Goal: Task Accomplishment & Management: Complete application form

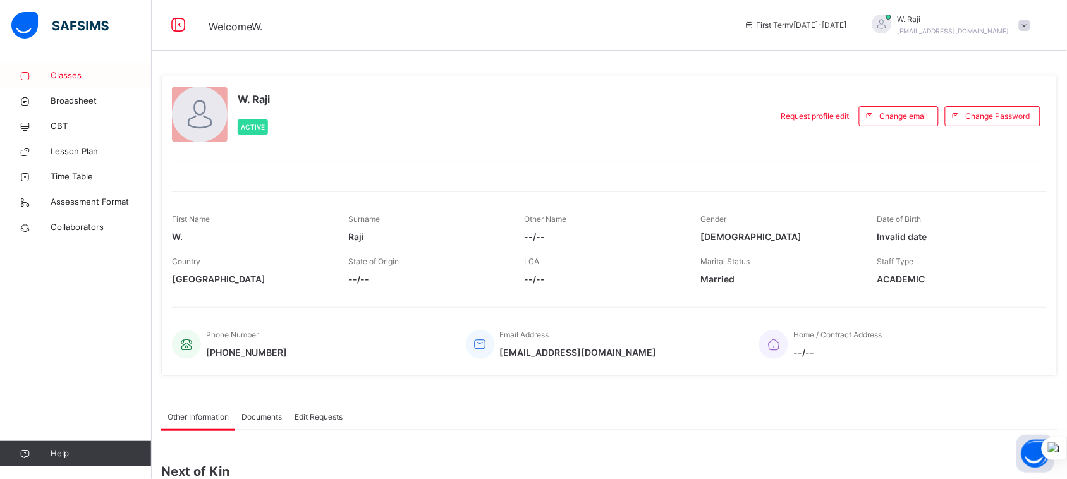
click at [66, 75] on span "Classes" at bounding box center [101, 76] width 101 height 13
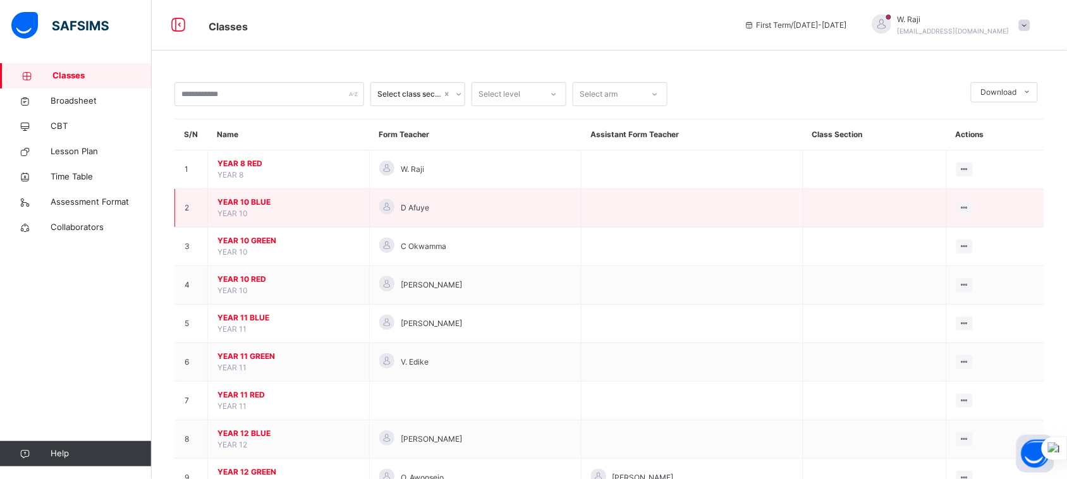
click at [255, 199] on span "YEAR 10 BLUE" at bounding box center [288, 202] width 142 height 11
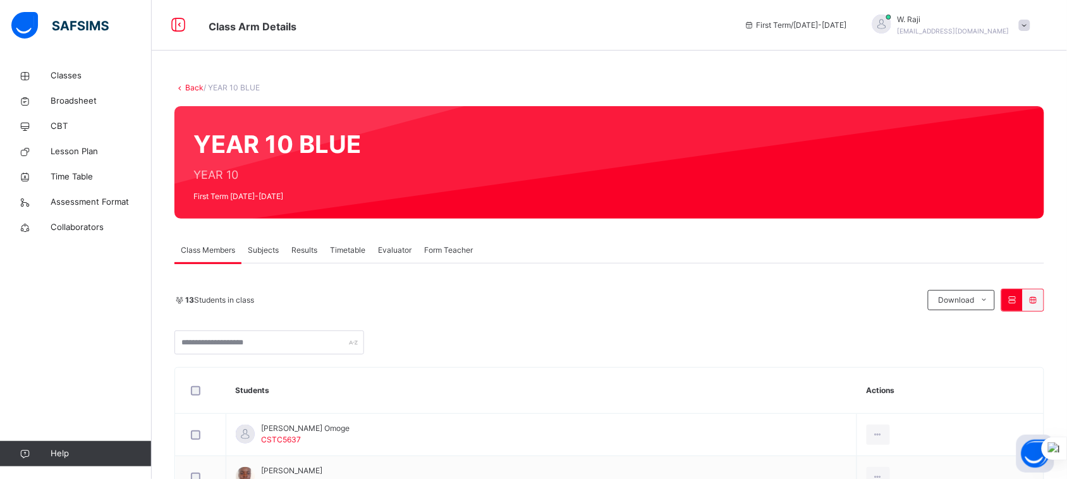
click at [272, 250] on span "Subjects" at bounding box center [263, 250] width 31 height 11
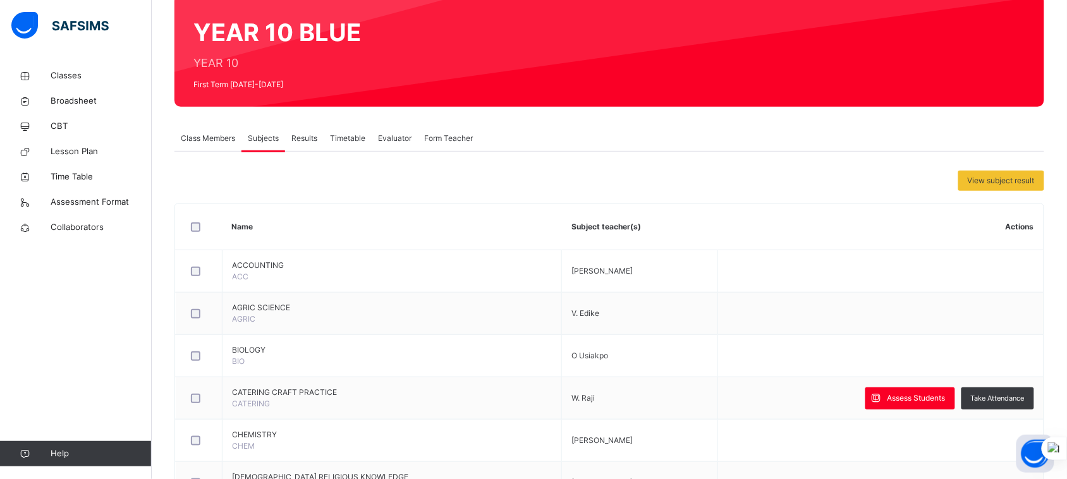
scroll to position [114, 0]
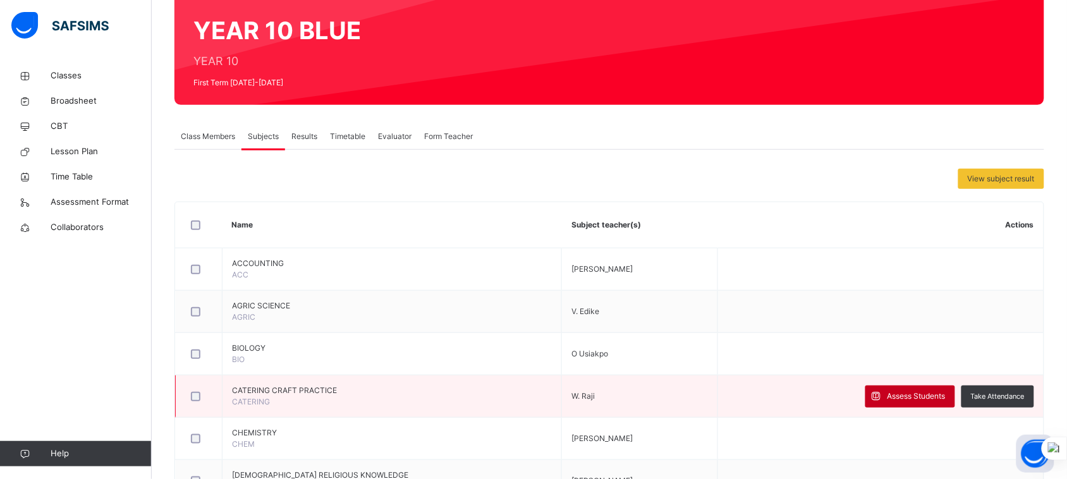
click at [923, 396] on span "Assess Students" at bounding box center [917, 396] width 58 height 11
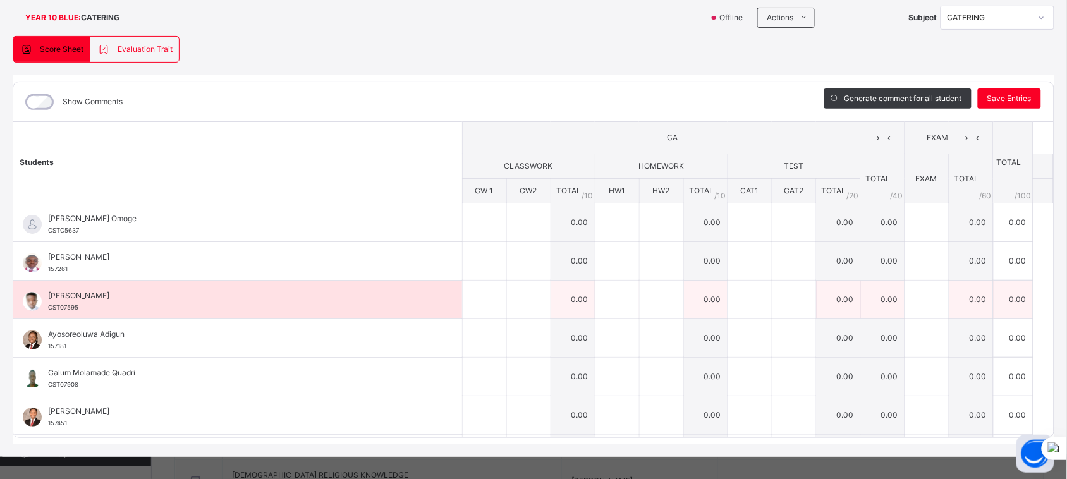
scroll to position [0, 0]
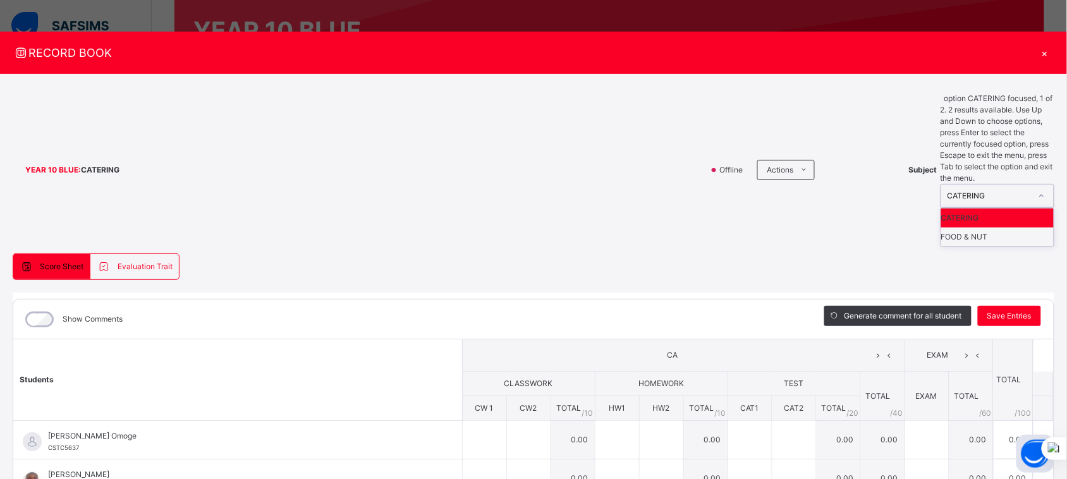
click at [1038, 190] on icon at bounding box center [1042, 196] width 8 height 13
click at [999, 228] on div "FOOD & NUT" at bounding box center [997, 237] width 113 height 19
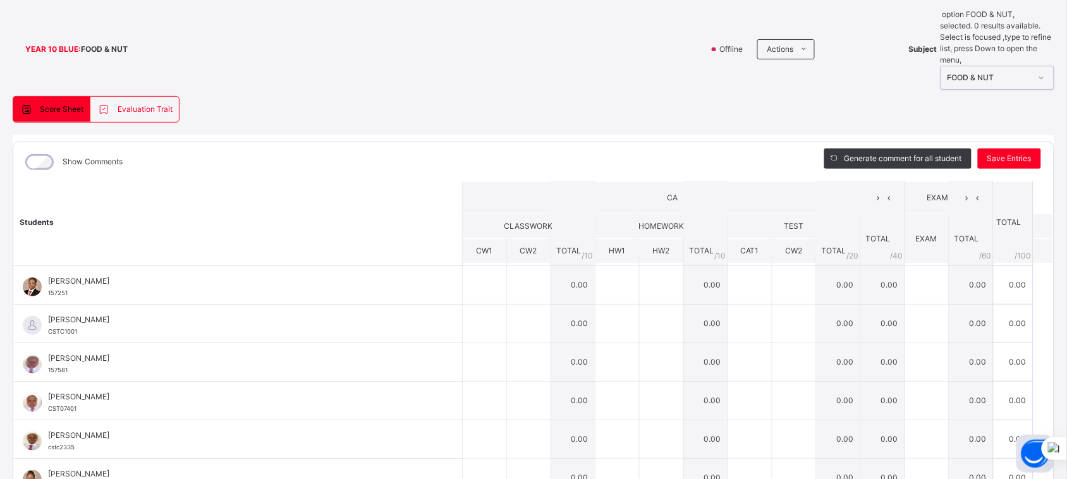
scroll to position [87, 0]
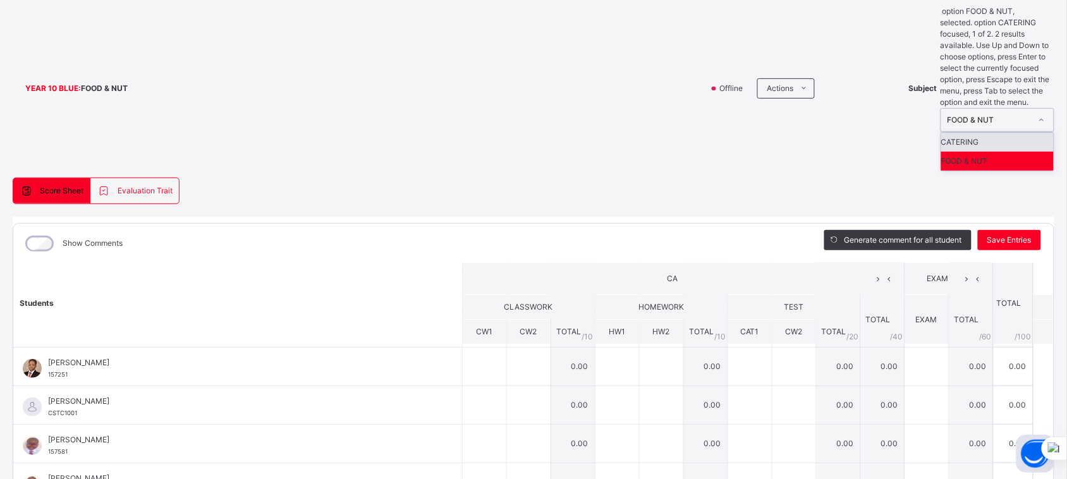
click at [1041, 110] on div at bounding box center [1041, 120] width 21 height 20
click at [1018, 133] on div "CATERING" at bounding box center [997, 142] width 113 height 19
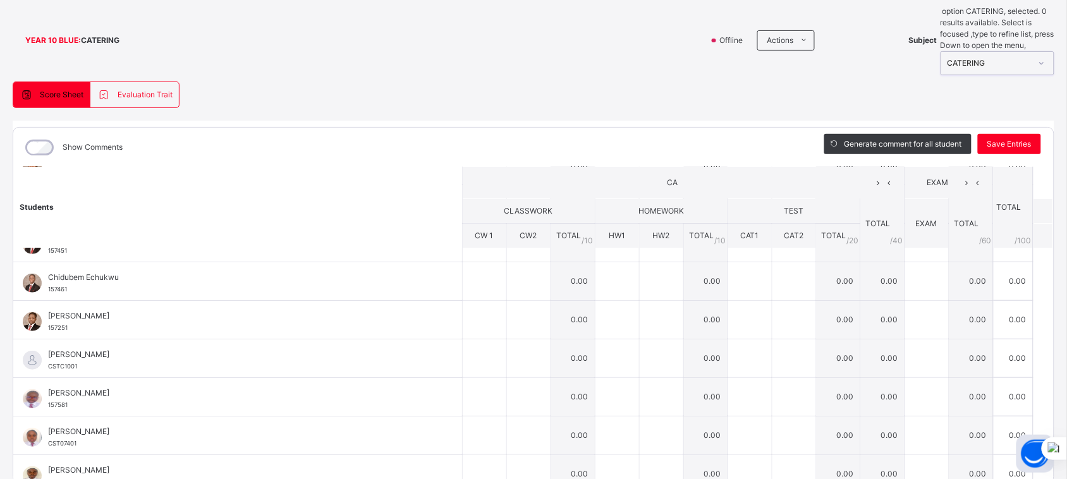
scroll to position [219, 0]
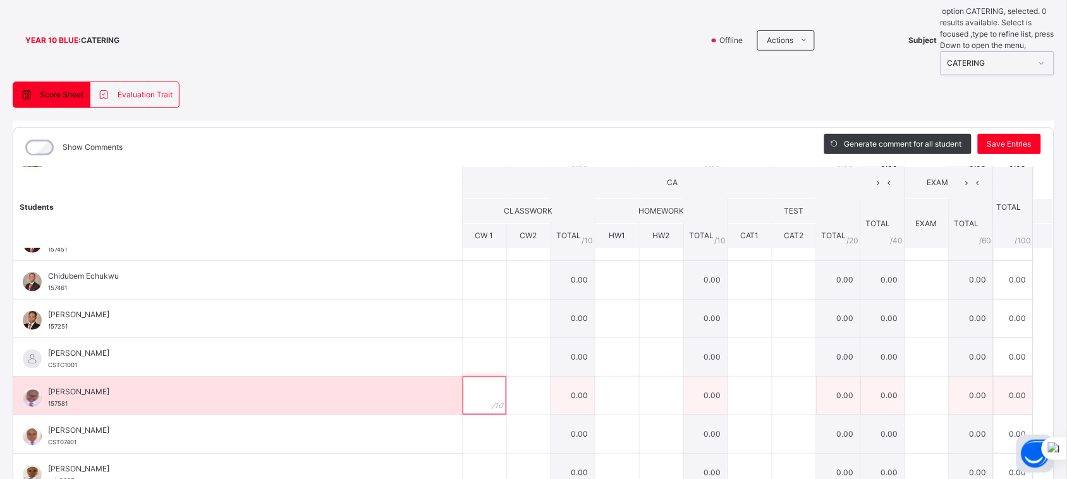
click at [472, 377] on input "text" at bounding box center [485, 396] width 44 height 38
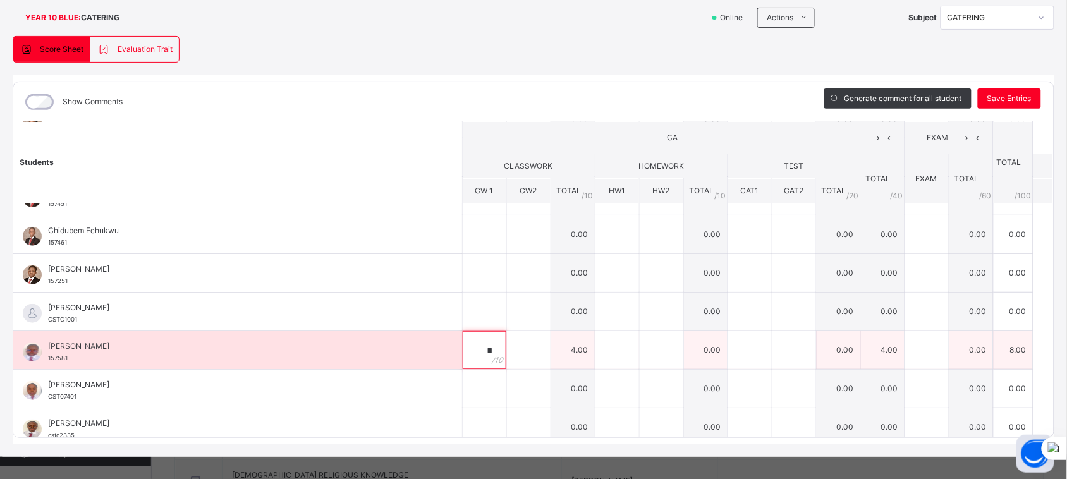
type input "*"
click at [609, 356] on div at bounding box center [617, 350] width 44 height 38
type input "*"
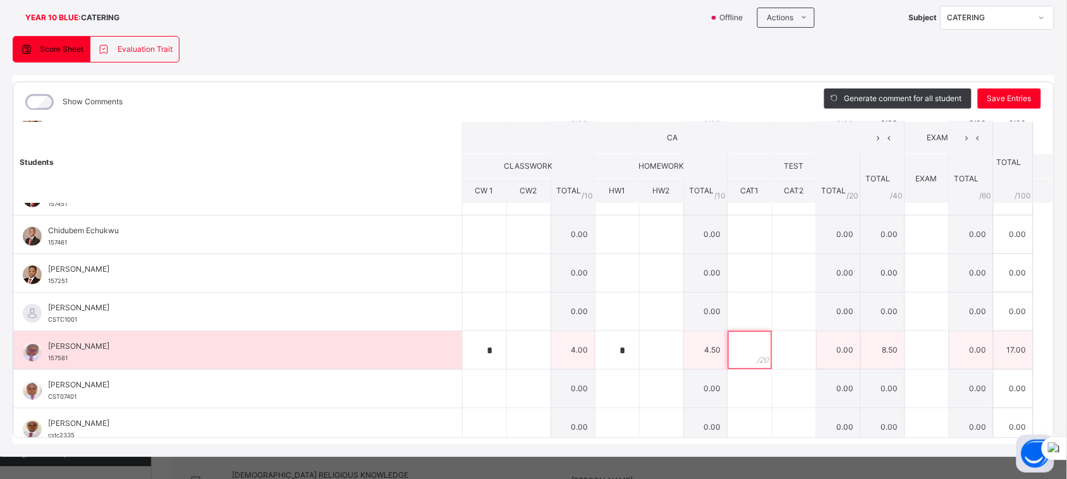
click at [731, 348] on input "text" at bounding box center [750, 350] width 44 height 38
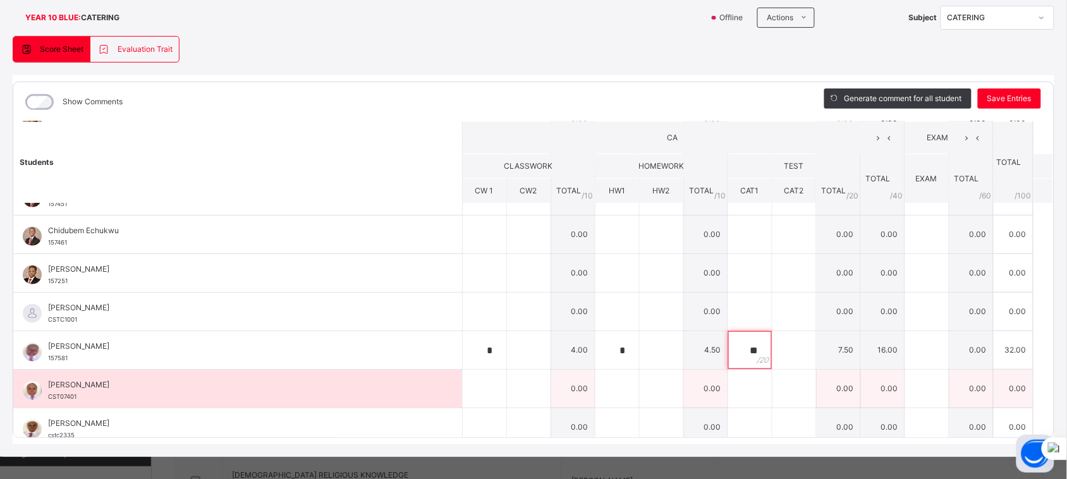
type input "**"
click at [738, 389] on div at bounding box center [750, 389] width 44 height 38
type input "**"
click at [609, 394] on div at bounding box center [617, 389] width 44 height 38
type input "**"
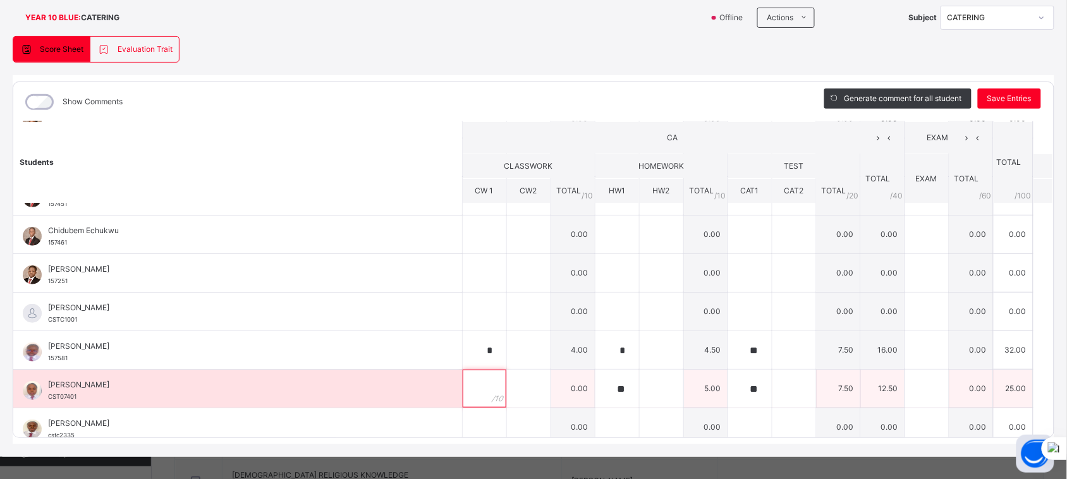
click at [475, 386] on div at bounding box center [485, 389] width 44 height 38
type input "*"
click at [611, 386] on div "**" at bounding box center [617, 389] width 44 height 38
type input "*"
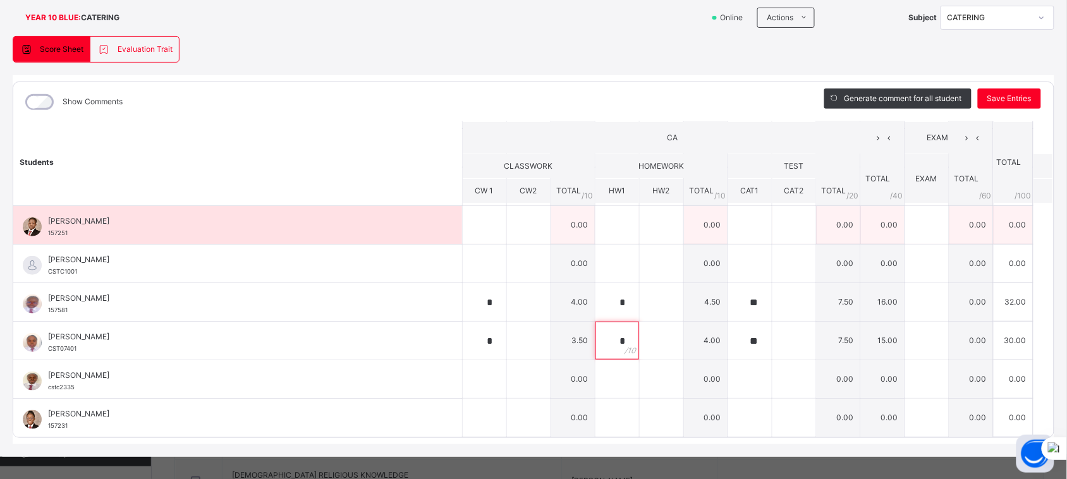
scroll to position [97, 0]
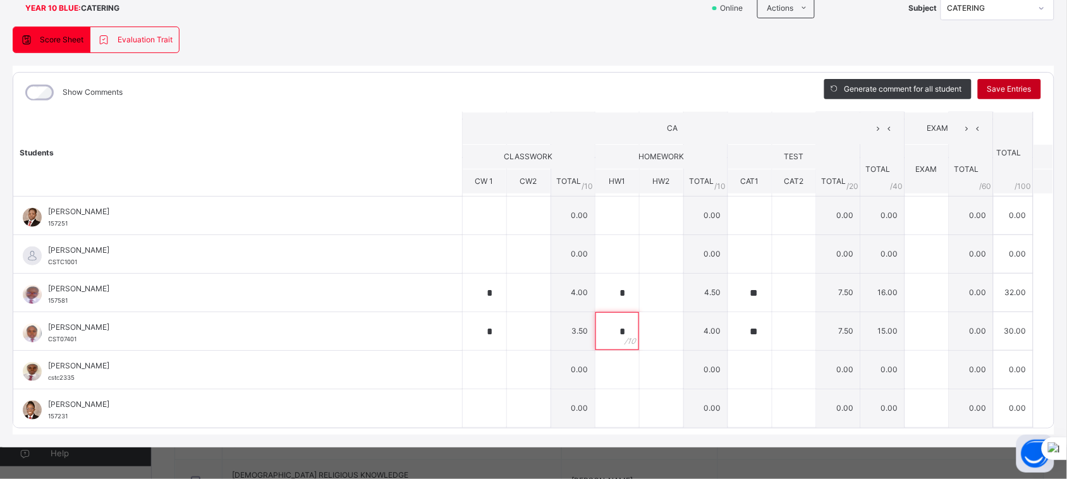
type input "*"
click at [1021, 80] on div "Save Entries" at bounding box center [1009, 89] width 63 height 20
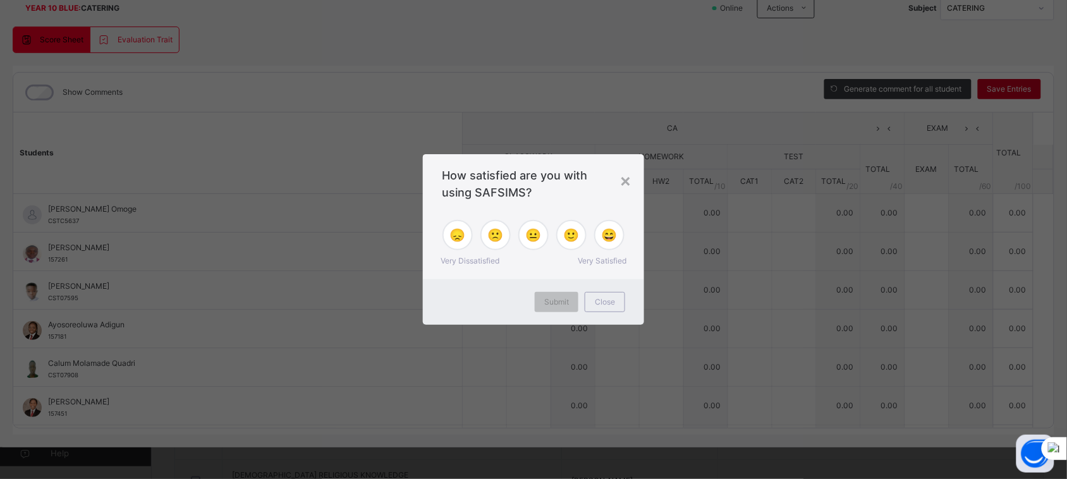
type input "*"
type input "**"
type input "*"
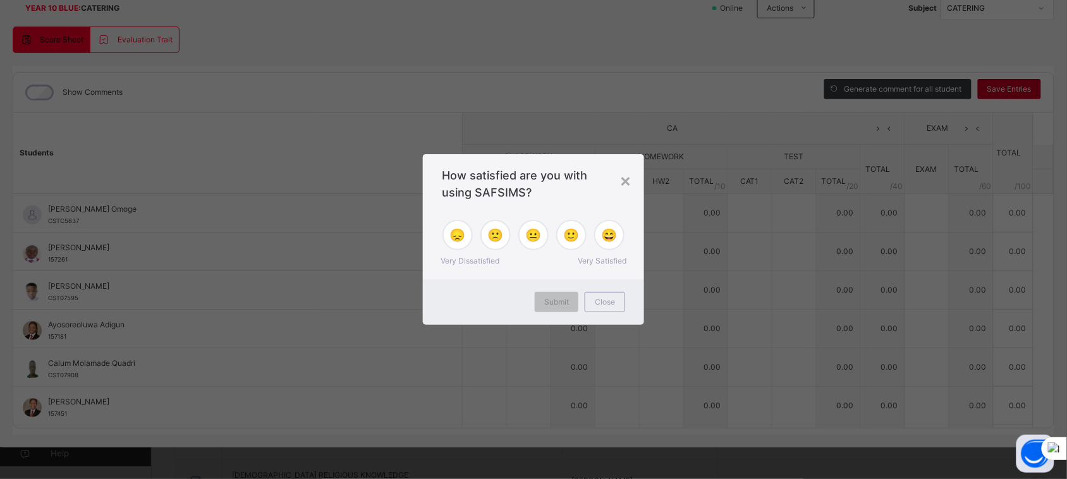
type input "**"
click at [571, 300] on div "Submit" at bounding box center [557, 302] width 44 height 20
click at [630, 184] on div "×" at bounding box center [626, 180] width 12 height 27
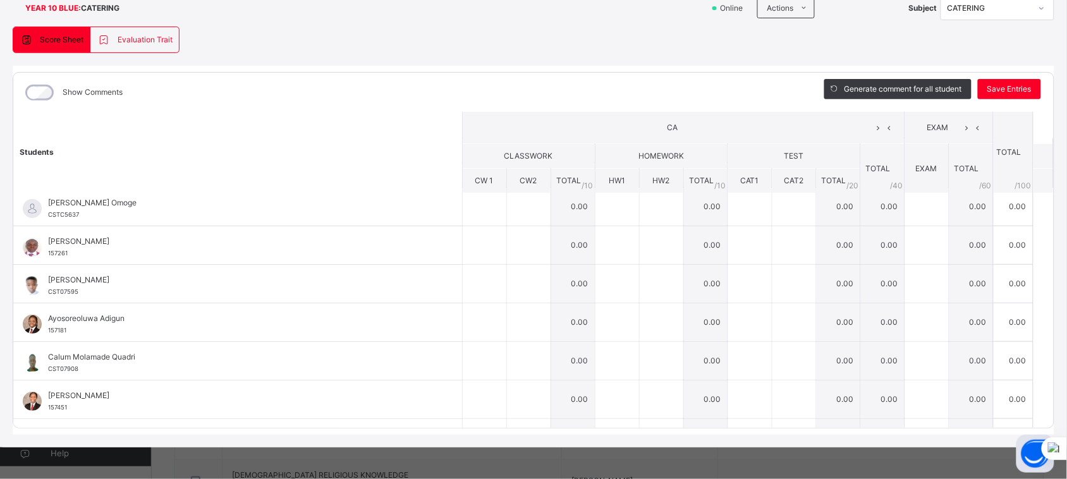
scroll to position [0, 0]
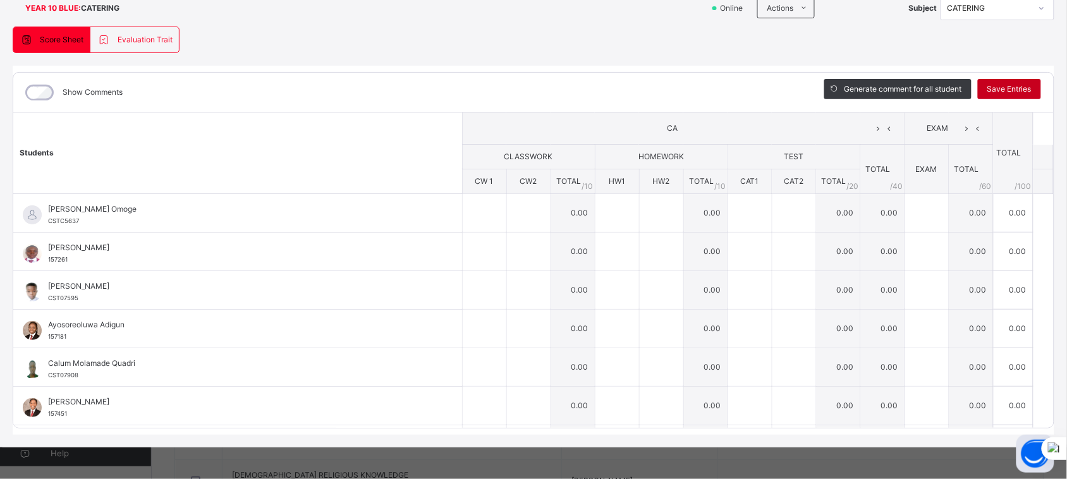
click at [1011, 87] on span "Save Entries" at bounding box center [1009, 88] width 44 height 11
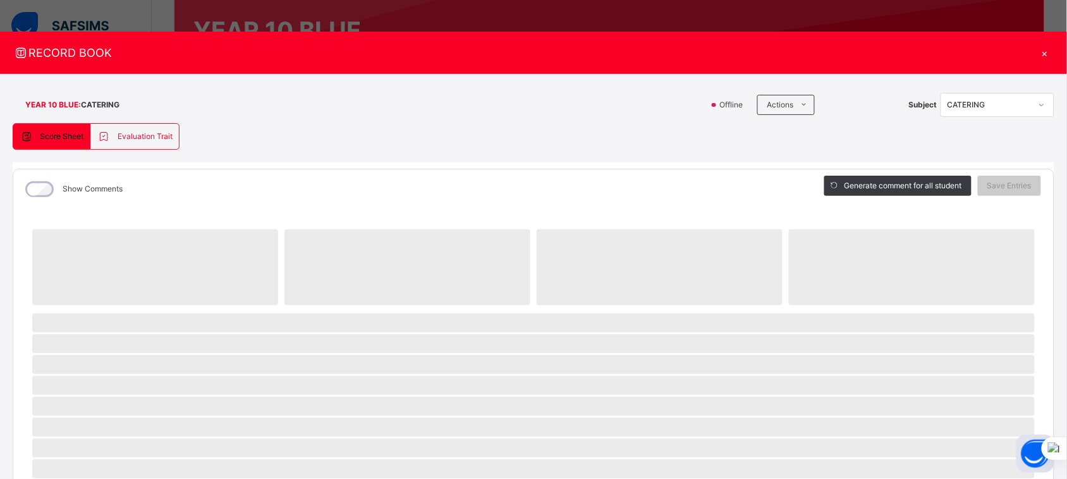
scroll to position [1, 0]
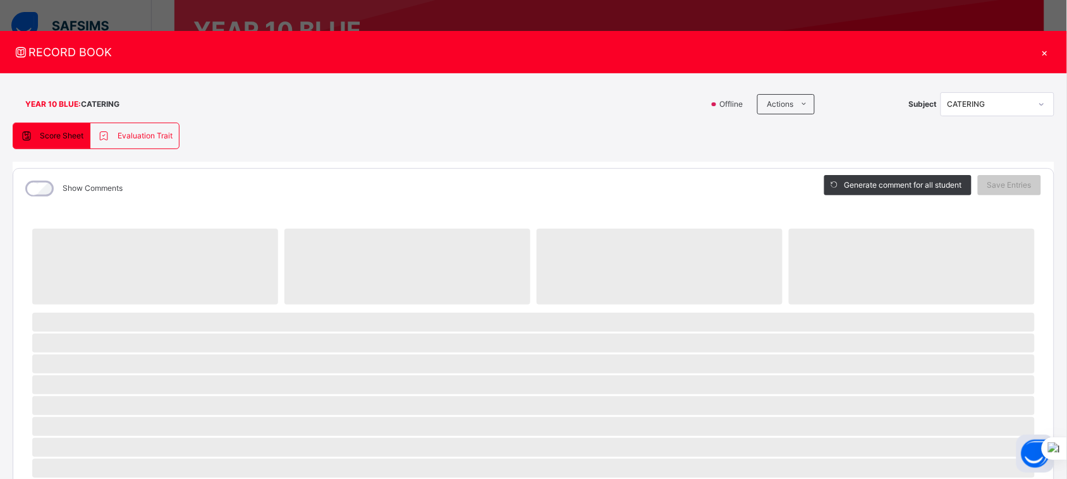
click at [1042, 49] on div "×" at bounding box center [1044, 52] width 19 height 17
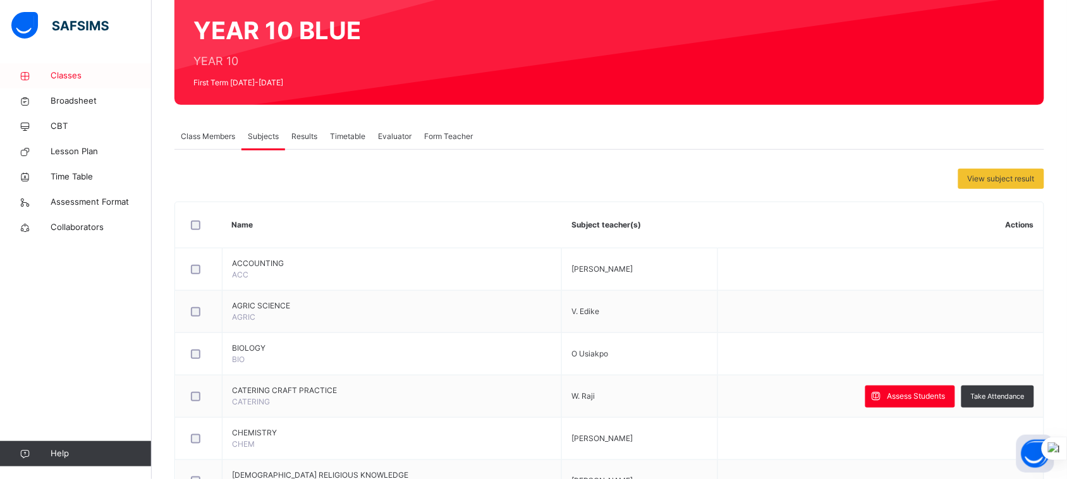
click at [74, 74] on span "Classes" at bounding box center [101, 76] width 101 height 13
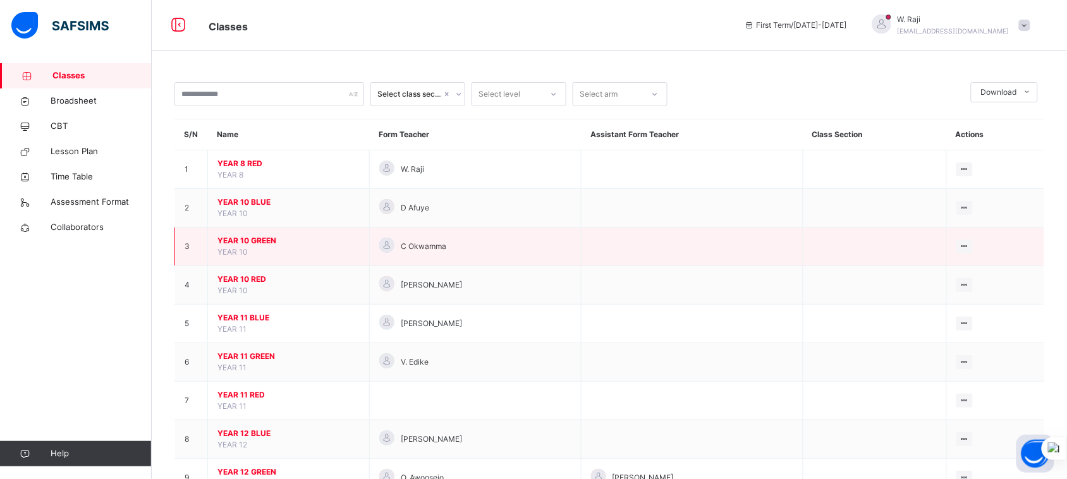
click at [264, 241] on span "YEAR 10 GREEN" at bounding box center [288, 240] width 142 height 11
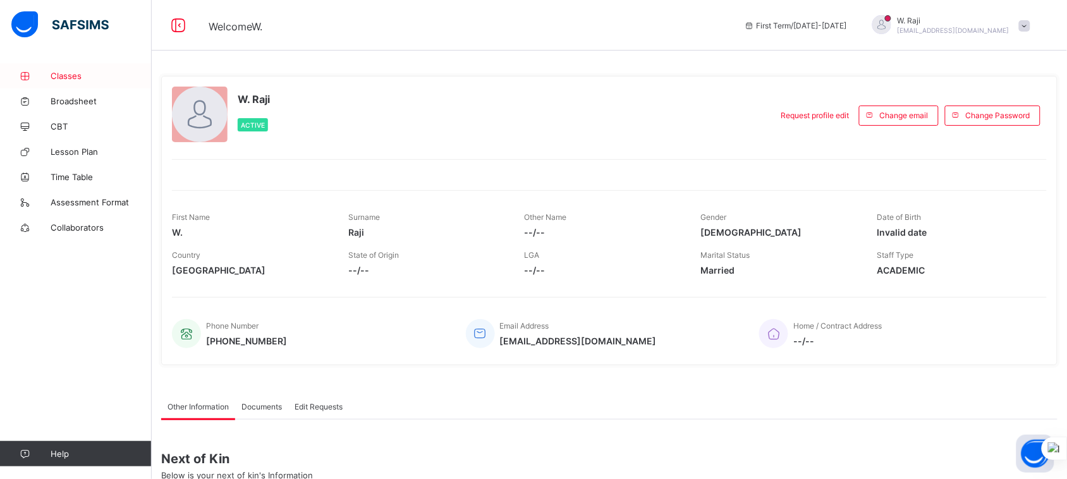
click at [64, 77] on span "Classes" at bounding box center [101, 76] width 101 height 10
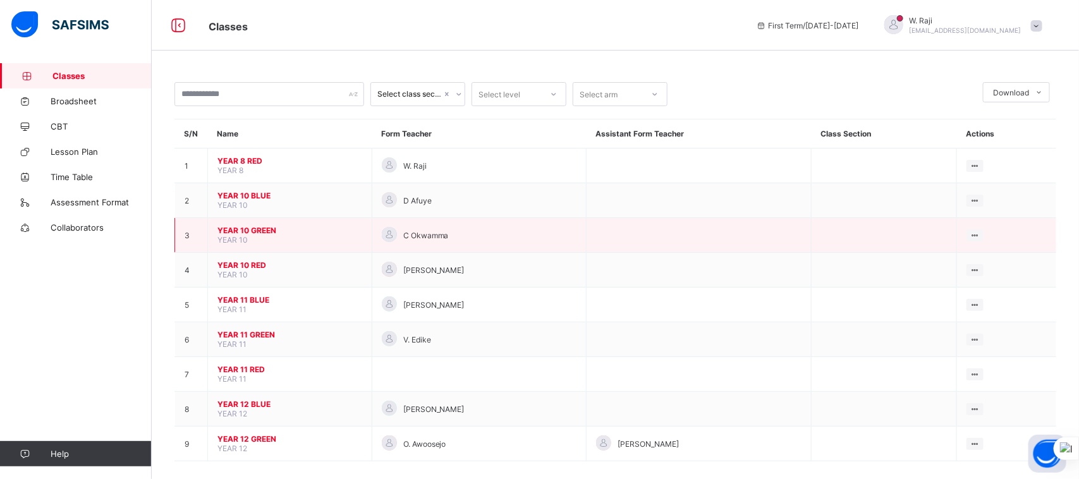
click at [244, 228] on span "YEAR 10 GREEN" at bounding box center [289, 230] width 145 height 9
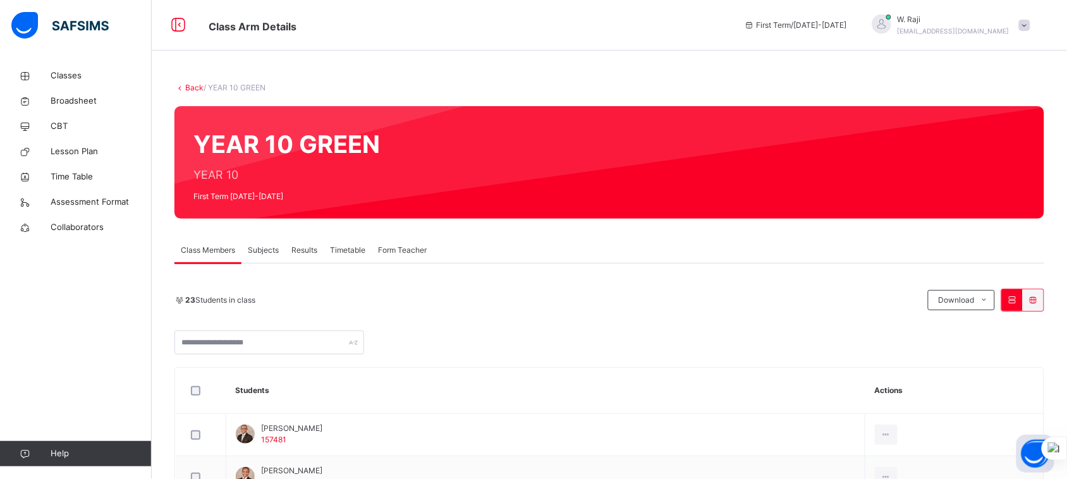
click at [257, 248] on span "Subjects" at bounding box center [263, 250] width 31 height 11
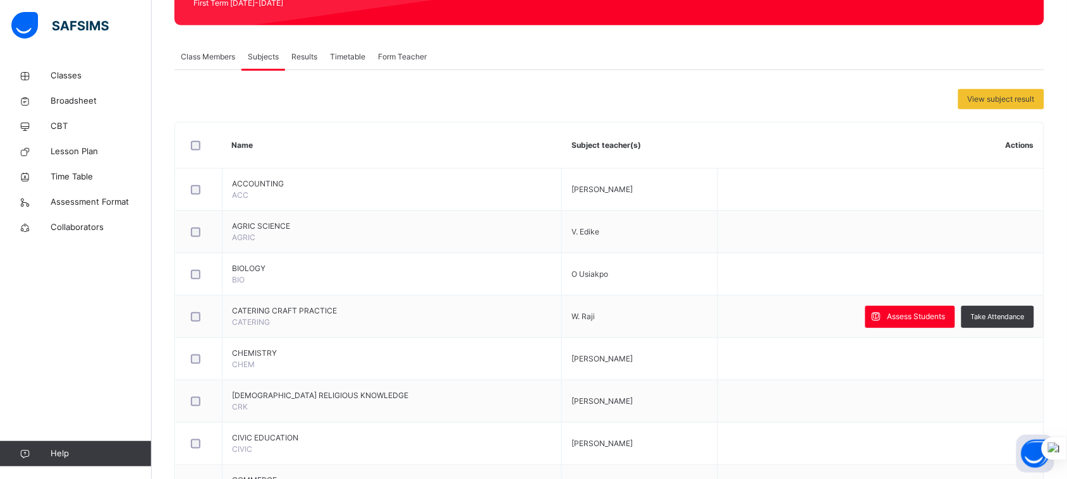
scroll to position [197, 0]
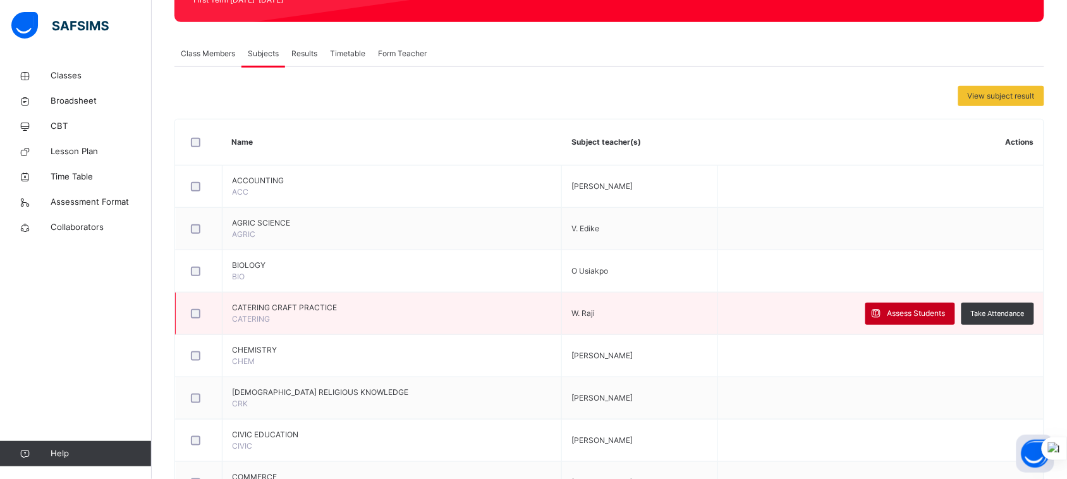
click at [922, 317] on span "Assess Students" at bounding box center [917, 313] width 58 height 11
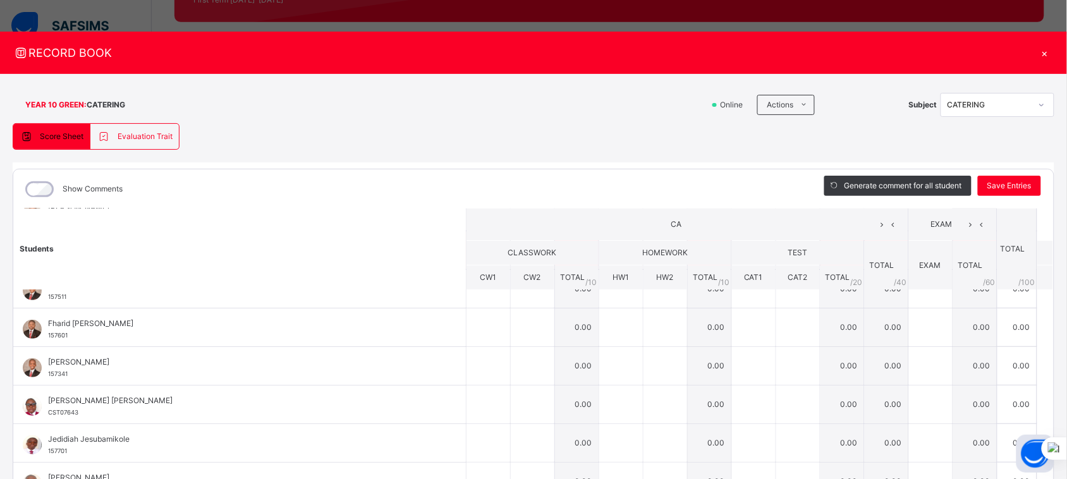
scroll to position [144, 0]
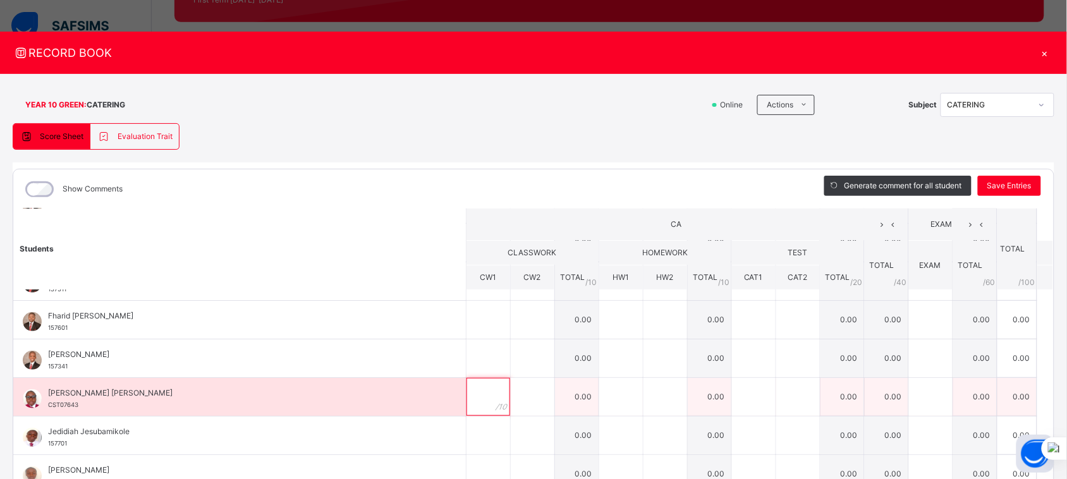
click at [467, 393] on input "text" at bounding box center [489, 397] width 44 height 38
type input "*"
click at [610, 396] on div at bounding box center [621, 397] width 44 height 38
type input "*"
click at [741, 408] on div at bounding box center [754, 397] width 44 height 38
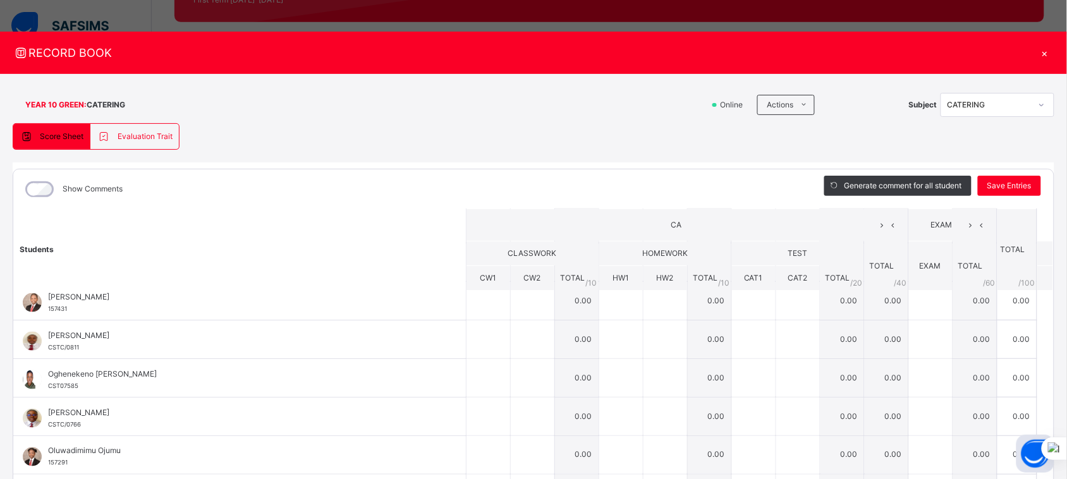
scroll to position [474, 0]
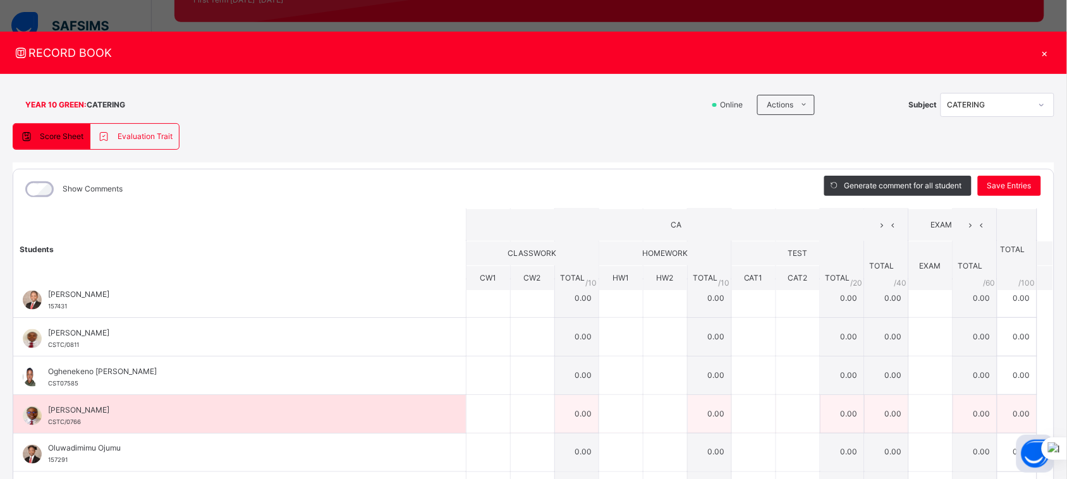
type input "**"
click at [475, 412] on input "text" at bounding box center [489, 414] width 44 height 38
type input "*"
click at [601, 412] on input "text" at bounding box center [621, 414] width 44 height 38
type input "*"
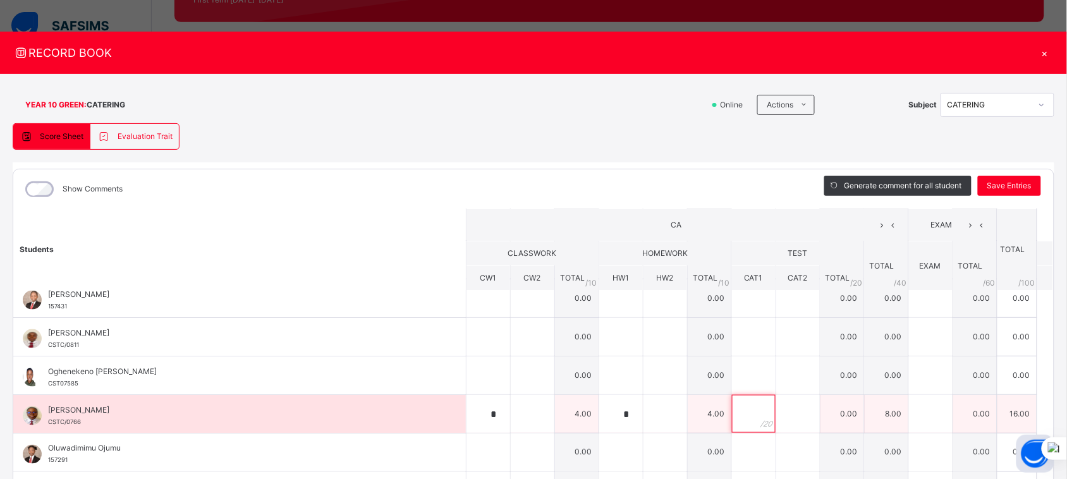
click at [738, 414] on input "text" at bounding box center [754, 414] width 44 height 38
type input "**"
click at [614, 414] on div "*" at bounding box center [621, 414] width 44 height 38
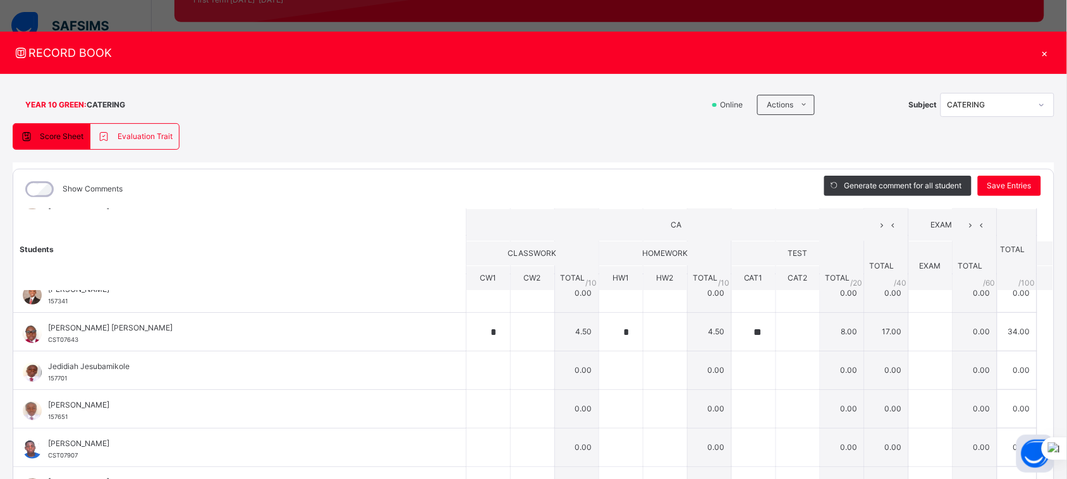
scroll to position [209, 0]
type input "*"
click at [992, 188] on span "Save Entries" at bounding box center [1009, 185] width 44 height 11
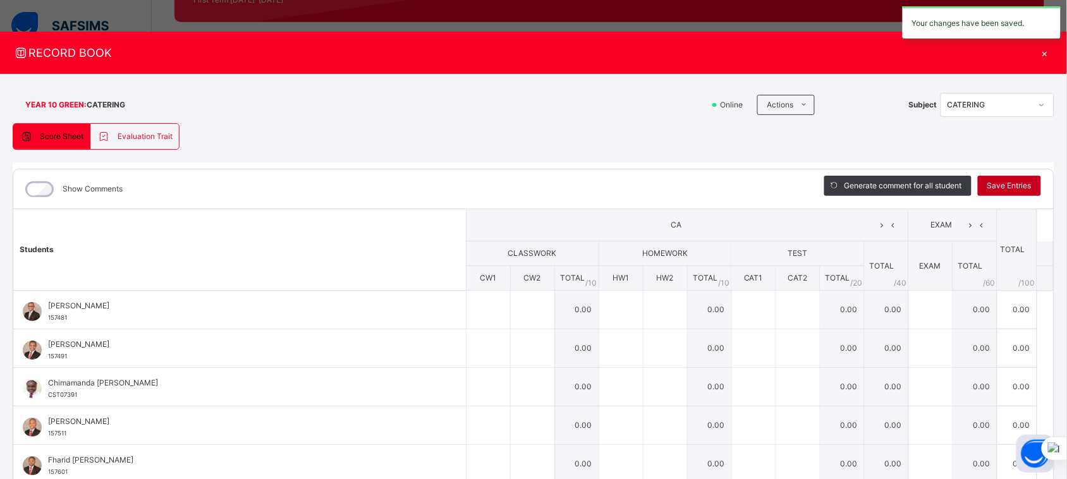
type input "*"
type input "**"
type input "*"
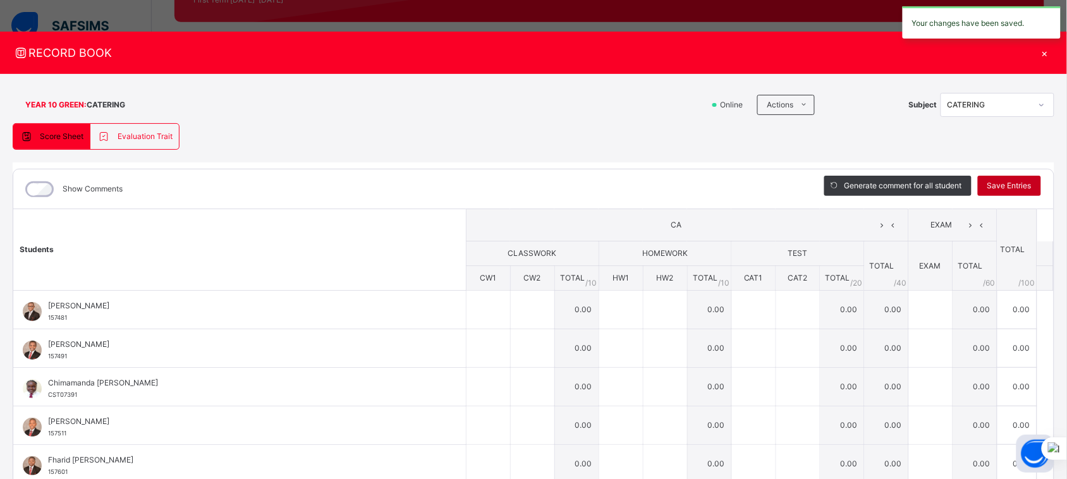
type input "**"
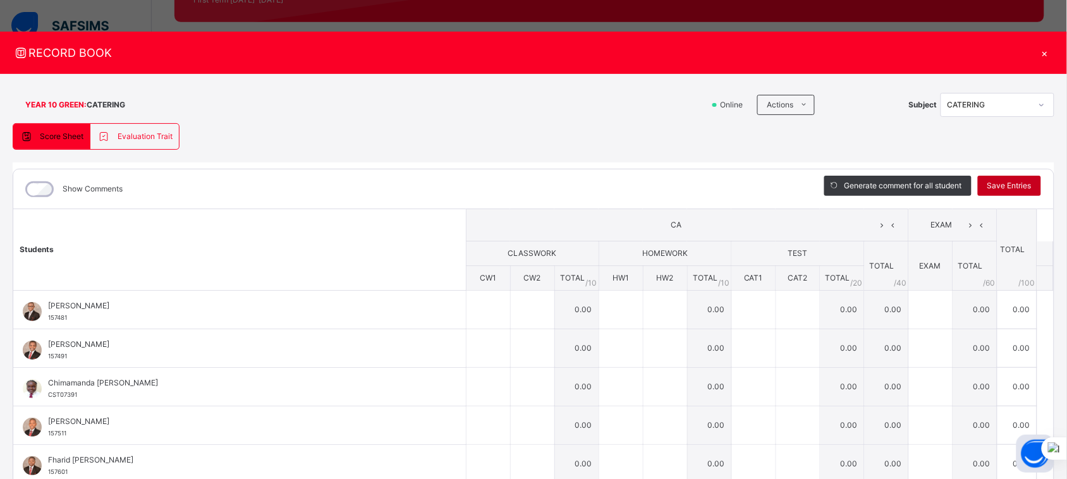
click at [992, 188] on span "Save Entries" at bounding box center [1009, 185] width 44 height 11
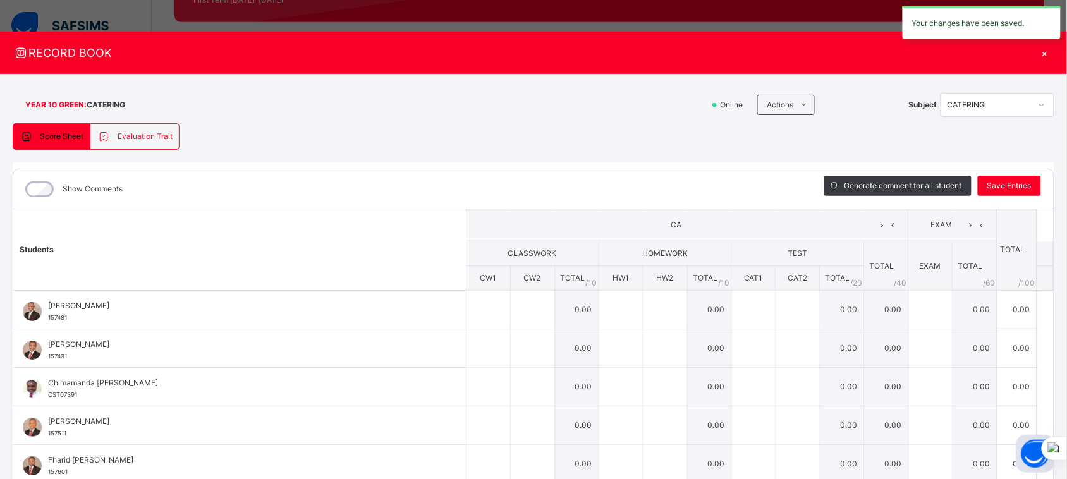
type input "*"
type input "**"
type input "*"
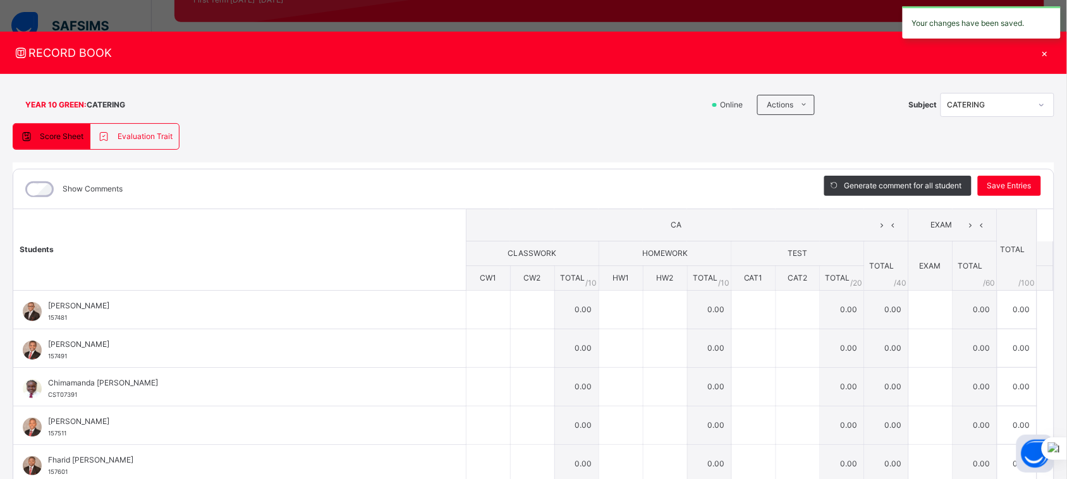
type input "**"
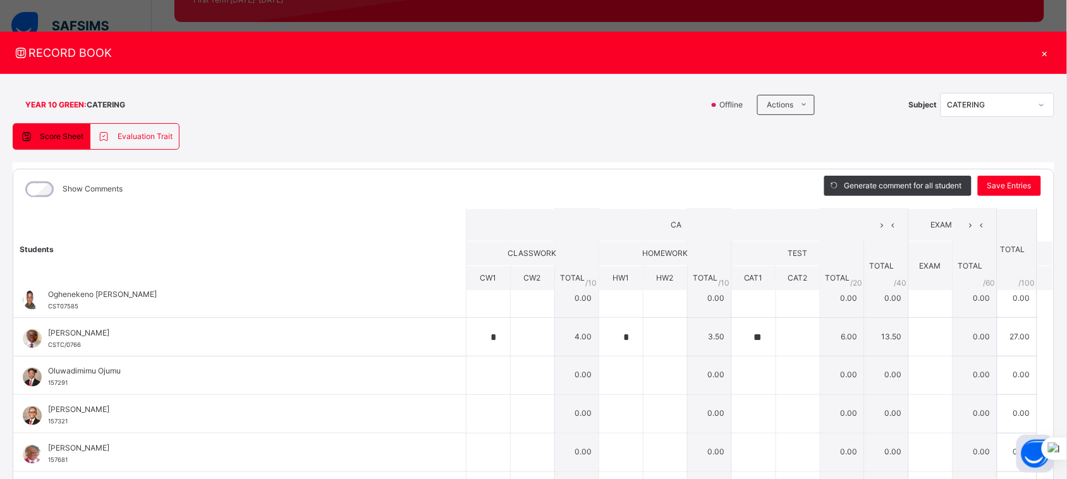
scroll to position [554, 0]
click at [1039, 55] on div "×" at bounding box center [1044, 52] width 19 height 17
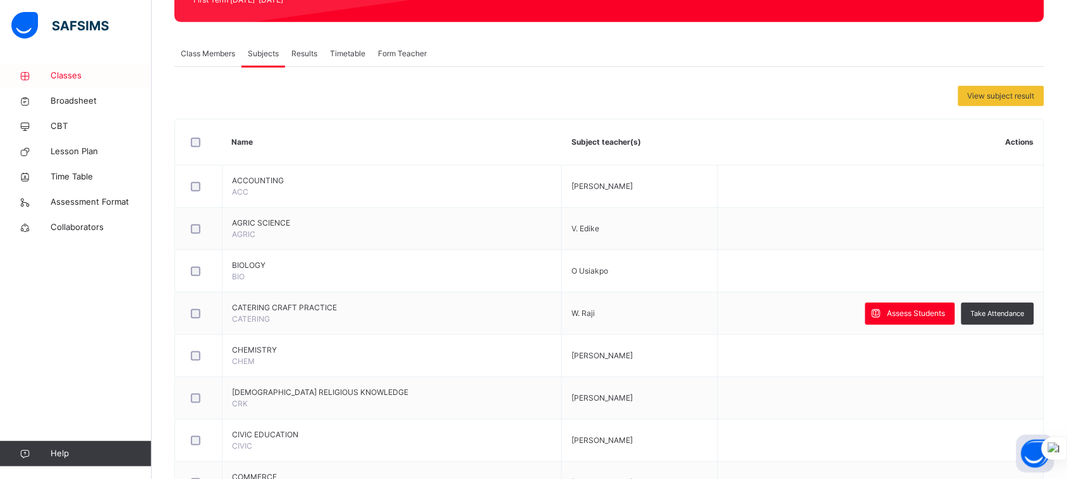
click at [75, 75] on span "Classes" at bounding box center [101, 76] width 101 height 13
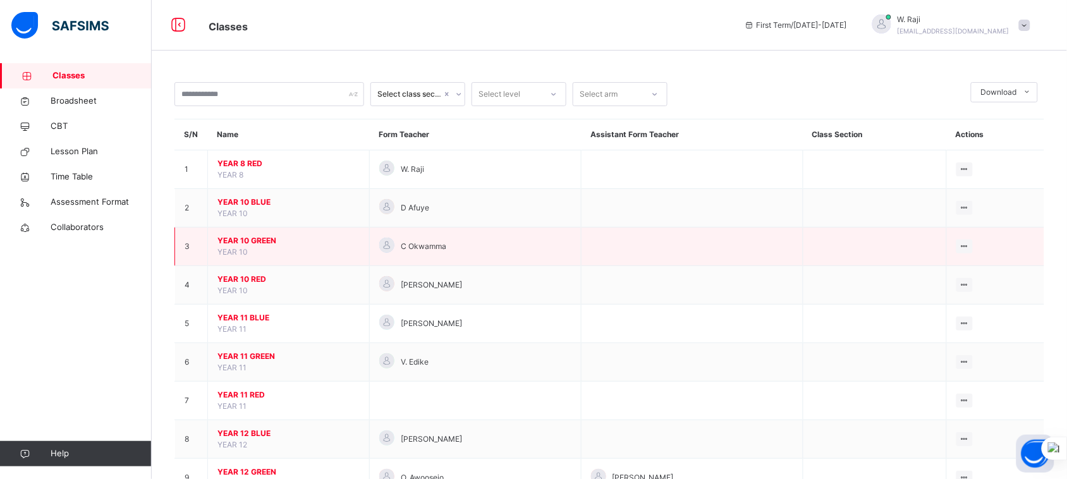
click at [260, 241] on span "YEAR 10 GREEN" at bounding box center [288, 240] width 142 height 11
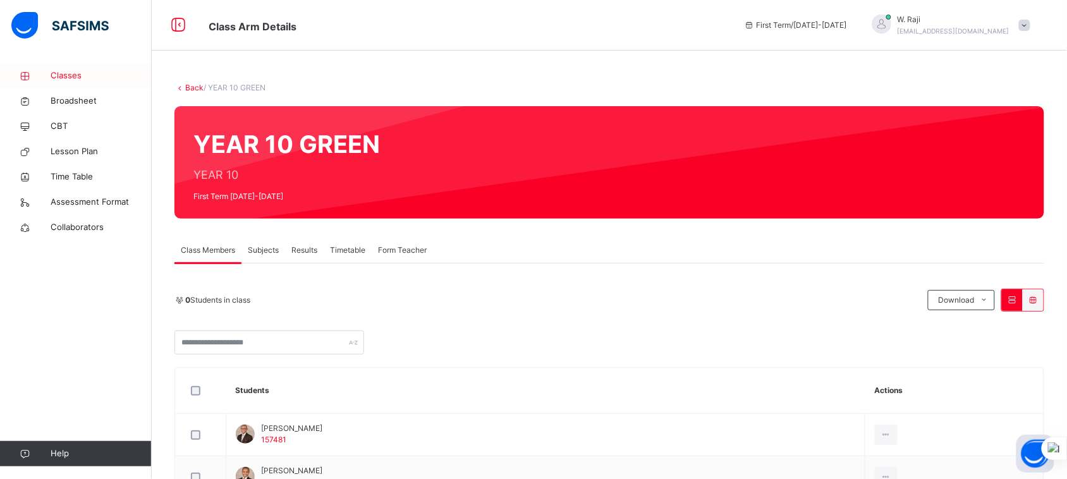
click at [66, 73] on span "Classes" at bounding box center [101, 76] width 101 height 13
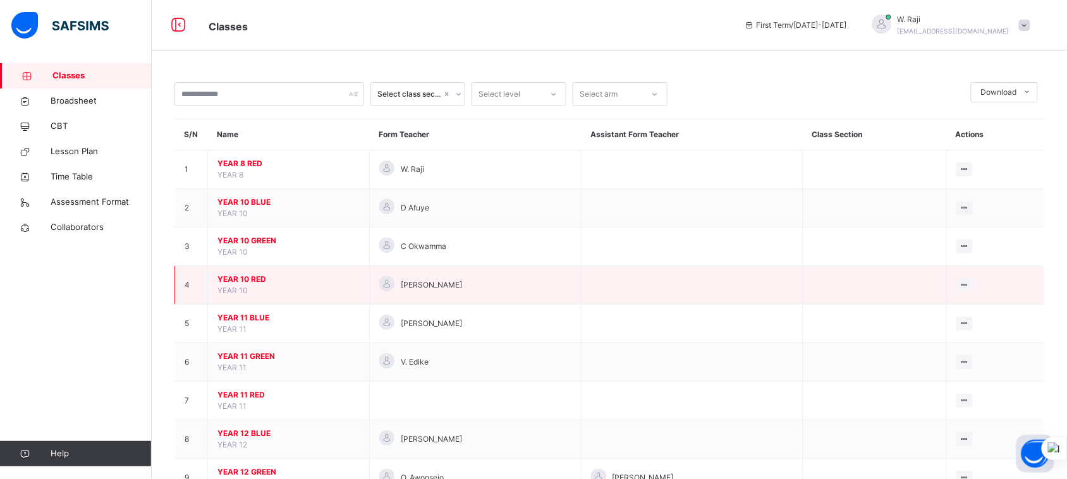
click at [257, 283] on span "YEAR 10 RED" at bounding box center [288, 279] width 142 height 11
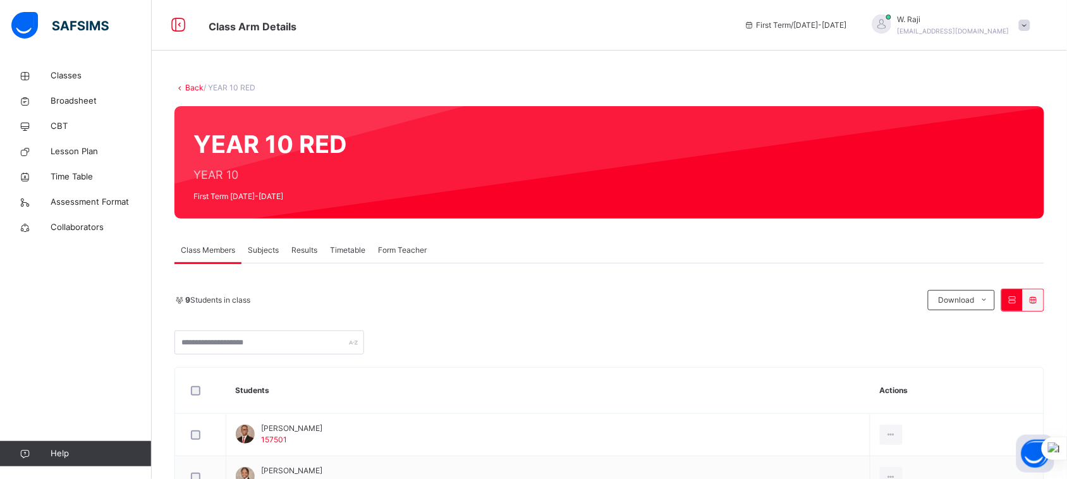
click at [267, 248] on span "Subjects" at bounding box center [263, 250] width 31 height 11
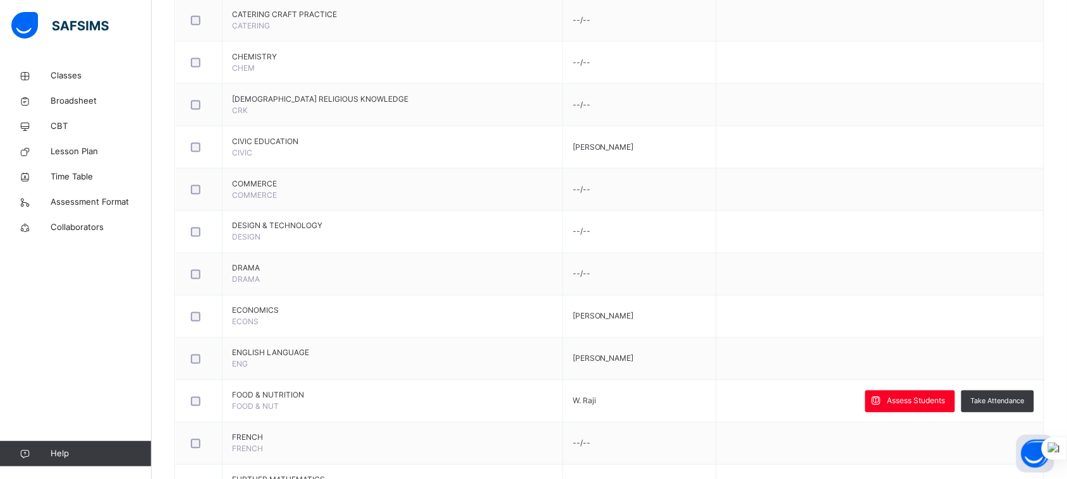
scroll to position [491, 0]
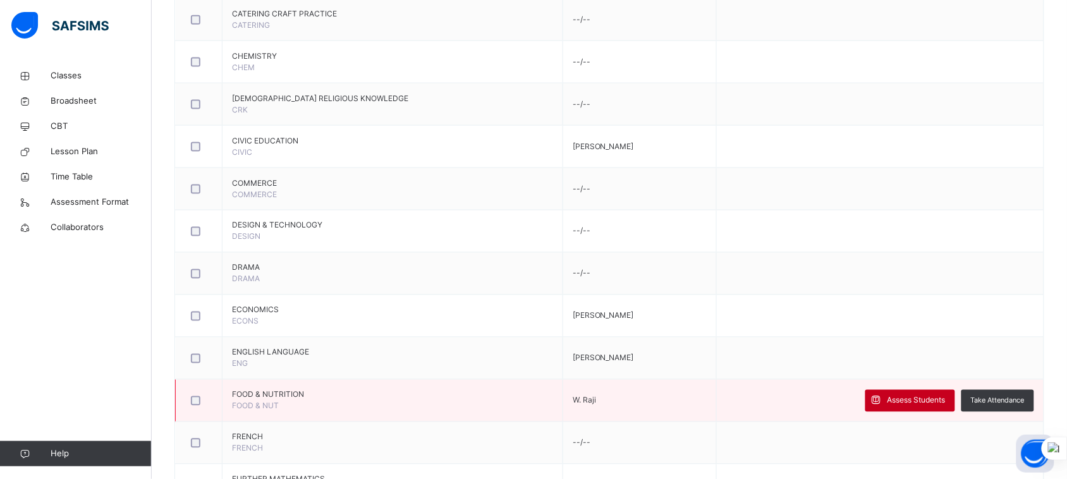
click at [902, 400] on span "Assess Students" at bounding box center [917, 400] width 58 height 11
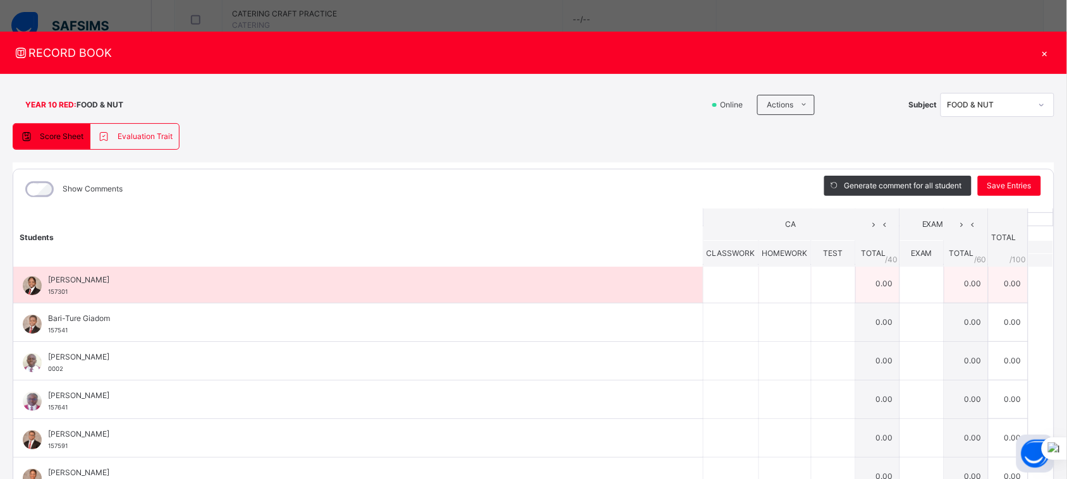
scroll to position [42, 0]
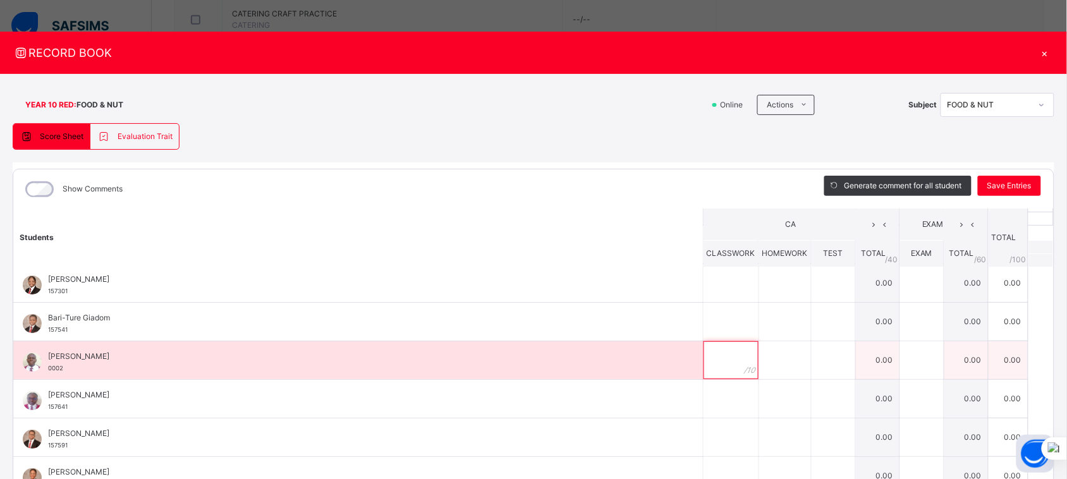
click at [721, 357] on input "text" at bounding box center [731, 360] width 55 height 38
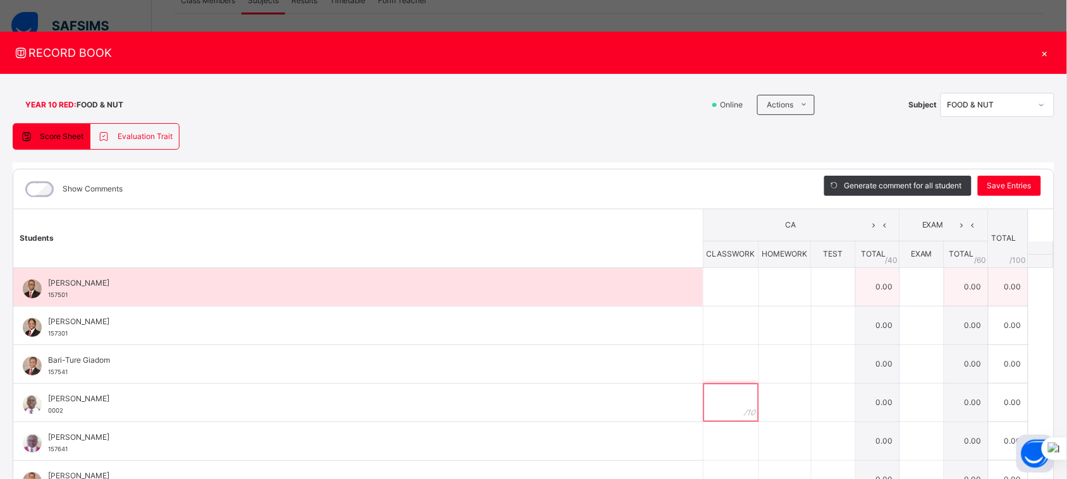
scroll to position [0, 0]
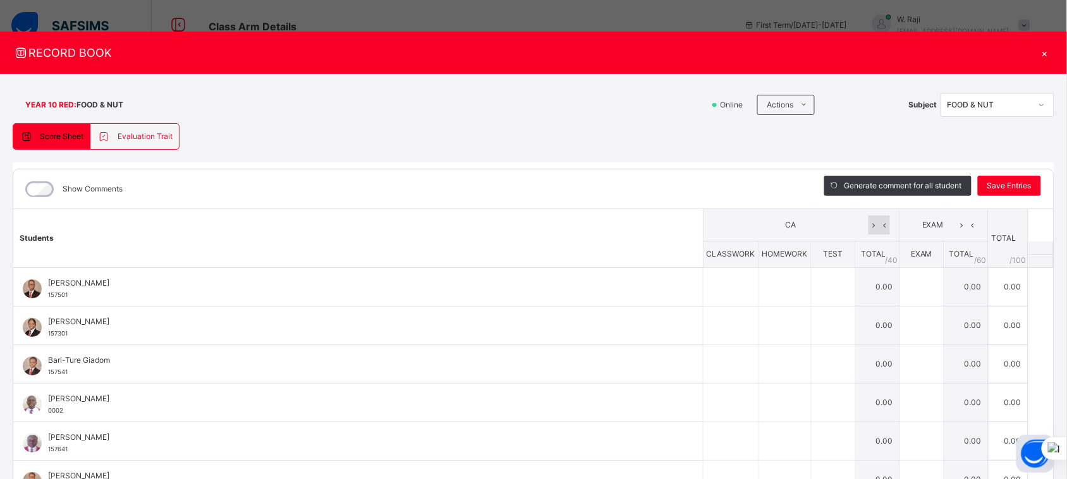
click at [869, 229] on icon at bounding box center [874, 225] width 11 height 19
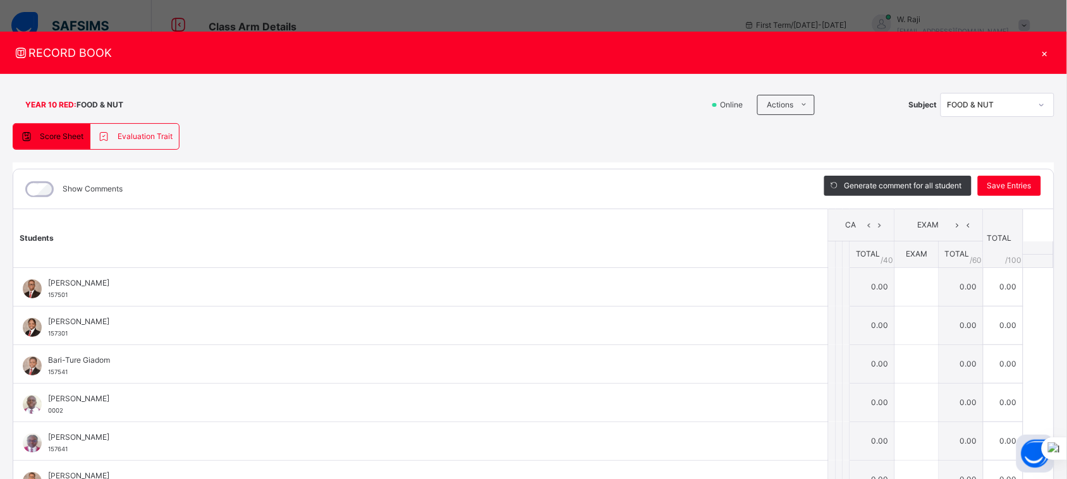
click at [864, 229] on icon at bounding box center [869, 225] width 11 height 19
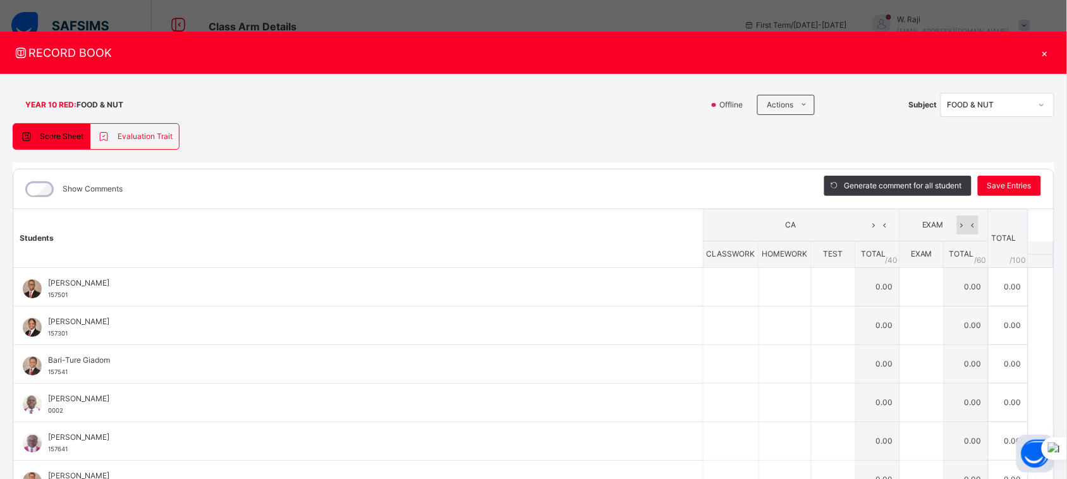
click at [957, 229] on icon at bounding box center [962, 225] width 11 height 19
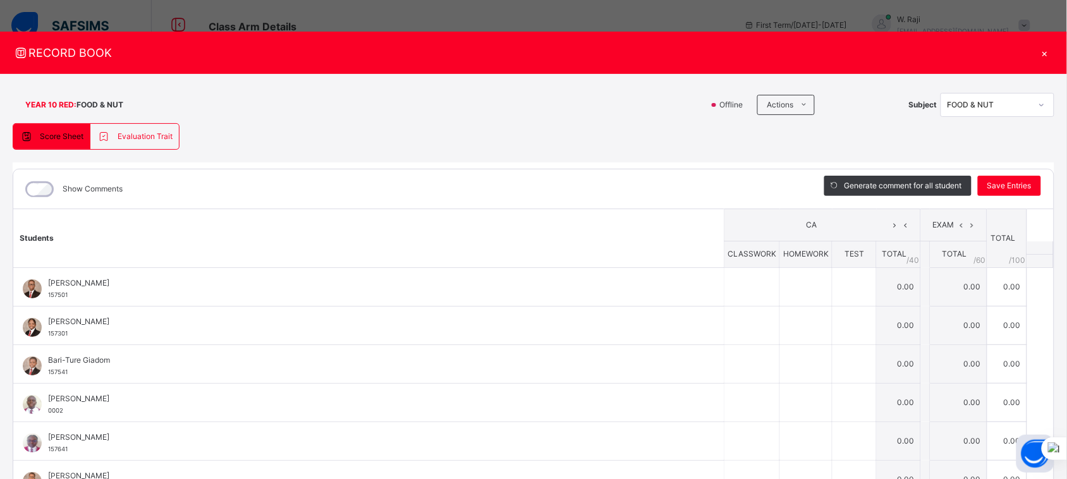
click at [956, 229] on icon at bounding box center [961, 225] width 11 height 19
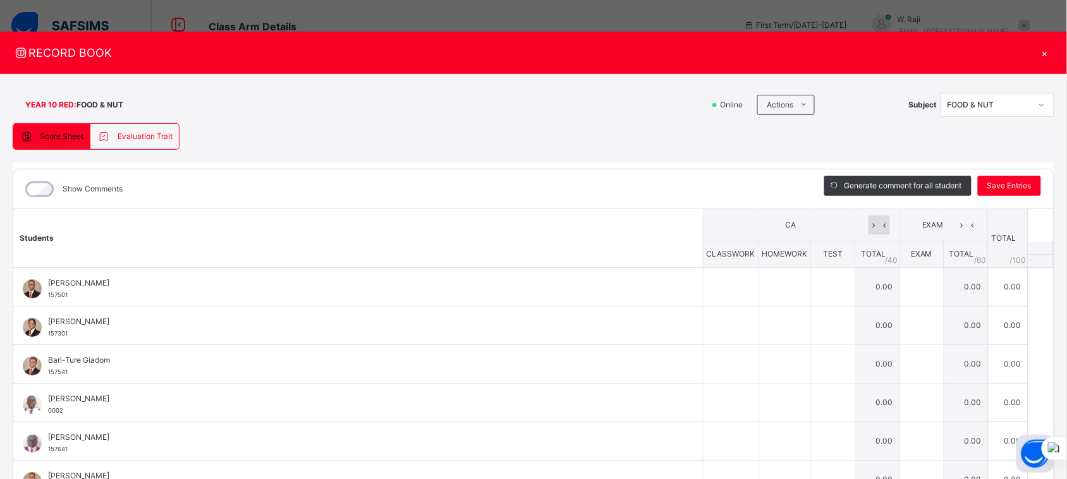
click at [869, 229] on icon at bounding box center [874, 225] width 11 height 19
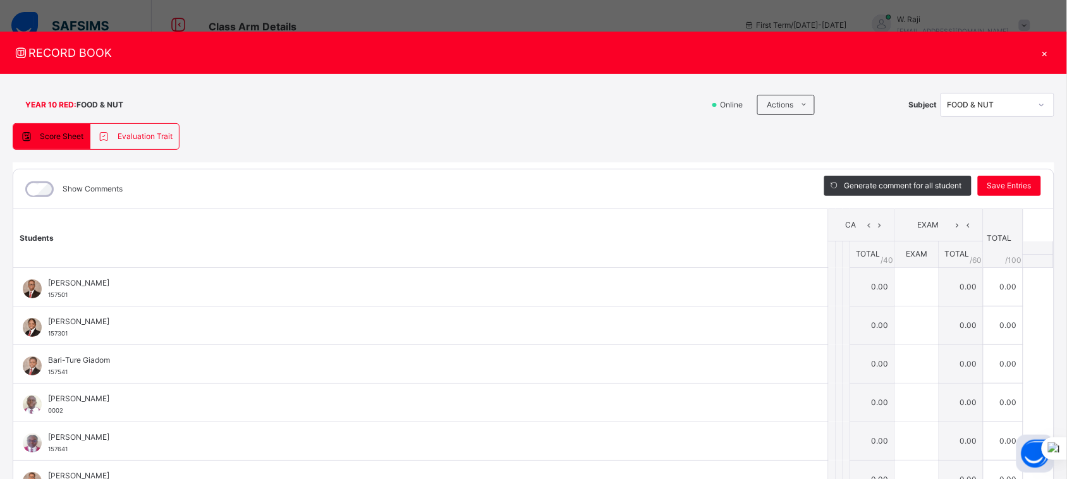
click at [864, 229] on icon at bounding box center [869, 225] width 11 height 19
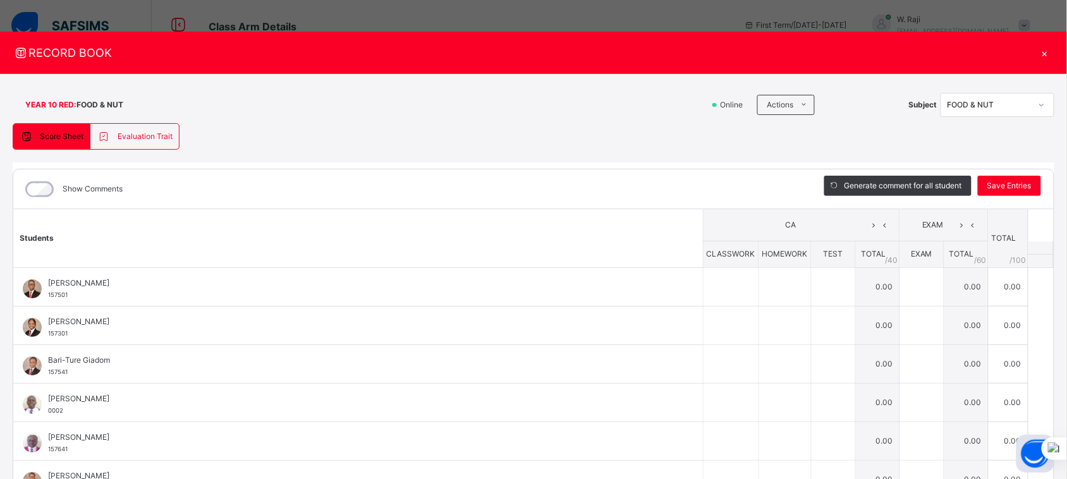
click at [1040, 52] on div "×" at bounding box center [1044, 52] width 19 height 17
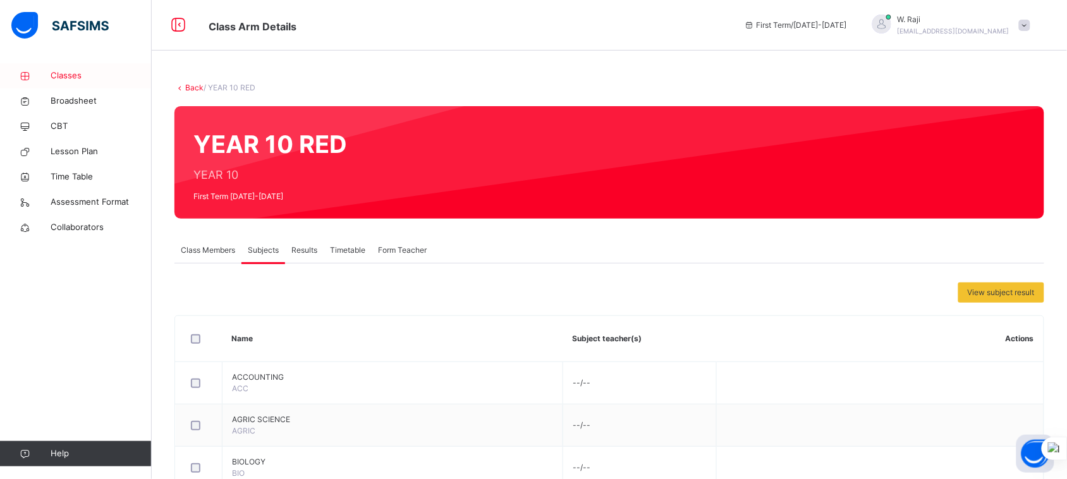
click at [81, 80] on span "Classes" at bounding box center [101, 76] width 101 height 13
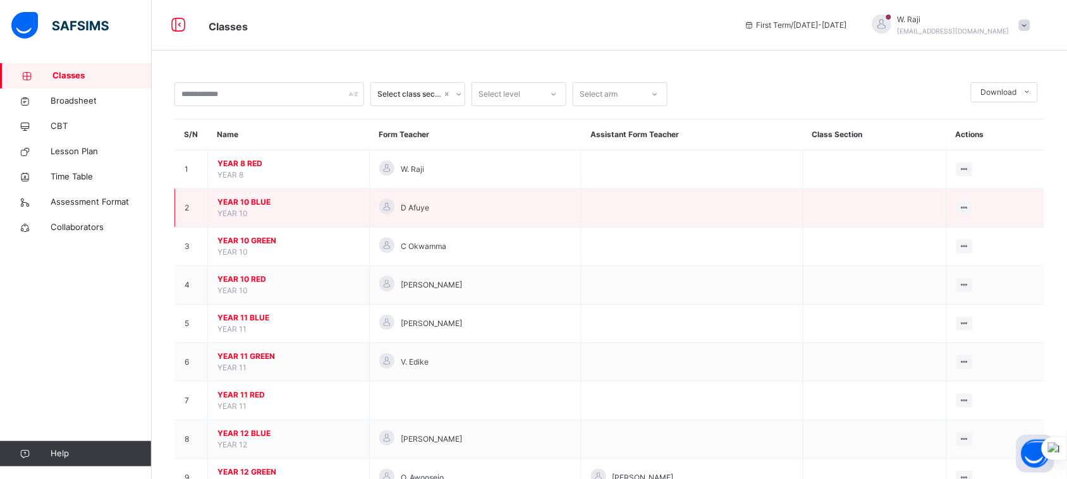
click at [233, 205] on span "YEAR 10 BLUE" at bounding box center [288, 202] width 142 height 11
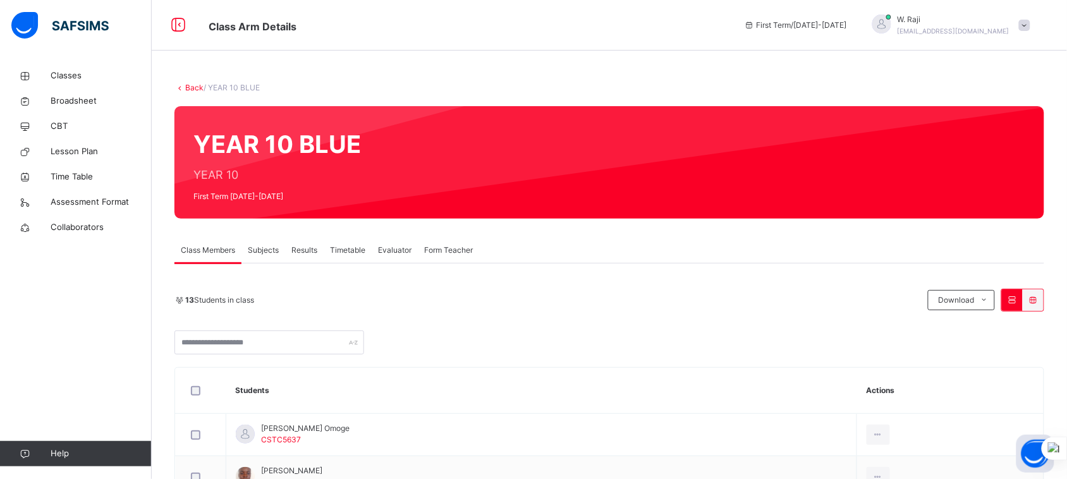
click at [267, 245] on span "Subjects" at bounding box center [263, 250] width 31 height 11
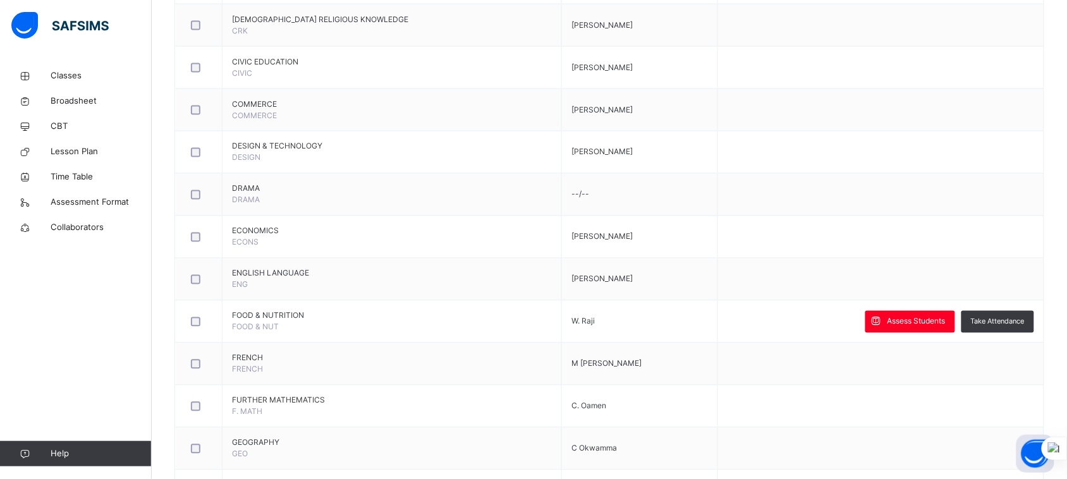
scroll to position [570, 0]
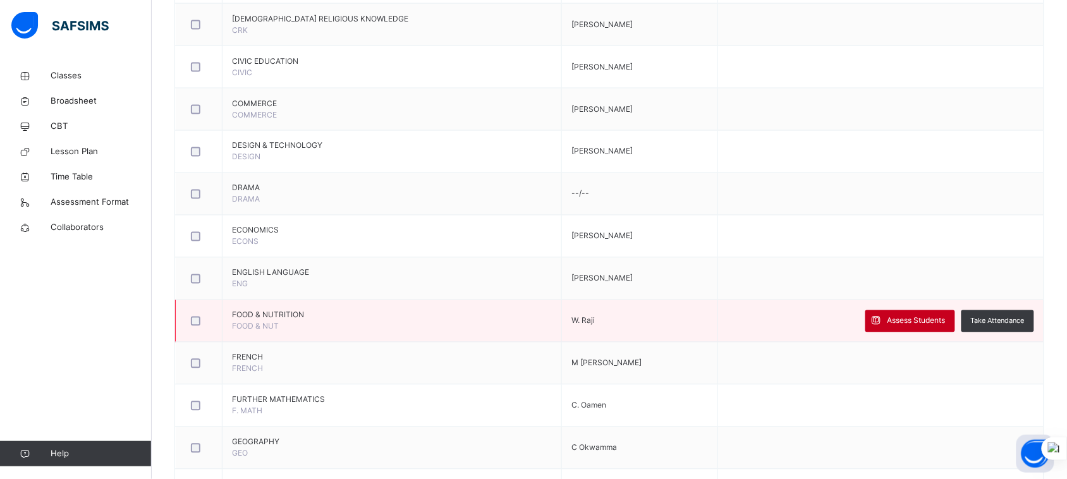
click at [888, 321] on span at bounding box center [876, 321] width 22 height 22
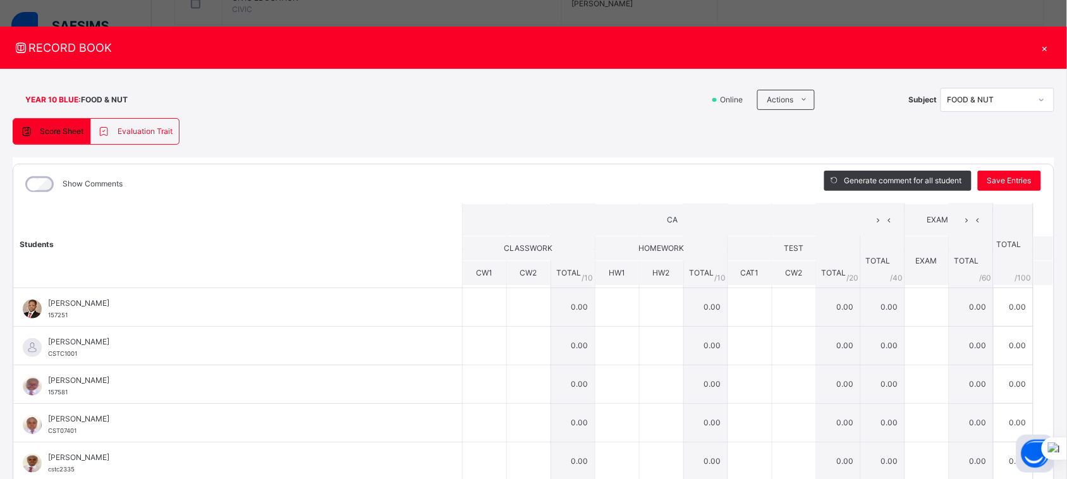
scroll to position [5, 0]
click at [1042, 49] on div "×" at bounding box center [1044, 47] width 19 height 17
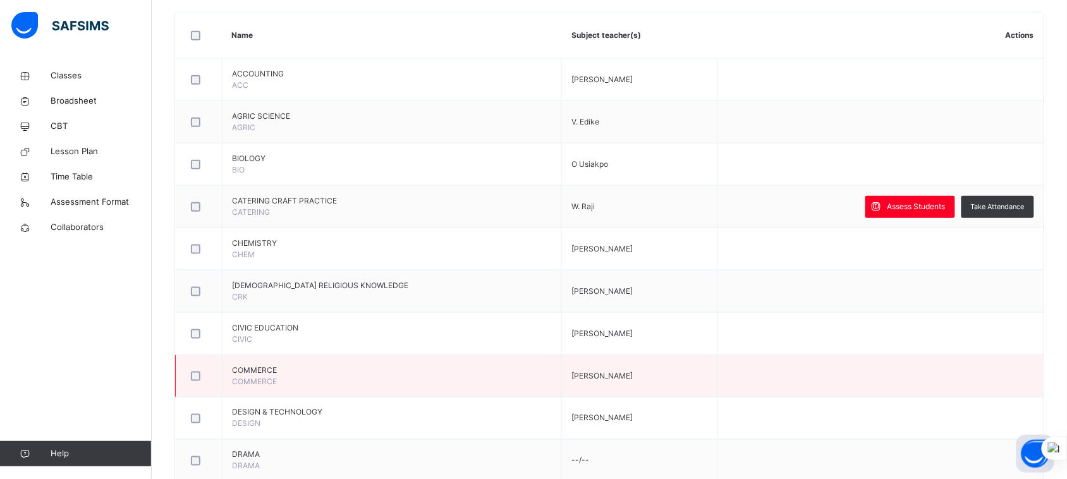
scroll to position [0, 0]
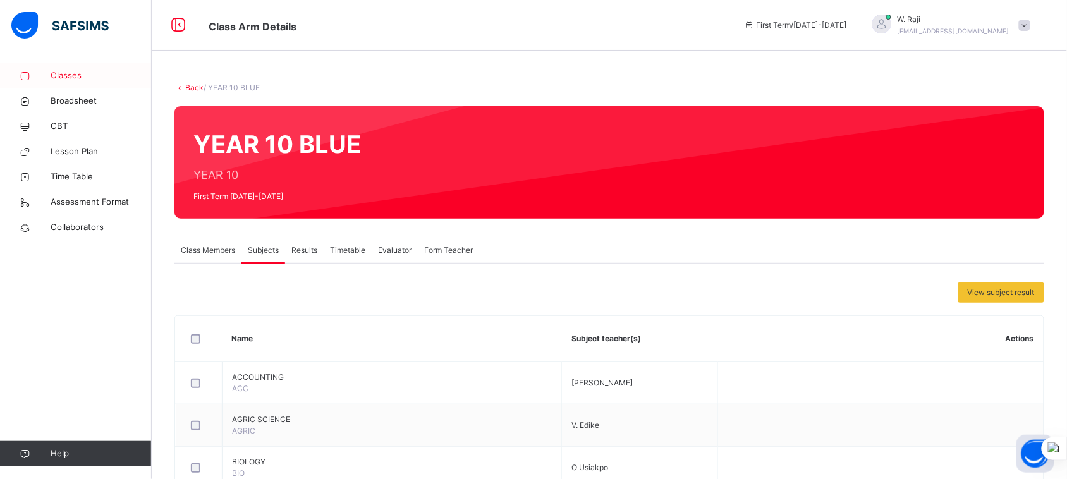
click at [55, 79] on span "Classes" at bounding box center [101, 76] width 101 height 13
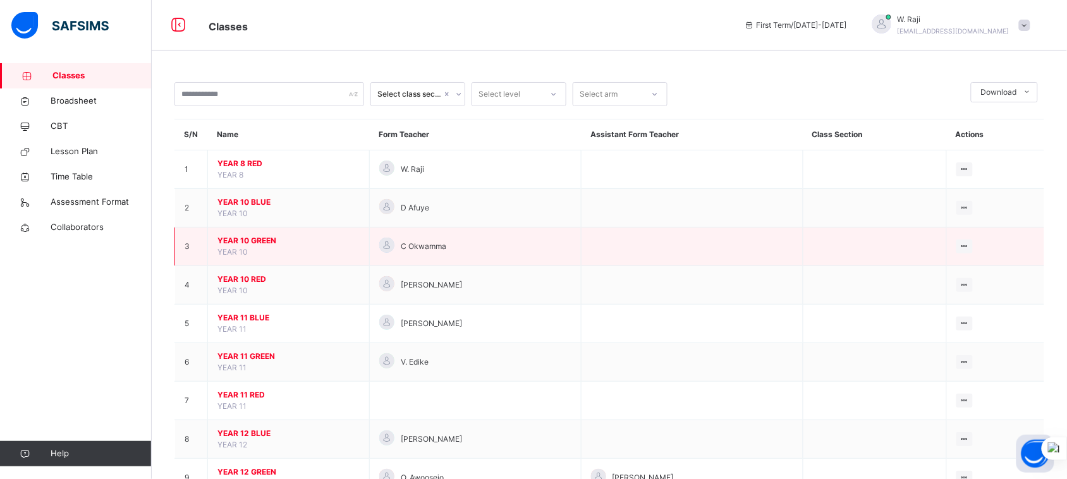
click at [245, 238] on span "YEAR 10 GREEN" at bounding box center [288, 240] width 142 height 11
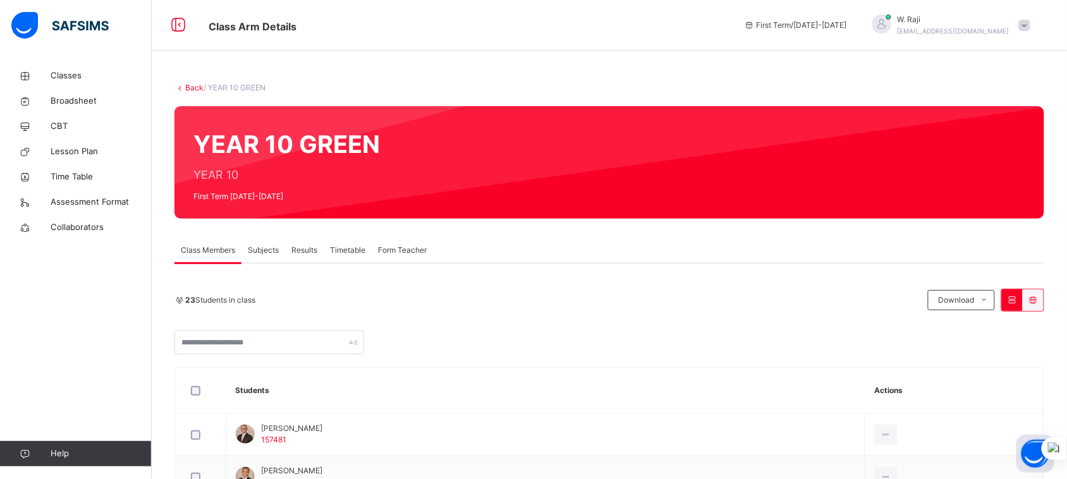
click at [269, 248] on span "Subjects" at bounding box center [263, 250] width 31 height 11
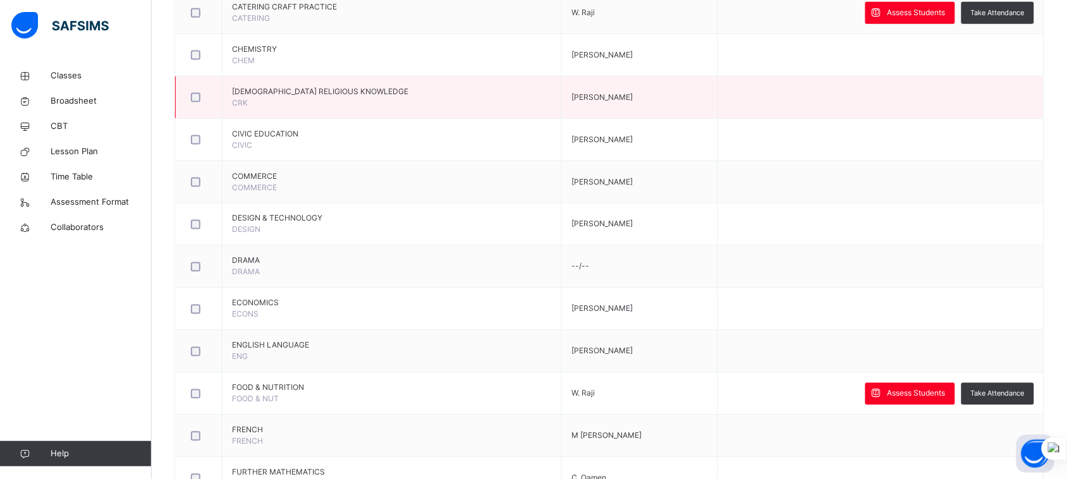
scroll to position [500, 0]
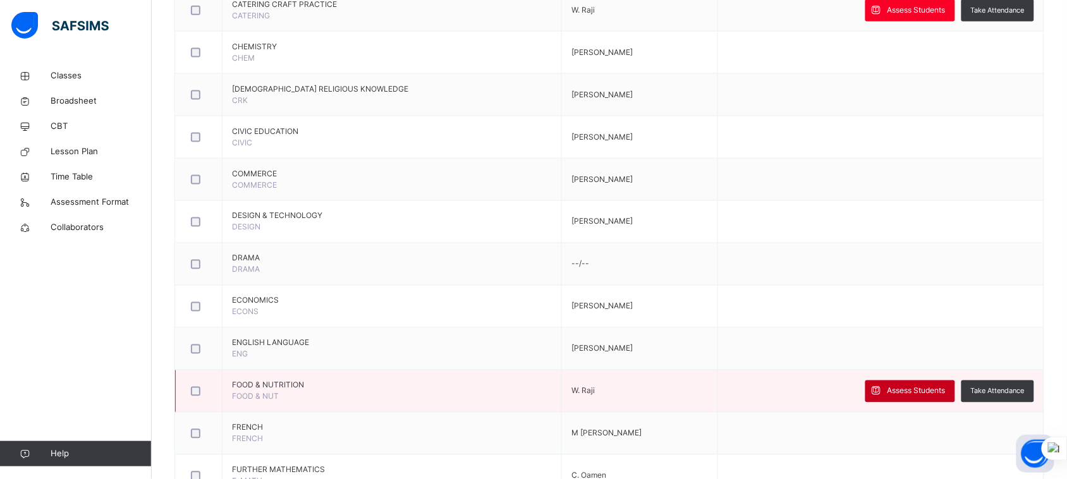
click at [900, 393] on span "Assess Students" at bounding box center [917, 391] width 58 height 11
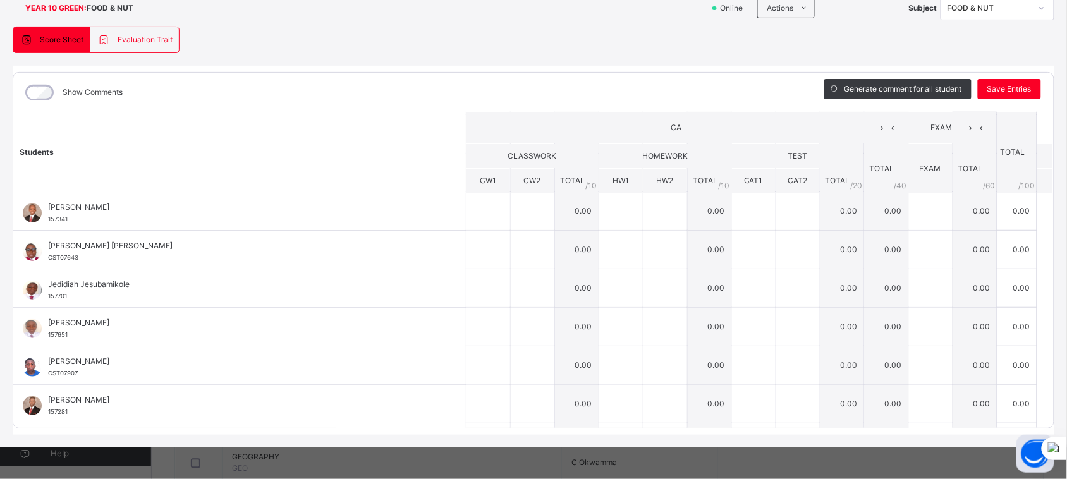
scroll to position [0, 0]
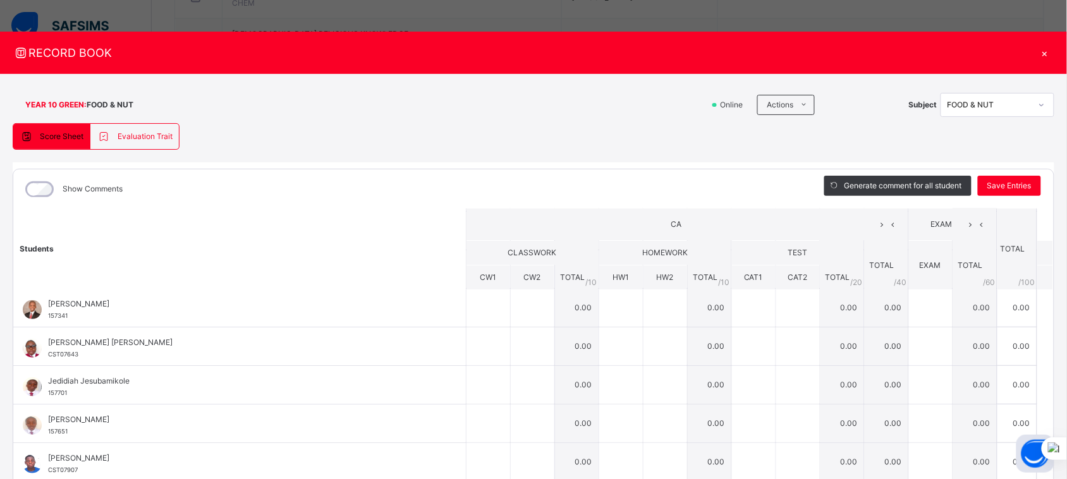
click at [1037, 52] on div "×" at bounding box center [1044, 52] width 19 height 17
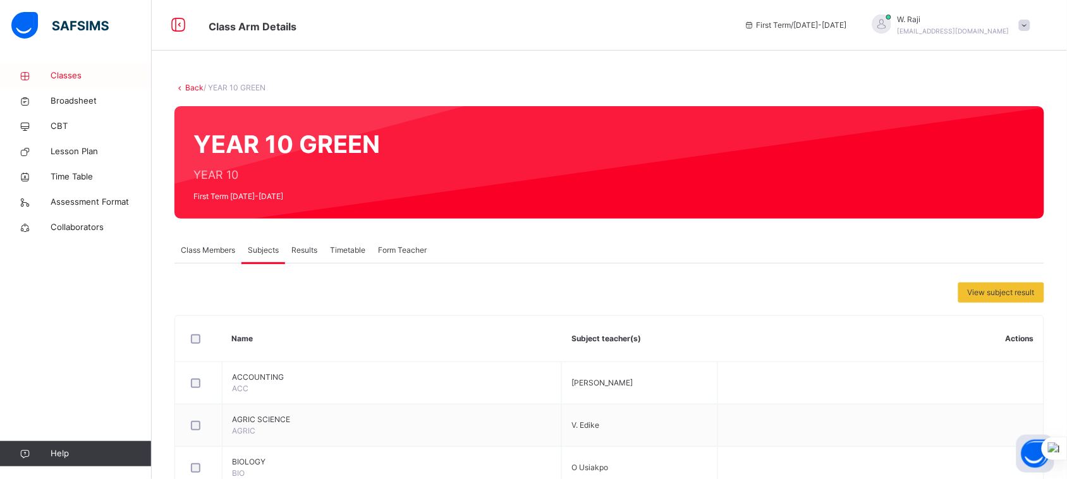
click at [77, 76] on span "Classes" at bounding box center [101, 76] width 101 height 13
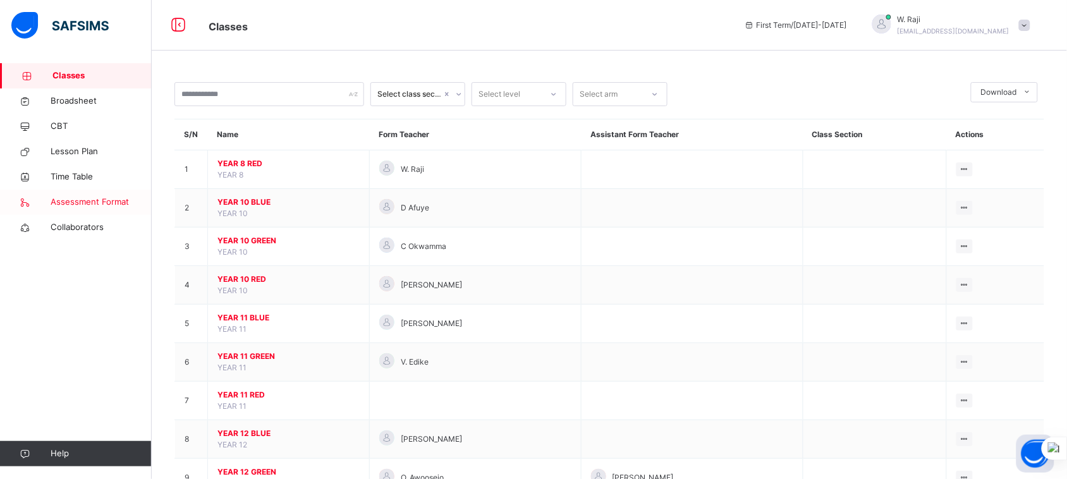
click at [100, 199] on span "Assessment Format" at bounding box center [101, 202] width 101 height 13
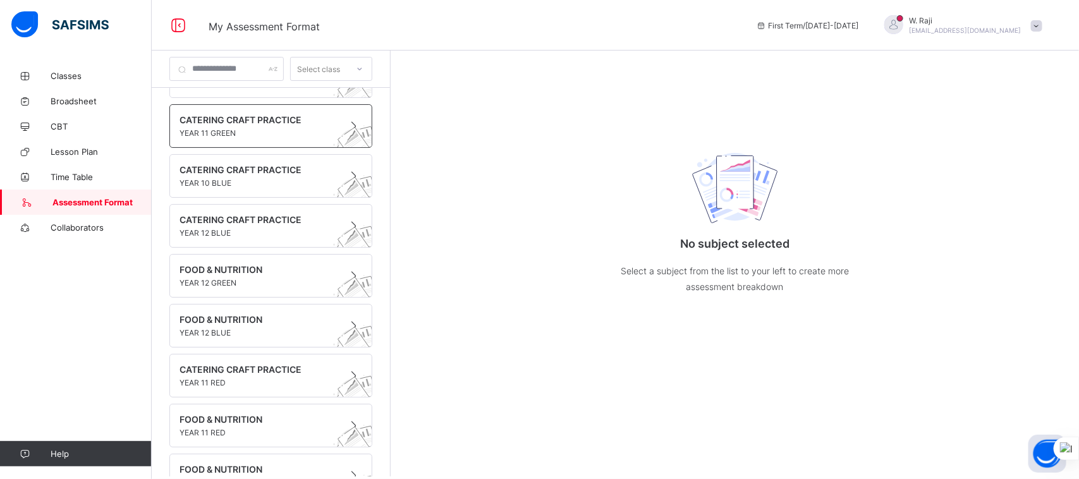
scroll to position [370, 0]
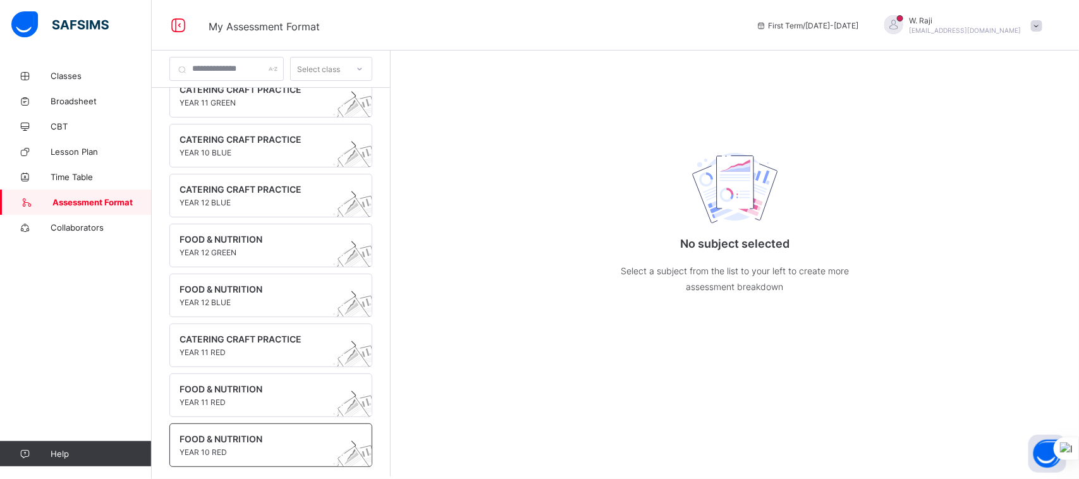
click at [223, 444] on span at bounding box center [259, 445] width 159 height 3
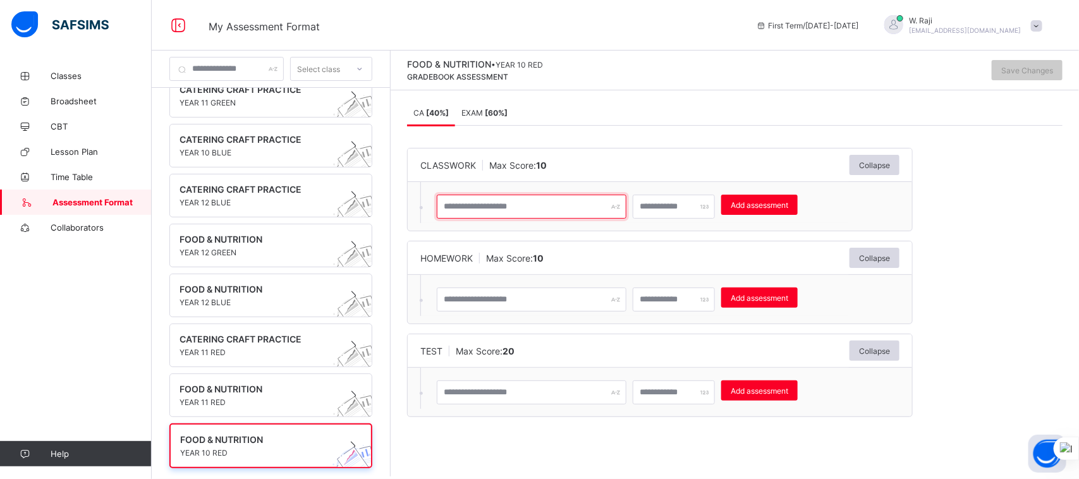
click at [576, 207] on input "text" at bounding box center [532, 207] width 190 height 24
type input "****"
click at [675, 209] on input "number" at bounding box center [674, 207] width 82 height 24
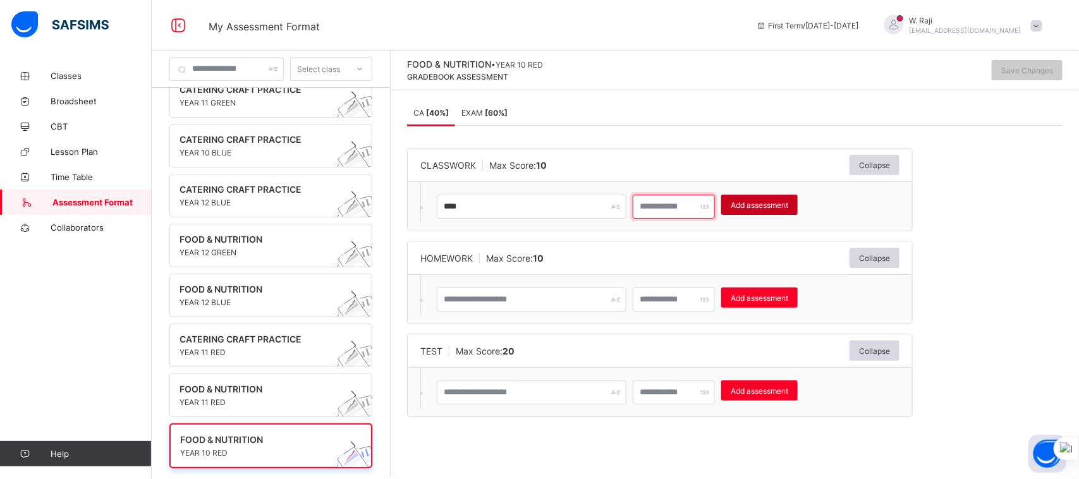
type input "**"
click at [797, 199] on div "Add assessment" at bounding box center [759, 205] width 76 height 20
type input "*"
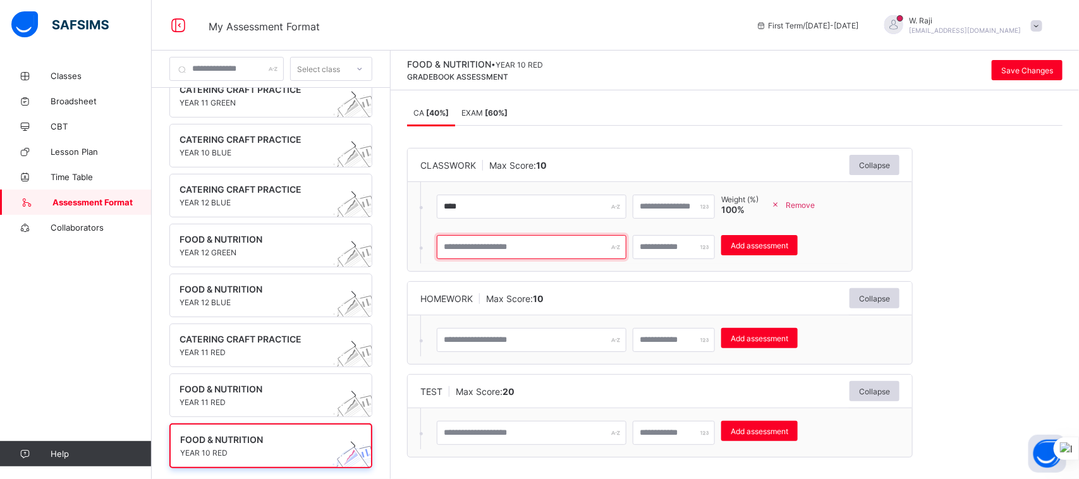
click at [580, 245] on input "text" at bounding box center [532, 247] width 190 height 24
type input "****"
click at [678, 245] on input "*" at bounding box center [674, 247] width 82 height 24
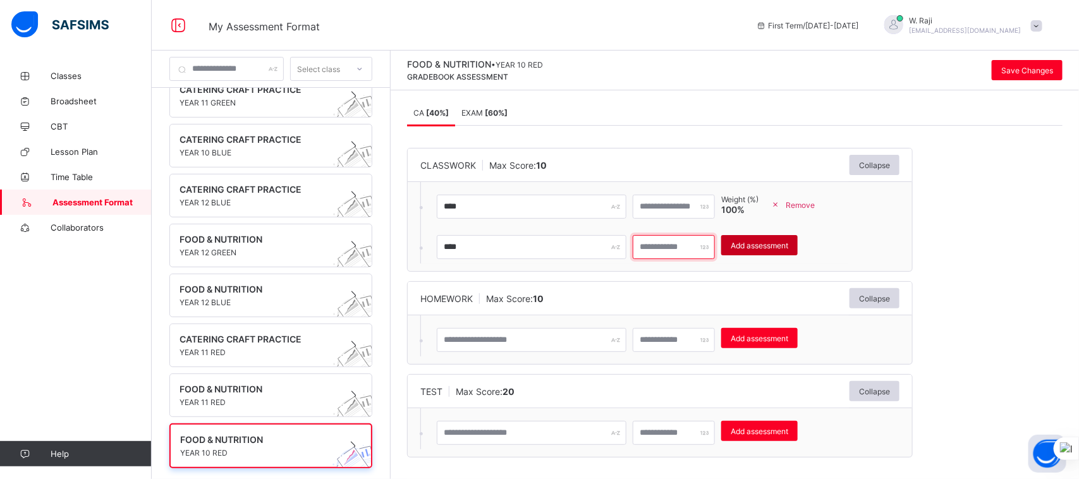
type input "**"
click at [788, 242] on span "Add assessment" at bounding box center [760, 245] width 58 height 9
type input "*"
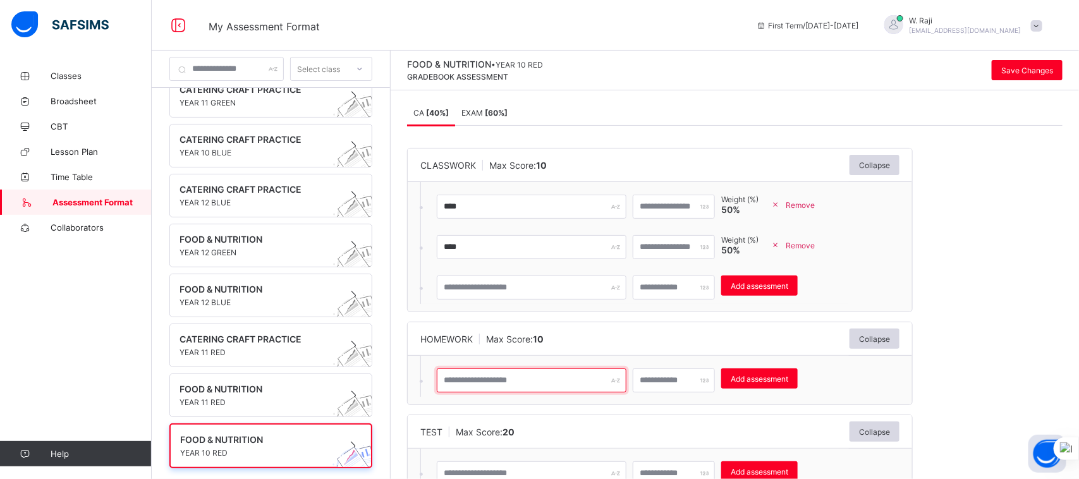
click at [488, 384] on input "text" at bounding box center [532, 381] width 190 height 24
type input "****"
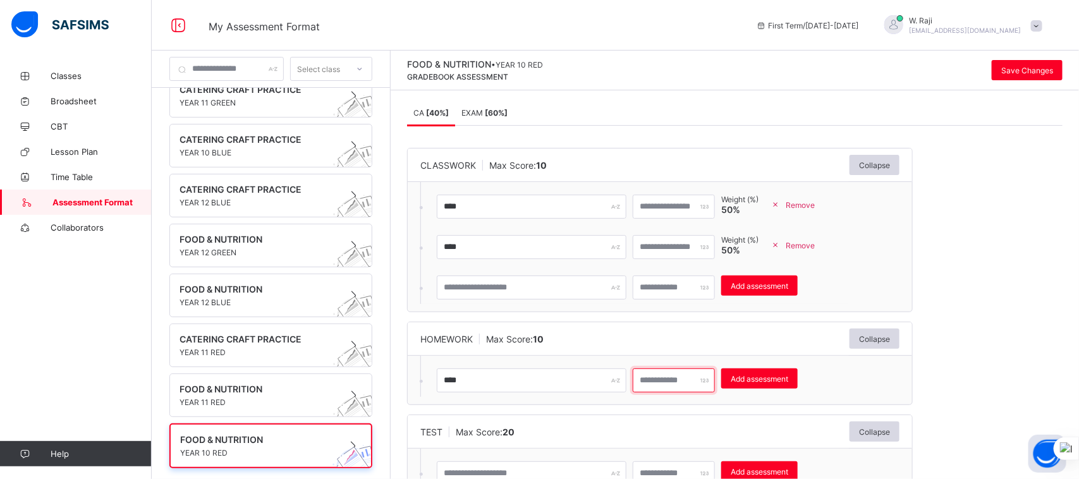
click at [676, 377] on input "number" at bounding box center [674, 381] width 82 height 24
type input "**"
click at [759, 376] on span "Add assessment" at bounding box center [760, 378] width 58 height 9
type input "*"
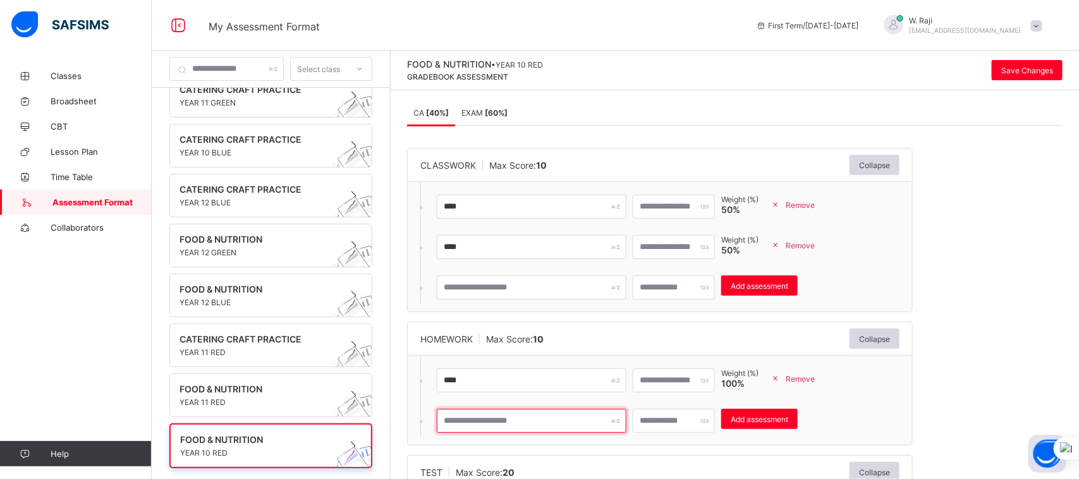
click at [563, 419] on input "text" at bounding box center [532, 421] width 190 height 24
type input "****"
click at [675, 418] on input "*" at bounding box center [674, 421] width 82 height 24
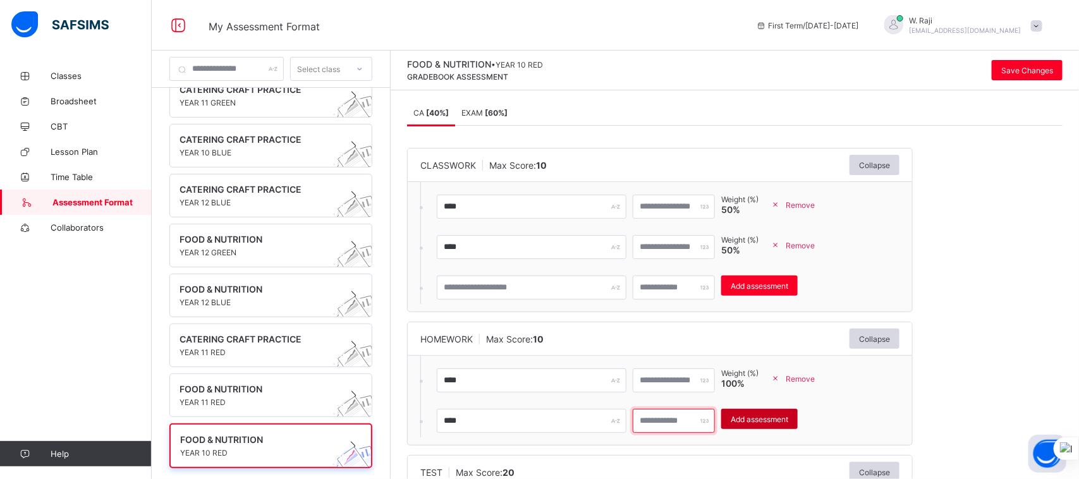
type input "**"
click at [794, 425] on div "Add assessment" at bounding box center [759, 419] width 76 height 20
type input "*"
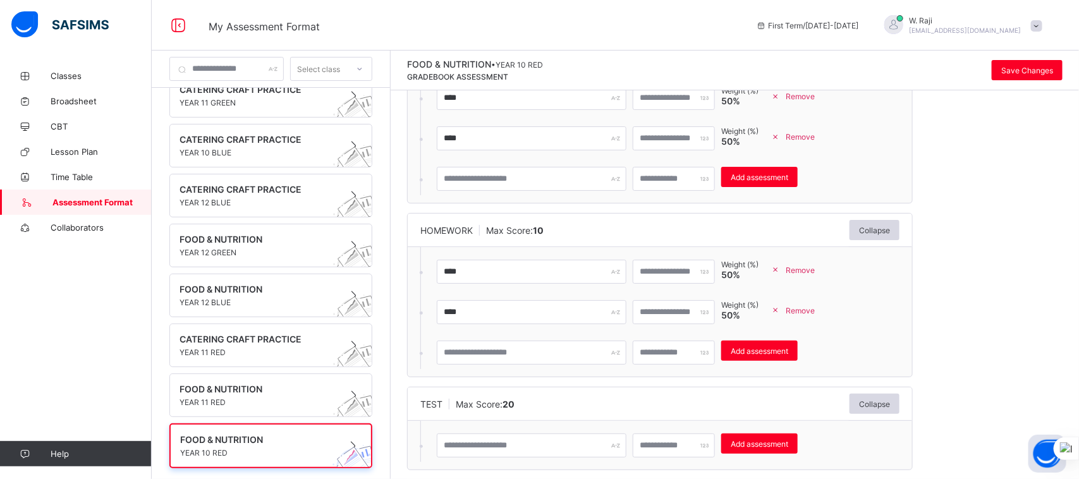
scroll to position [109, 0]
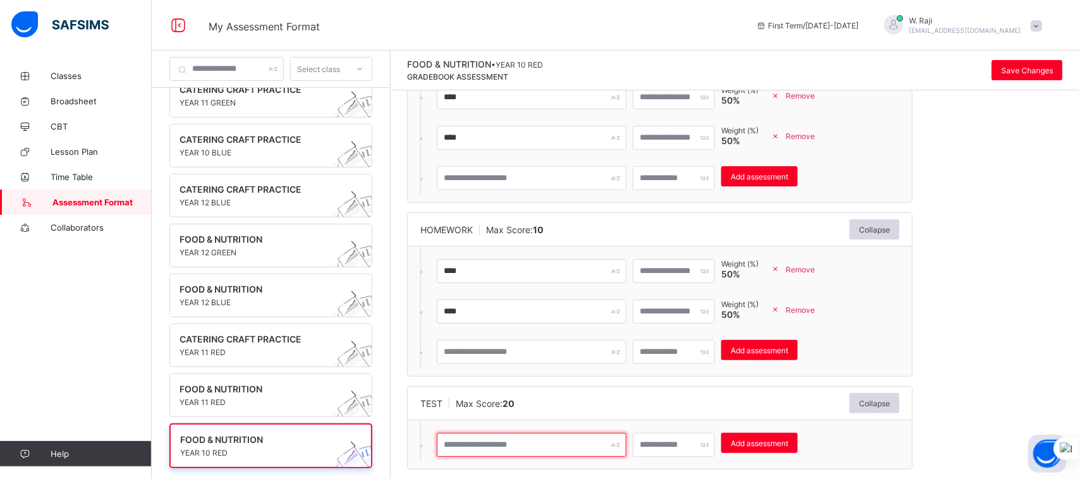
click at [554, 441] on input "text" at bounding box center [532, 445] width 190 height 24
type input "*****"
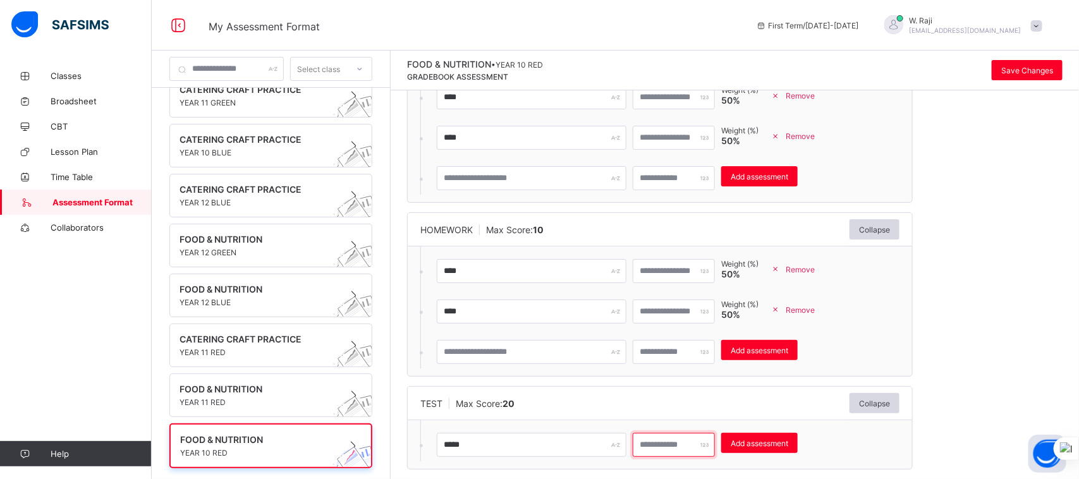
click at [687, 446] on input "number" at bounding box center [674, 445] width 82 height 24
type input "**"
click at [779, 443] on span "Add assessment" at bounding box center [760, 443] width 58 height 9
type input "*"
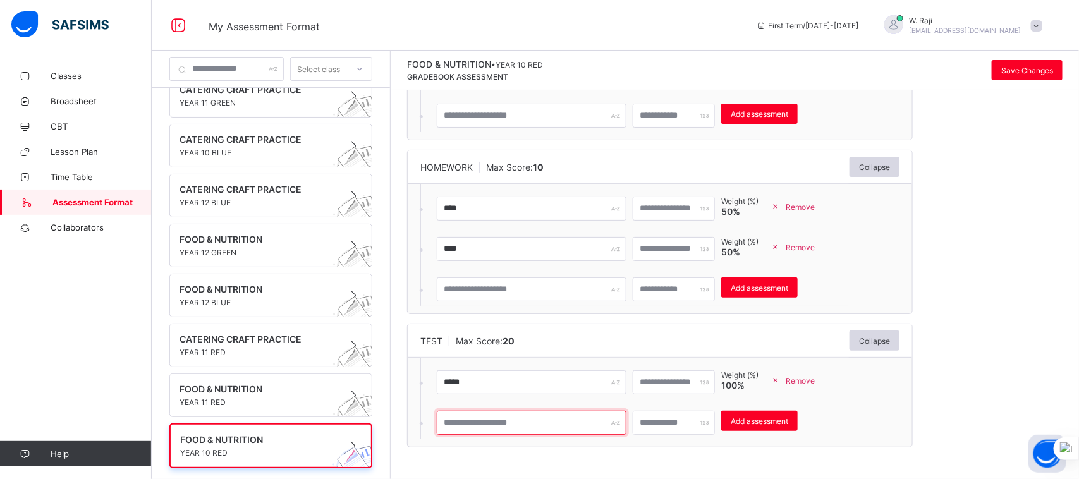
click at [559, 425] on input "text" at bounding box center [532, 423] width 190 height 24
type input "*****"
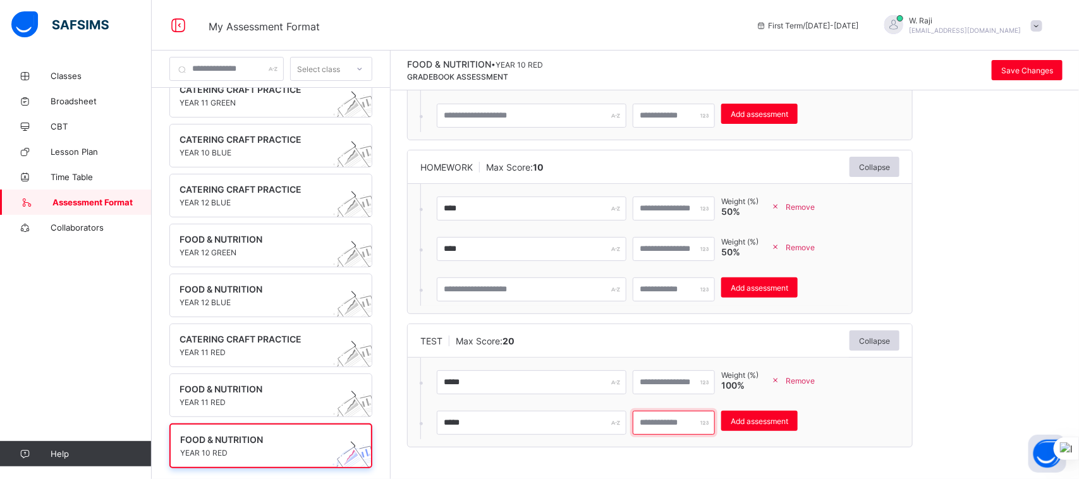
click at [681, 418] on input "*" at bounding box center [674, 423] width 82 height 24
type input "**"
click at [759, 424] on span "Add assessment" at bounding box center [760, 421] width 58 height 9
type input "*"
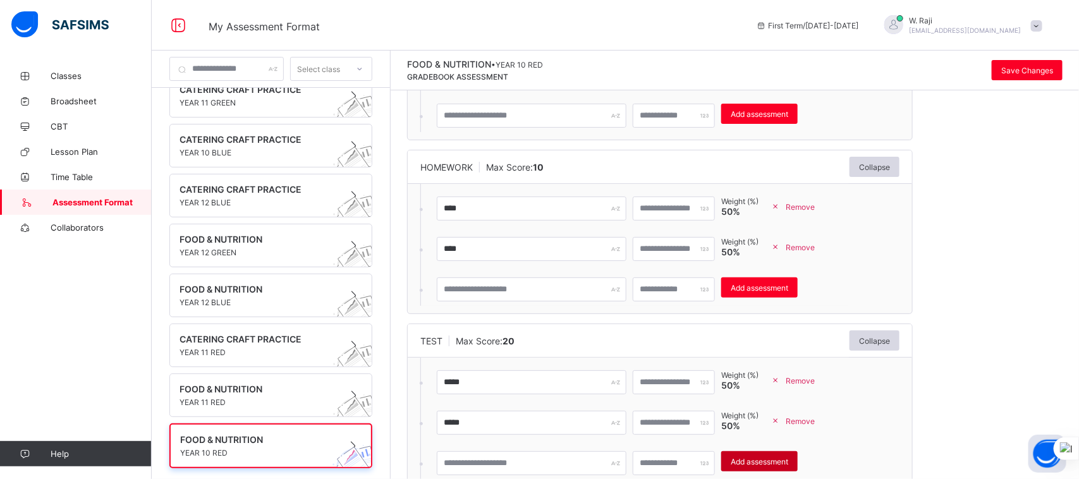
scroll to position [212, 0]
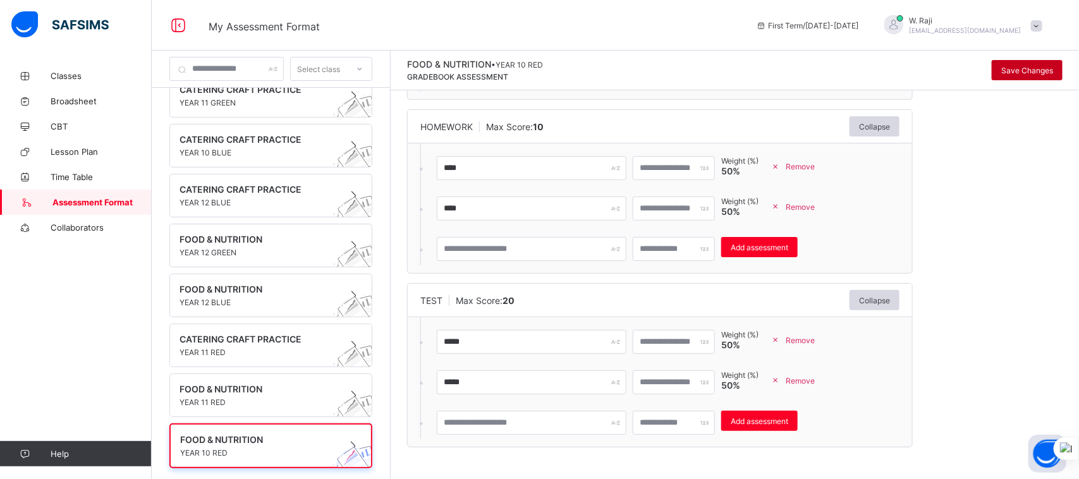
click at [1019, 63] on div "Save Changes" at bounding box center [1027, 70] width 71 height 20
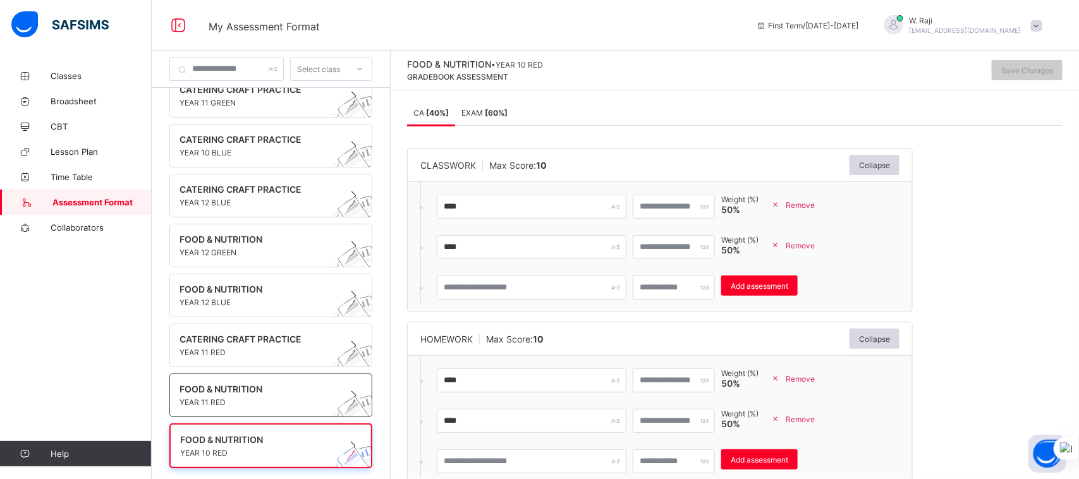
click at [238, 386] on span "FOOD & NUTRITION" at bounding box center [259, 389] width 159 height 11
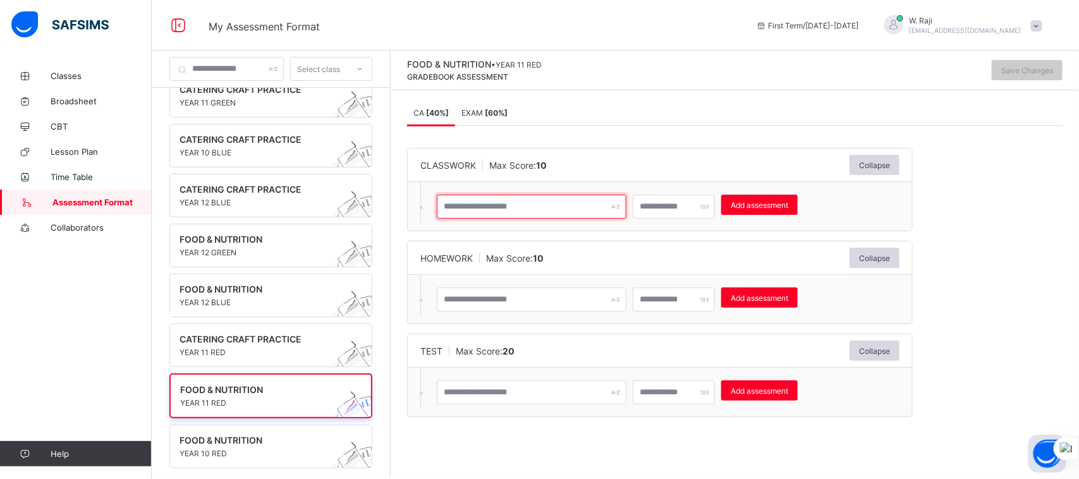
click at [519, 205] on input "text" at bounding box center [532, 207] width 190 height 24
type input "***"
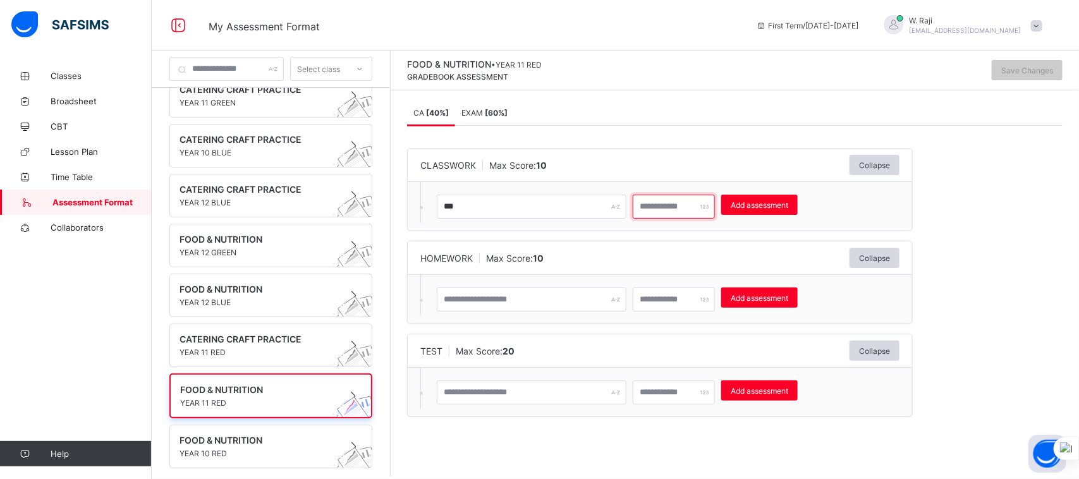
click at [669, 205] on input "number" at bounding box center [674, 207] width 82 height 24
type input "**"
click at [770, 200] on span "Add assessment" at bounding box center [760, 204] width 58 height 9
type input "*"
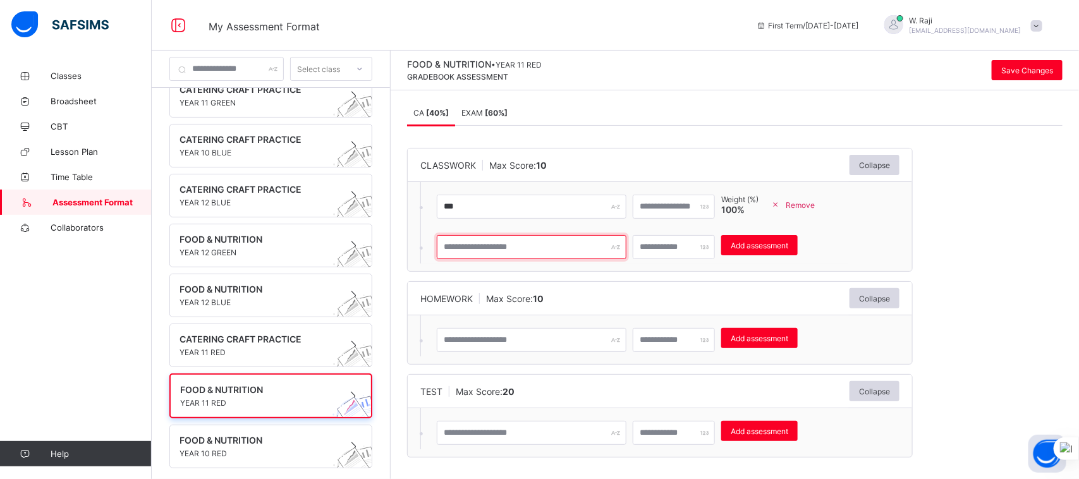
click at [609, 250] on input "text" at bounding box center [532, 247] width 190 height 24
type input "***"
click at [677, 250] on input "*" at bounding box center [674, 247] width 82 height 24
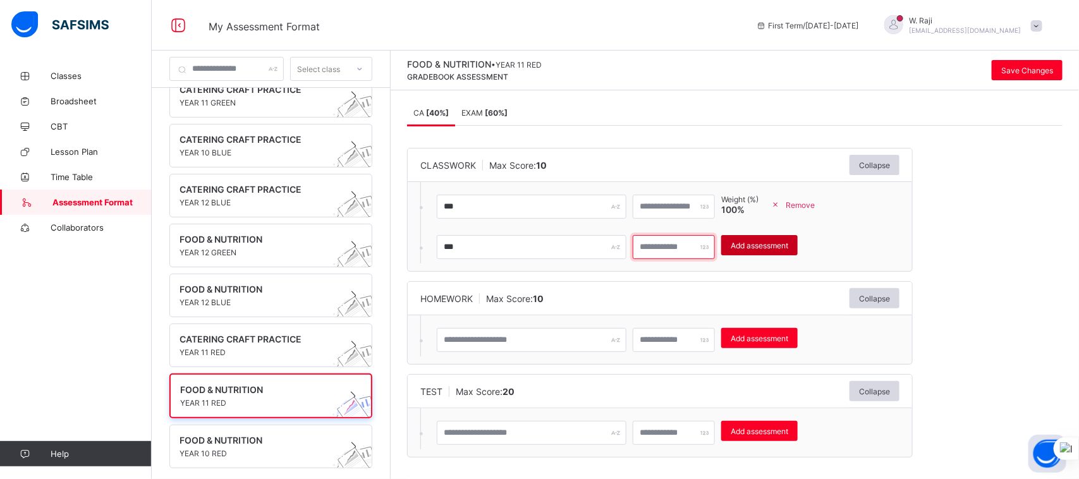
type input "**"
click at [779, 245] on span "Add assessment" at bounding box center [760, 245] width 58 height 9
type input "*"
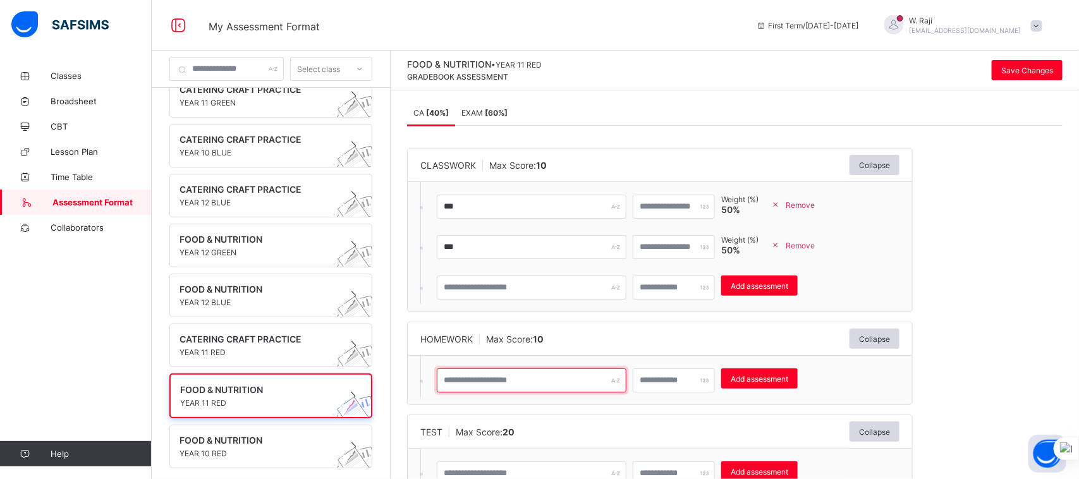
click at [547, 382] on input "text" at bounding box center [532, 381] width 190 height 24
type input "***"
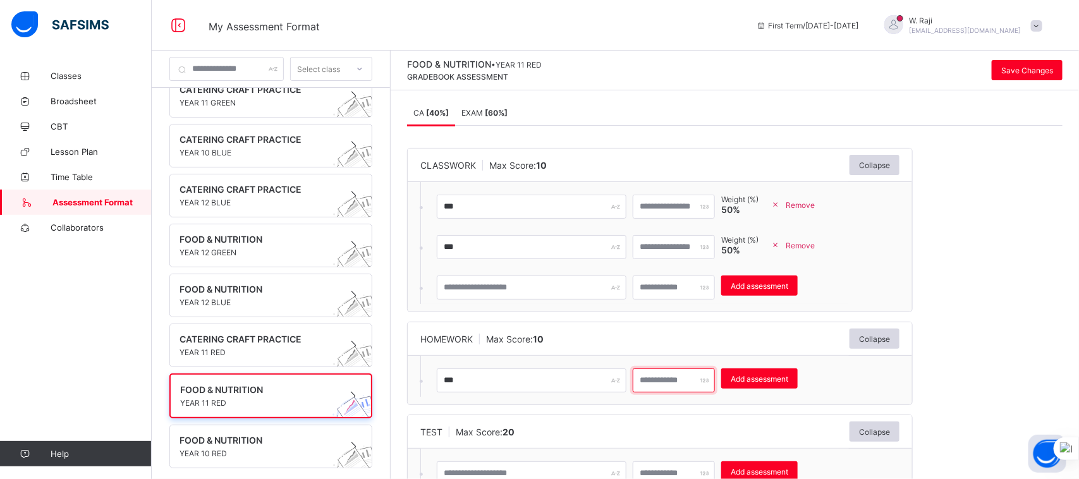
click at [671, 378] on input "number" at bounding box center [674, 381] width 82 height 24
type input "**"
click at [775, 381] on span "Add assessment" at bounding box center [760, 378] width 58 height 9
type input "*"
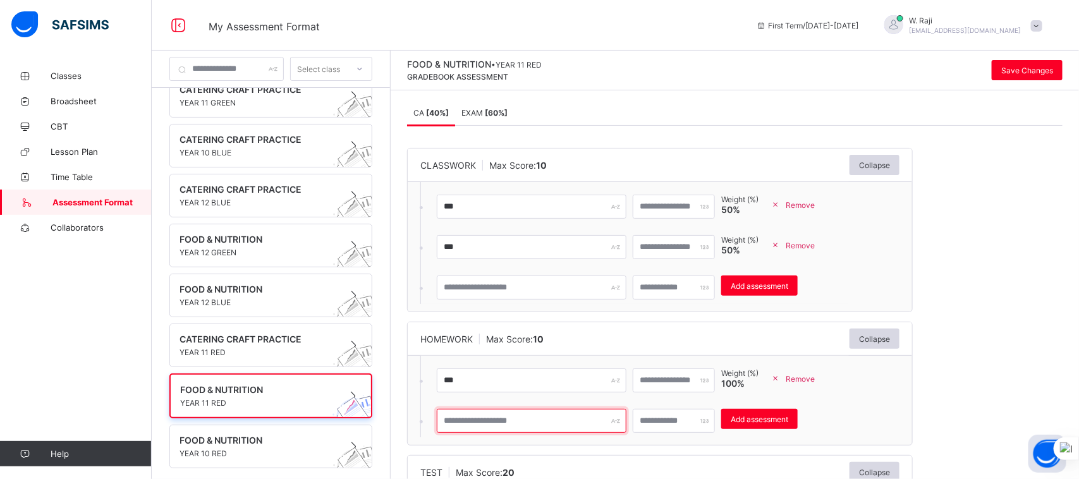
click at [554, 421] on input "text" at bounding box center [532, 421] width 190 height 24
type input "***"
click at [681, 418] on input "*" at bounding box center [674, 421] width 82 height 24
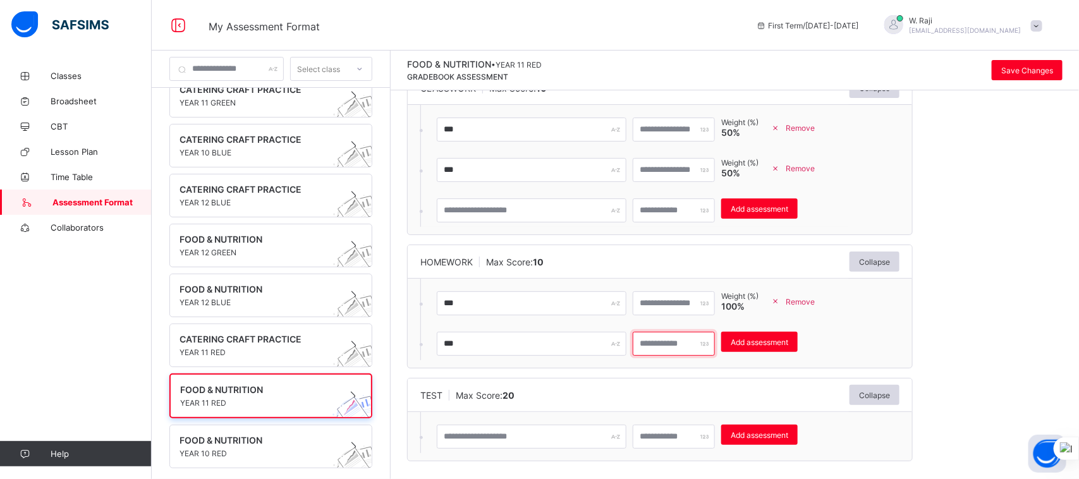
scroll to position [90, 0]
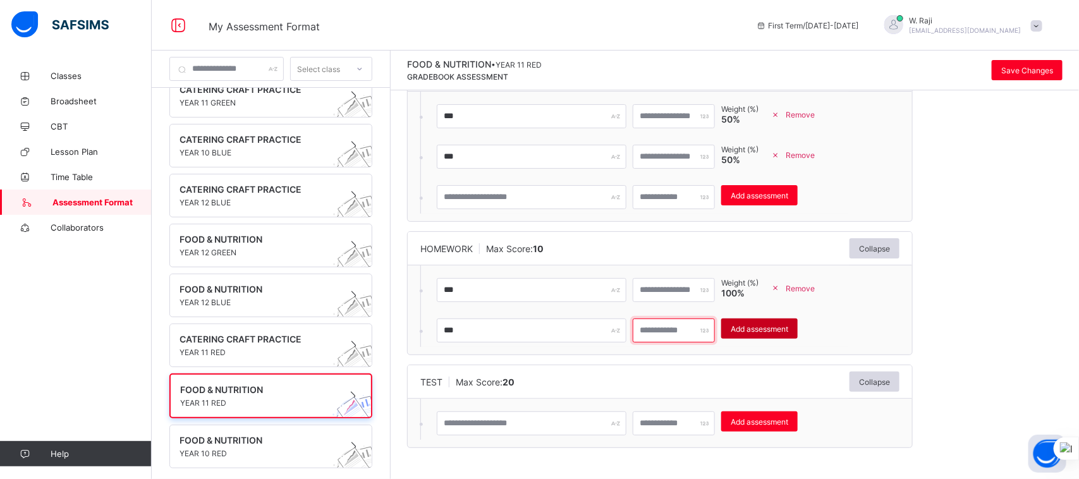
type input "*"
click at [773, 330] on span "Add assessment" at bounding box center [760, 328] width 58 height 9
type input "*"
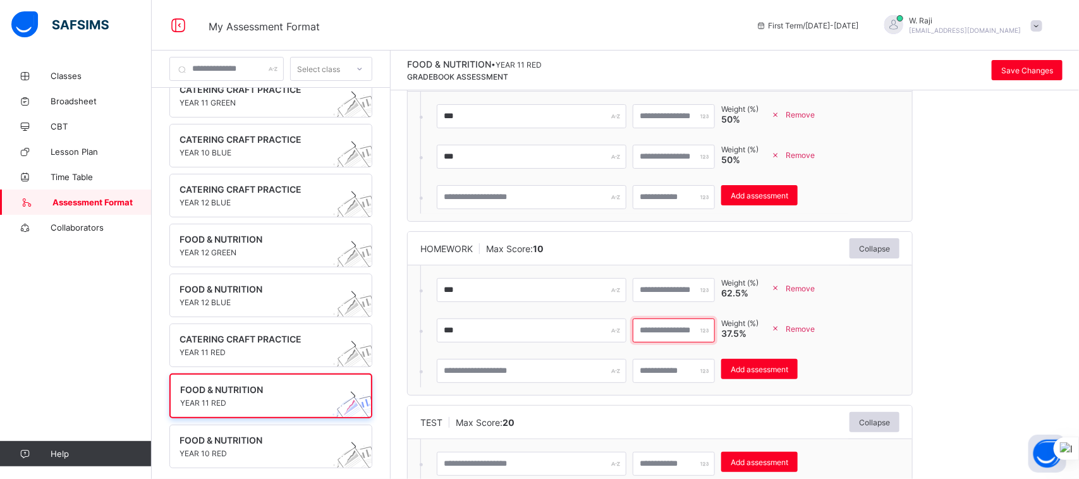
click at [703, 329] on input "*" at bounding box center [674, 331] width 82 height 24
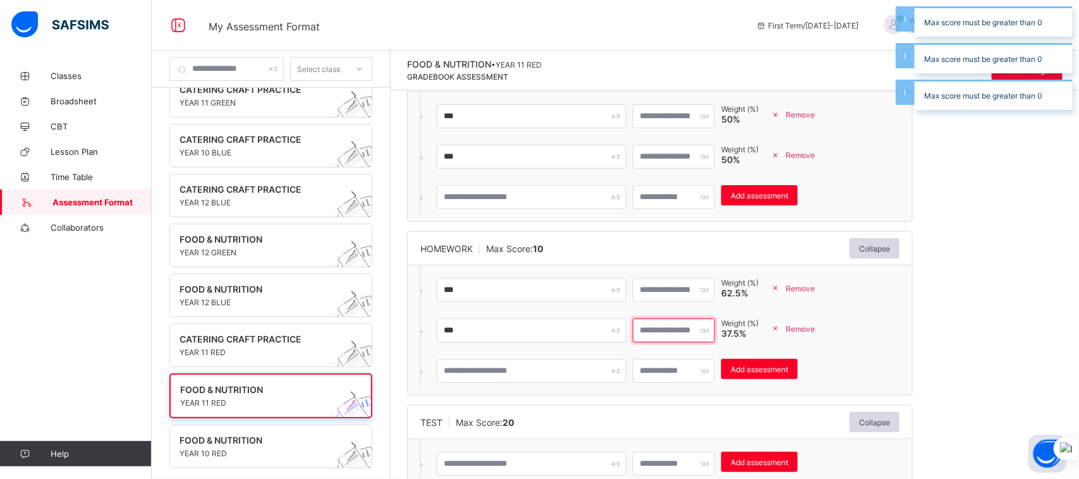
type input "*"
click at [815, 329] on span "Remove" at bounding box center [800, 328] width 29 height 9
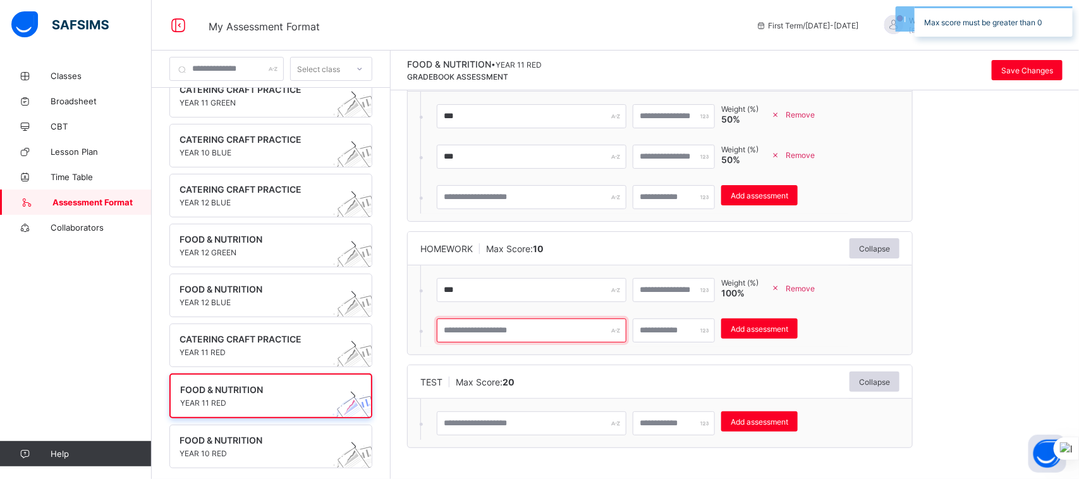
click at [561, 336] on input "text" at bounding box center [532, 331] width 190 height 24
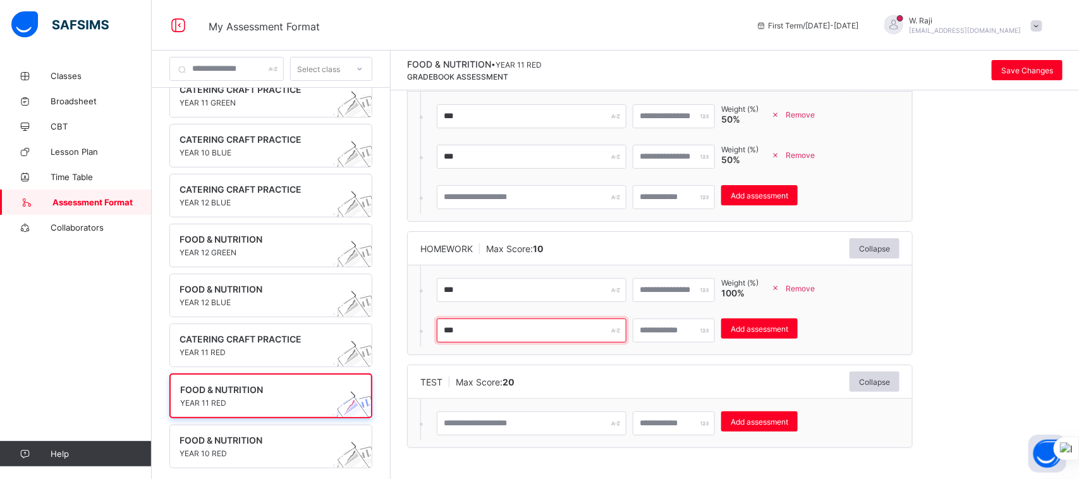
type input "***"
click at [676, 329] on input "*" at bounding box center [674, 331] width 82 height 24
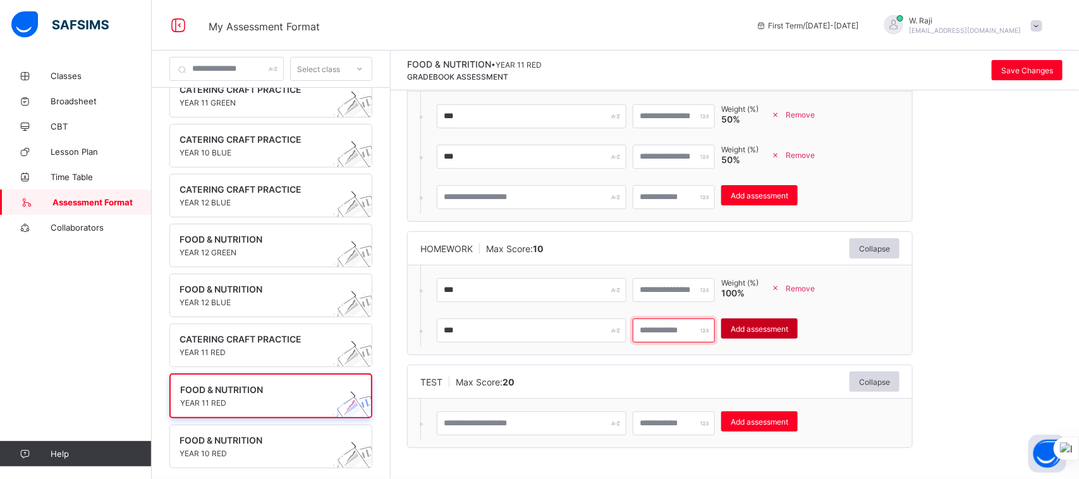
type input "**"
click at [779, 329] on span "Add assessment" at bounding box center [760, 328] width 58 height 9
type input "*"
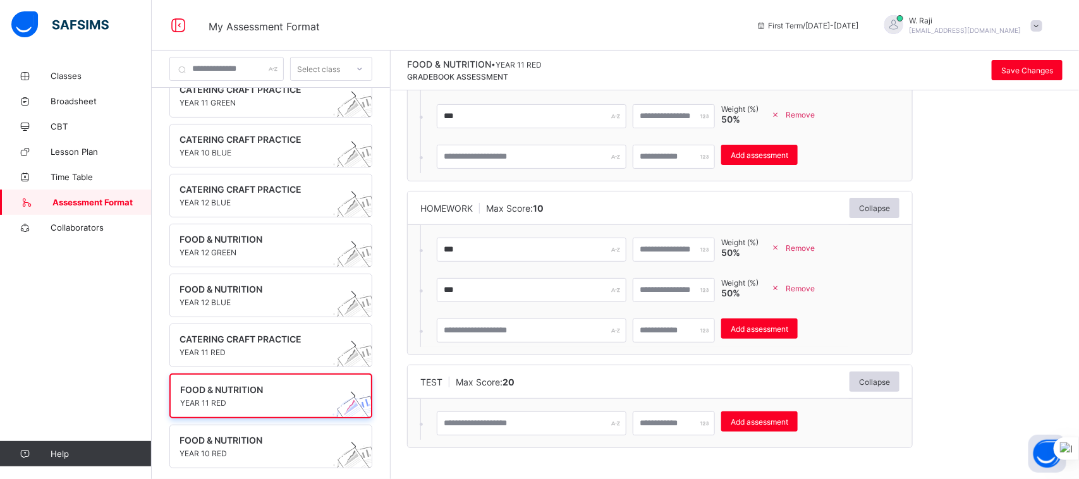
scroll to position [131, 0]
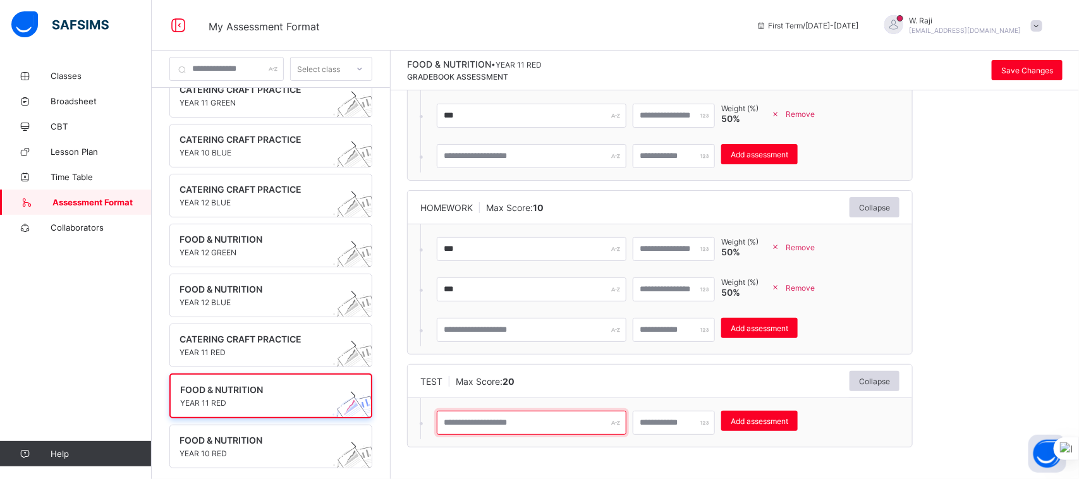
click at [497, 425] on input "text" at bounding box center [532, 423] width 190 height 24
type input "****"
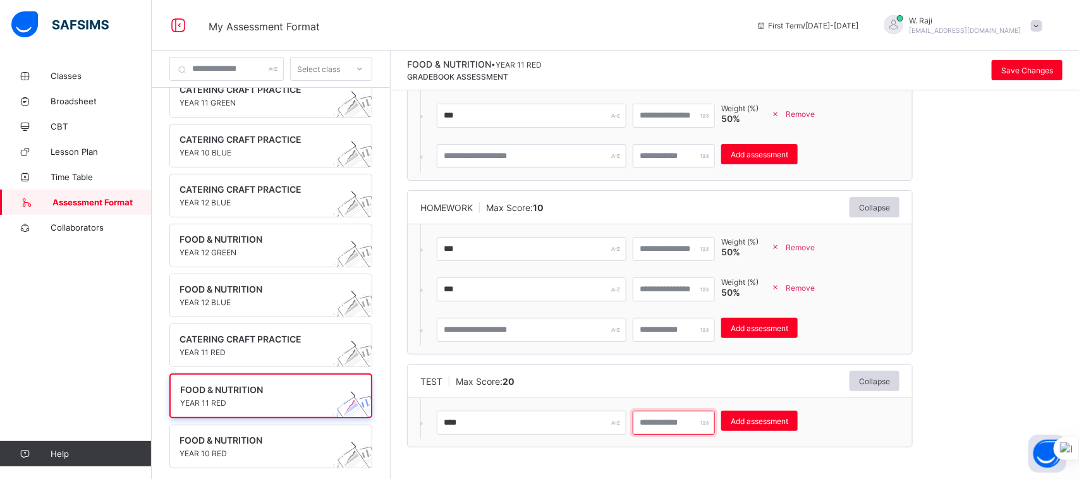
click at [680, 424] on input "number" at bounding box center [674, 423] width 82 height 24
type input "**"
click at [787, 421] on span "Add assessment" at bounding box center [760, 421] width 58 height 9
type input "*"
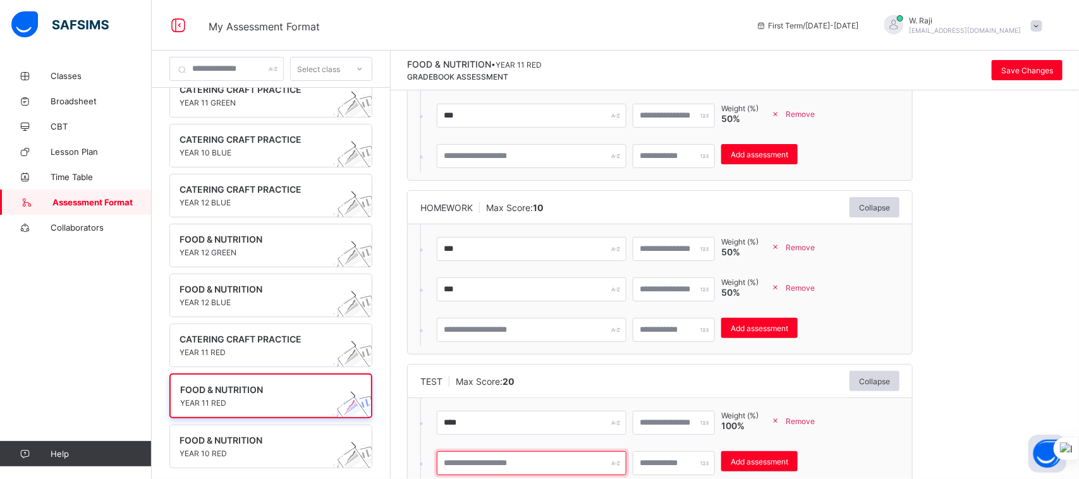
click at [566, 471] on input "text" at bounding box center [532, 463] width 190 height 24
type input "****"
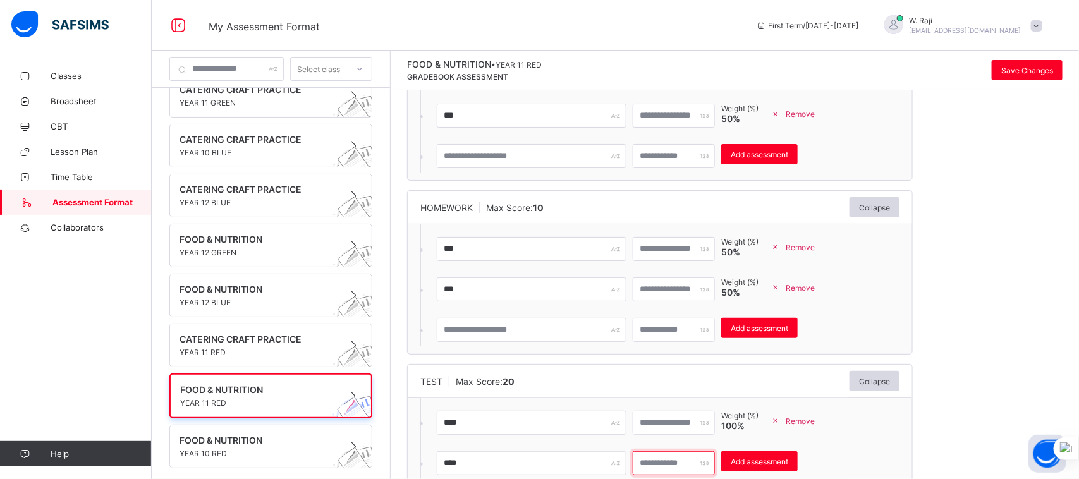
click at [667, 460] on input "*" at bounding box center [674, 463] width 82 height 24
type input "**"
click at [781, 461] on span "Add assessment" at bounding box center [760, 461] width 58 height 9
type input "*"
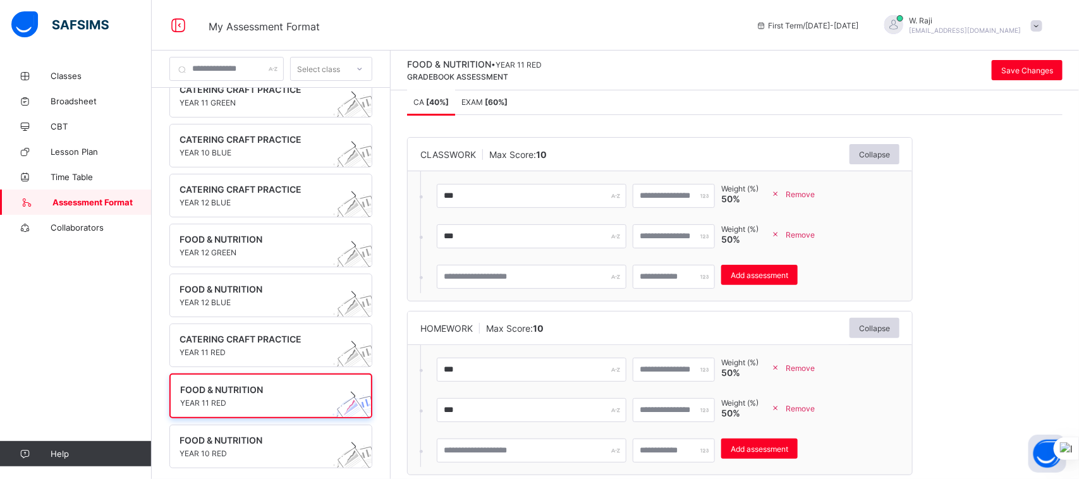
scroll to position [10, 0]
click at [1037, 66] on span "Save Changes" at bounding box center [1027, 70] width 52 height 9
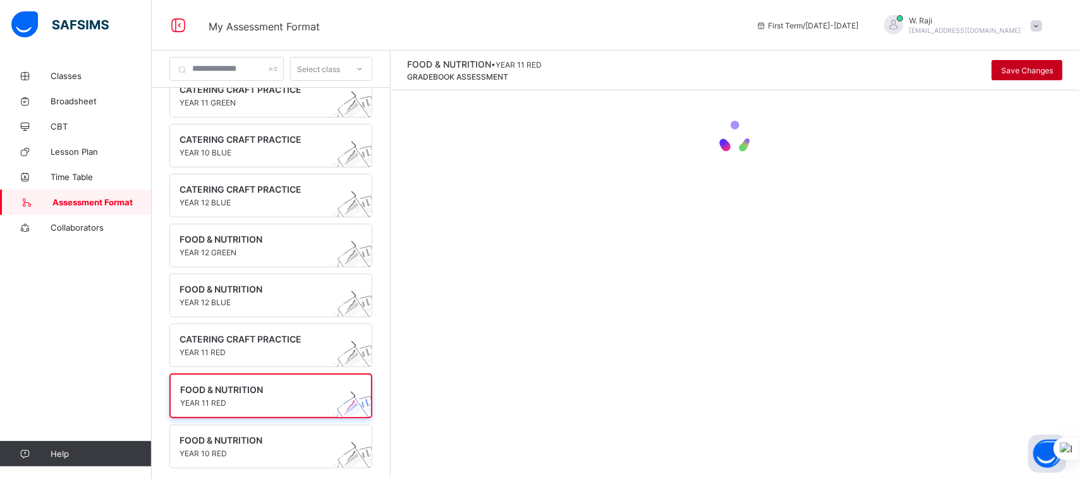
scroll to position [0, 0]
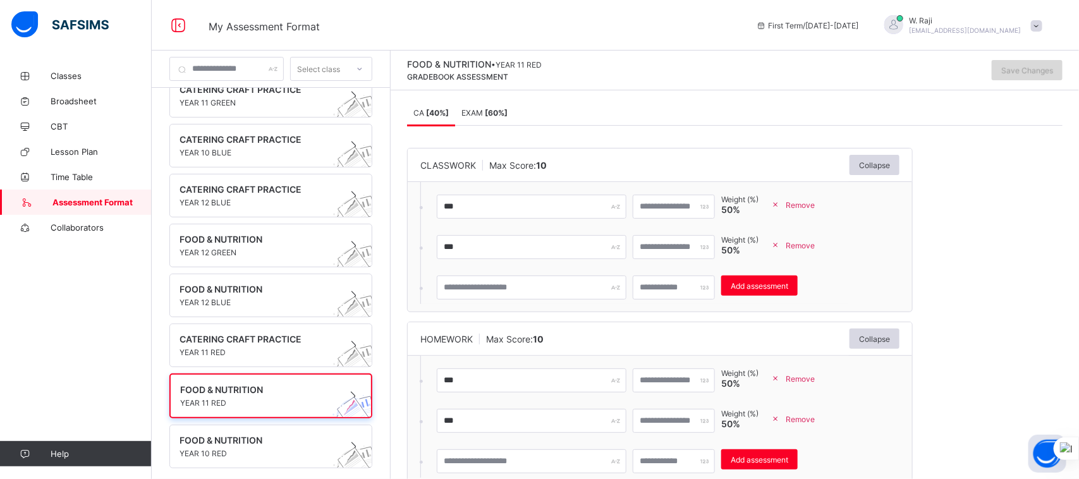
click at [1037, 66] on span "Save Changes" at bounding box center [1027, 70] width 52 height 9
click at [207, 339] on span "CATERING CRAFT PRACTICE" at bounding box center [259, 339] width 159 height 11
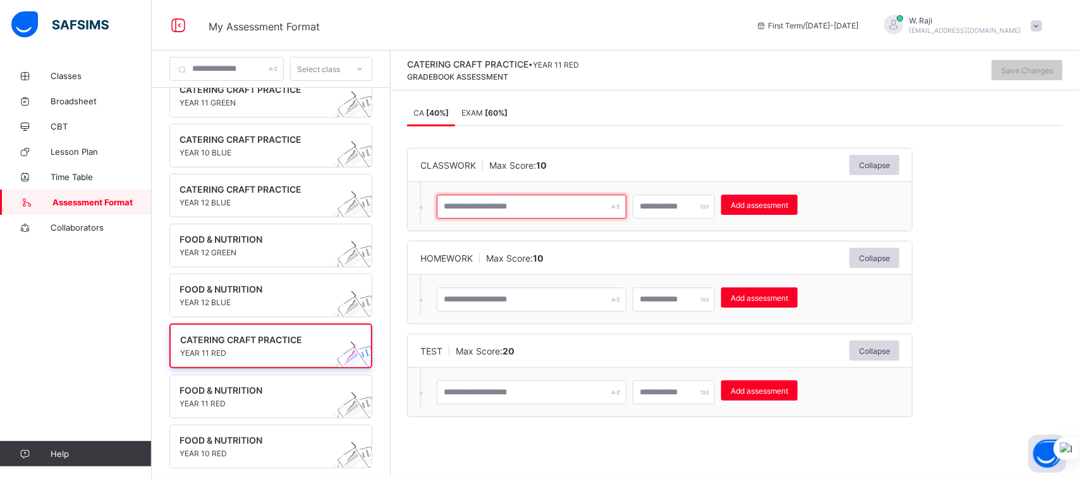
click at [490, 204] on input "text" at bounding box center [532, 207] width 190 height 24
type input "***"
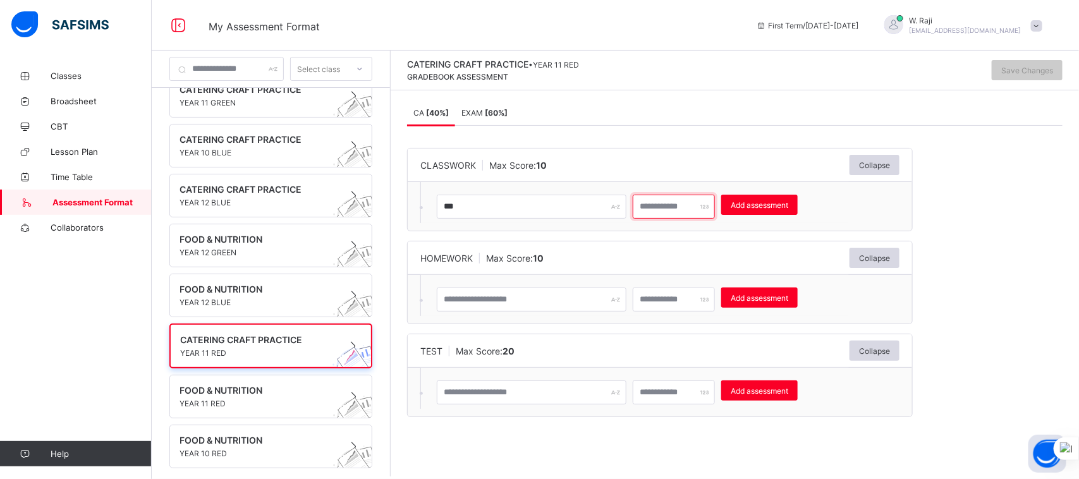
click at [671, 204] on input "number" at bounding box center [674, 207] width 82 height 24
type input "**"
click at [774, 204] on span "Add assessment" at bounding box center [760, 204] width 58 height 9
type input "*"
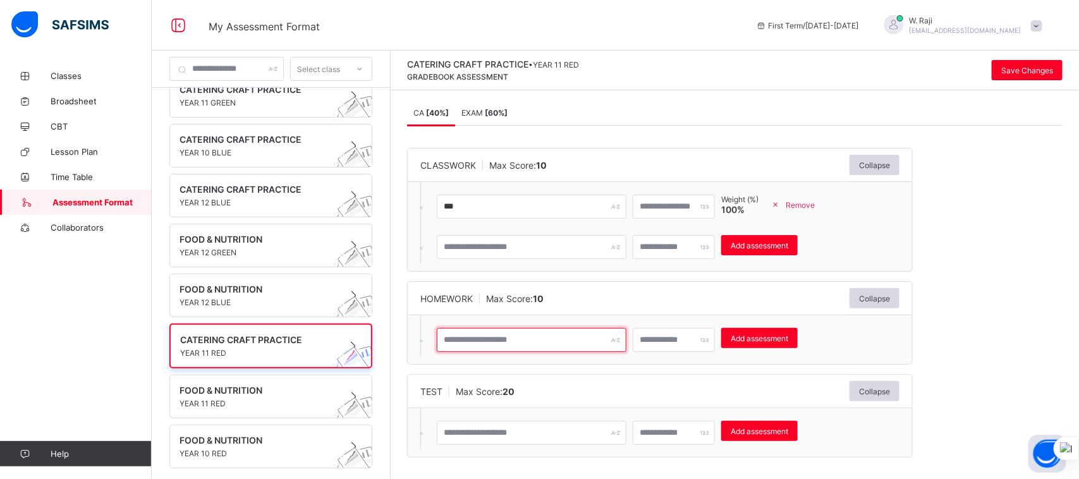
click at [503, 343] on input "text" at bounding box center [532, 340] width 190 height 24
type input "***"
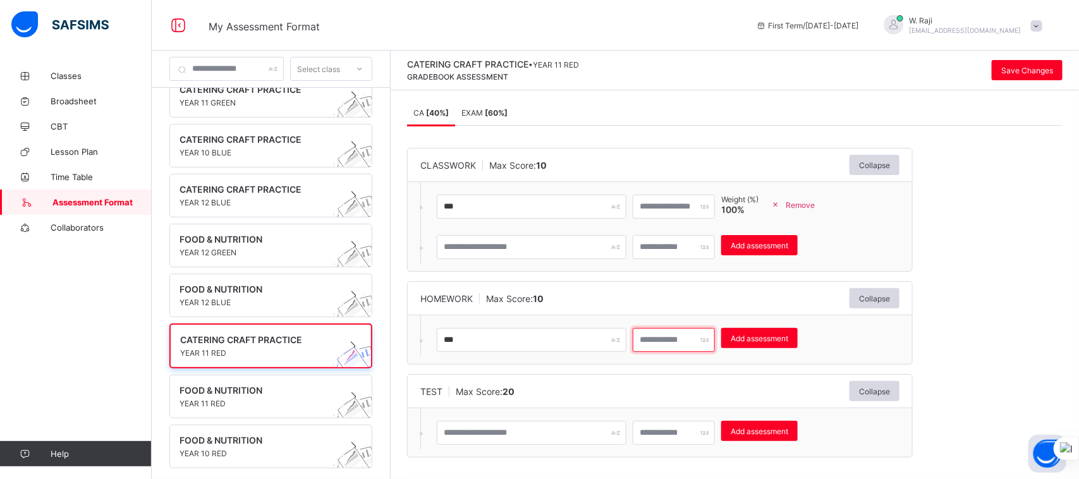
click at [670, 346] on input "number" at bounding box center [674, 340] width 82 height 24
type input "**"
click at [788, 336] on span "Add assessment" at bounding box center [760, 338] width 58 height 9
type input "*"
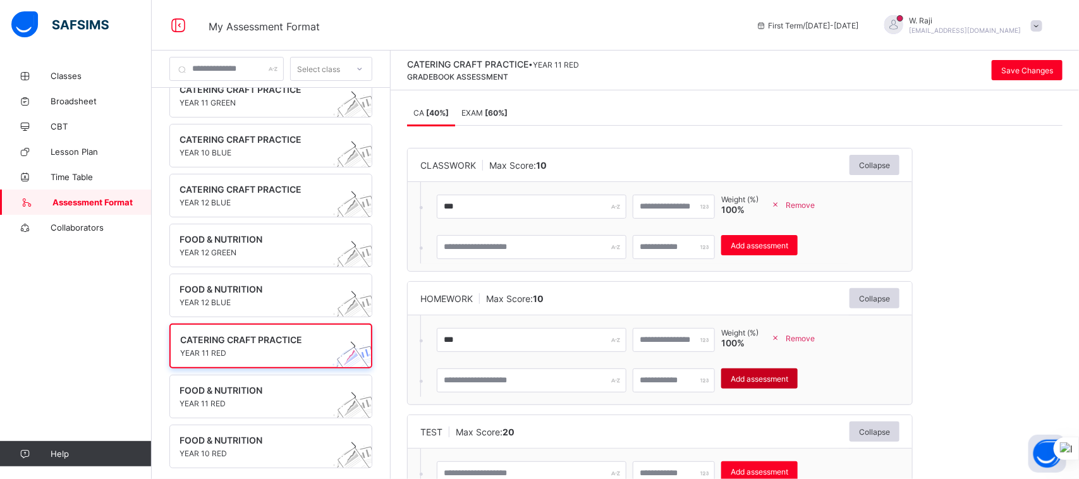
scroll to position [51, 0]
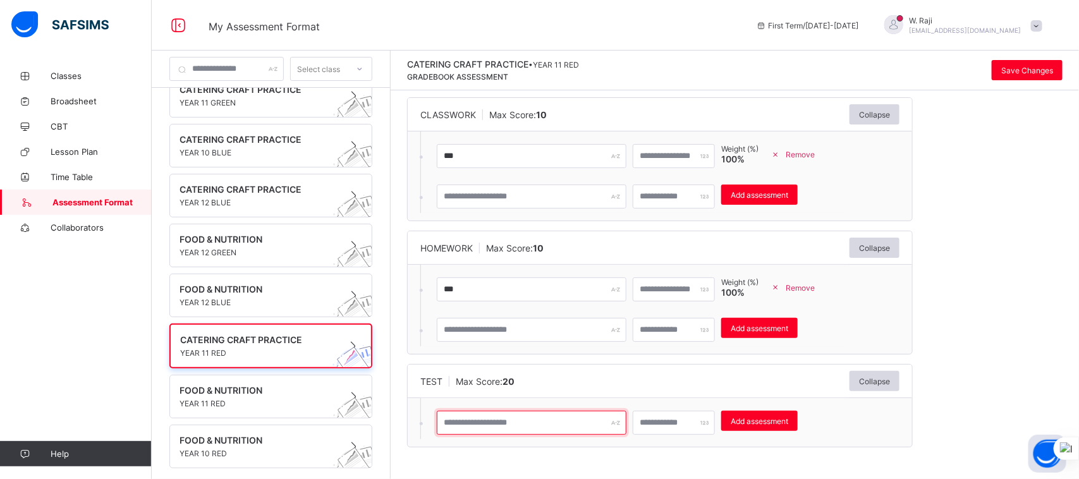
click at [538, 425] on input "text" at bounding box center [532, 423] width 190 height 24
type input "****"
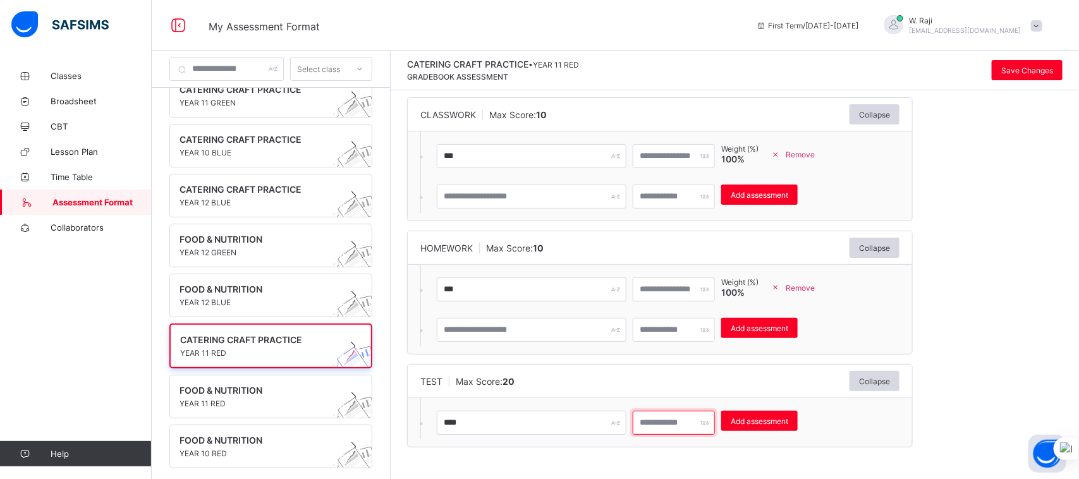
click at [671, 424] on input "number" at bounding box center [674, 423] width 82 height 24
type input "**"
click at [769, 424] on span "Add assessment" at bounding box center [760, 421] width 58 height 9
type input "*"
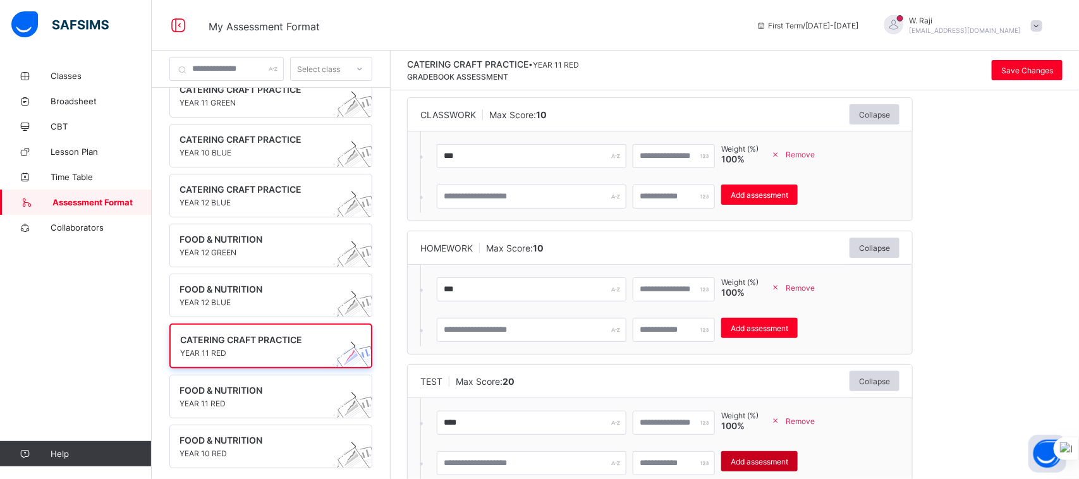
click at [773, 459] on span "Add assessment" at bounding box center [760, 461] width 58 height 9
click at [1037, 68] on span "Save Changes" at bounding box center [1027, 70] width 52 height 9
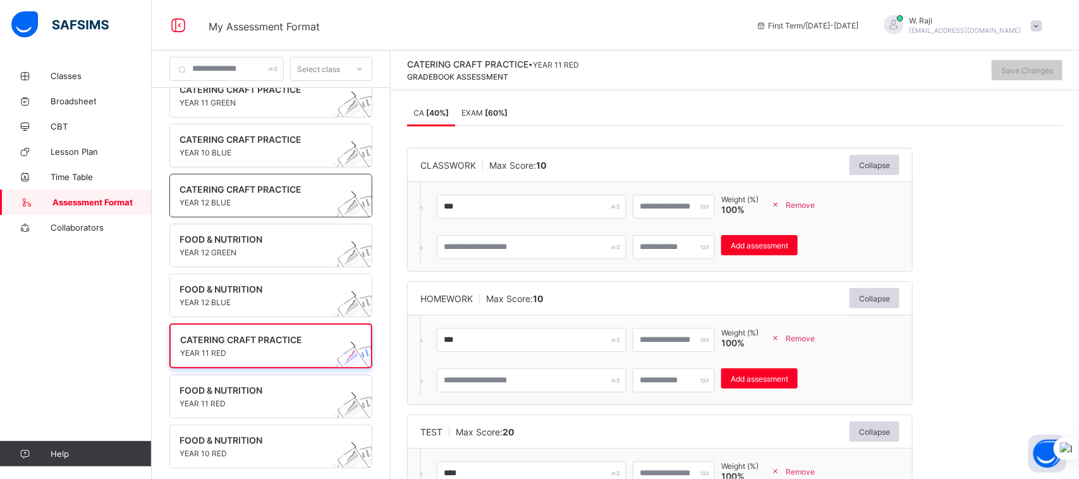
click at [240, 188] on span "CATERING CRAFT PRACTICE" at bounding box center [259, 189] width 159 height 11
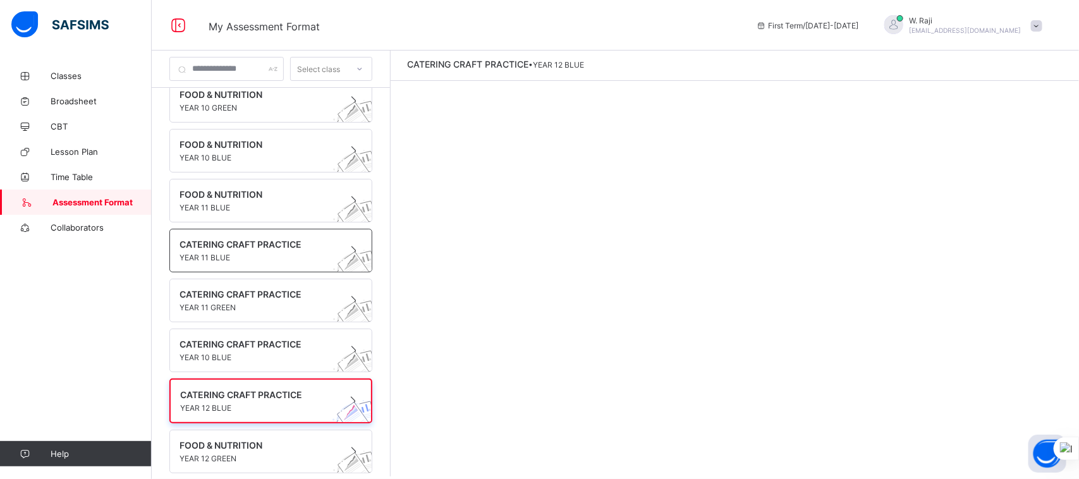
scroll to position [166, 0]
click at [212, 339] on span "CATERING CRAFT PRACTICE" at bounding box center [259, 343] width 159 height 11
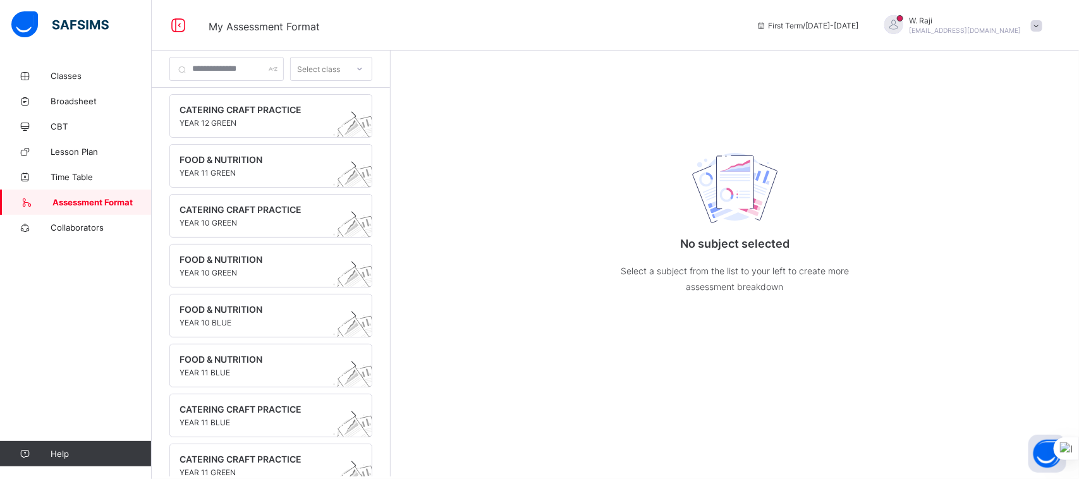
scroll to position [120, 0]
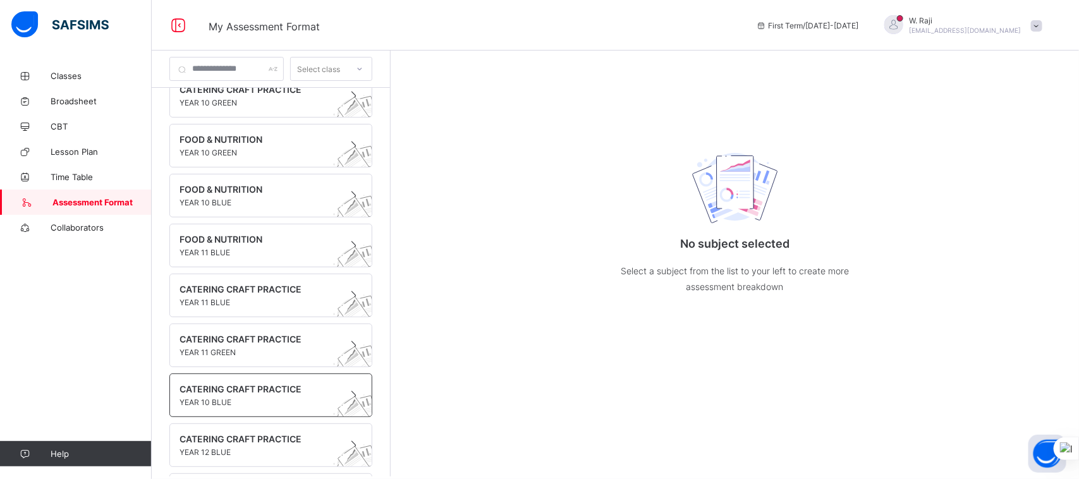
click at [218, 391] on span "CATERING CRAFT PRACTICE" at bounding box center [259, 389] width 159 height 11
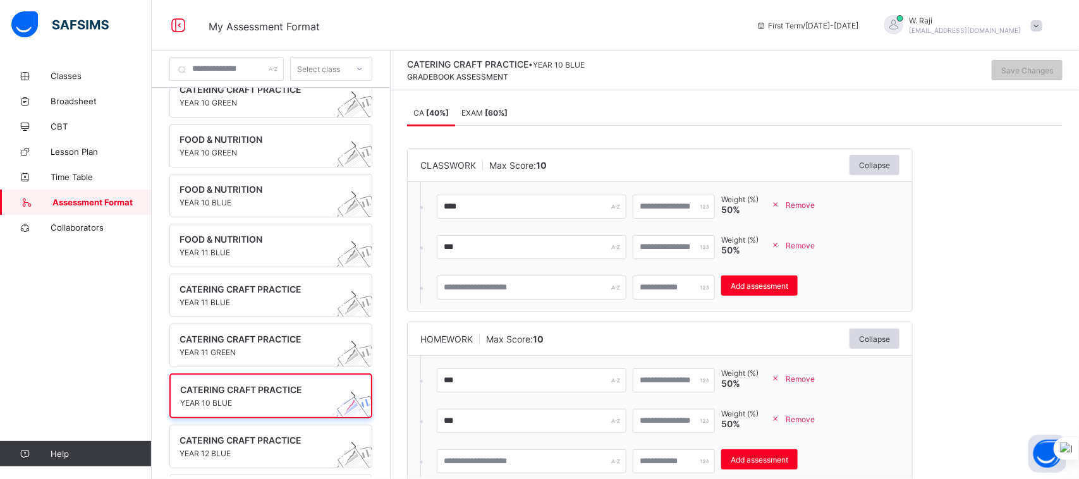
click at [815, 245] on span "Remove" at bounding box center [800, 245] width 29 height 9
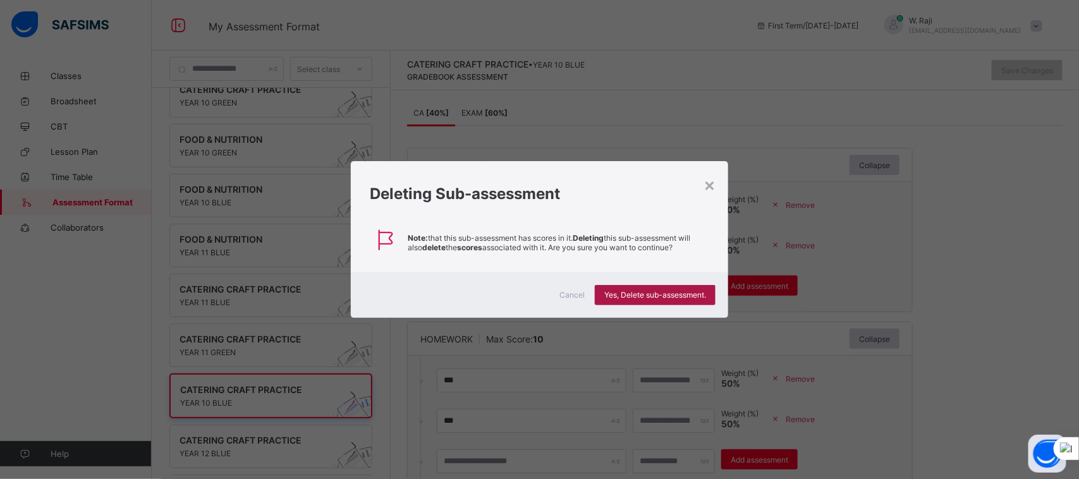
click at [652, 294] on span "Yes, Delete sub-assessment." at bounding box center [655, 294] width 102 height 9
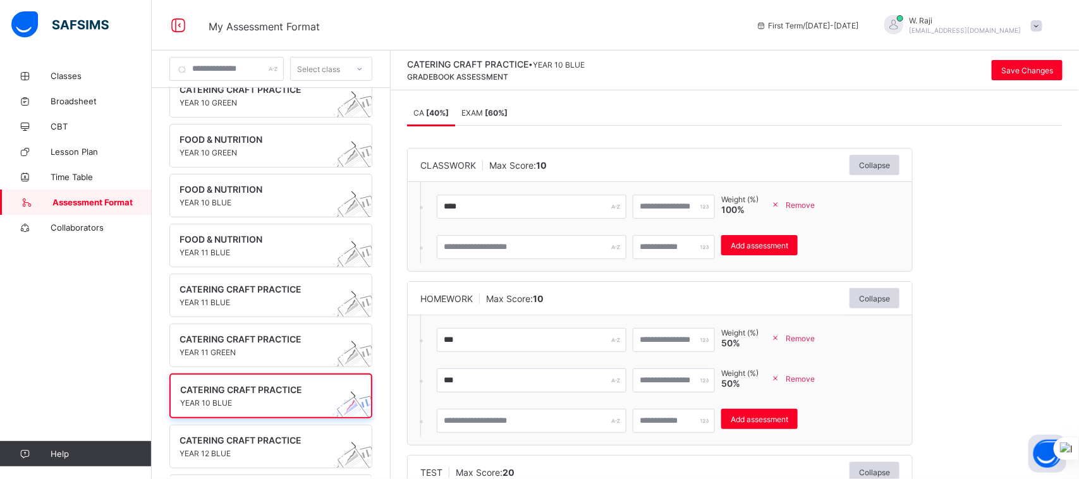
click at [815, 377] on span "Remove" at bounding box center [800, 378] width 29 height 9
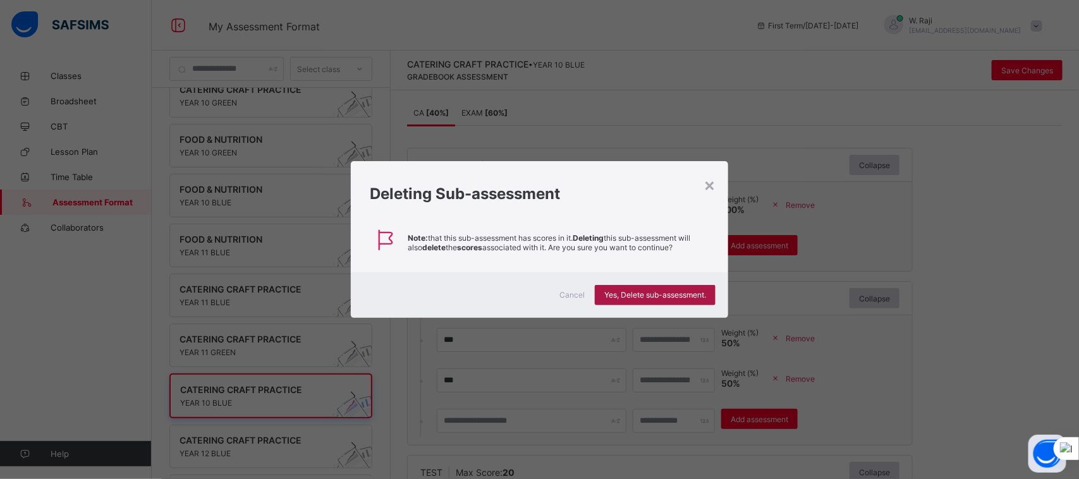
click at [656, 288] on div "Yes, Delete sub-assessment." at bounding box center [655, 295] width 121 height 20
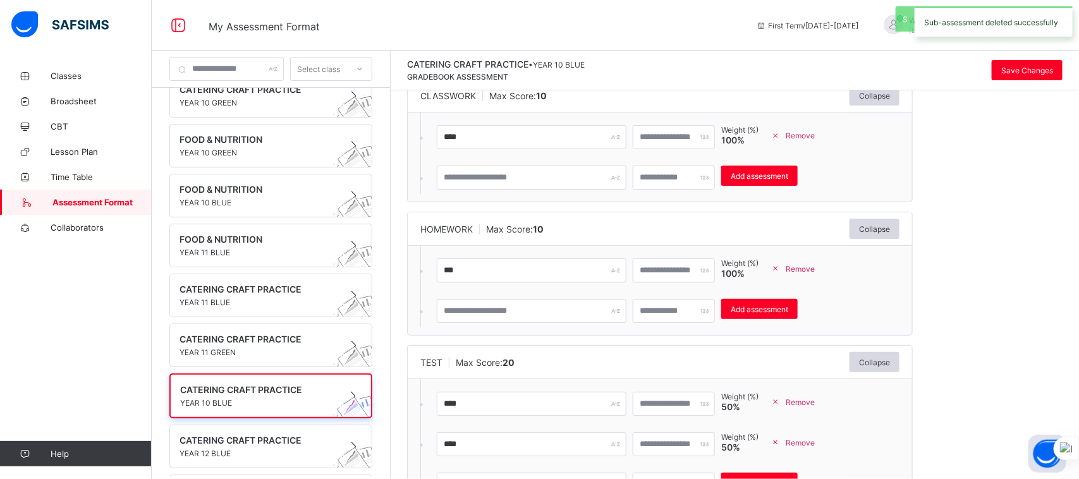
scroll to position [131, 0]
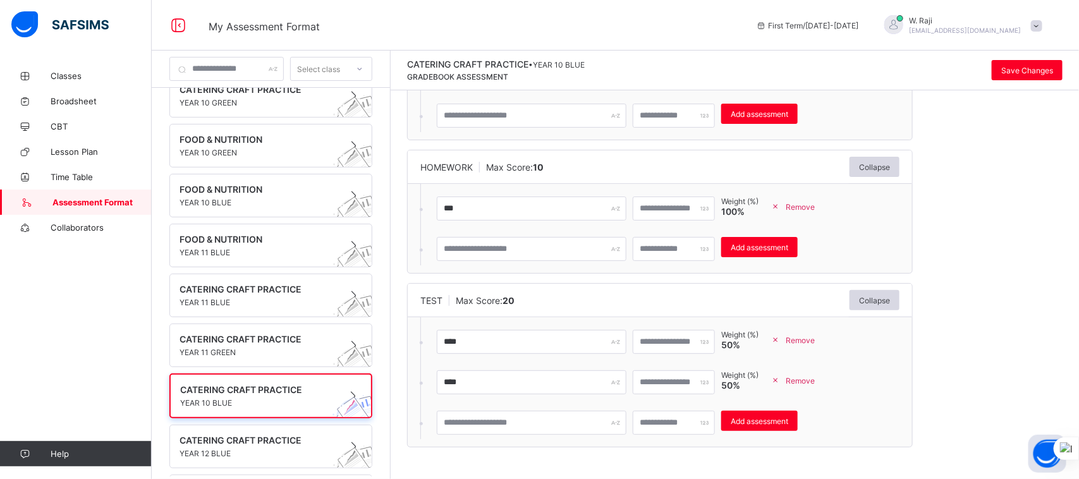
click at [815, 381] on span "Remove" at bounding box center [800, 380] width 29 height 9
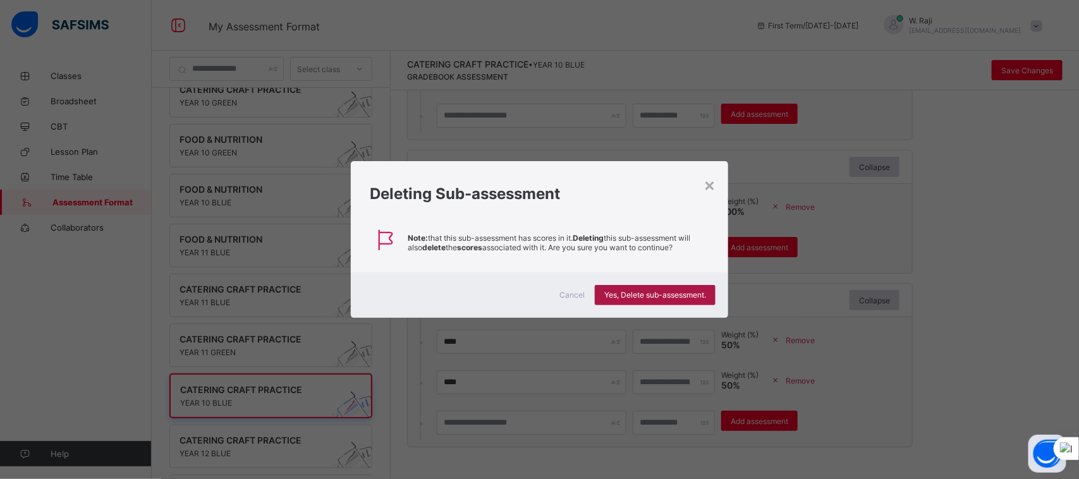
click at [667, 294] on span "Yes, Delete sub-assessment." at bounding box center [655, 294] width 102 height 9
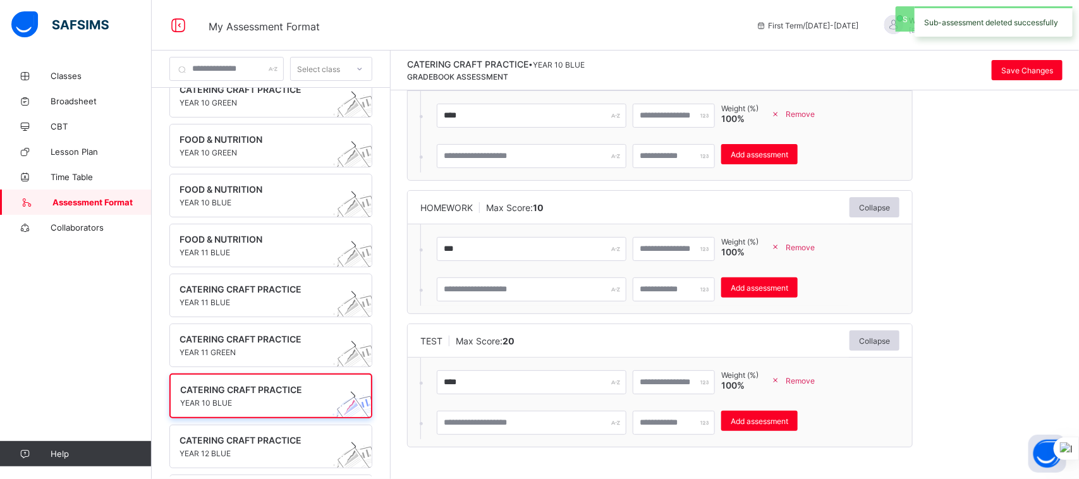
scroll to position [92, 0]
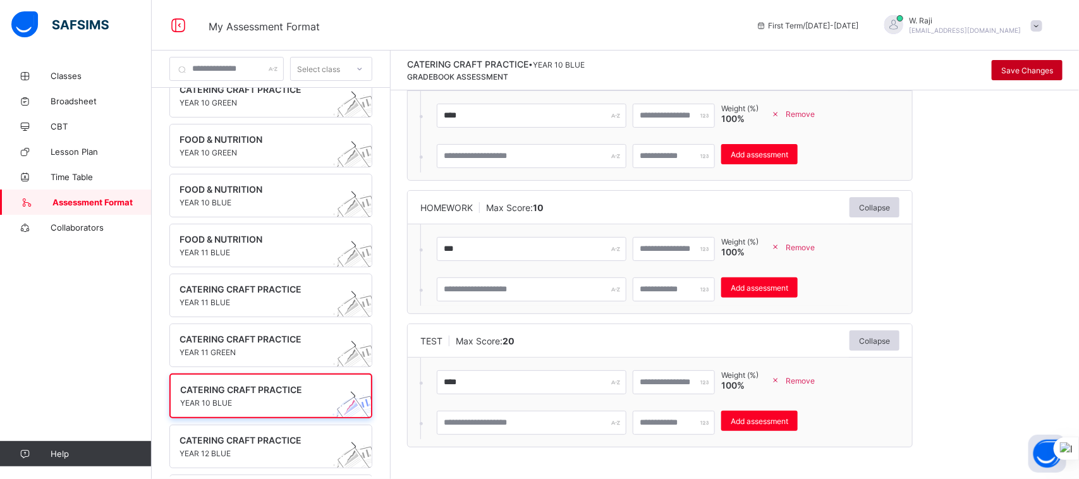
click at [1026, 66] on span "Save Changes" at bounding box center [1027, 70] width 52 height 9
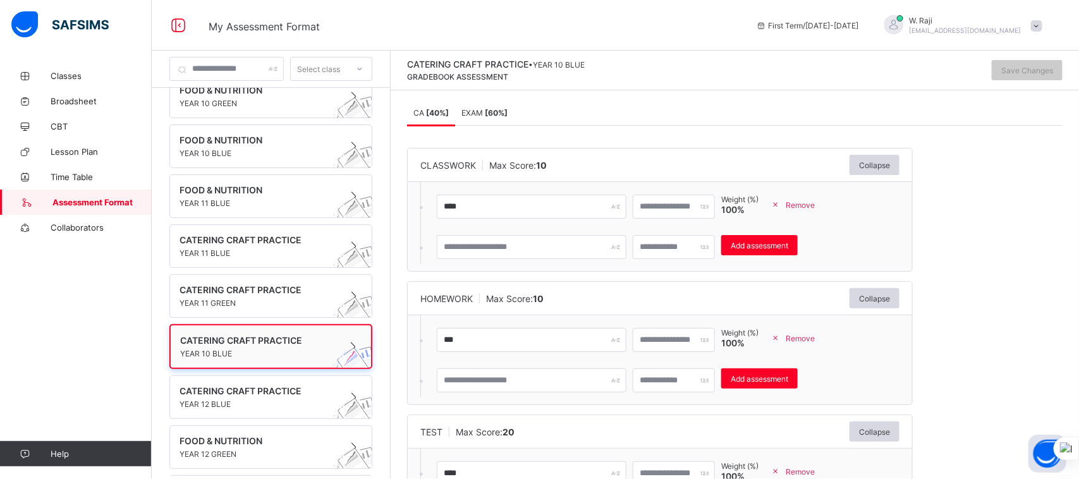
scroll to position [171, 0]
click at [234, 398] on span "YEAR 12 BLUE" at bounding box center [259, 402] width 159 height 9
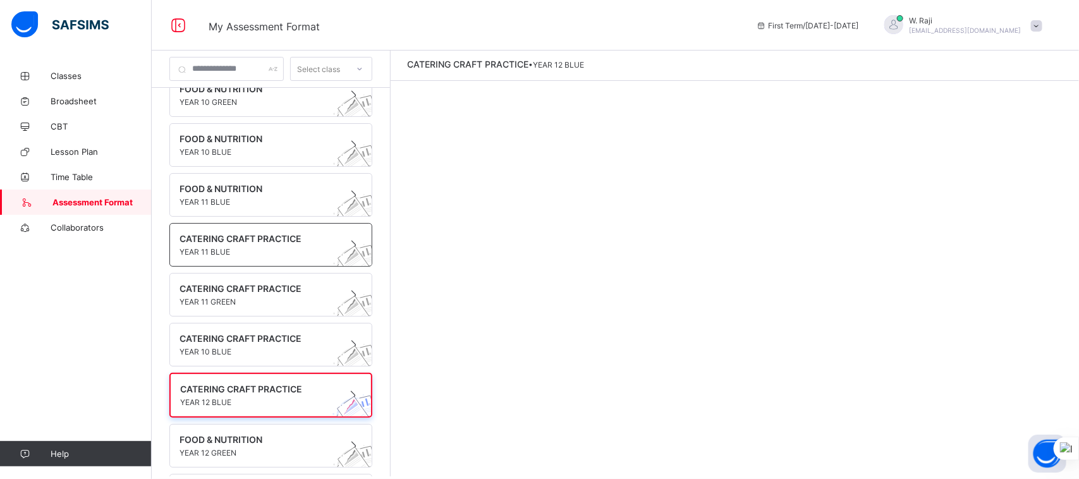
scroll to position [0, 0]
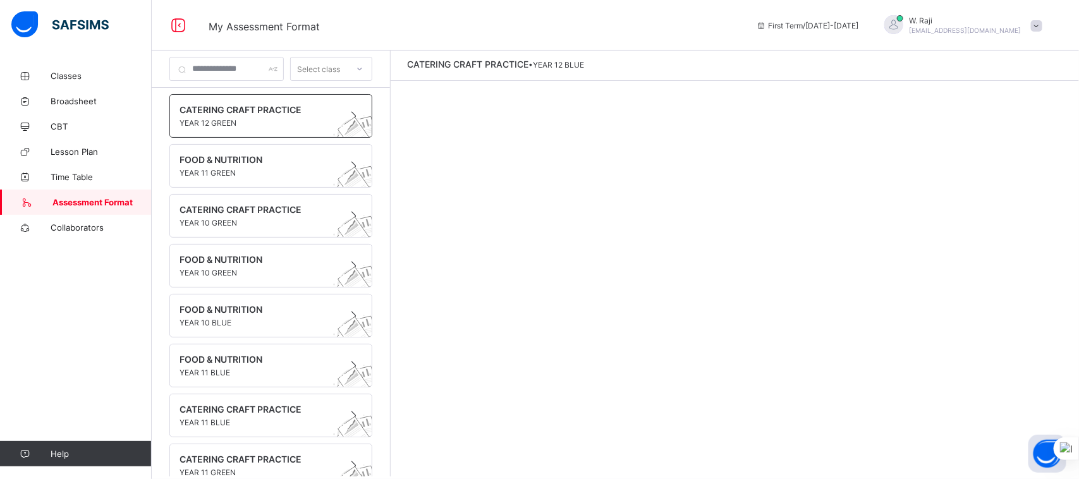
click at [231, 113] on span "CATERING CRAFT PRACTICE" at bounding box center [259, 109] width 159 height 11
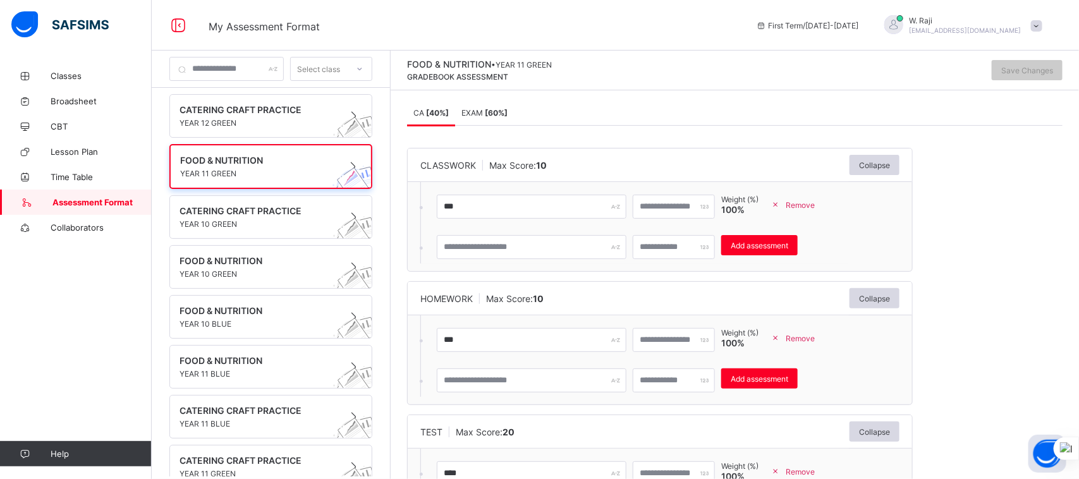
scroll to position [90, 0]
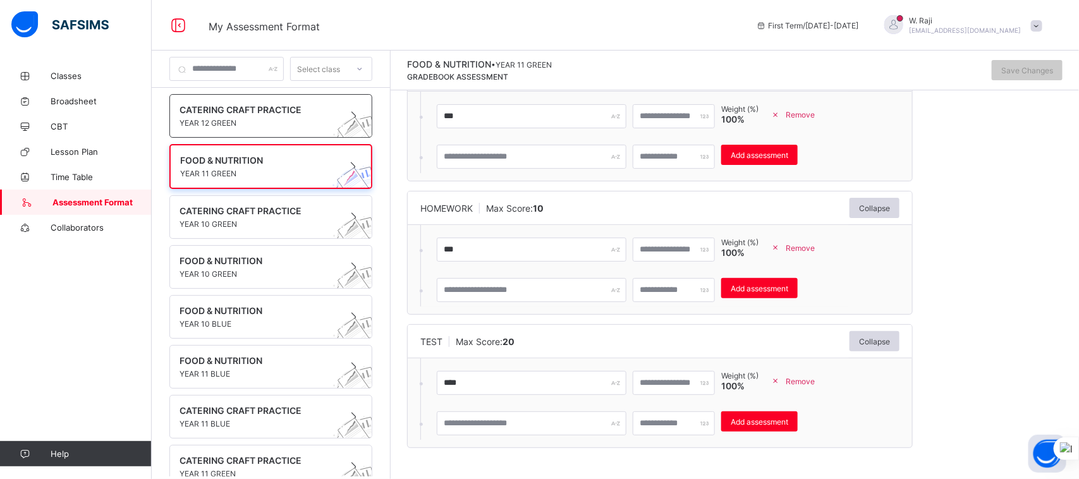
click at [238, 116] on span at bounding box center [259, 116] width 159 height 3
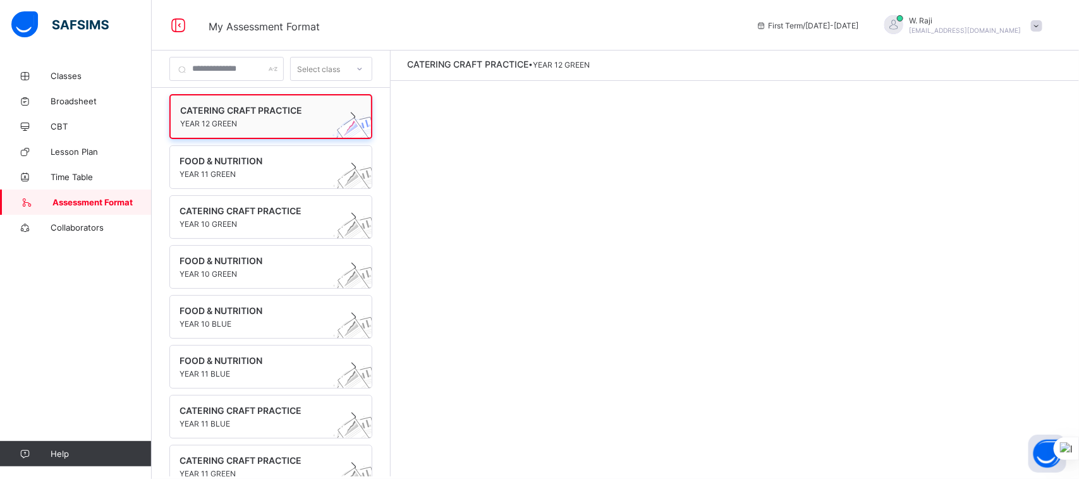
click at [238, 116] on span at bounding box center [258, 117] width 157 height 3
click at [239, 156] on span "FOOD & NUTRITION" at bounding box center [259, 161] width 159 height 11
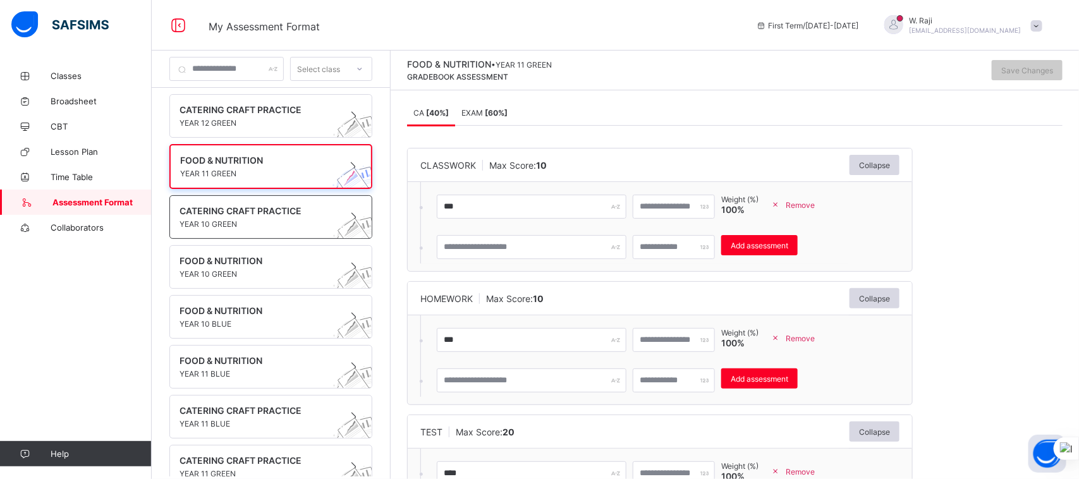
click at [225, 207] on span "CATERING CRAFT PRACTICE" at bounding box center [259, 210] width 159 height 11
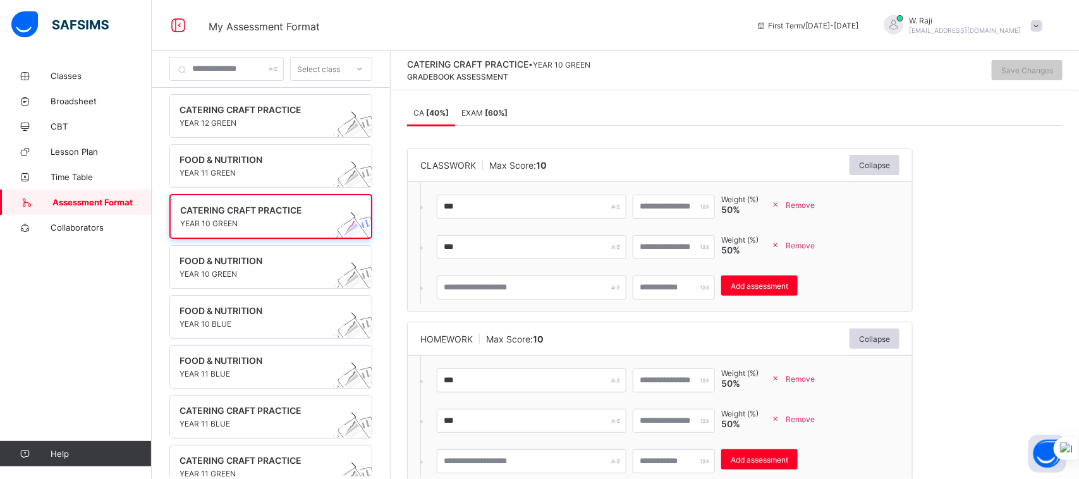
click at [815, 244] on span "Remove" at bounding box center [800, 245] width 29 height 9
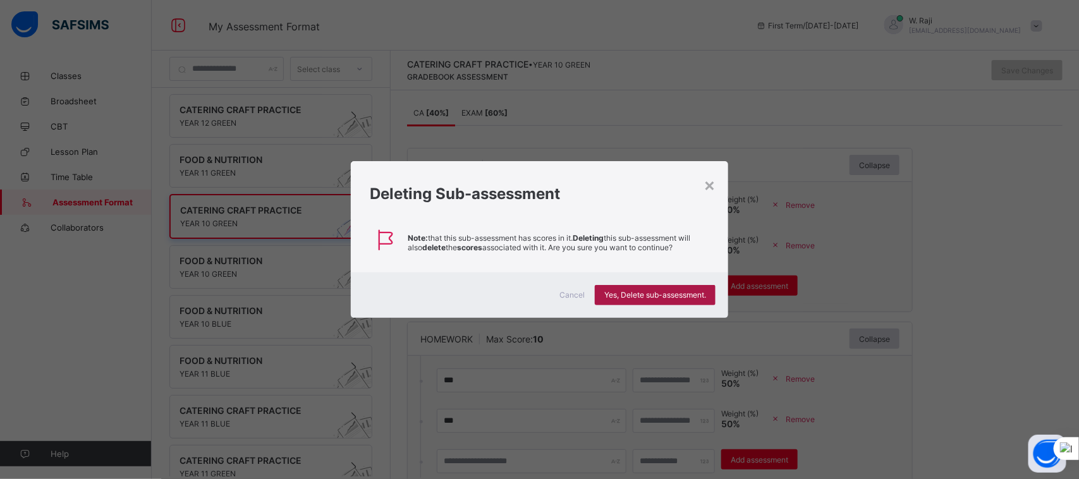
click at [690, 290] on span "Yes, Delete sub-assessment." at bounding box center [655, 294] width 102 height 9
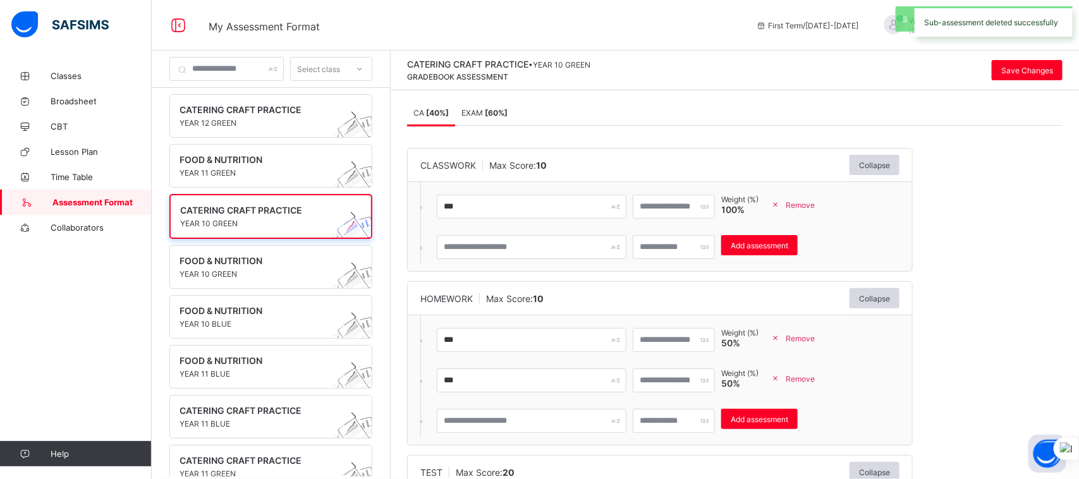
click at [815, 377] on span "Remove" at bounding box center [800, 378] width 29 height 9
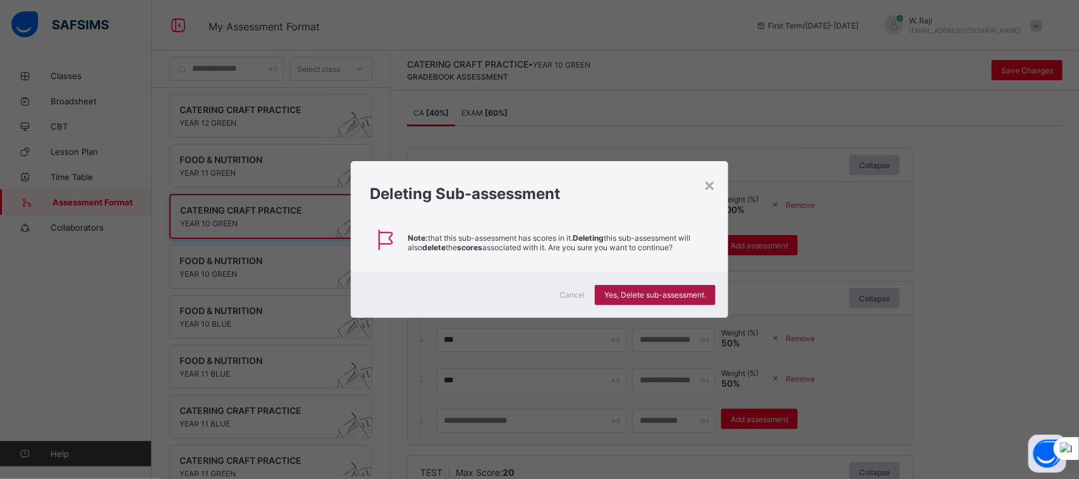
click at [690, 296] on span "Yes, Delete sub-assessment." at bounding box center [655, 294] width 102 height 9
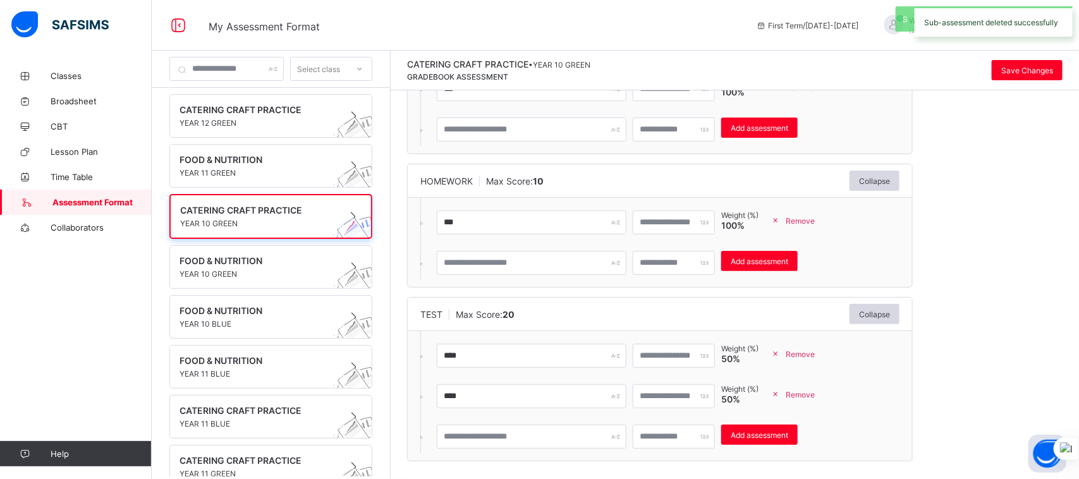
scroll to position [118, 0]
click at [815, 393] on span "Remove" at bounding box center [800, 393] width 29 height 9
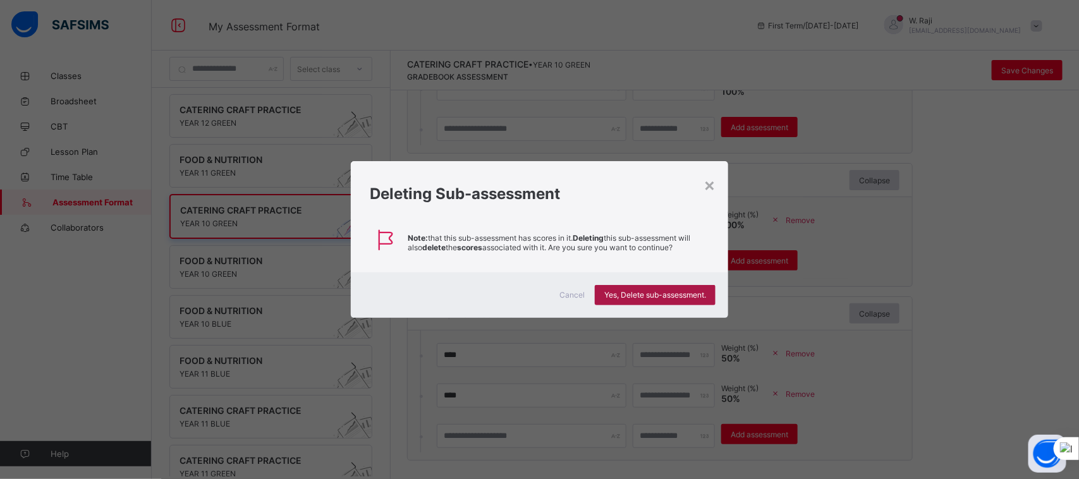
click at [637, 295] on span "Yes, Delete sub-assessment." at bounding box center [655, 294] width 102 height 9
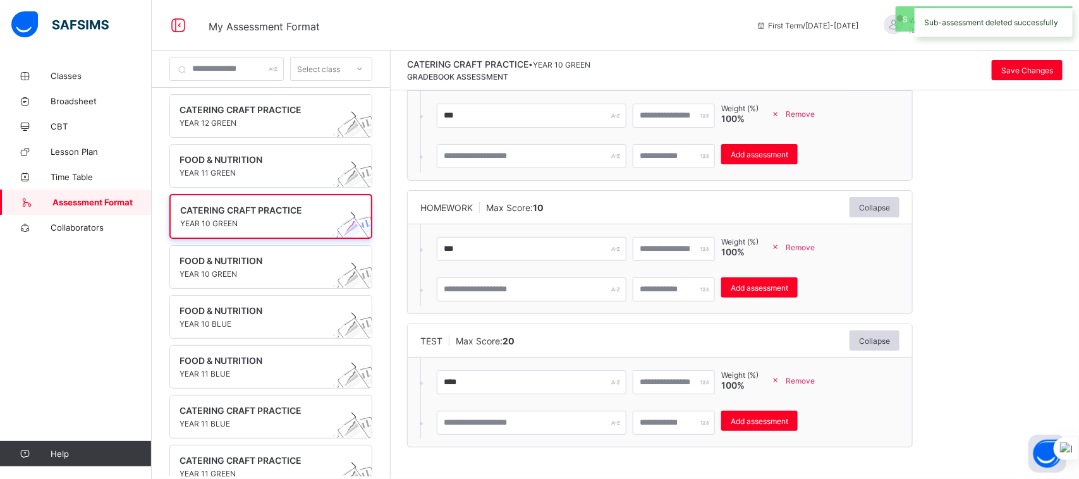
scroll to position [90, 0]
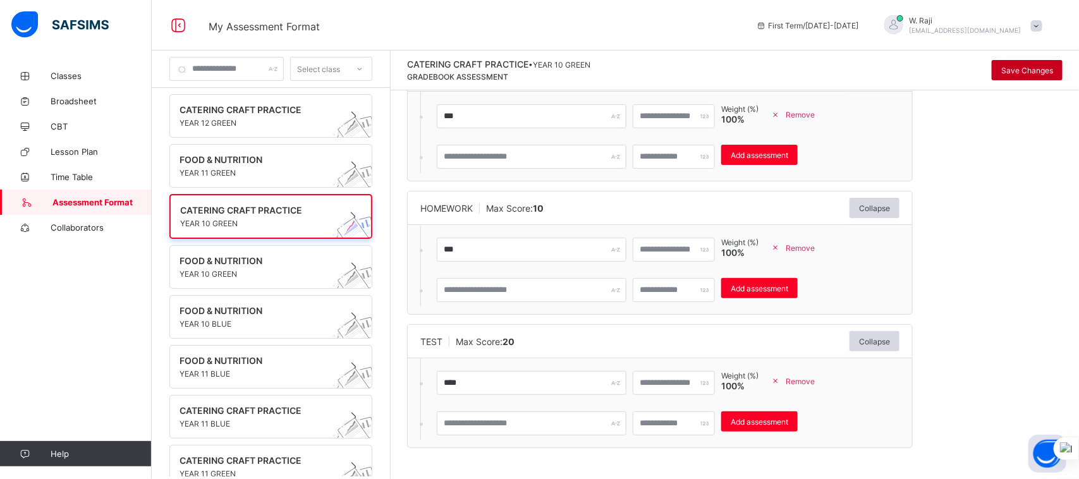
click at [1043, 71] on span "Save Changes" at bounding box center [1027, 70] width 52 height 9
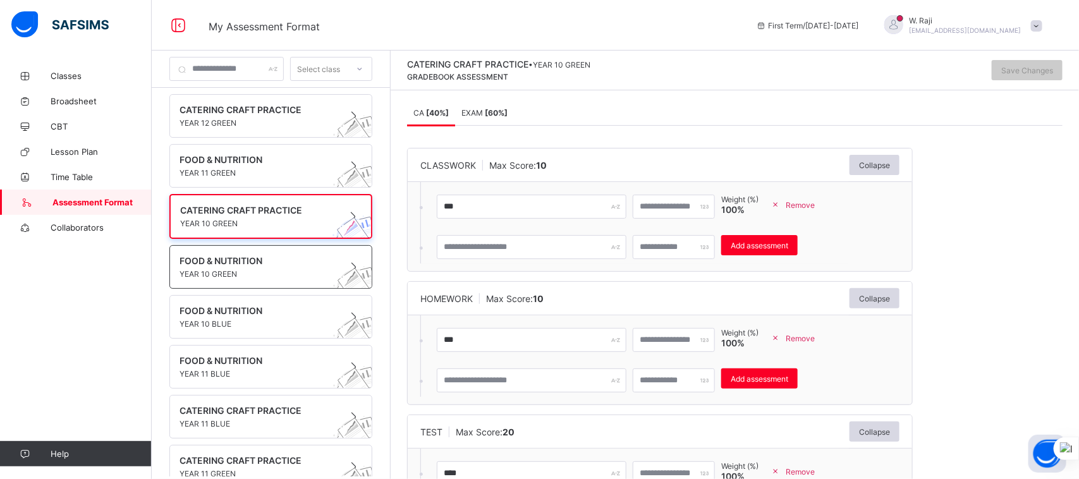
click at [199, 256] on span "FOOD & NUTRITION" at bounding box center [259, 260] width 159 height 11
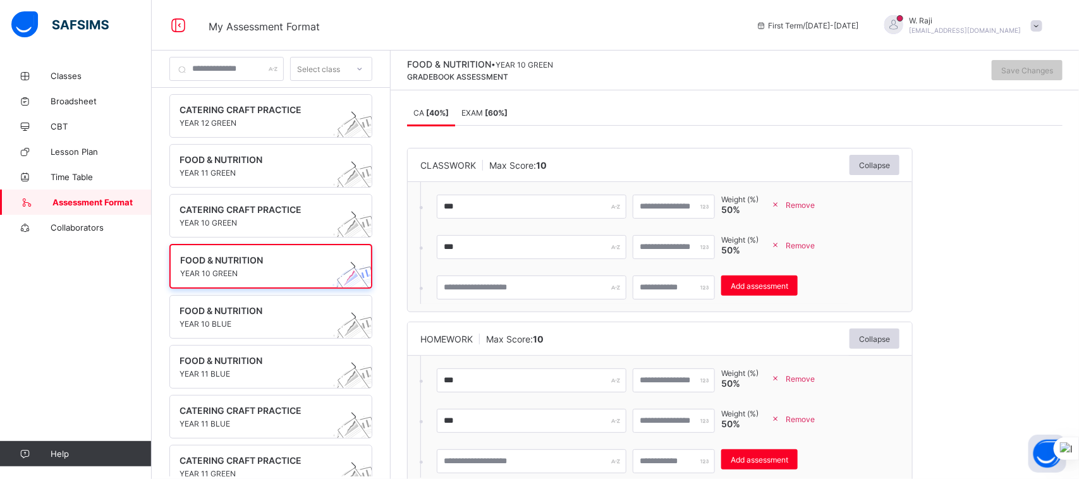
click at [809, 245] on span "Remove" at bounding box center [800, 245] width 29 height 9
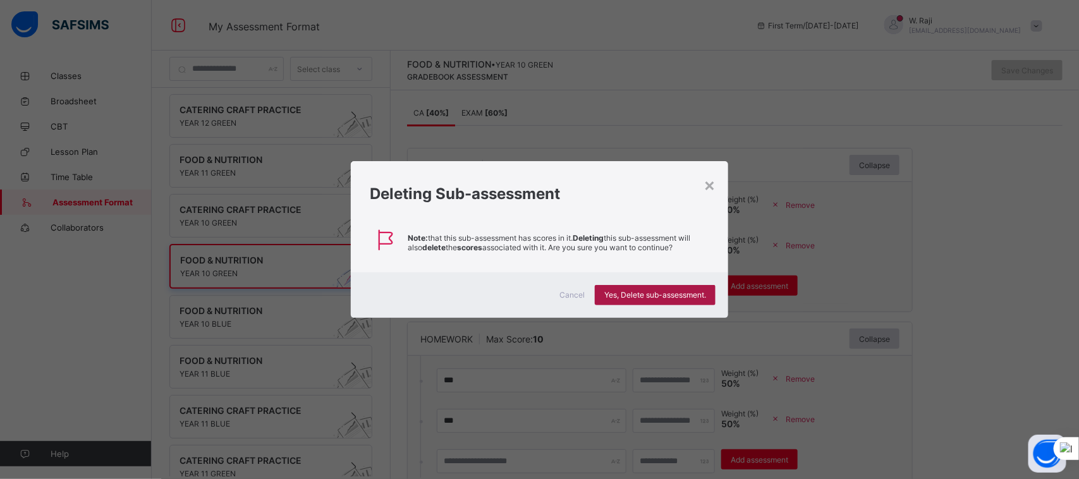
click at [687, 291] on span "Yes, Delete sub-assessment." at bounding box center [655, 294] width 102 height 9
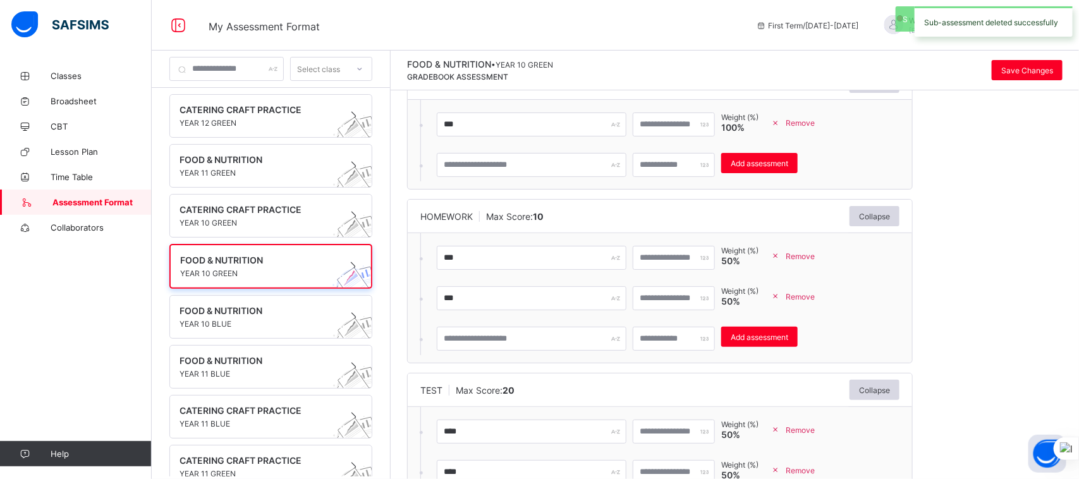
scroll to position [90, 0]
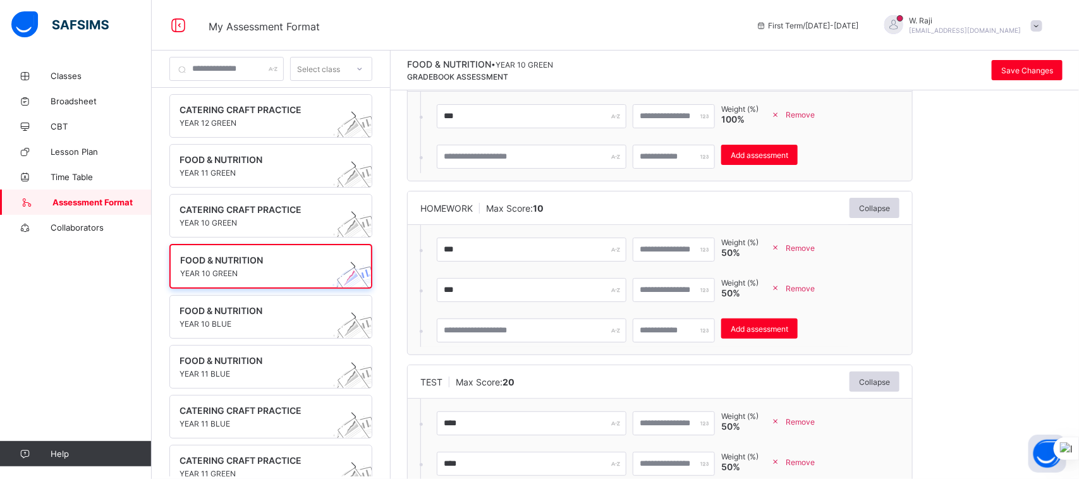
click at [815, 286] on span "Remove" at bounding box center [800, 288] width 29 height 9
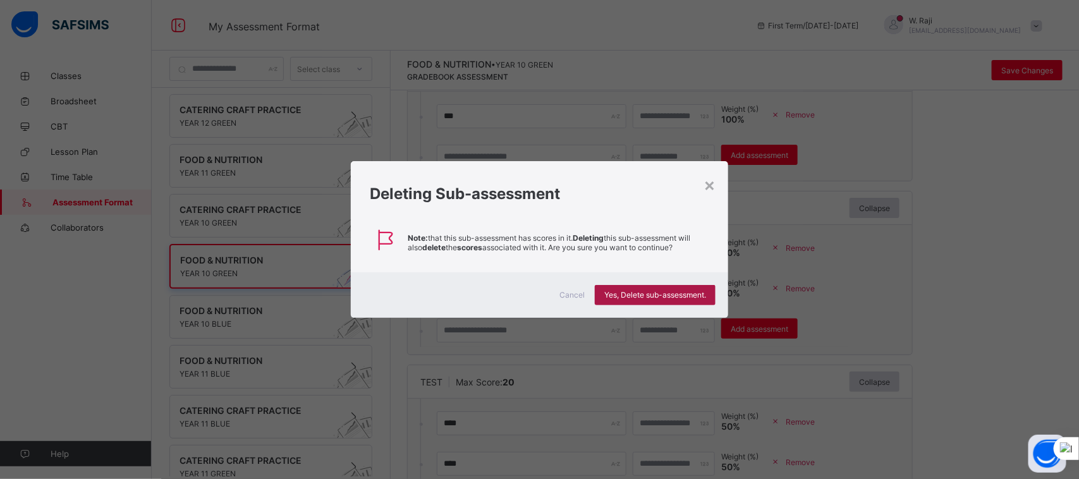
click at [700, 290] on span "Yes, Delete sub-assessment." at bounding box center [655, 294] width 102 height 9
click at [709, 180] on div "×" at bounding box center [710, 184] width 12 height 21
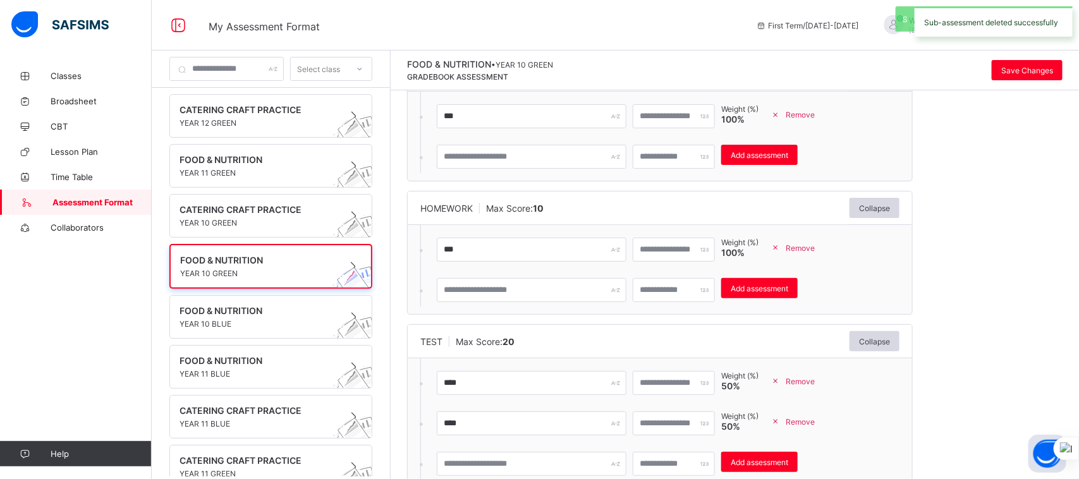
click at [815, 418] on span "Remove" at bounding box center [800, 421] width 29 height 9
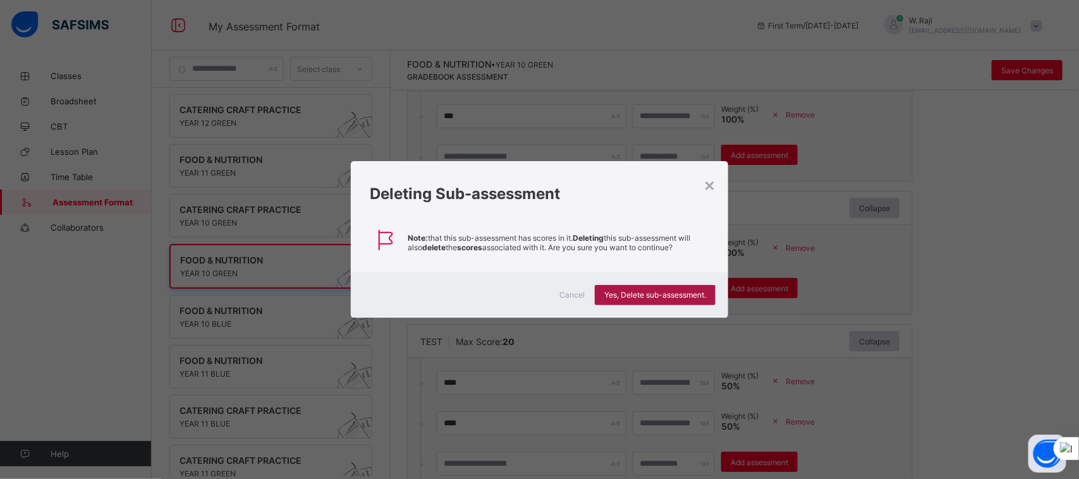
click at [687, 292] on span "Yes, Delete sub-assessment." at bounding box center [655, 294] width 102 height 9
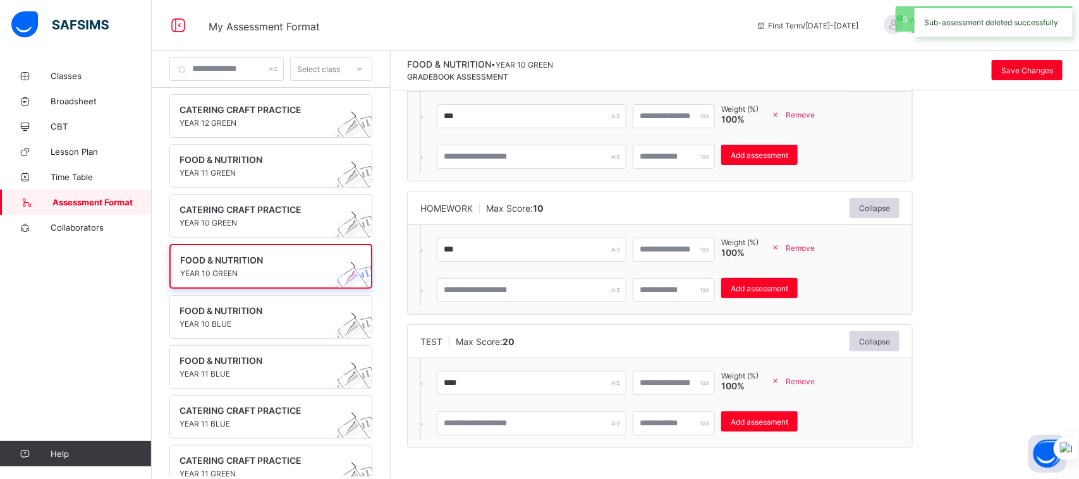
scroll to position [0, 0]
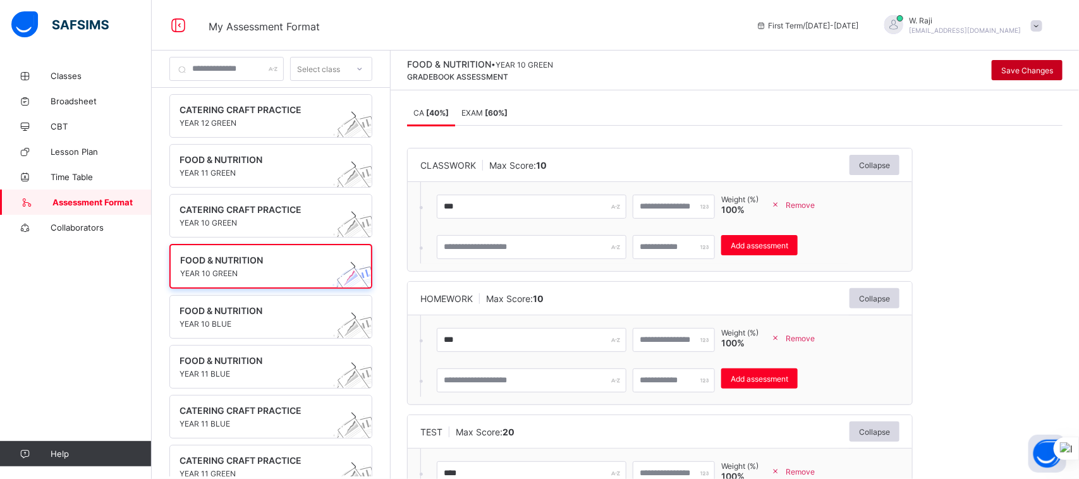
click at [1034, 68] on span "Save Changes" at bounding box center [1027, 70] width 52 height 9
click at [219, 319] on span "YEAR 10 BLUE" at bounding box center [259, 323] width 159 height 9
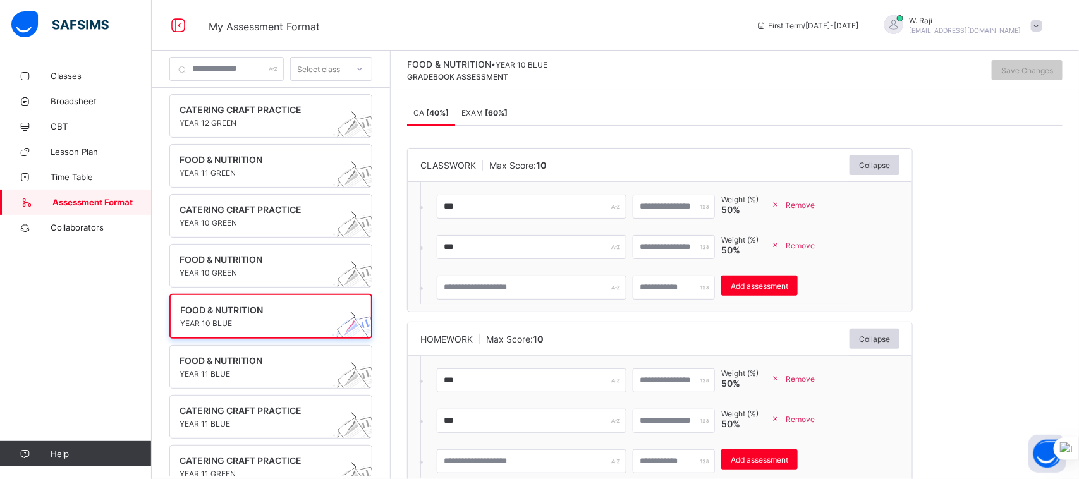
click at [813, 247] on span "Remove" at bounding box center [800, 245] width 29 height 9
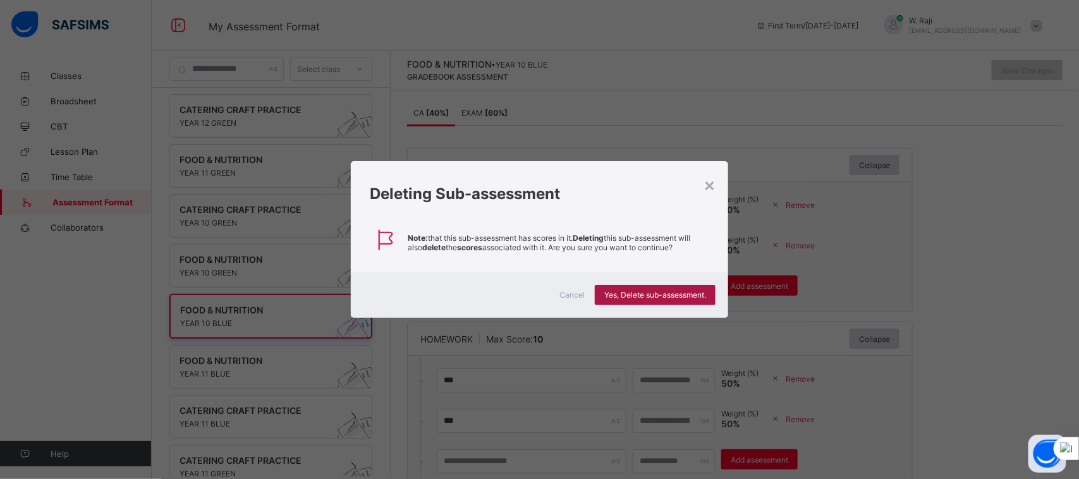
click at [700, 289] on div "Yes, Delete sub-assessment." at bounding box center [655, 295] width 121 height 20
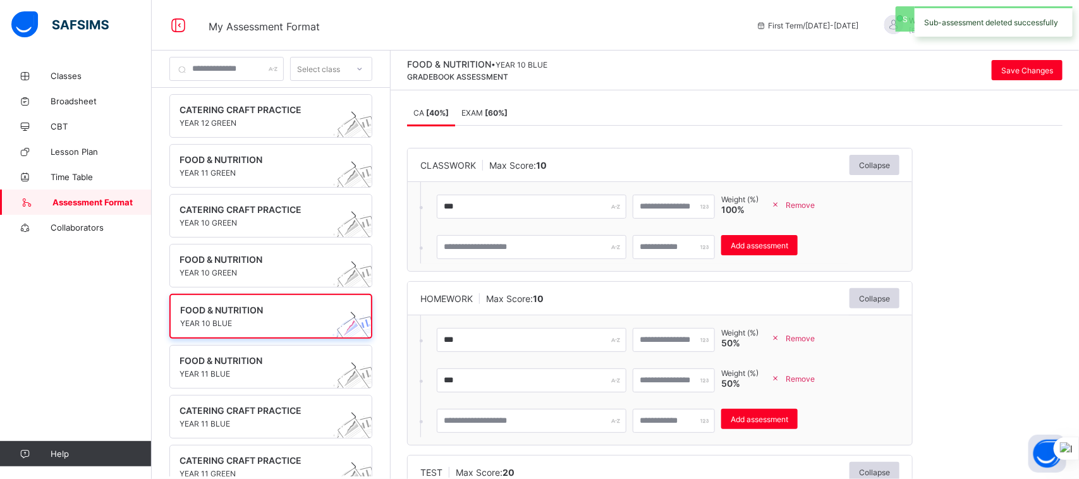
click at [815, 374] on span "Remove" at bounding box center [800, 378] width 29 height 9
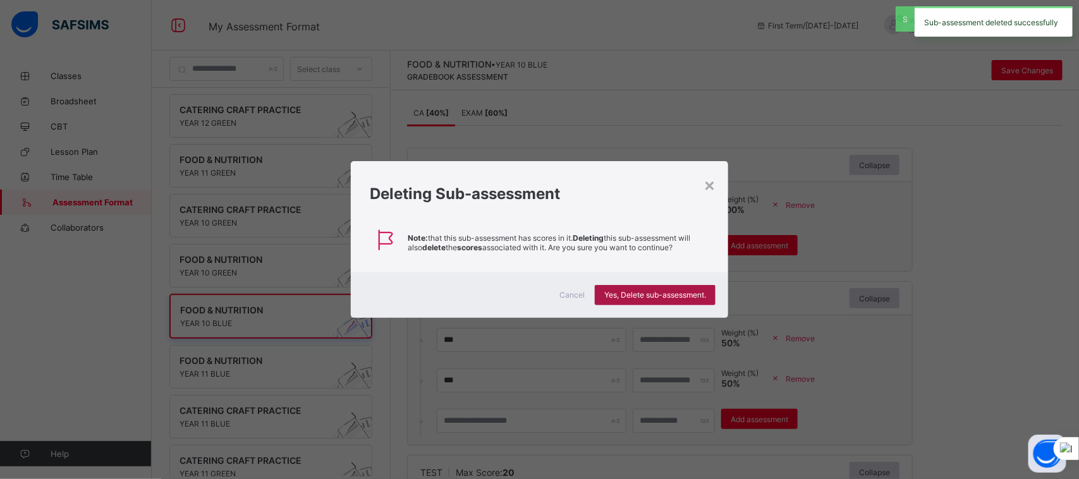
click at [700, 297] on span "Yes, Delete sub-assessment." at bounding box center [655, 294] width 102 height 9
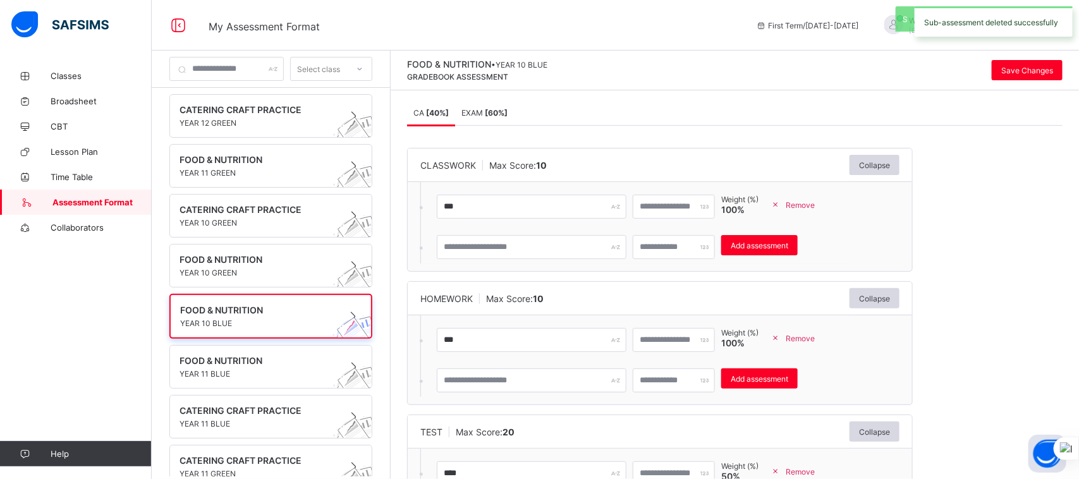
scroll to position [131, 0]
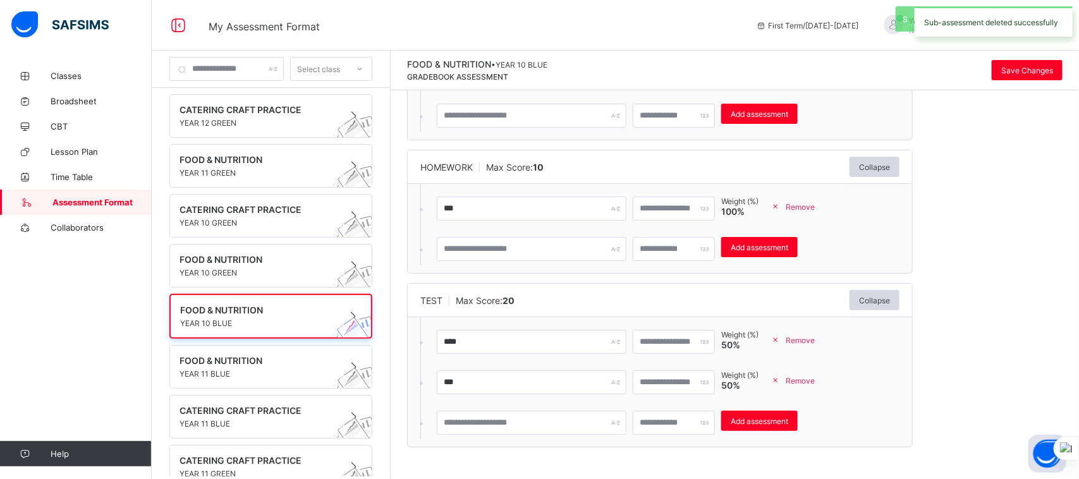
click at [815, 381] on span "Remove" at bounding box center [800, 380] width 29 height 9
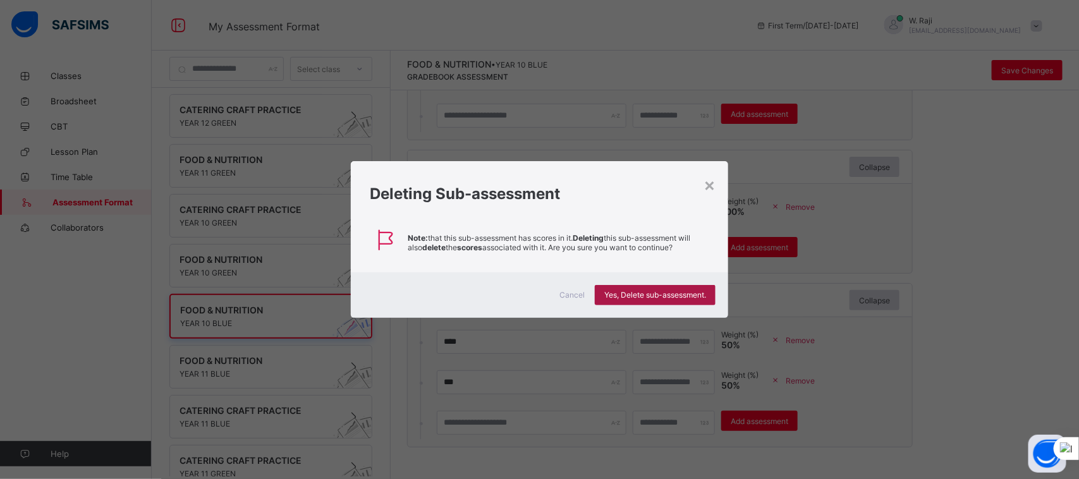
click at [696, 295] on span "Yes, Delete sub-assessment." at bounding box center [655, 294] width 102 height 9
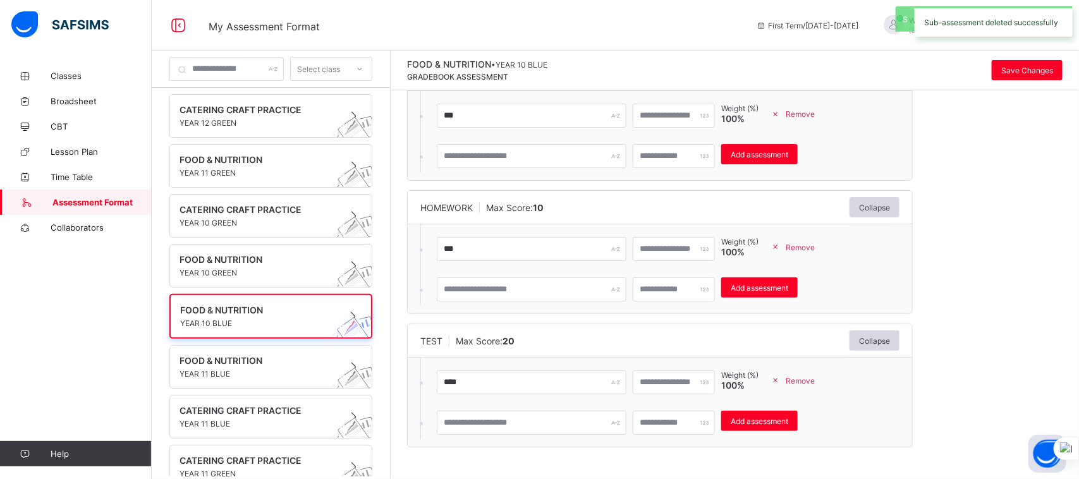
scroll to position [92, 0]
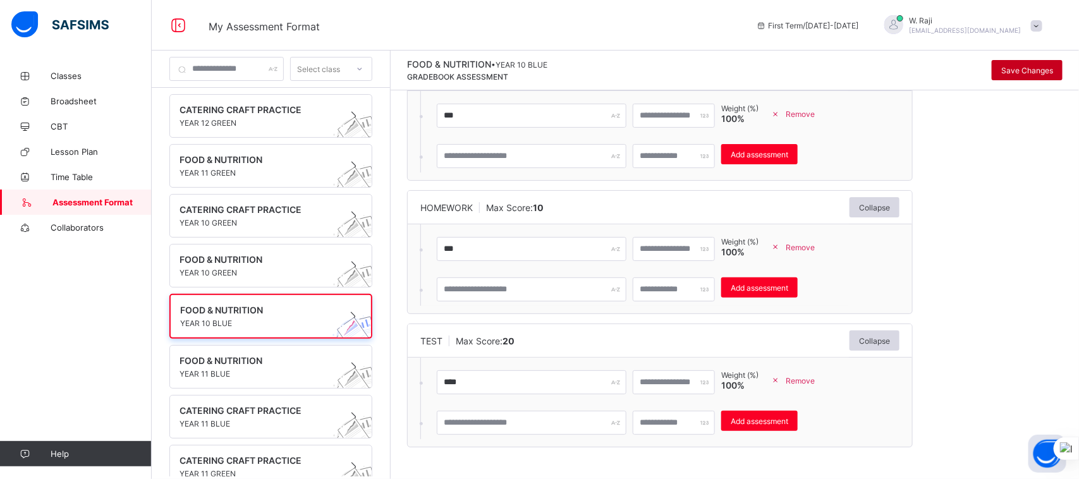
click at [1032, 71] on span "Save Changes" at bounding box center [1027, 70] width 52 height 9
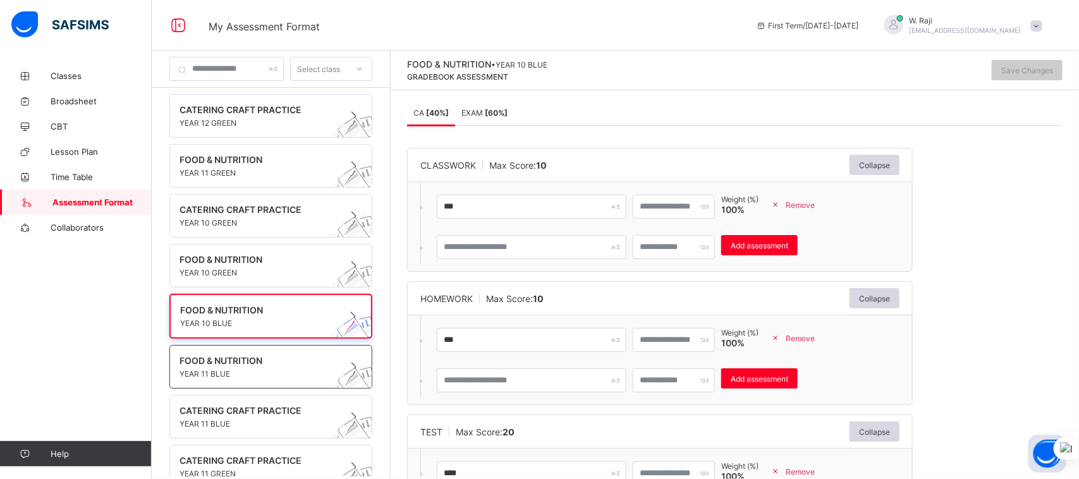
click at [233, 360] on span "FOOD & NUTRITION" at bounding box center [259, 360] width 159 height 11
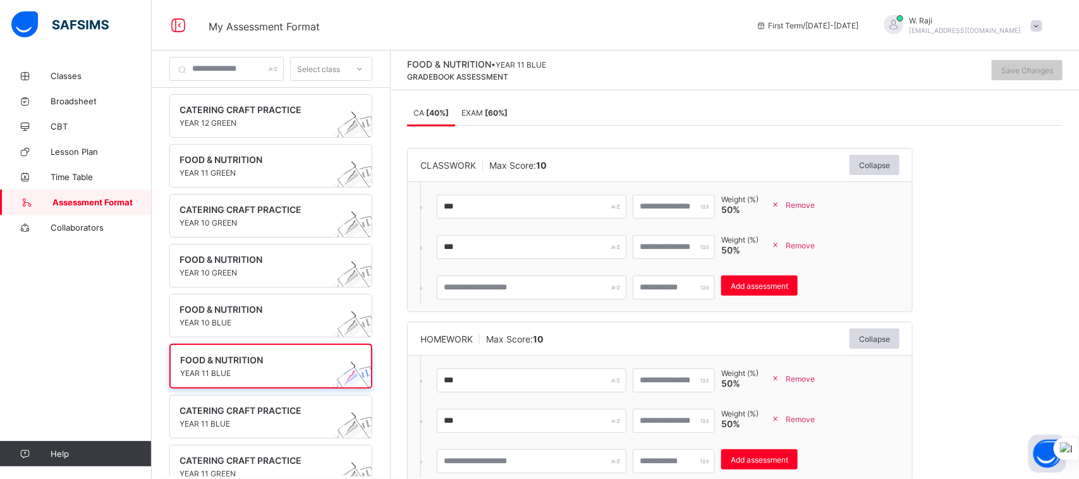
click at [812, 241] on span "Remove" at bounding box center [800, 245] width 29 height 9
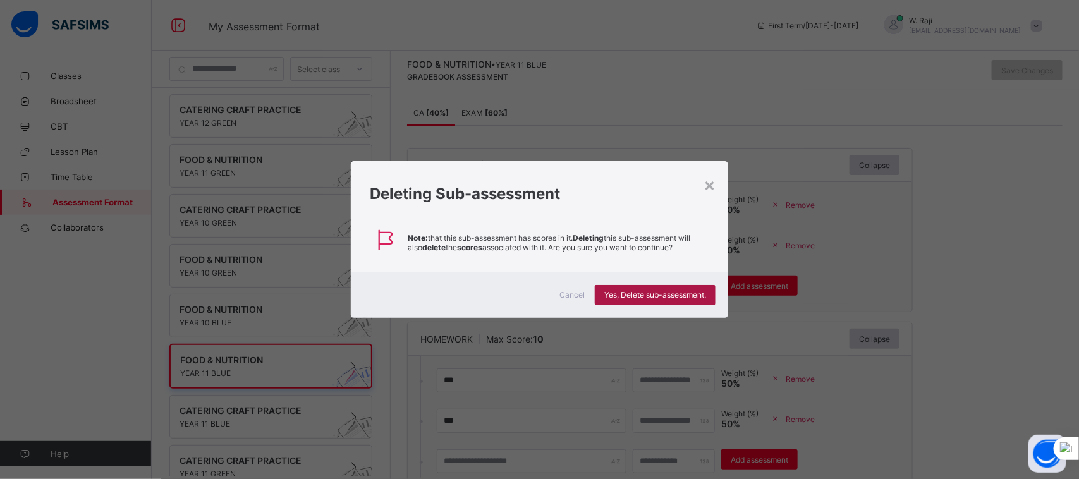
click at [693, 291] on span "Yes, Delete sub-assessment." at bounding box center [655, 294] width 102 height 9
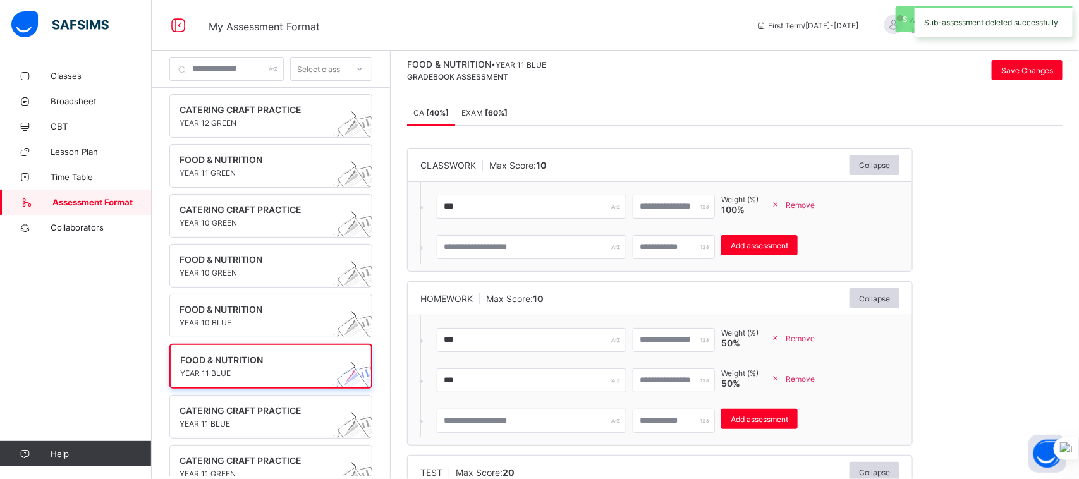
click at [815, 381] on span "Remove" at bounding box center [800, 378] width 29 height 9
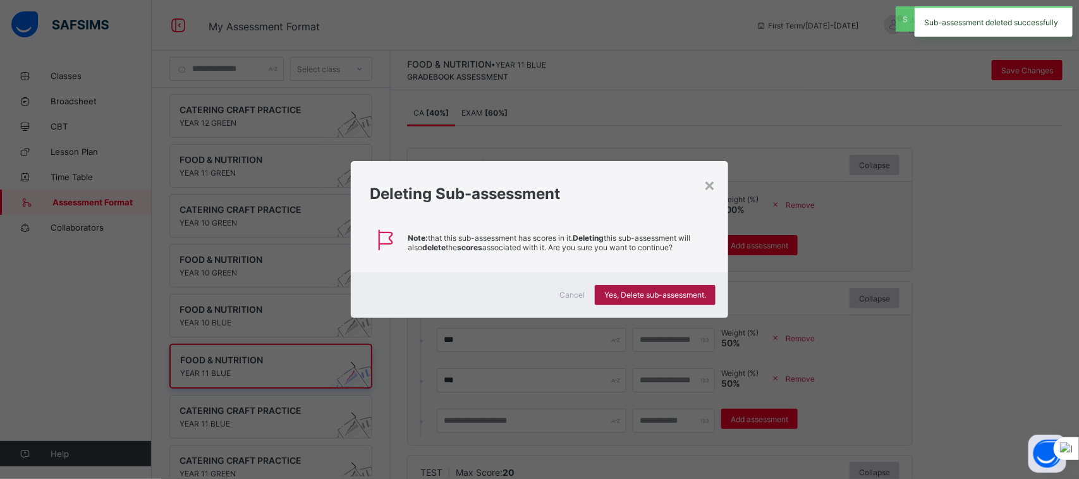
click at [674, 291] on span "Yes, Delete sub-assessment." at bounding box center [655, 294] width 102 height 9
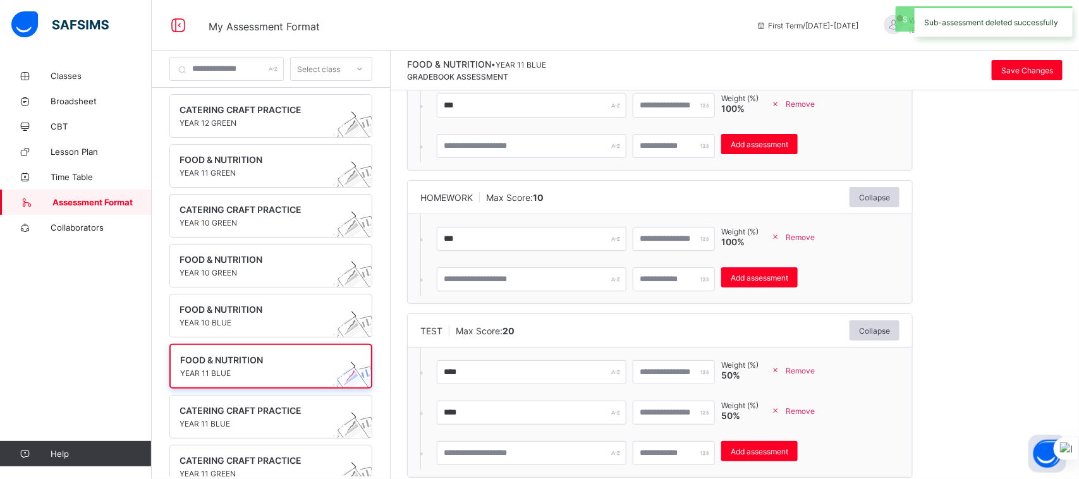
scroll to position [109, 0]
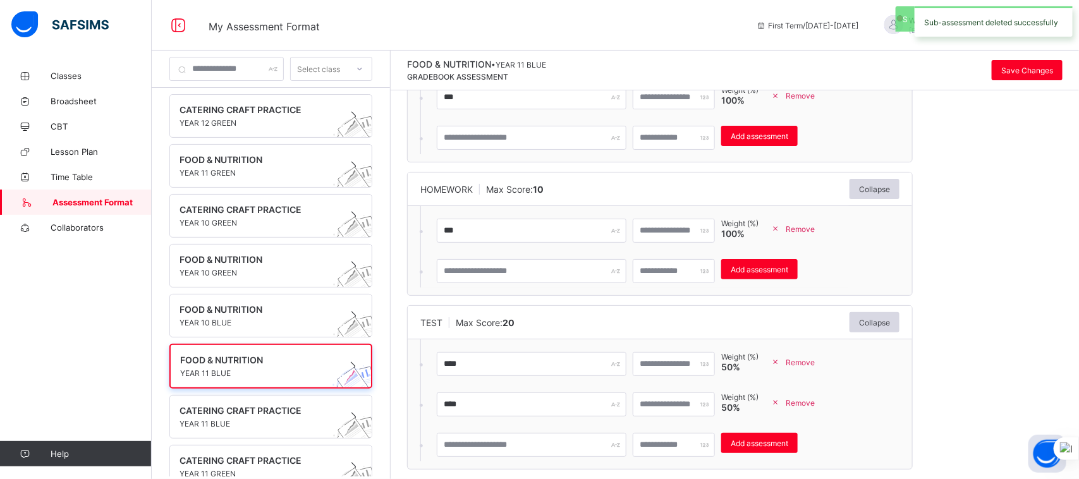
click at [824, 397] on div "Remove" at bounding box center [795, 403] width 60 height 20
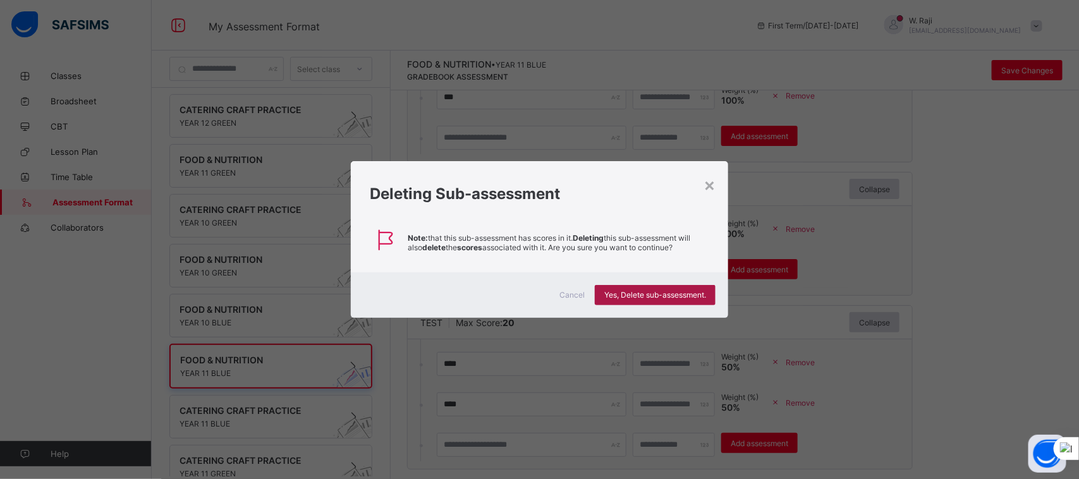
click at [689, 295] on span "Yes, Delete sub-assessment." at bounding box center [655, 294] width 102 height 9
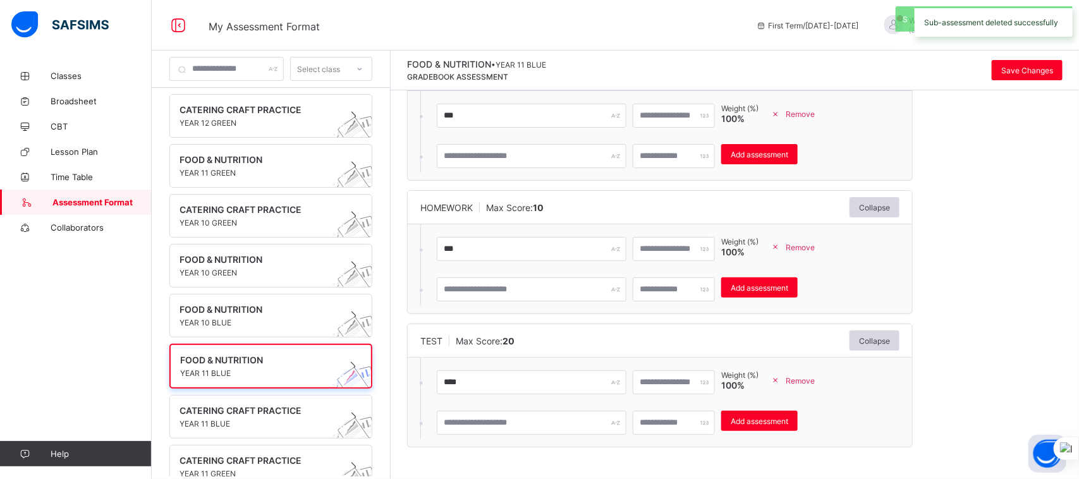
scroll to position [92, 0]
click at [1003, 66] on span "Save Changes" at bounding box center [1027, 70] width 52 height 9
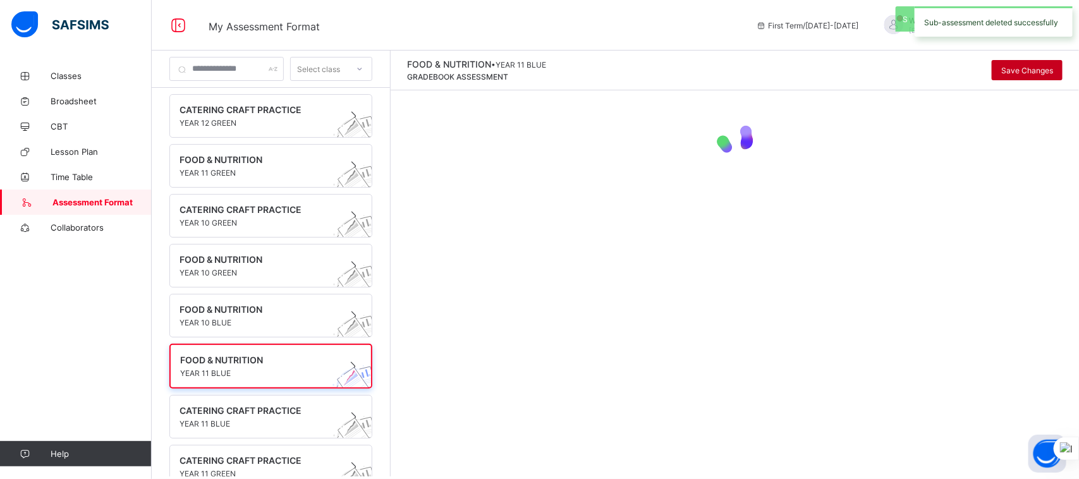
scroll to position [0, 0]
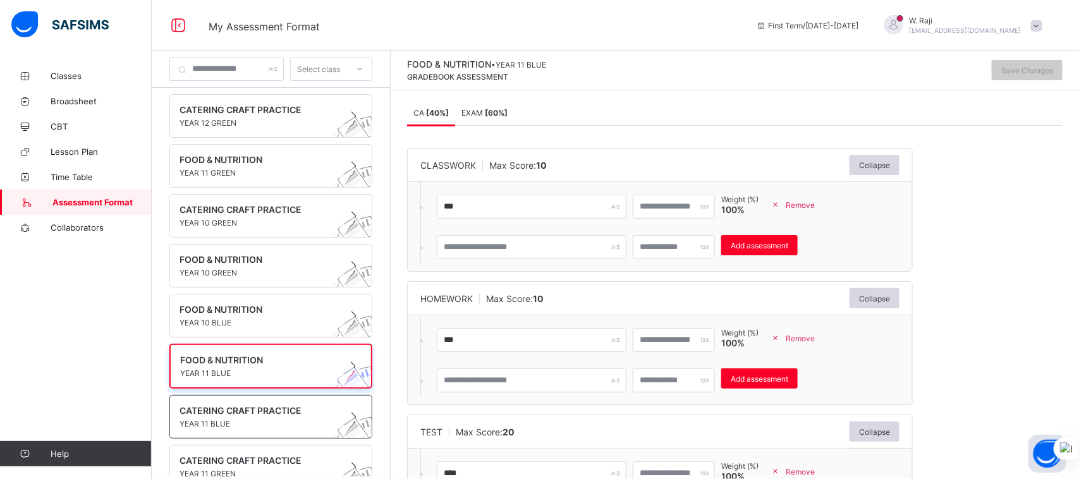
click at [263, 408] on span "CATERING CRAFT PRACTICE" at bounding box center [259, 410] width 159 height 11
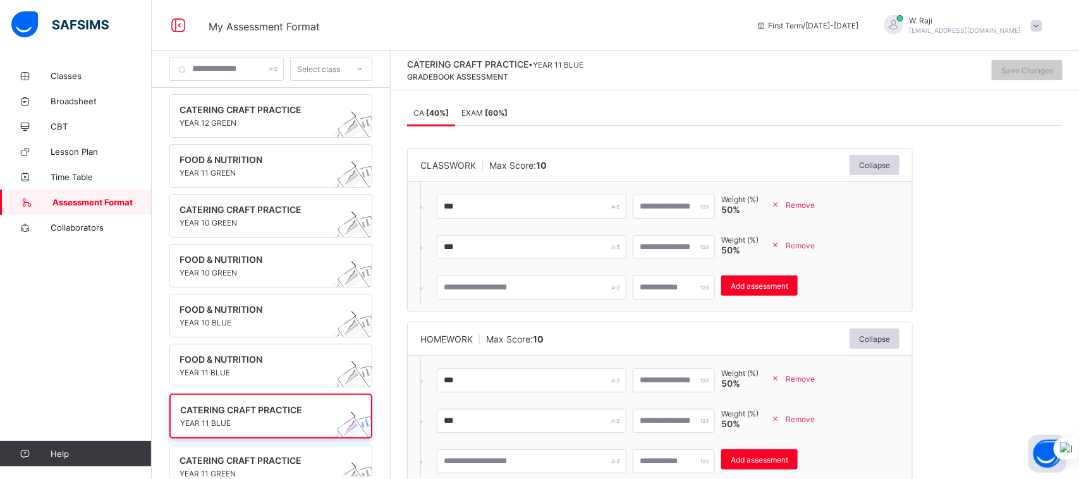
click at [815, 244] on span "Remove" at bounding box center [800, 245] width 29 height 9
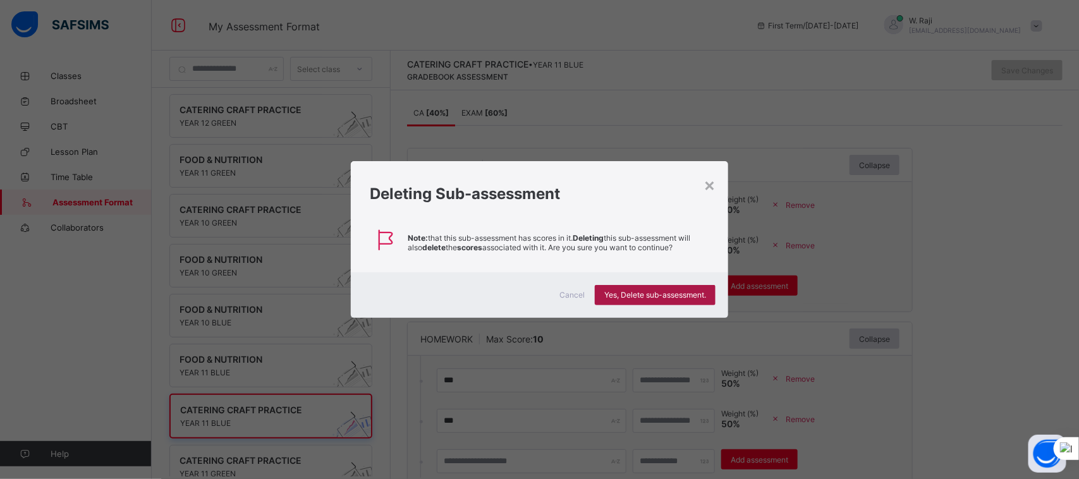
click at [688, 297] on span "Yes, Delete sub-assessment." at bounding box center [655, 294] width 102 height 9
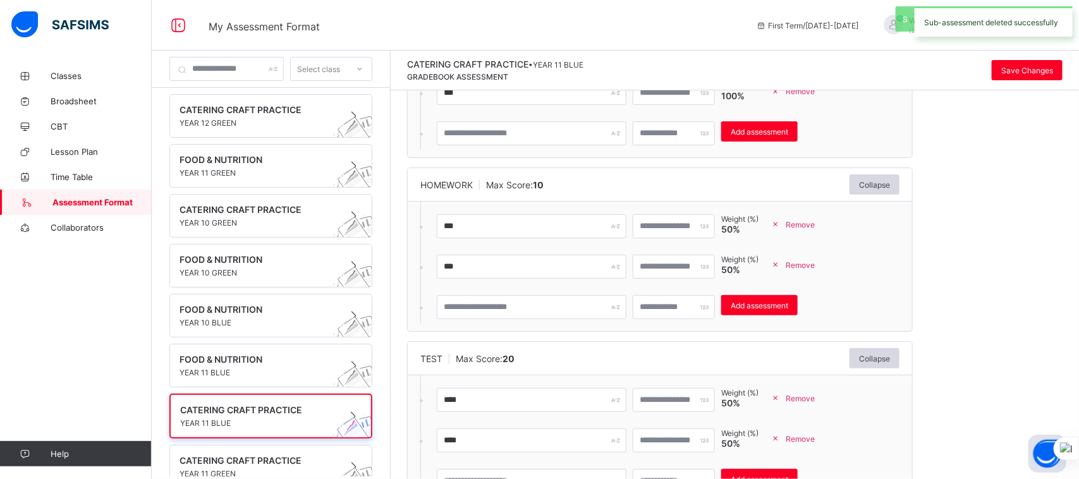
scroll to position [115, 0]
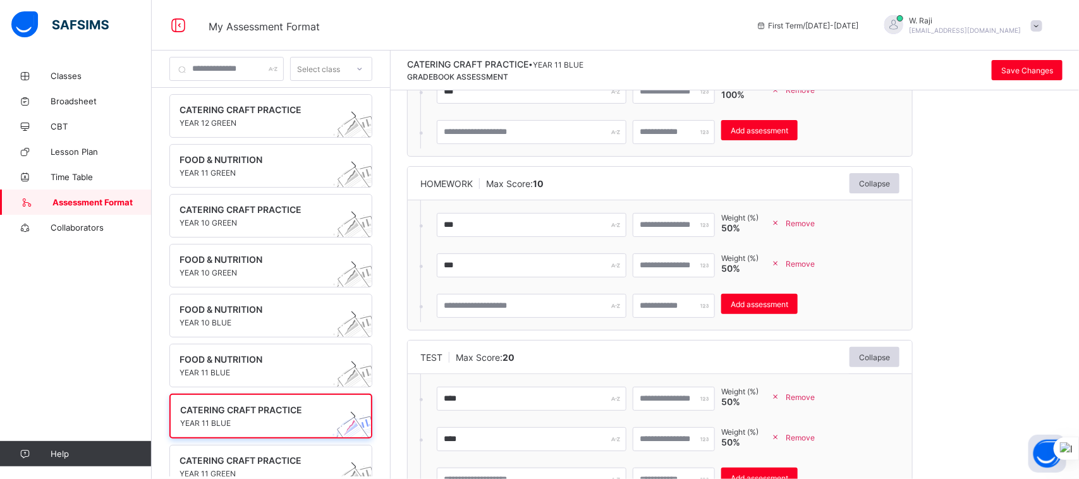
click at [808, 260] on span "Remove" at bounding box center [800, 263] width 29 height 9
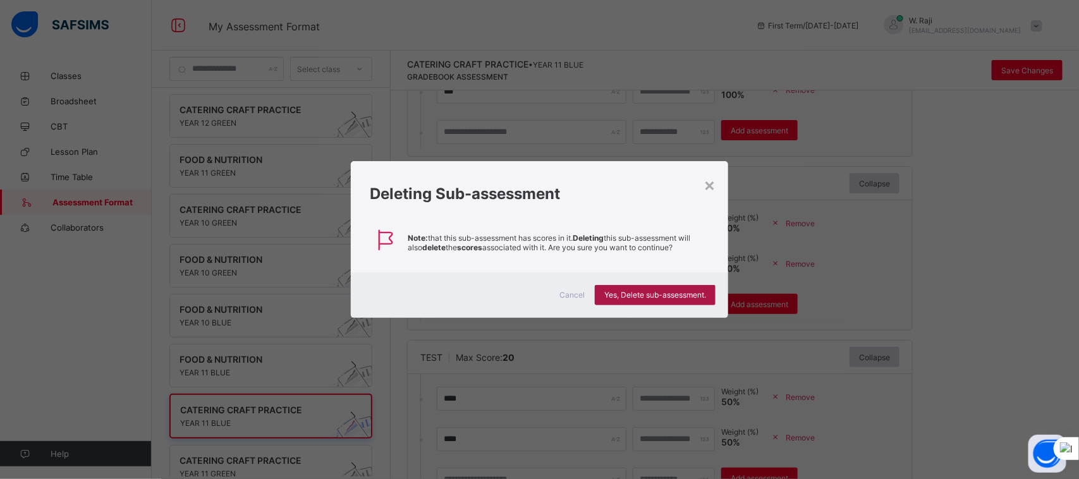
click at [687, 292] on span "Yes, Delete sub-assessment." at bounding box center [655, 294] width 102 height 9
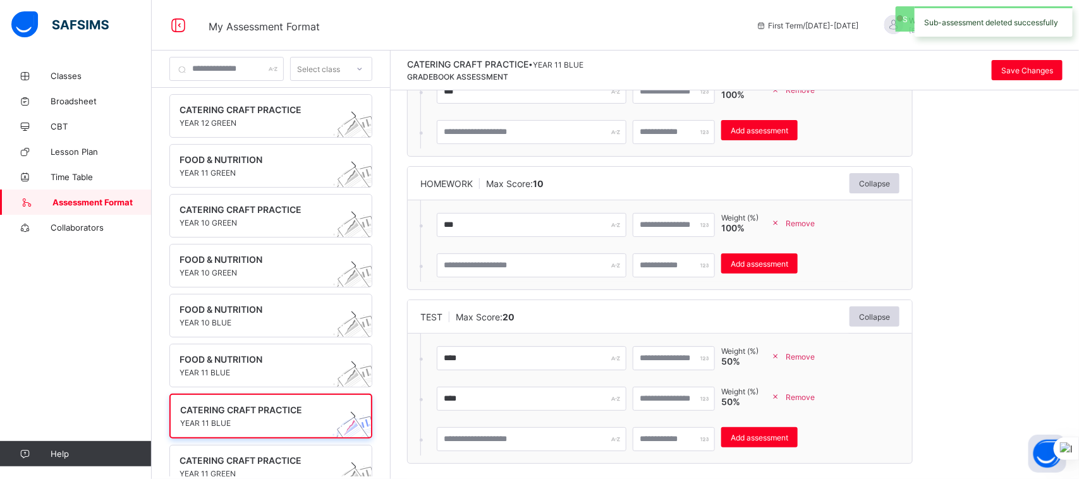
scroll to position [131, 0]
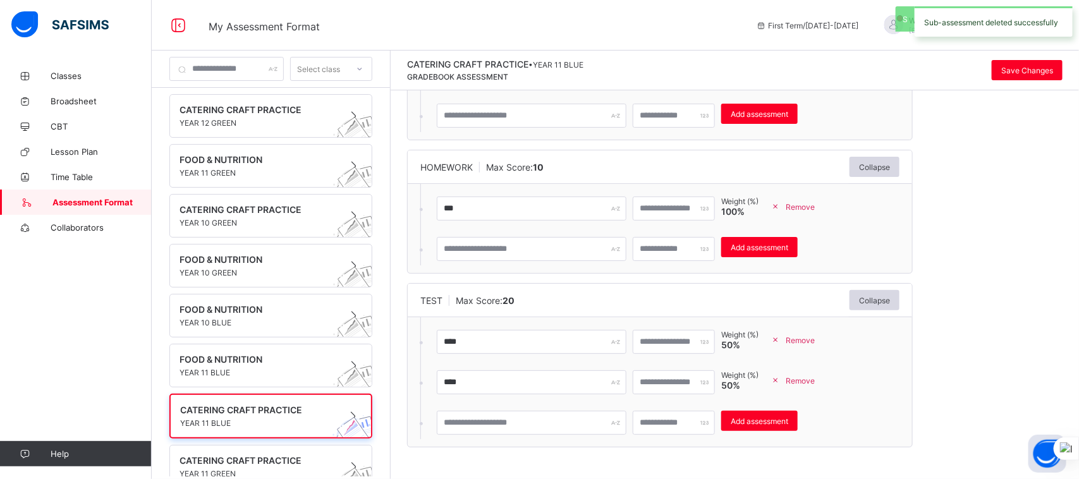
click at [815, 381] on span "Remove" at bounding box center [800, 380] width 29 height 9
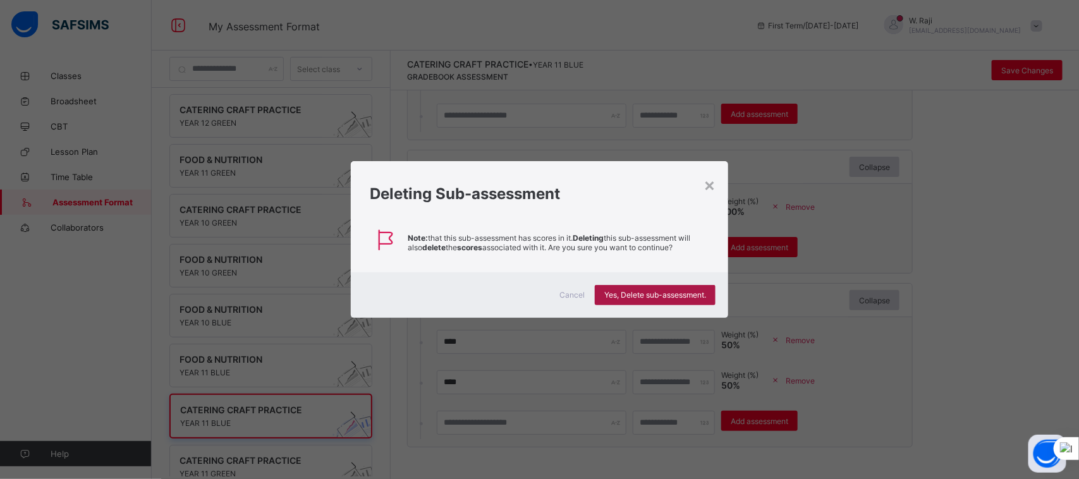
click at [635, 293] on span "Yes, Delete sub-assessment." at bounding box center [655, 294] width 102 height 9
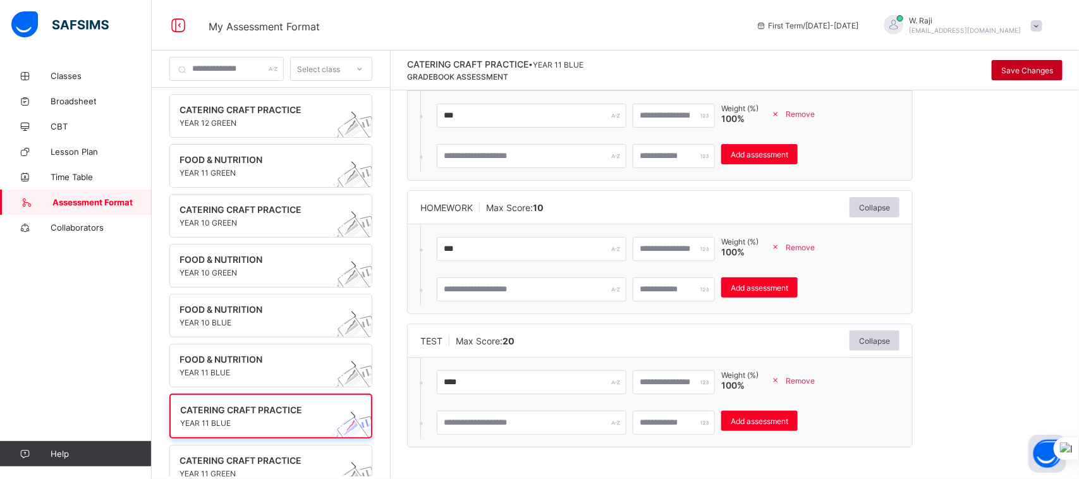
click at [1020, 73] on span "Save Changes" at bounding box center [1027, 70] width 52 height 9
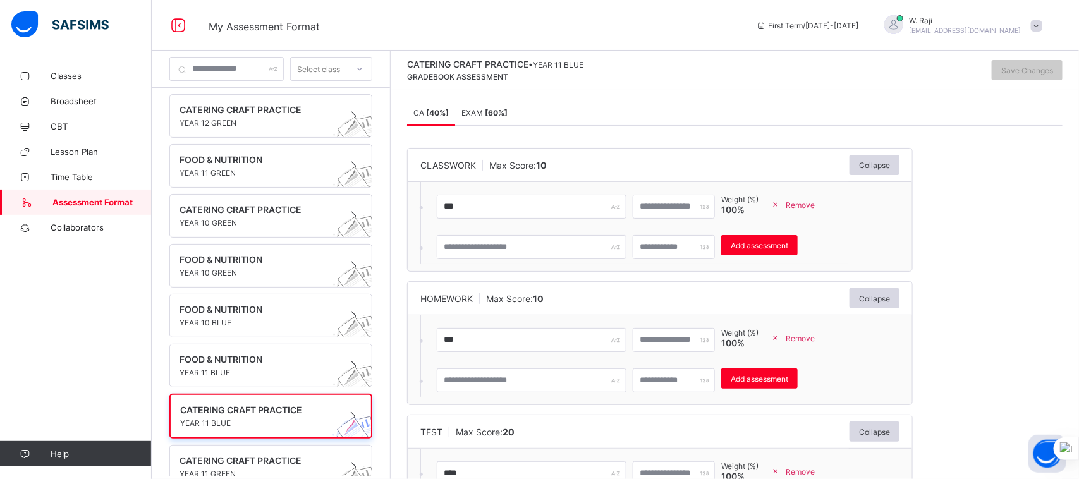
scroll to position [90, 0]
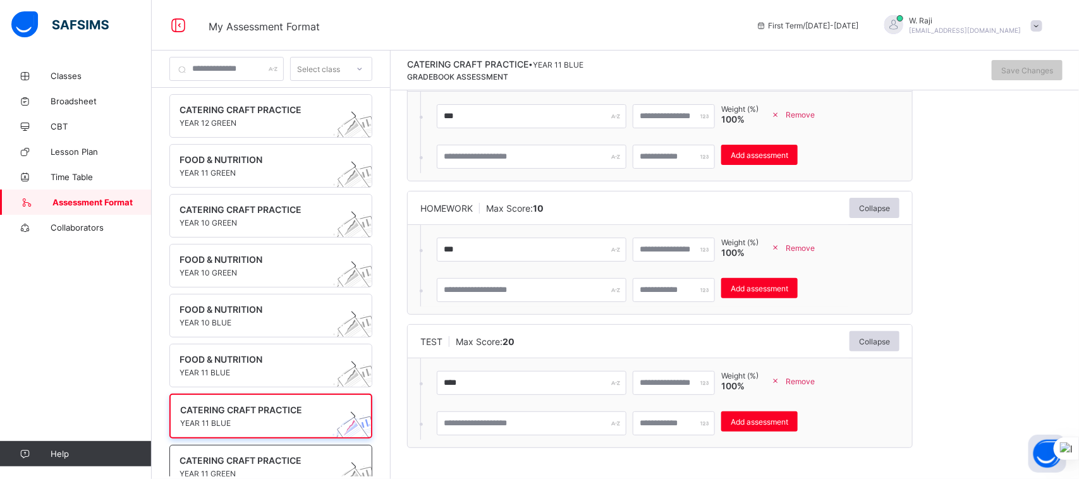
click at [272, 455] on span "CATERING CRAFT PRACTICE" at bounding box center [259, 460] width 159 height 11
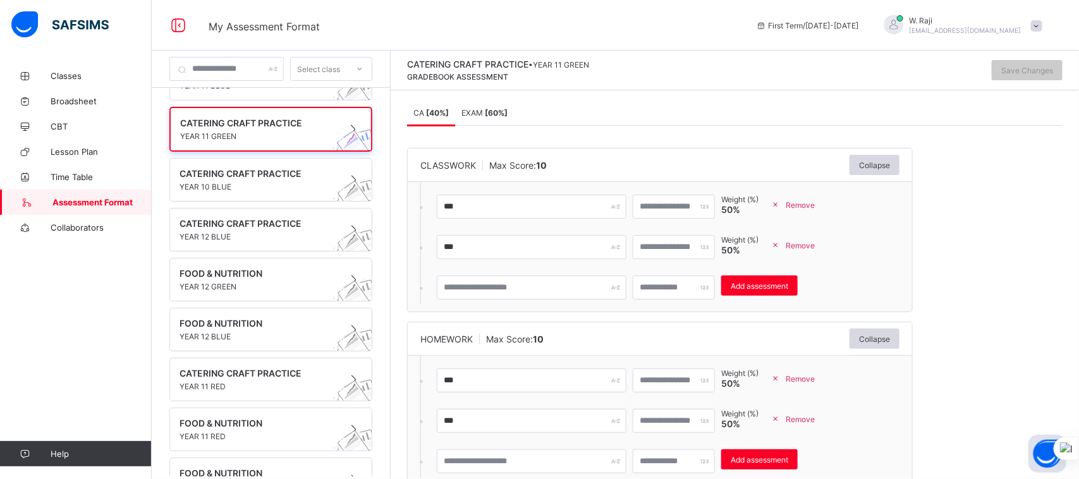
scroll to position [336, 0]
click at [815, 248] on span "Remove" at bounding box center [800, 245] width 29 height 9
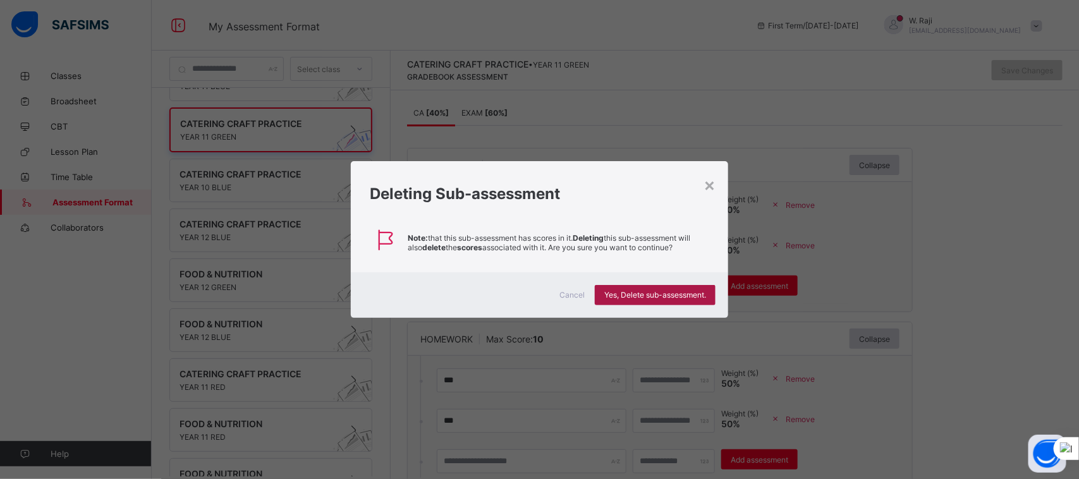
click at [686, 295] on span "Yes, Delete sub-assessment." at bounding box center [655, 294] width 102 height 9
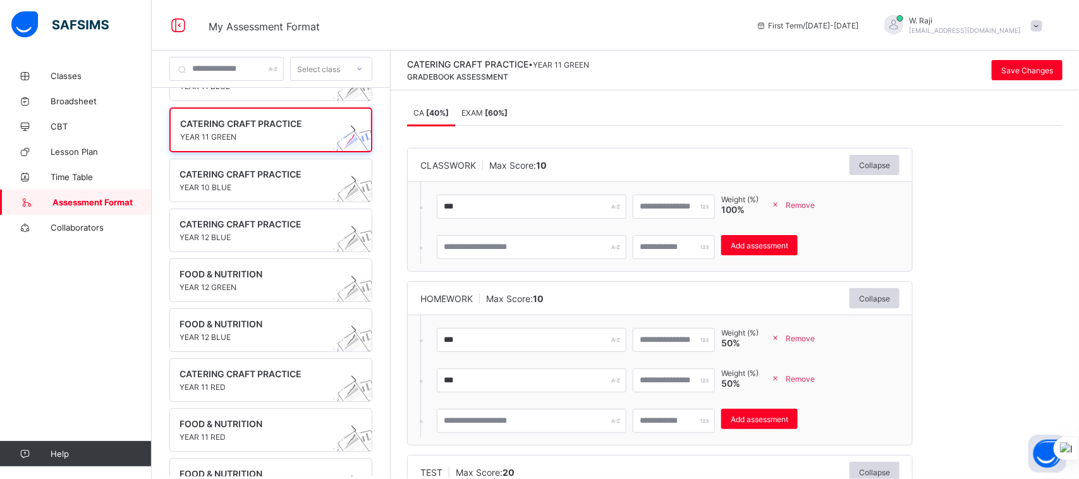
click at [815, 375] on span "Remove" at bounding box center [800, 378] width 29 height 9
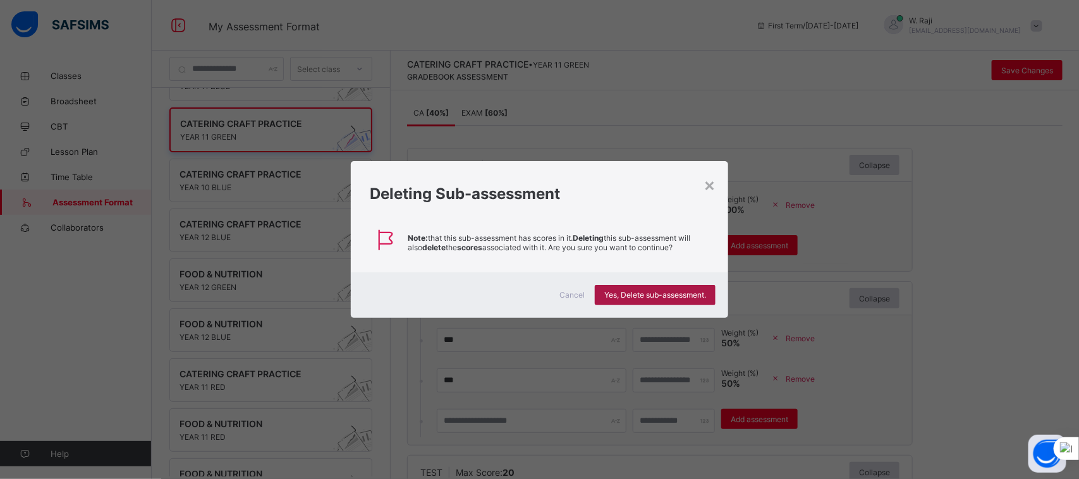
click at [700, 298] on span "Yes, Delete sub-assessment." at bounding box center [655, 294] width 102 height 9
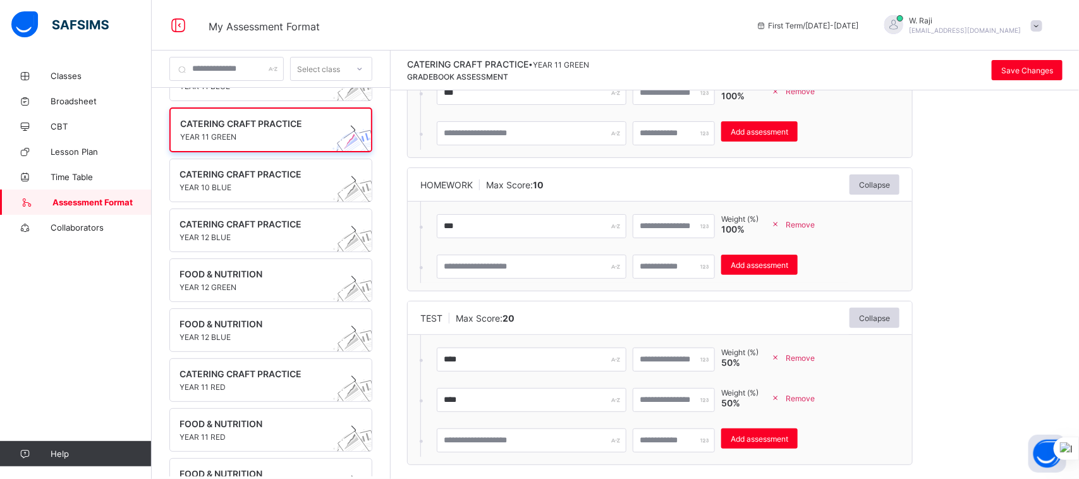
scroll to position [131, 0]
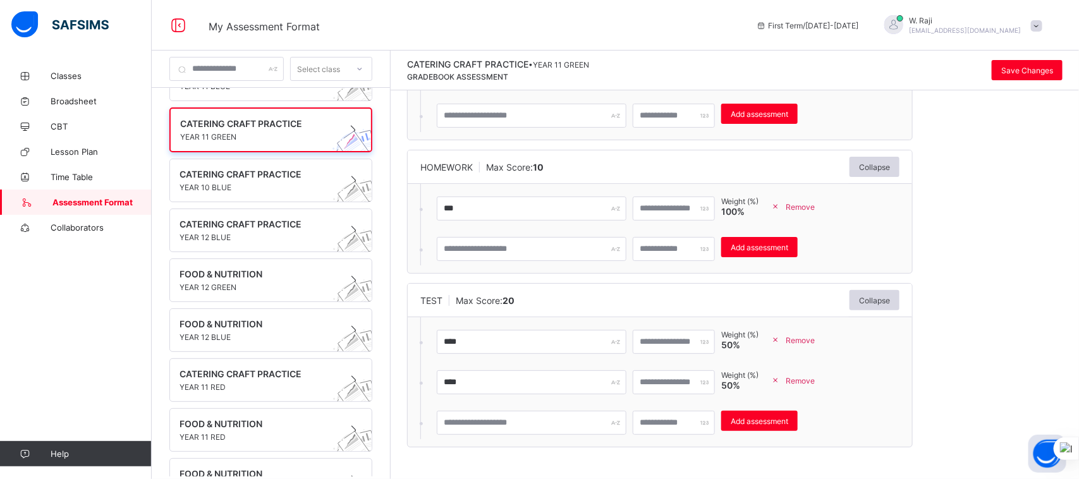
click at [813, 382] on span "Remove" at bounding box center [800, 380] width 29 height 9
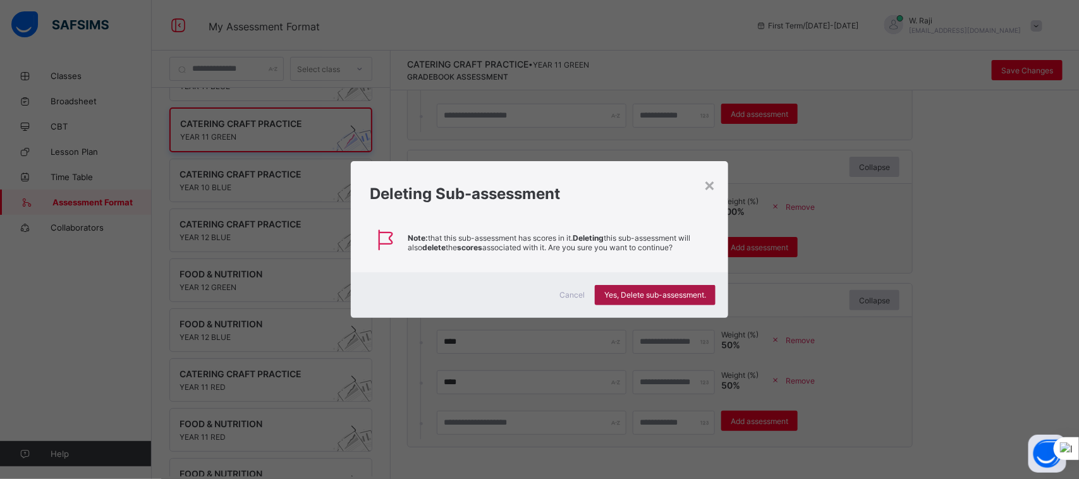
click at [666, 294] on span "Yes, Delete sub-assessment." at bounding box center [655, 294] width 102 height 9
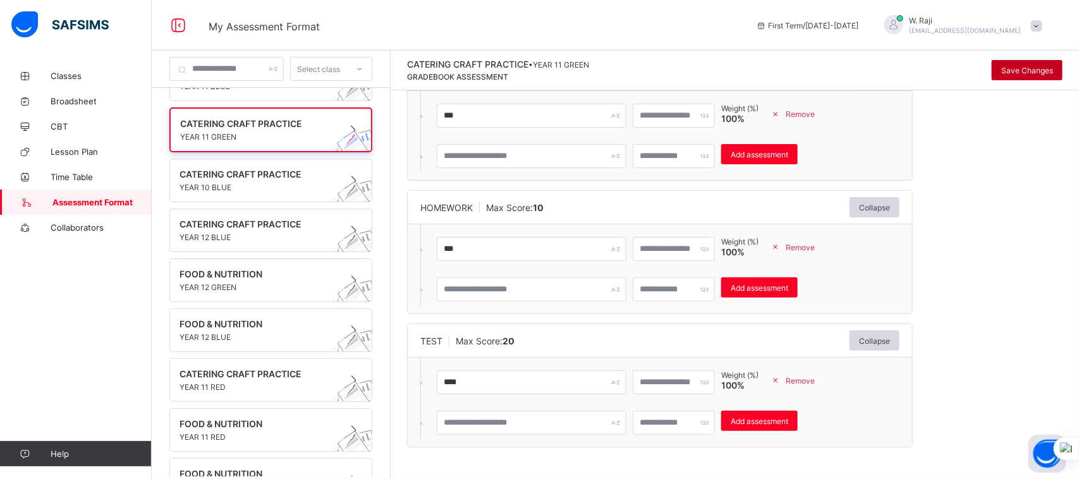
click at [1010, 73] on span "Save Changes" at bounding box center [1027, 70] width 52 height 9
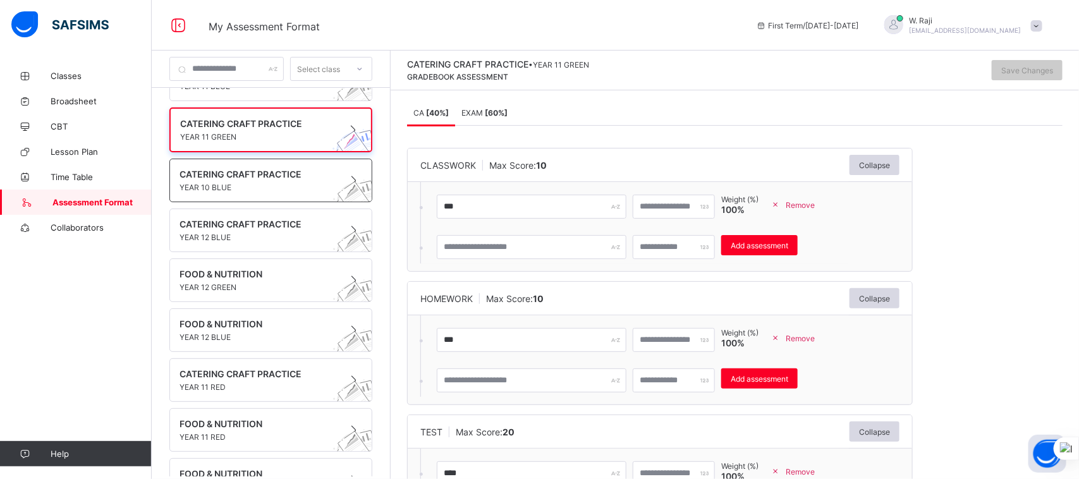
click at [216, 185] on span "YEAR 10 BLUE" at bounding box center [259, 187] width 159 height 9
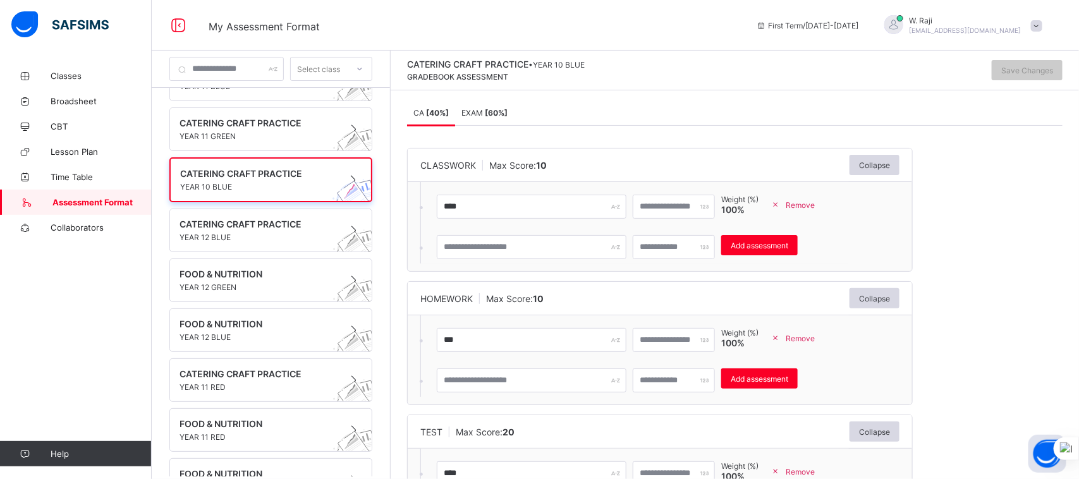
scroll to position [90, 0]
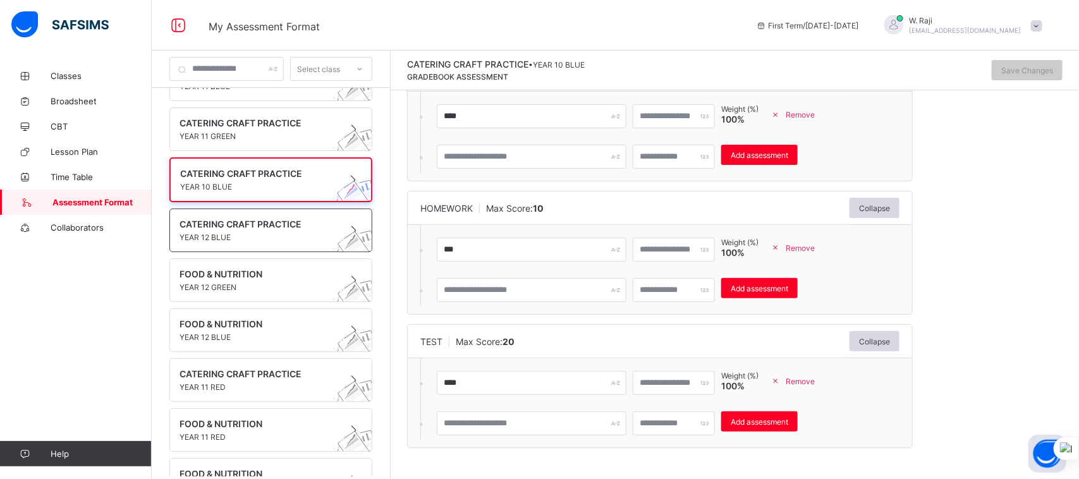
click at [238, 226] on span "CATERING CRAFT PRACTICE" at bounding box center [259, 224] width 159 height 11
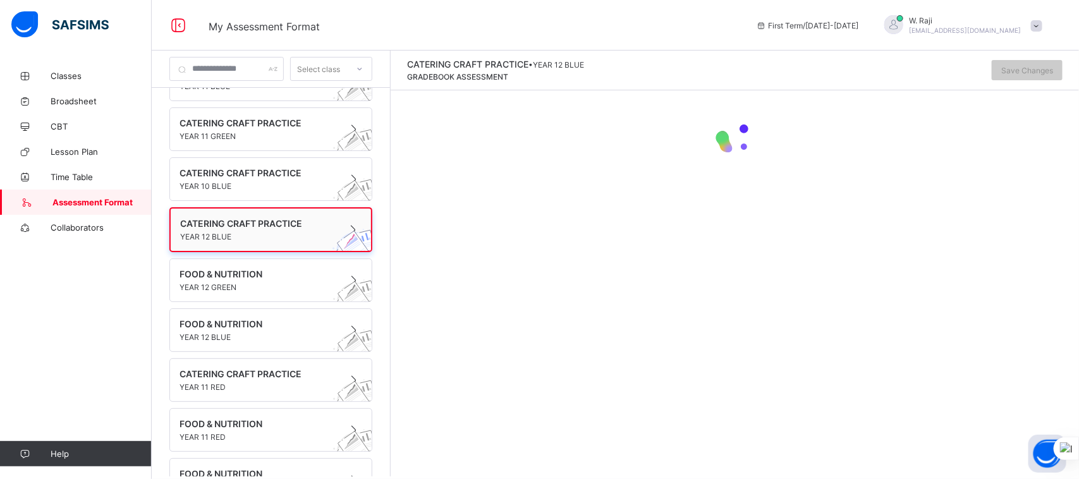
scroll to position [0, 0]
click at [231, 173] on span "CATERING CRAFT PRACTICE" at bounding box center [259, 173] width 159 height 11
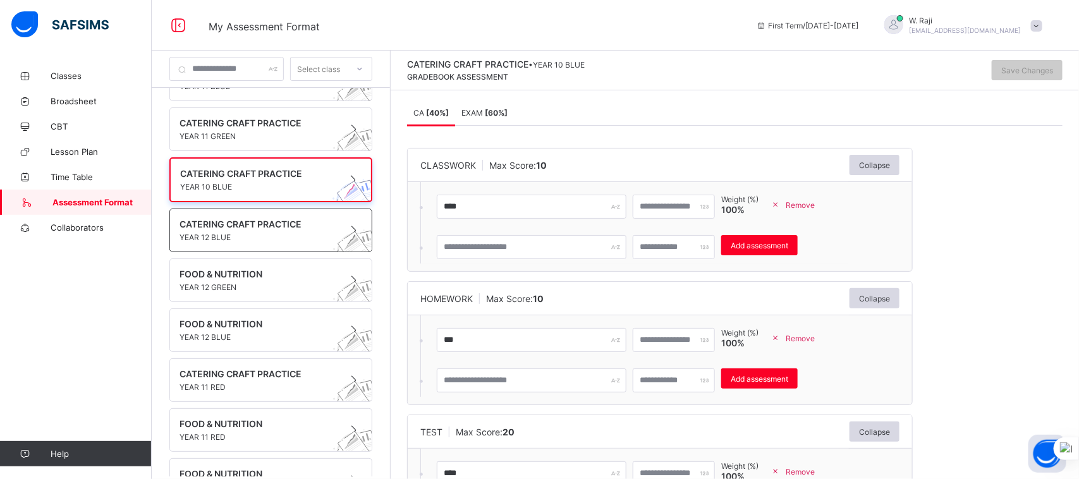
click at [231, 229] on span at bounding box center [259, 230] width 159 height 3
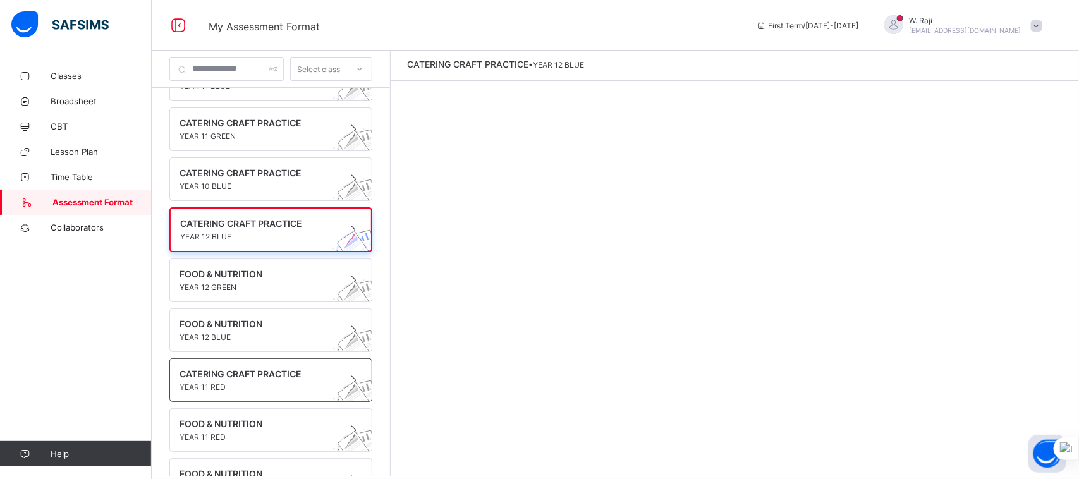
click at [223, 364] on div "CATERING CRAFT PRACTICE YEAR 11 RED" at bounding box center [270, 380] width 203 height 44
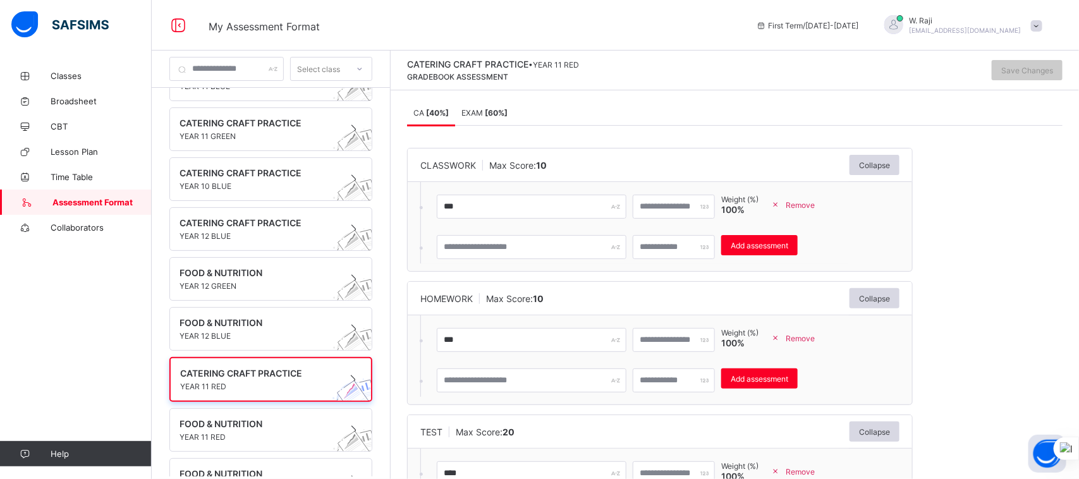
scroll to position [90, 0]
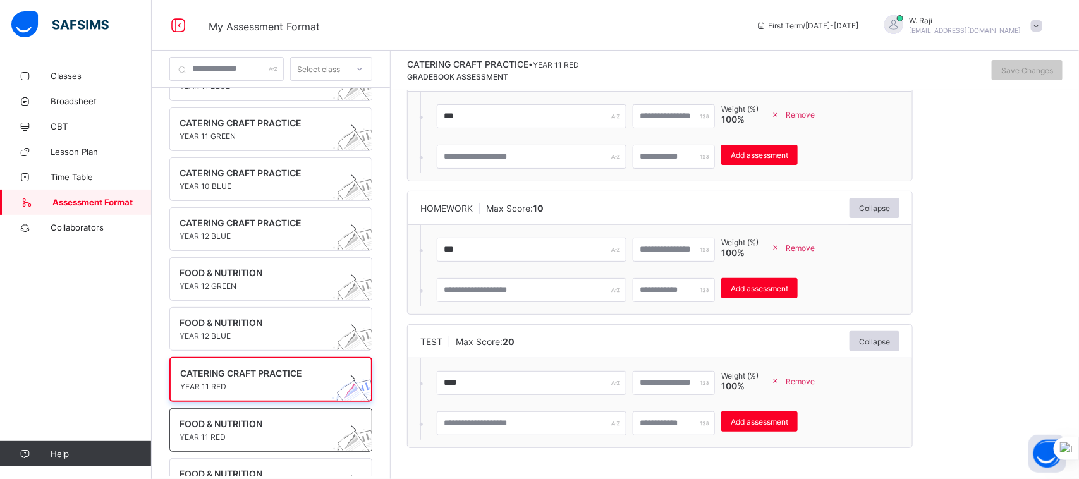
click at [211, 429] on span at bounding box center [259, 430] width 159 height 3
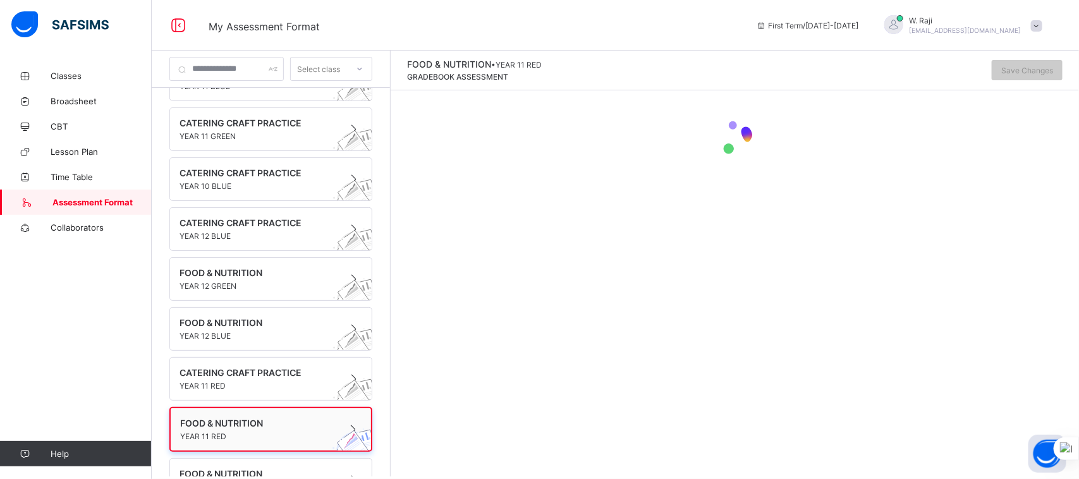
scroll to position [0, 0]
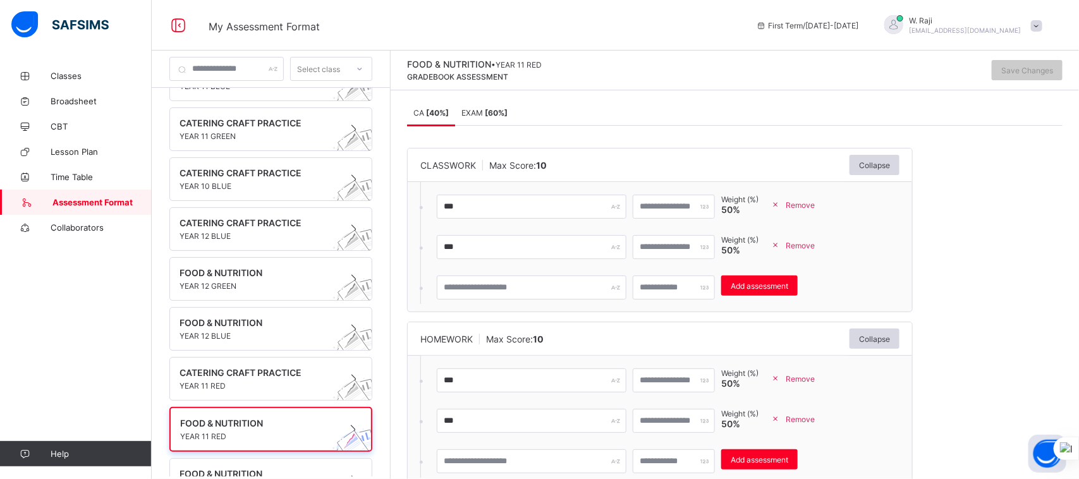
click at [815, 247] on span "Remove" at bounding box center [800, 245] width 29 height 9
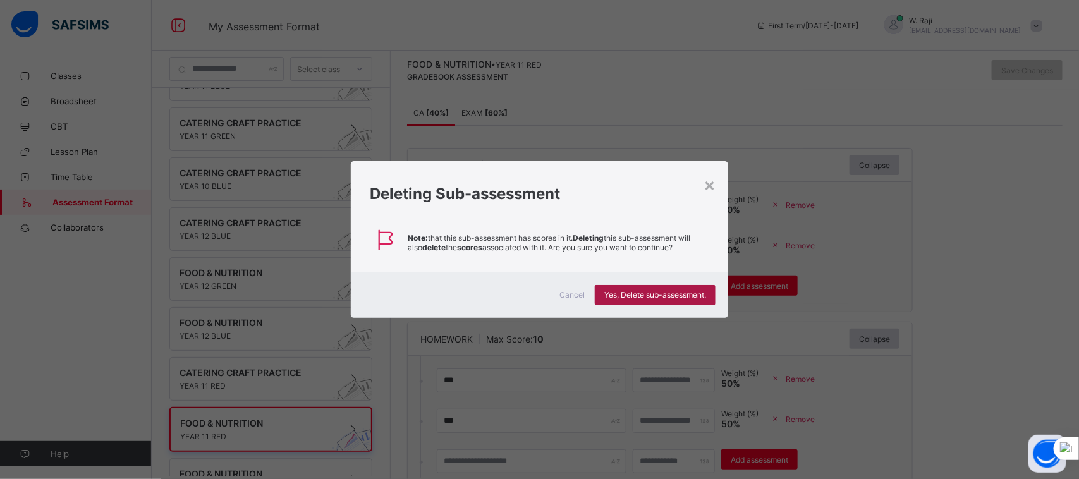
click at [699, 286] on div "Yes, Delete sub-assessment." at bounding box center [655, 295] width 121 height 20
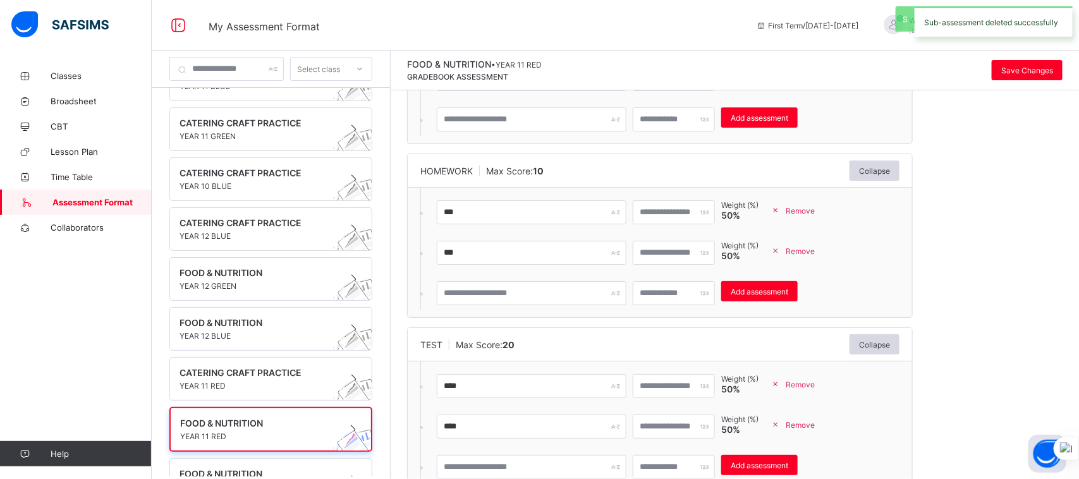
scroll to position [131, 0]
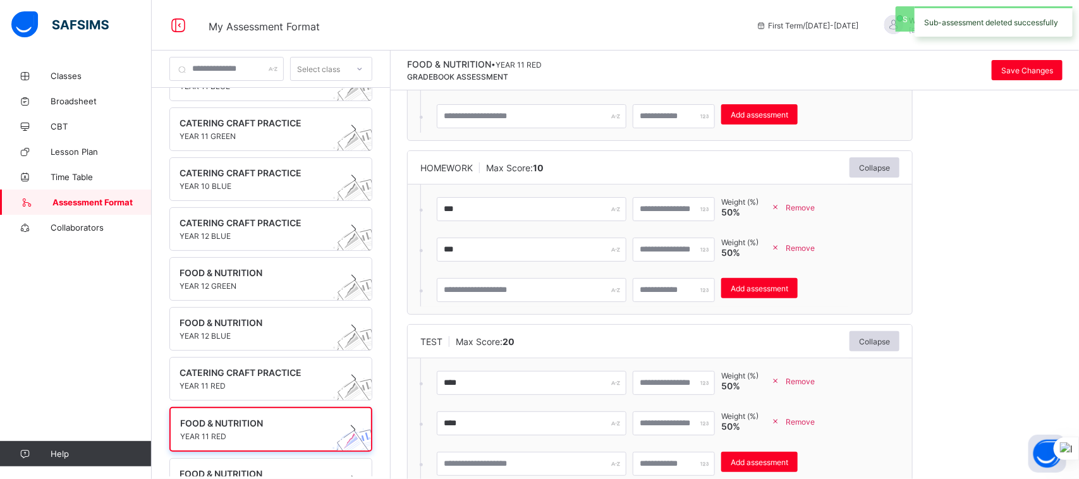
click at [815, 247] on span "Remove" at bounding box center [800, 247] width 29 height 9
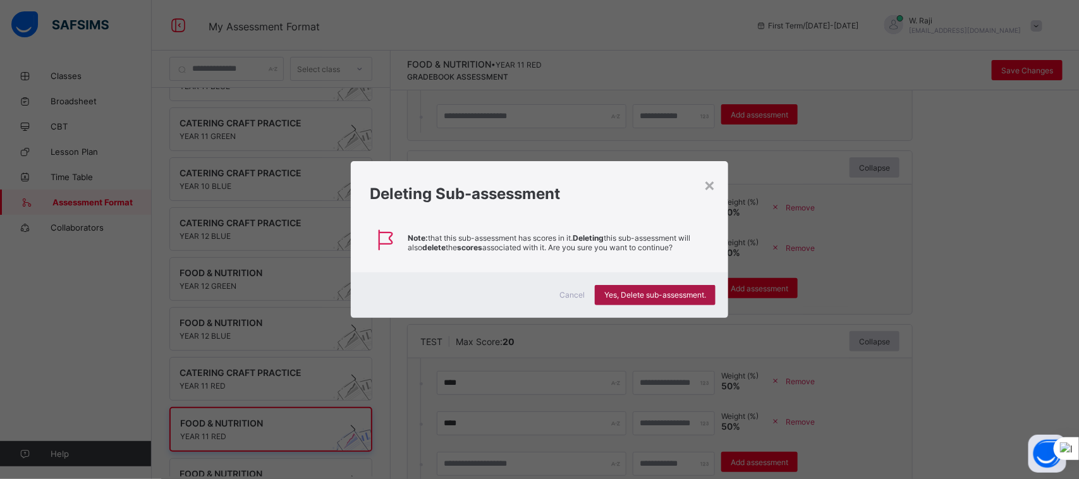
click at [683, 293] on span "Yes, Delete sub-assessment." at bounding box center [655, 294] width 102 height 9
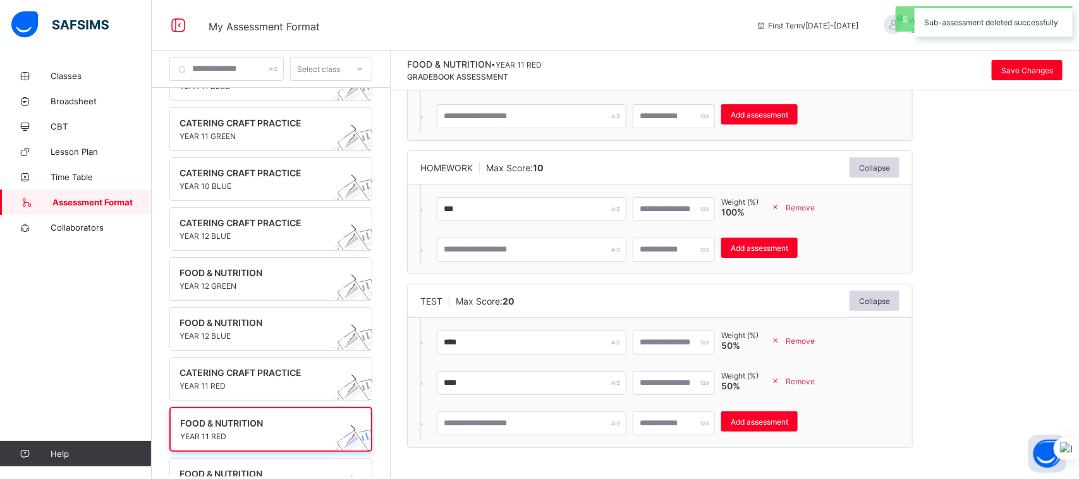
click at [815, 380] on span "Remove" at bounding box center [800, 381] width 29 height 9
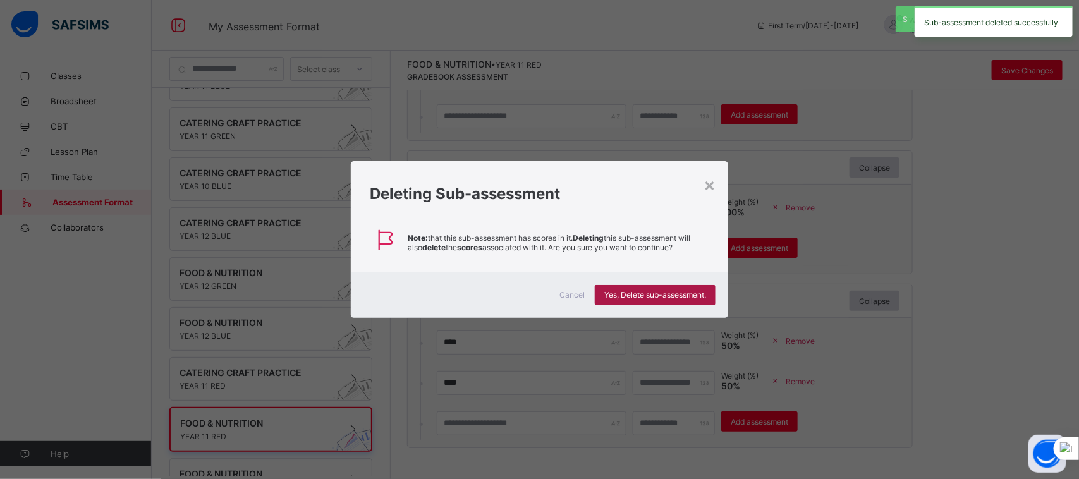
click at [689, 289] on div "Yes, Delete sub-assessment." at bounding box center [655, 295] width 121 height 20
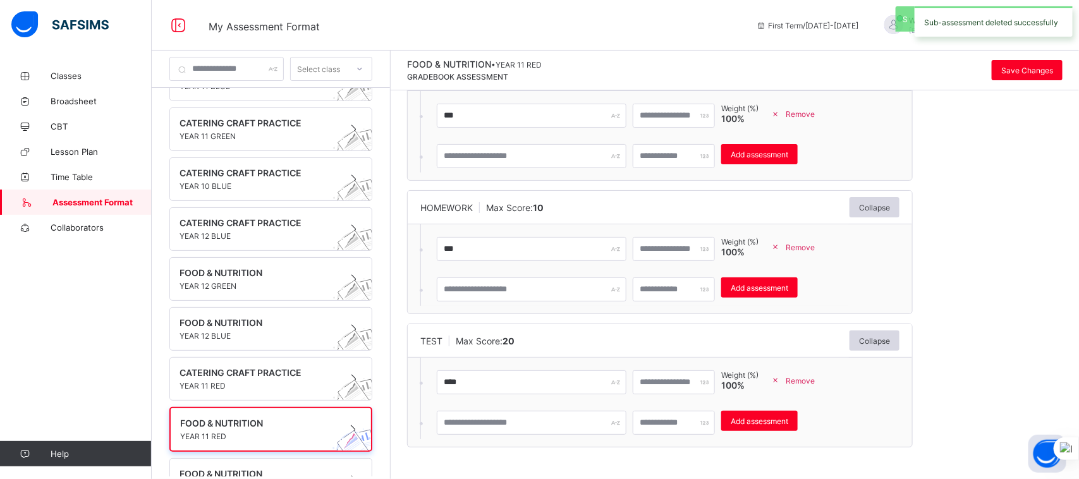
scroll to position [90, 0]
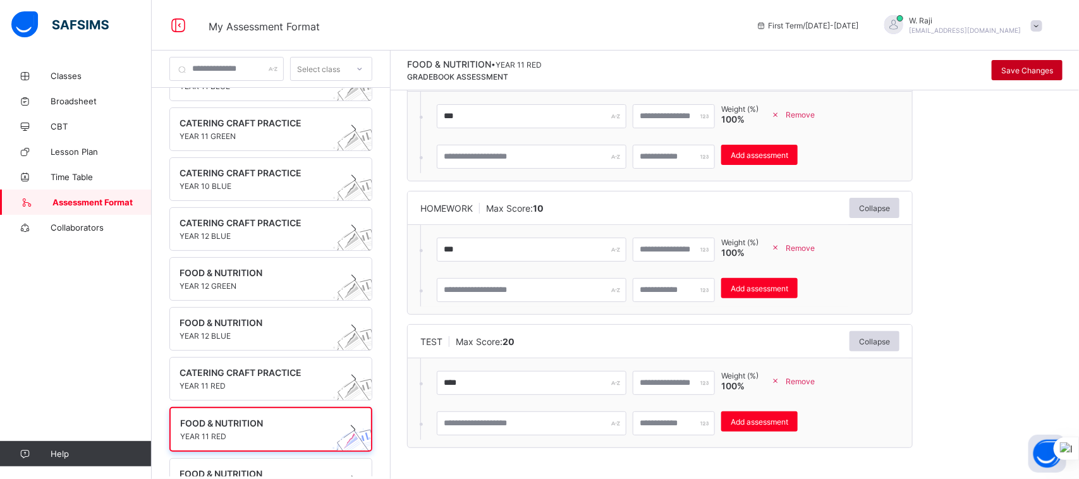
click at [1018, 66] on span "Save Changes" at bounding box center [1027, 70] width 52 height 9
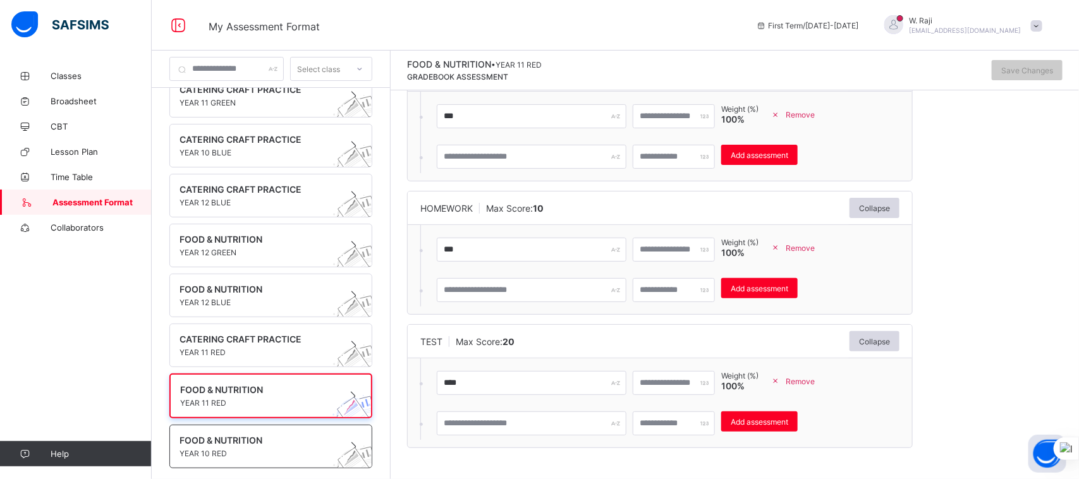
click at [294, 425] on div "FOOD & NUTRITION YEAR 10 RED" at bounding box center [270, 447] width 203 height 44
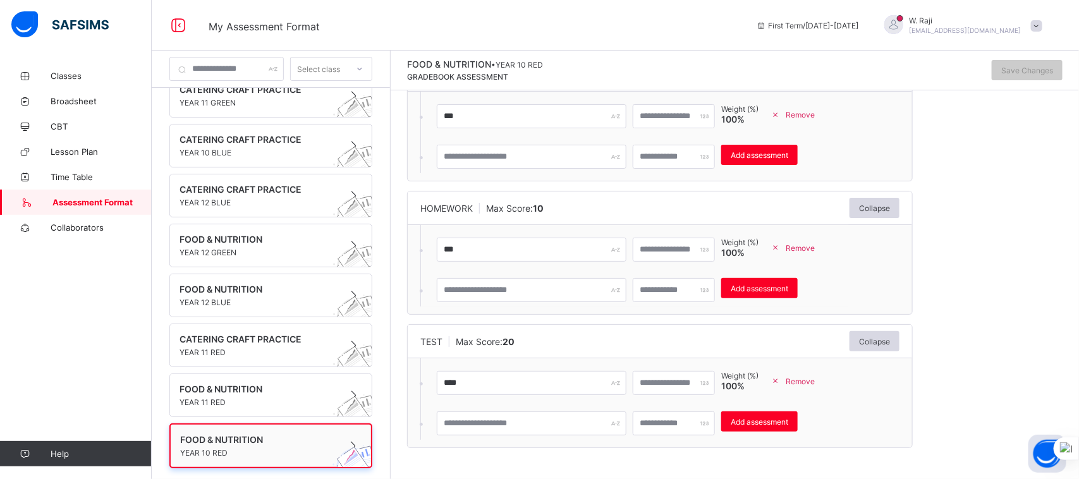
scroll to position [0, 0]
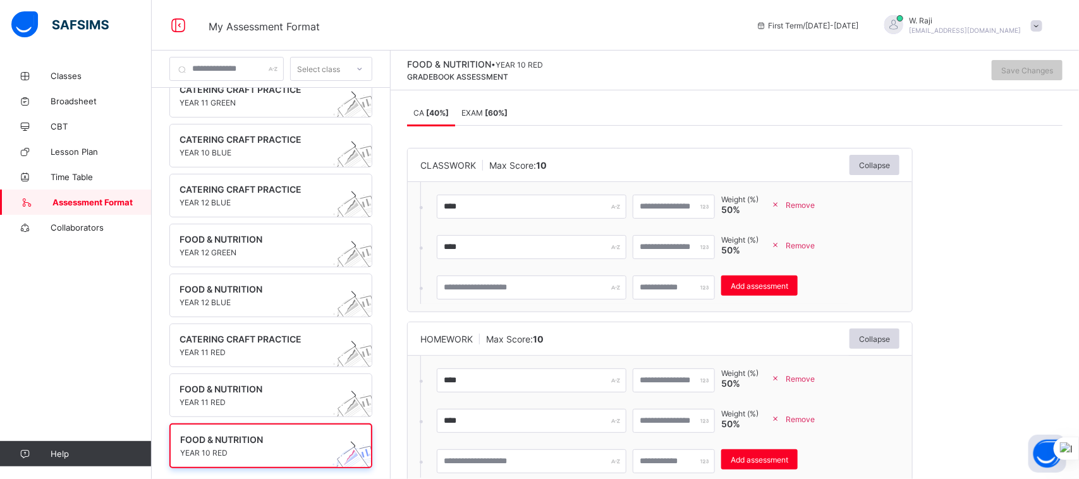
click at [815, 244] on span "Remove" at bounding box center [800, 245] width 29 height 9
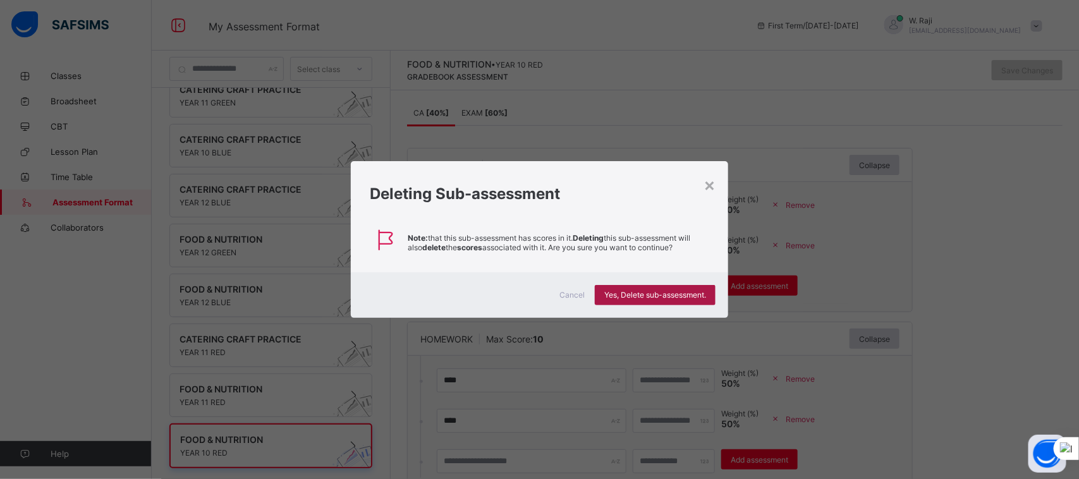
click at [665, 295] on span "Yes, Delete sub-assessment." at bounding box center [655, 294] width 102 height 9
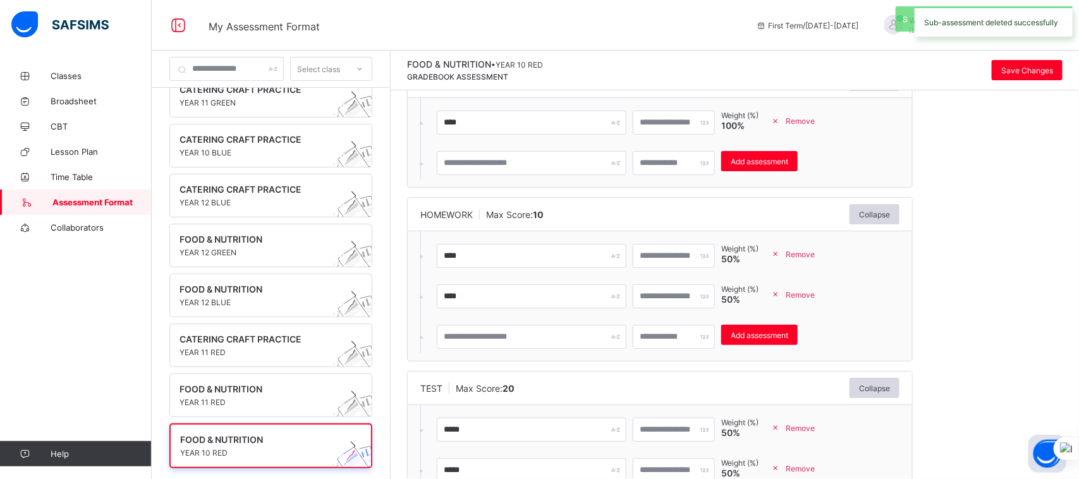
scroll to position [87, 0]
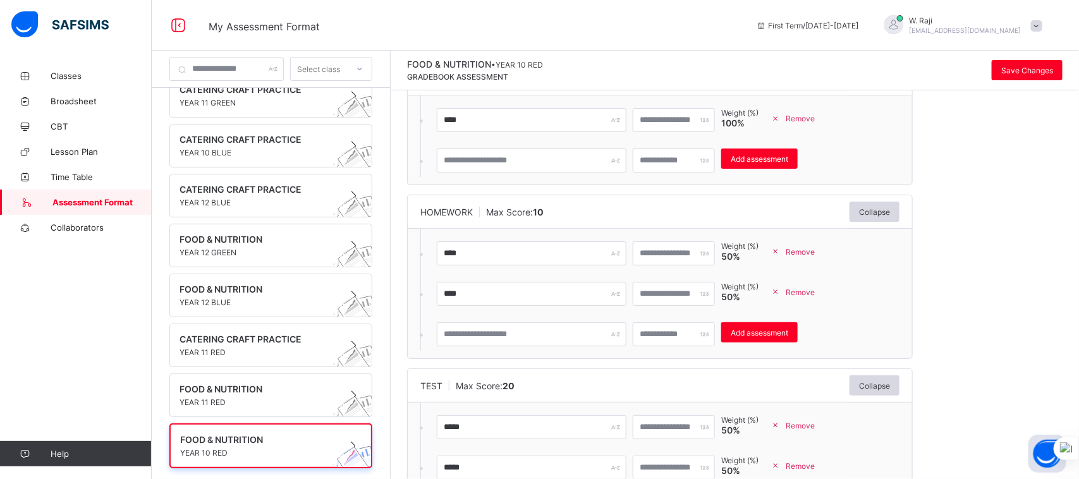
click at [815, 293] on span "Remove" at bounding box center [800, 292] width 29 height 9
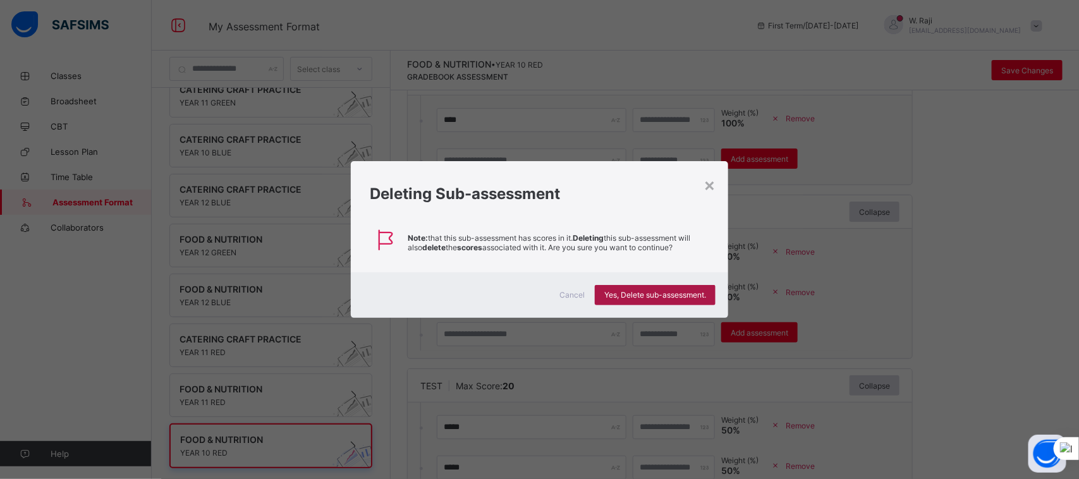
click at [697, 292] on span "Yes, Delete sub-assessment." at bounding box center [655, 294] width 102 height 9
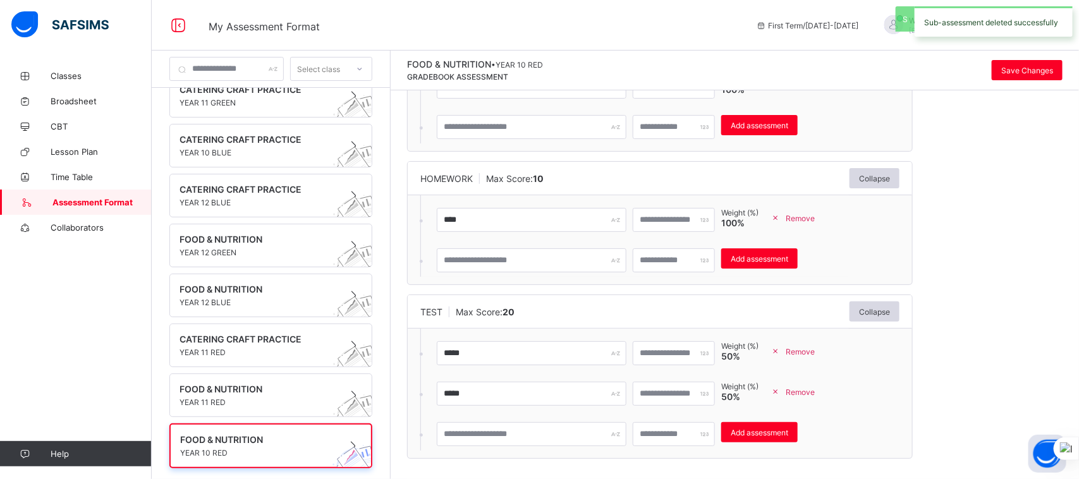
scroll to position [131, 0]
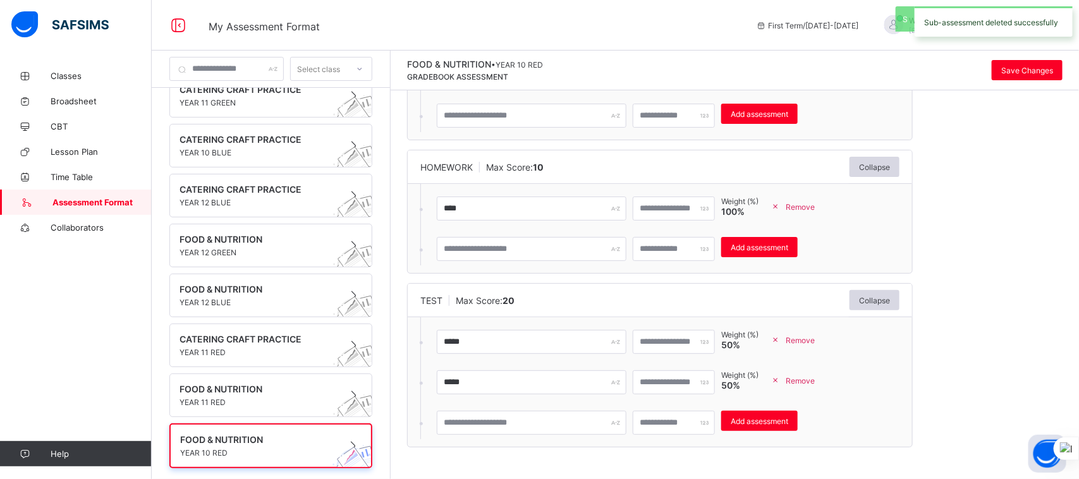
click at [814, 377] on span "Remove" at bounding box center [800, 380] width 29 height 9
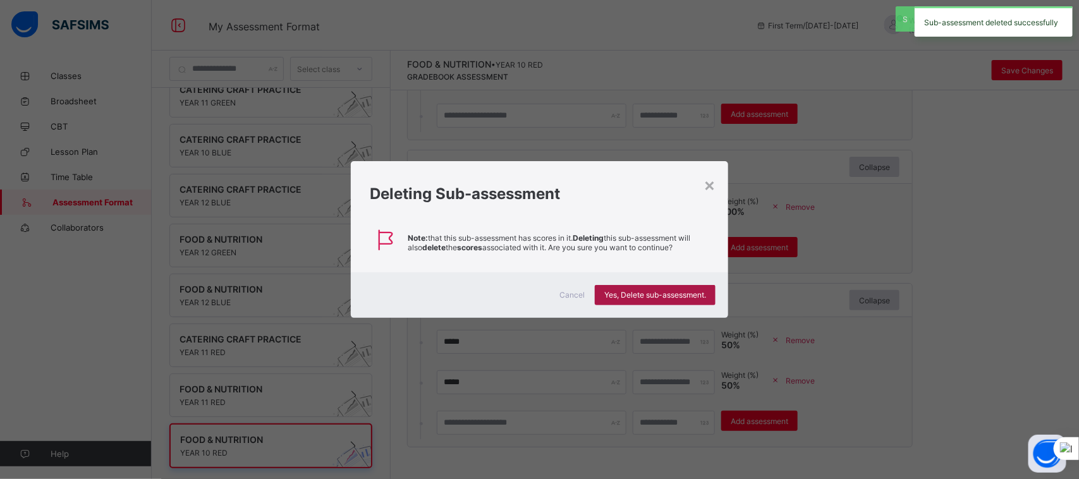
click at [689, 297] on span "Yes, Delete sub-assessment." at bounding box center [655, 294] width 102 height 9
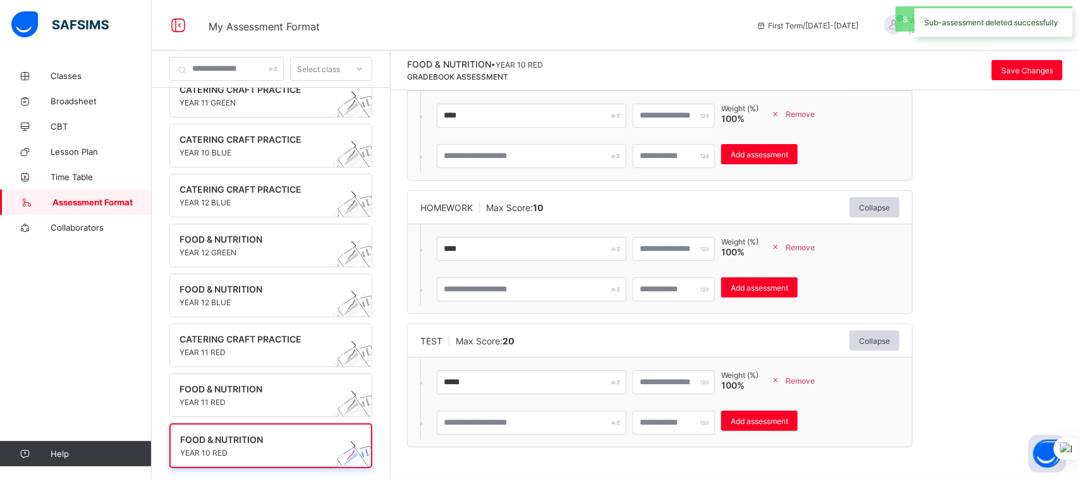
scroll to position [90, 0]
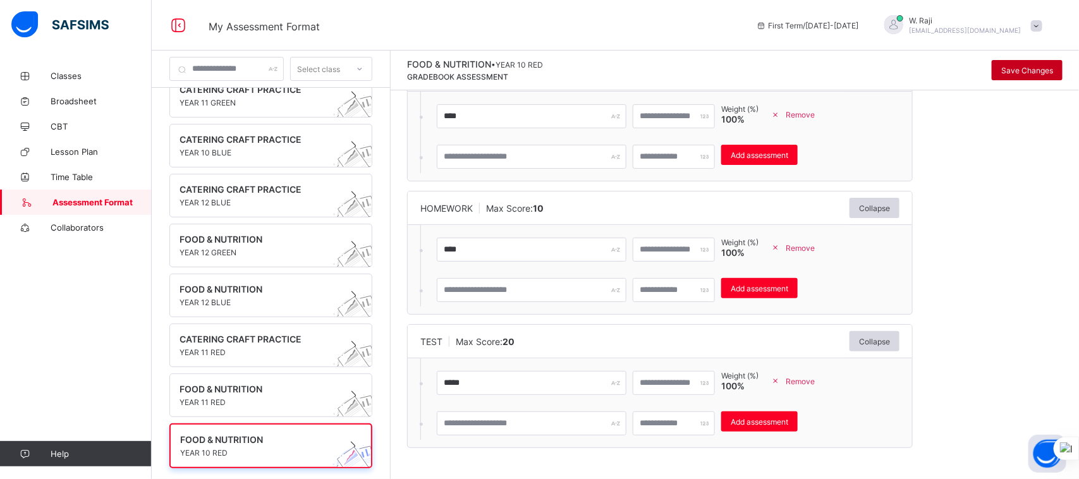
click at [1022, 66] on span "Save Changes" at bounding box center [1027, 70] width 52 height 9
click at [237, 395] on span at bounding box center [259, 395] width 159 height 3
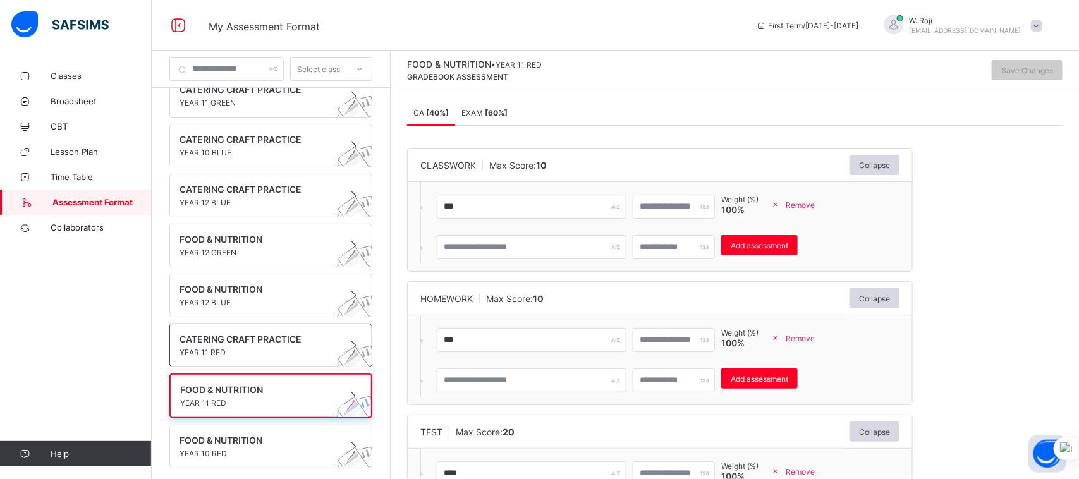
click at [231, 336] on span "CATERING CRAFT PRACTICE" at bounding box center [259, 339] width 159 height 11
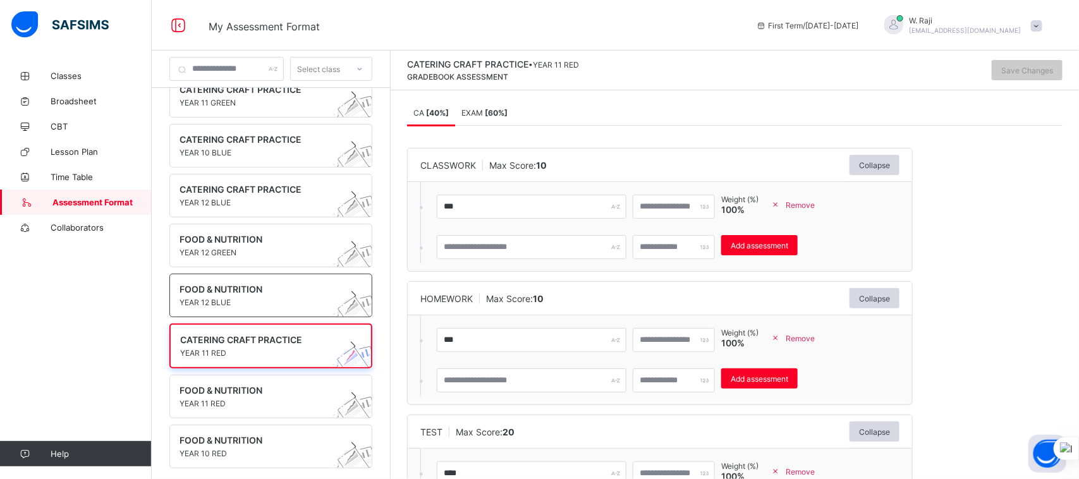
click at [228, 284] on span "FOOD & NUTRITION" at bounding box center [259, 289] width 159 height 11
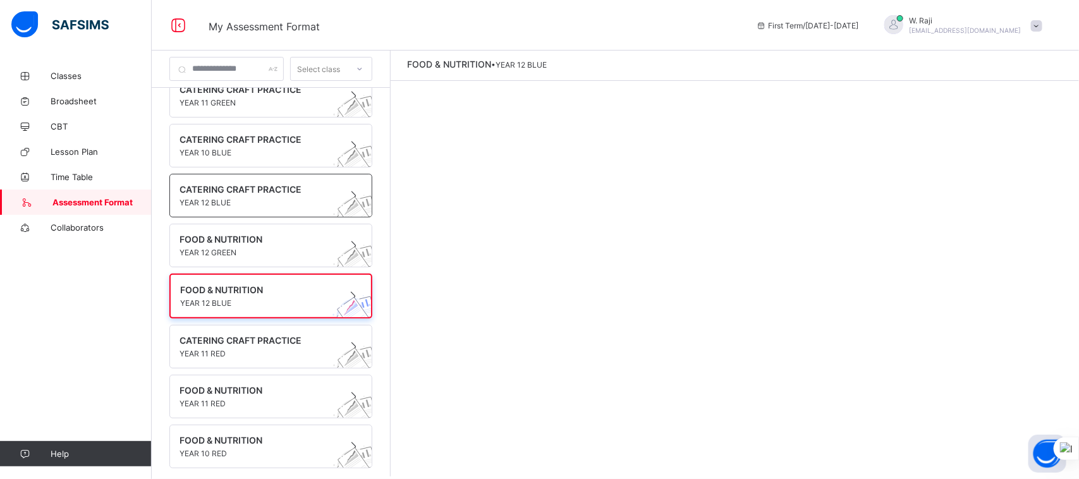
click at [231, 198] on span "YEAR 12 BLUE" at bounding box center [259, 202] width 159 height 9
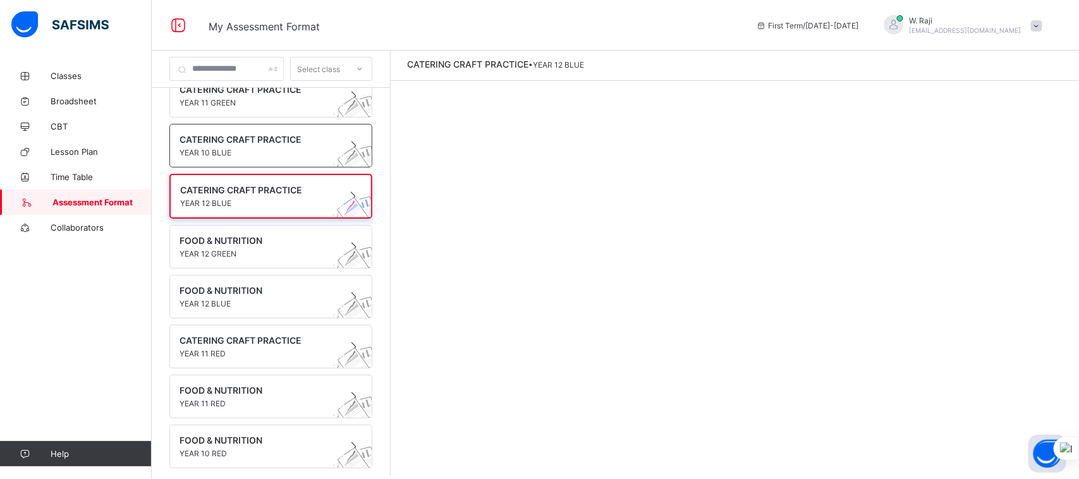
click at [228, 148] on span "YEAR 10 BLUE" at bounding box center [259, 152] width 159 height 9
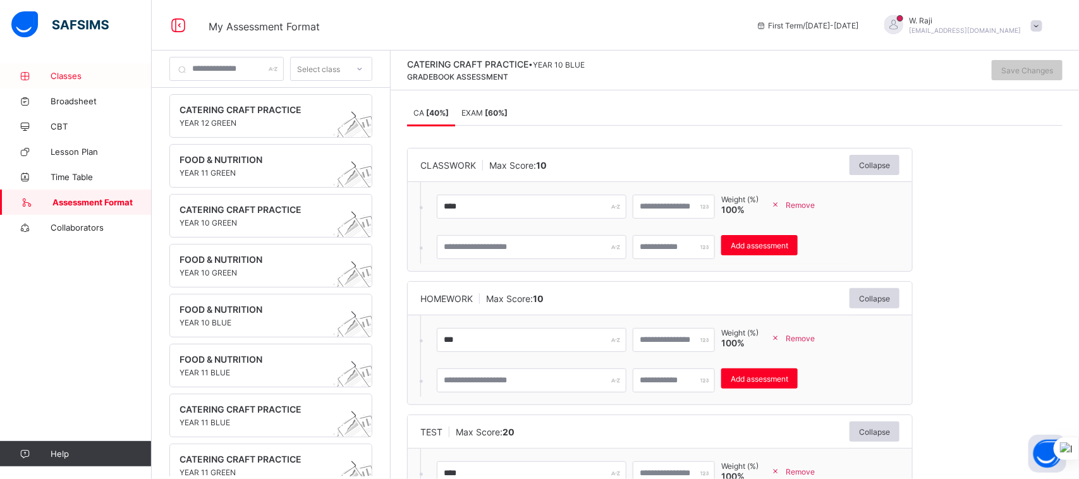
click at [73, 79] on span "Classes" at bounding box center [101, 76] width 101 height 10
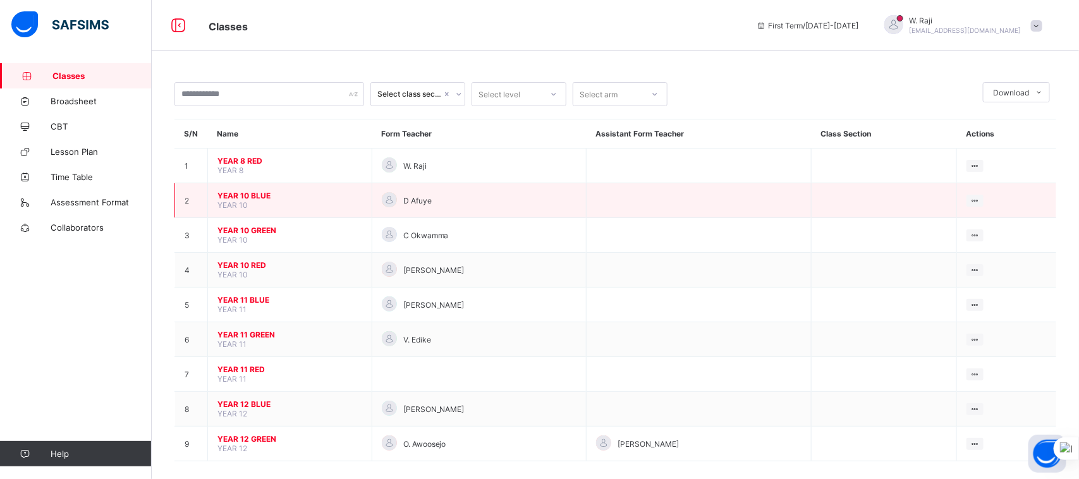
click at [254, 192] on span "YEAR 10 BLUE" at bounding box center [289, 195] width 145 height 9
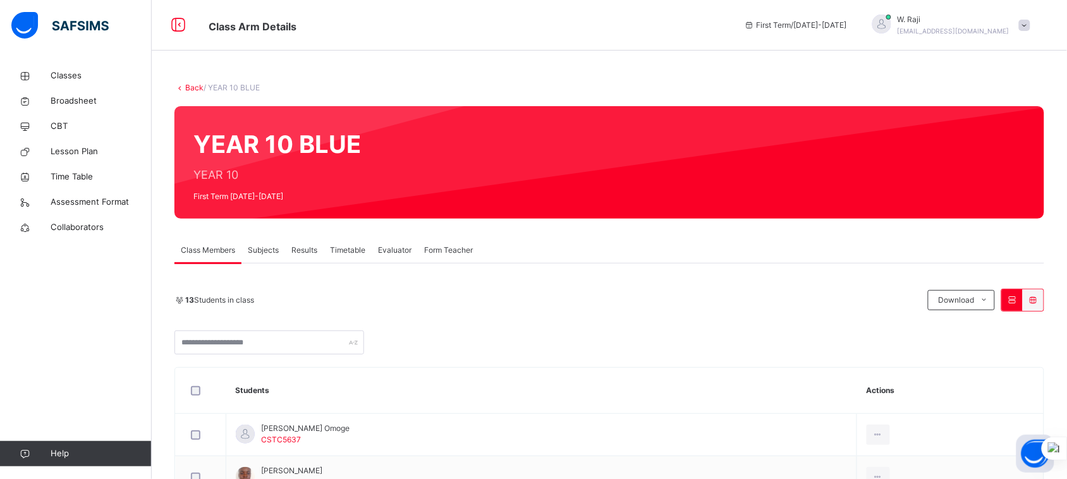
click at [264, 251] on span "Subjects" at bounding box center [263, 250] width 31 height 11
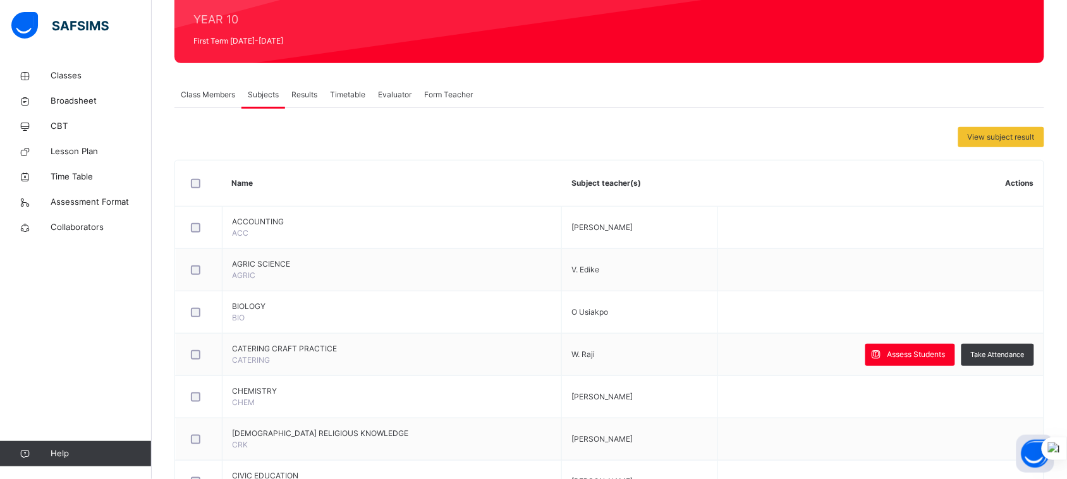
scroll to position [157, 0]
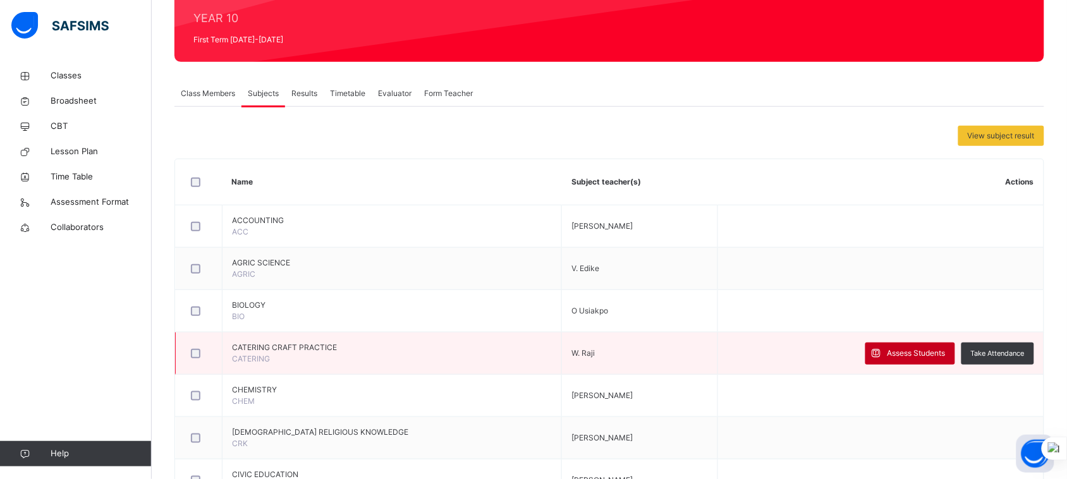
click at [903, 351] on span "Assess Students" at bounding box center [917, 353] width 58 height 11
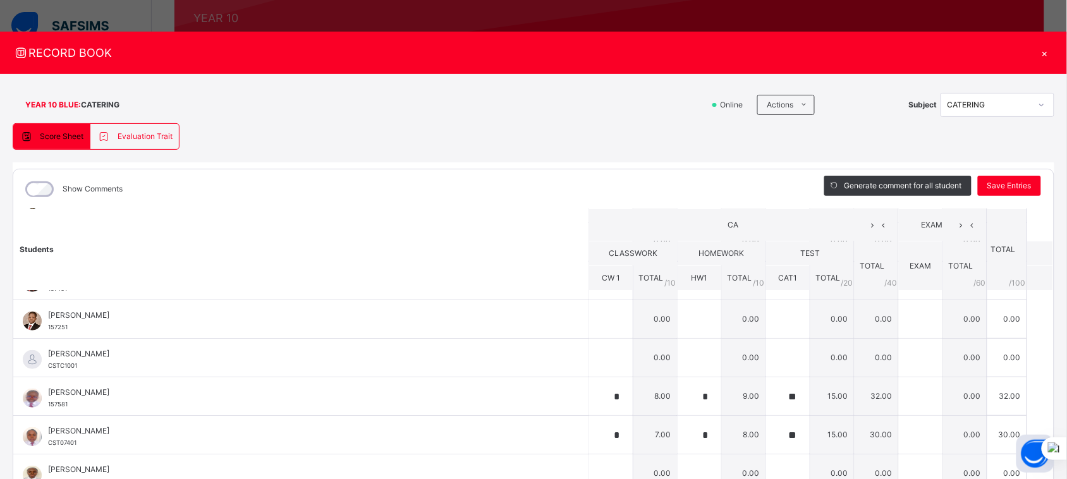
scroll to position [269, 0]
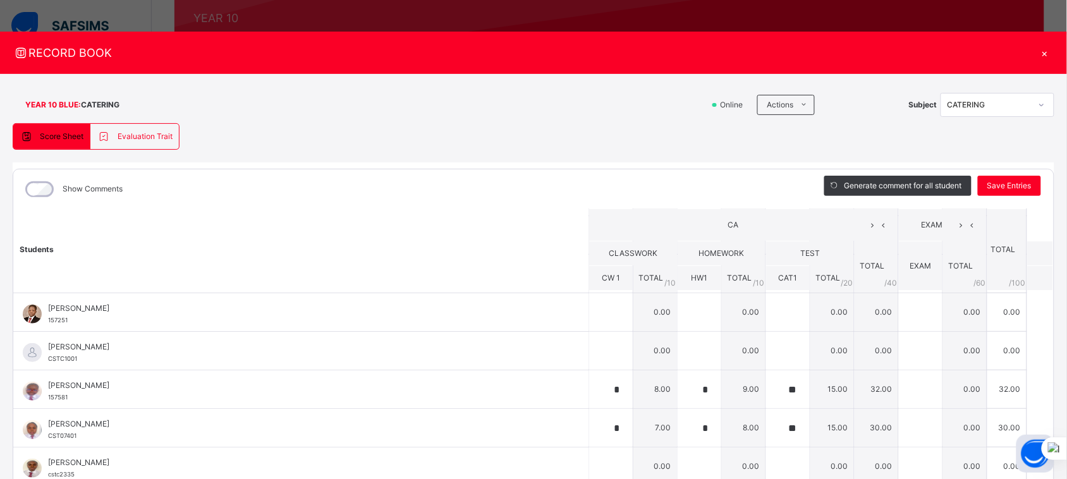
click at [1044, 51] on div "×" at bounding box center [1044, 52] width 19 height 17
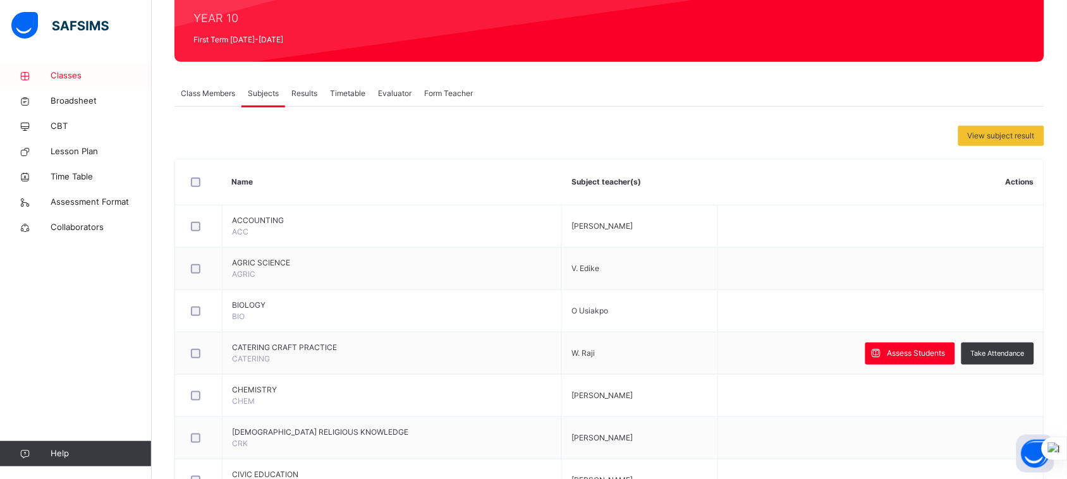
click at [76, 78] on span "Classes" at bounding box center [101, 76] width 101 height 13
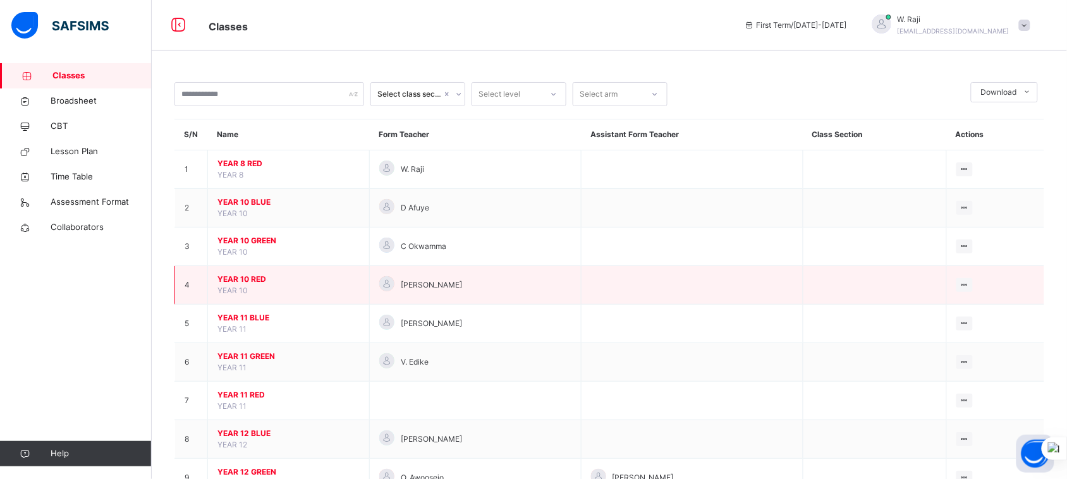
click at [259, 276] on span "YEAR 10 RED" at bounding box center [288, 279] width 142 height 11
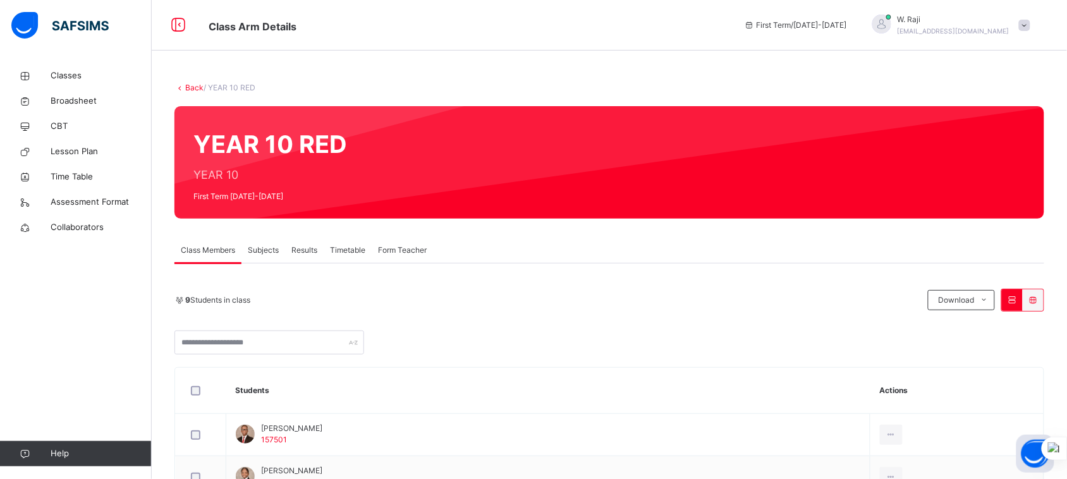
click at [261, 247] on span "Subjects" at bounding box center [263, 250] width 31 height 11
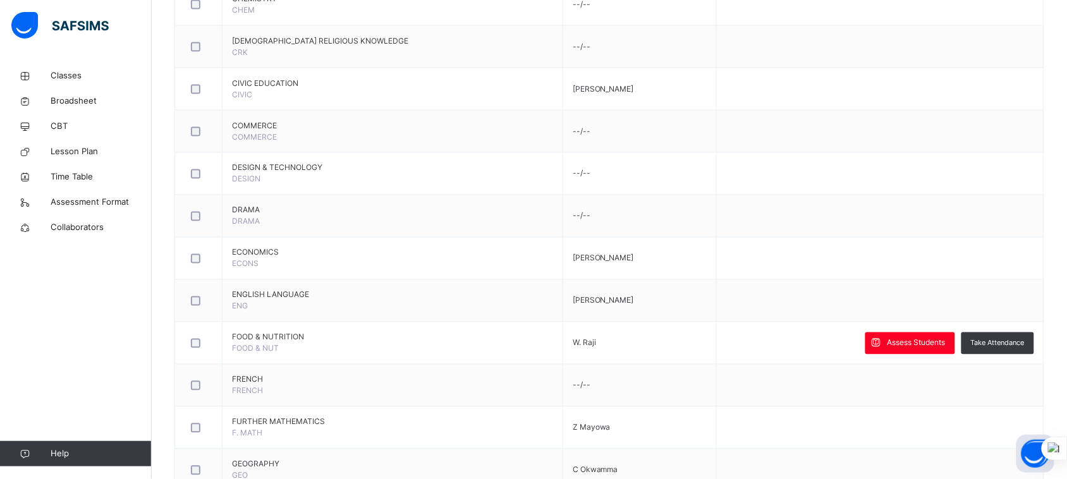
scroll to position [549, 0]
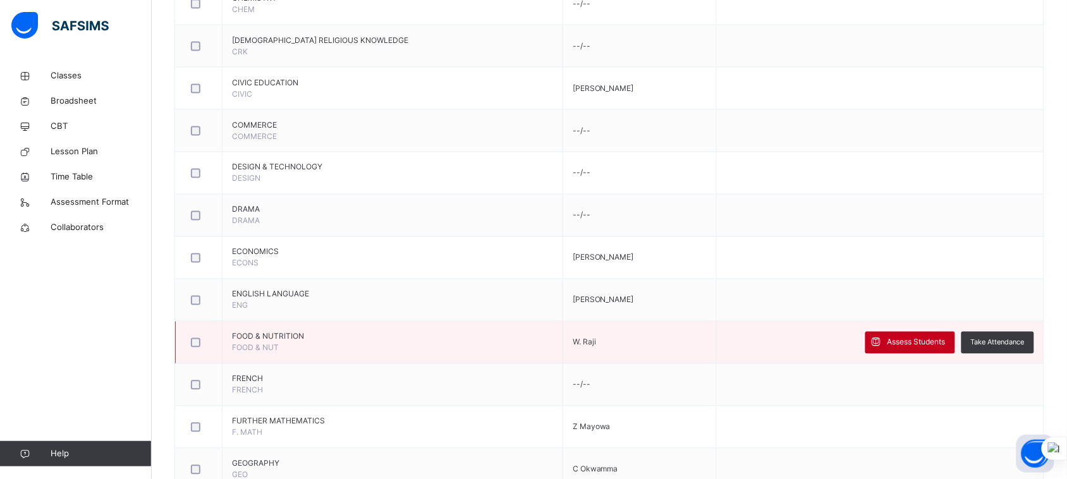
click at [913, 346] on span "Assess Students" at bounding box center [917, 342] width 58 height 11
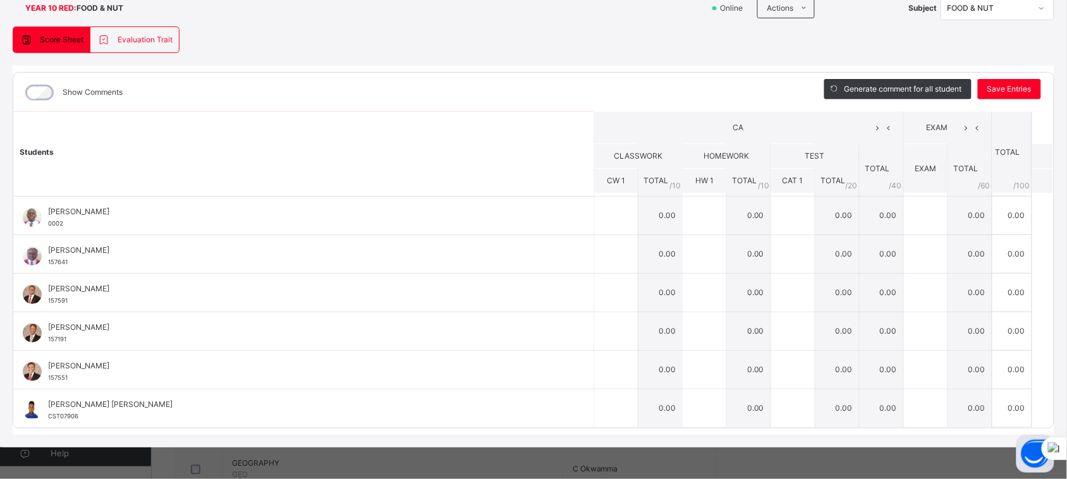
scroll to position [0, 0]
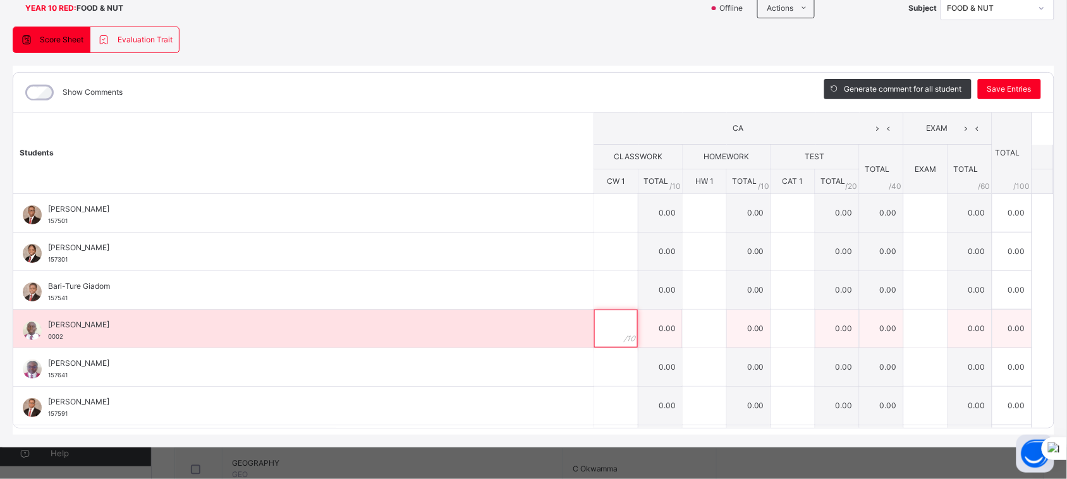
click at [609, 334] on div at bounding box center [616, 329] width 44 height 38
type input "*"
click at [690, 324] on input "text" at bounding box center [705, 329] width 44 height 38
type input "*"
click at [781, 330] on div at bounding box center [793, 329] width 44 height 38
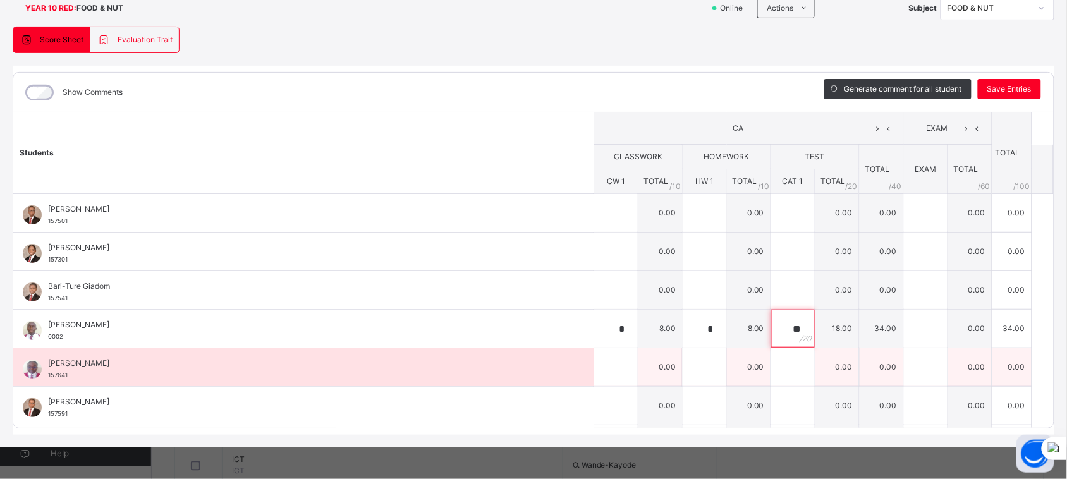
scroll to position [114, 0]
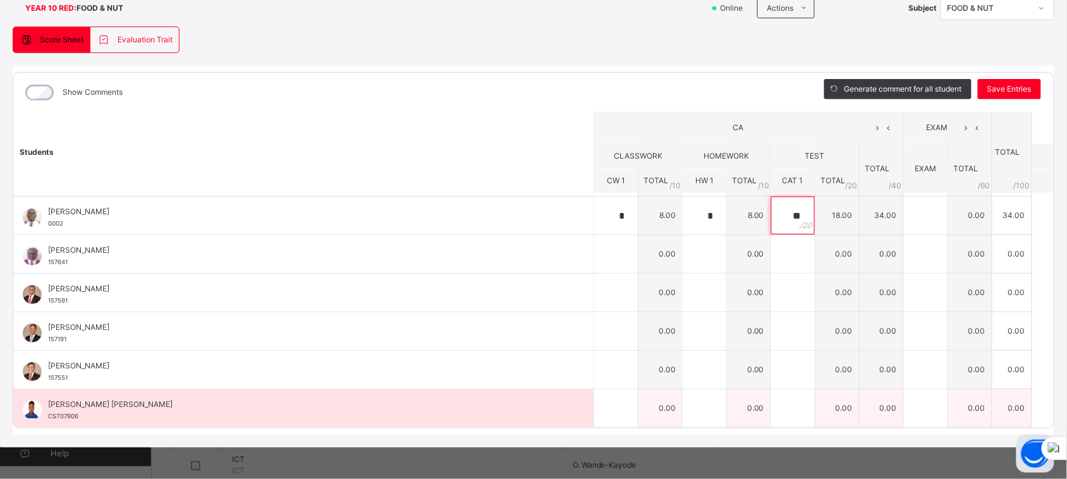
type input "**"
click at [599, 412] on input "text" at bounding box center [616, 408] width 44 height 38
type input "*"
click at [697, 405] on div at bounding box center [705, 408] width 44 height 38
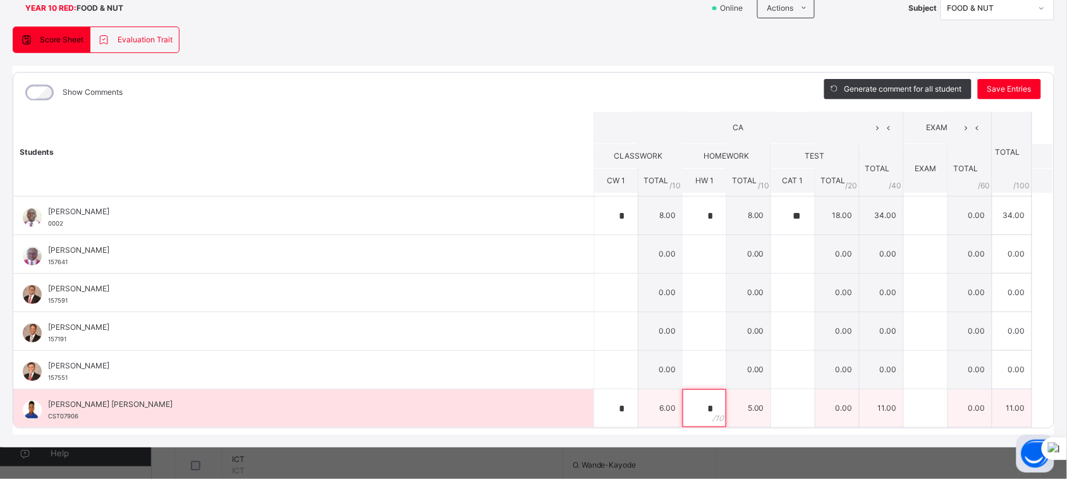
type input "*"
click at [781, 411] on div at bounding box center [793, 408] width 44 height 38
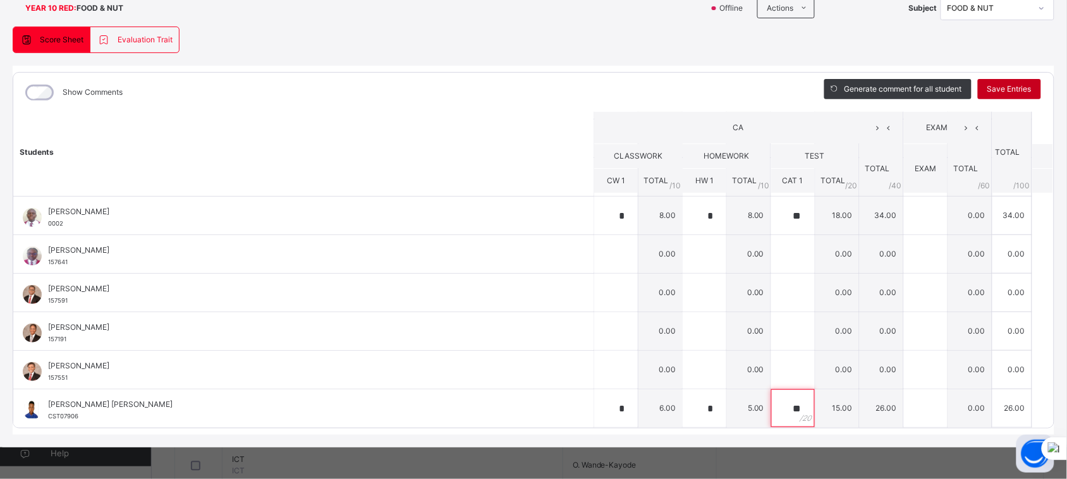
type input "**"
click at [1002, 82] on div "Save Entries" at bounding box center [1009, 89] width 63 height 20
click at [1004, 83] on span "Save Entries" at bounding box center [1009, 88] width 44 height 11
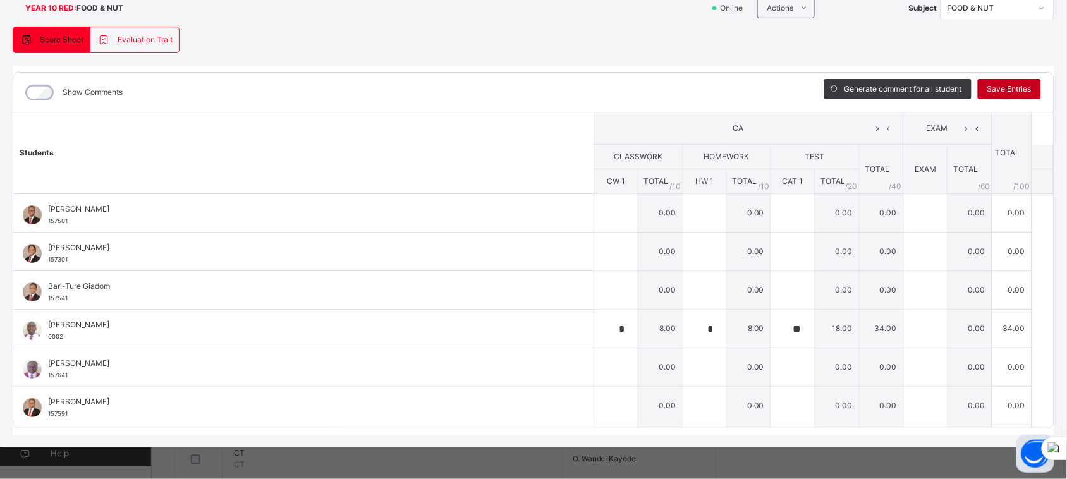
click at [1004, 83] on span "Save Entries" at bounding box center [1009, 88] width 44 height 11
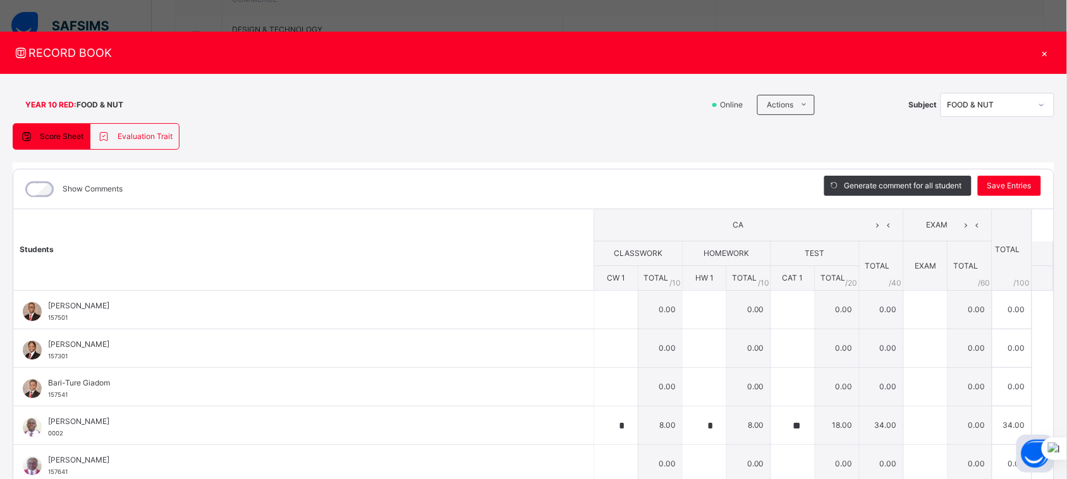
click at [1037, 52] on div "×" at bounding box center [1044, 52] width 19 height 17
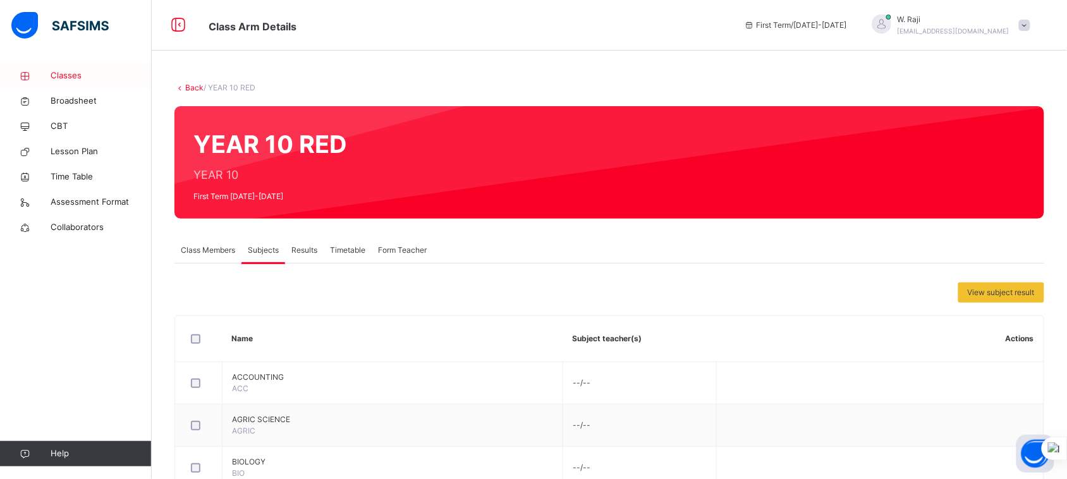
click at [67, 77] on span "Classes" at bounding box center [101, 76] width 101 height 13
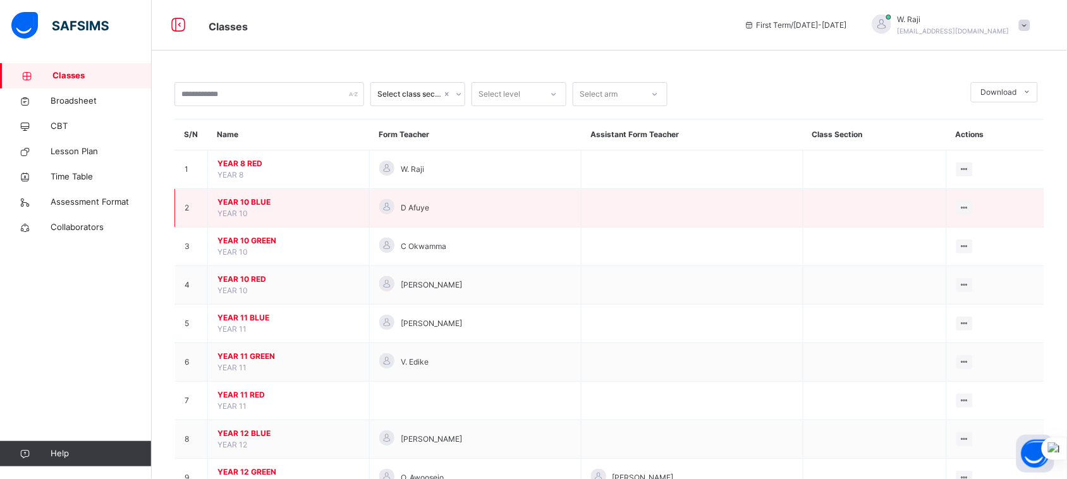
click at [248, 200] on span "YEAR 10 BLUE" at bounding box center [288, 202] width 142 height 11
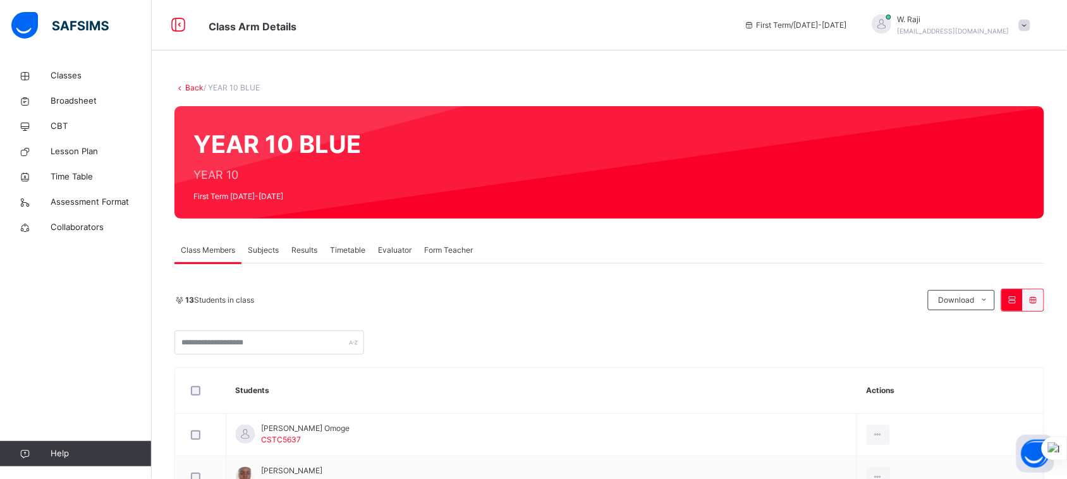
click at [267, 248] on span "Subjects" at bounding box center [263, 250] width 31 height 11
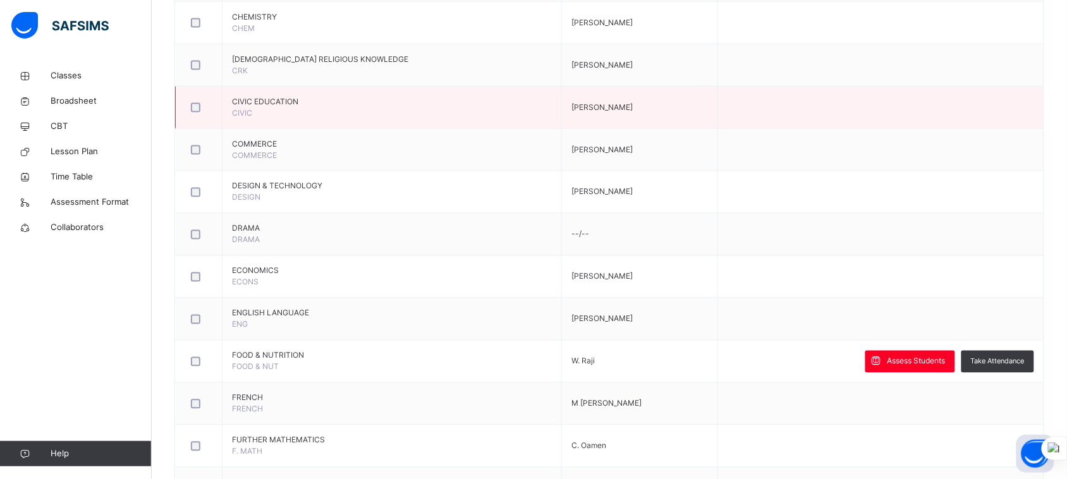
scroll to position [535, 0]
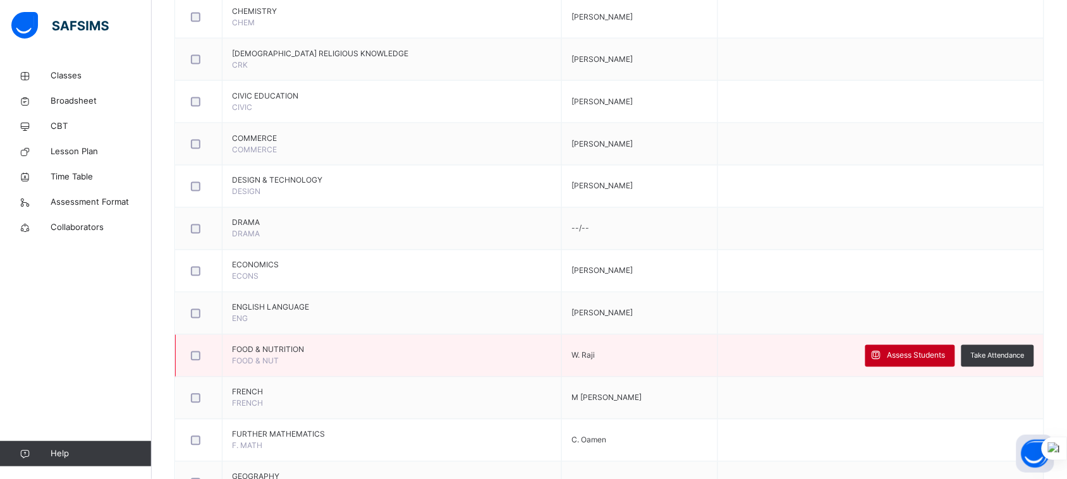
click at [932, 352] on span "Assess Students" at bounding box center [917, 355] width 58 height 11
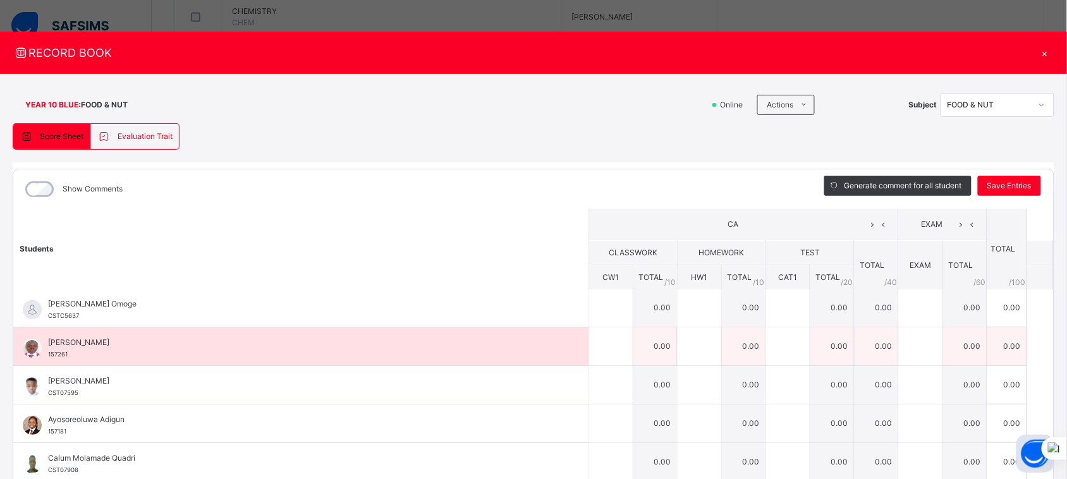
scroll to position [0, 0]
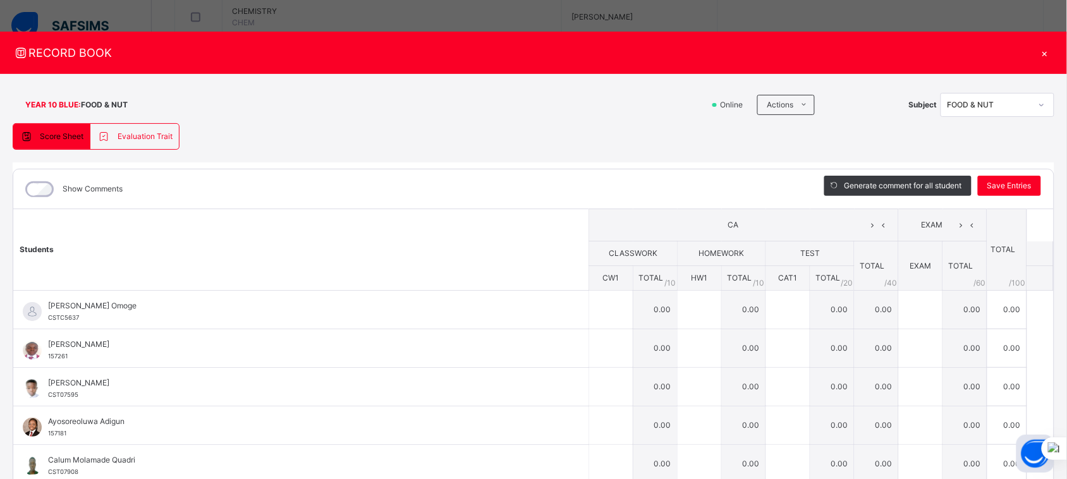
click at [1040, 55] on div "×" at bounding box center [1044, 52] width 19 height 17
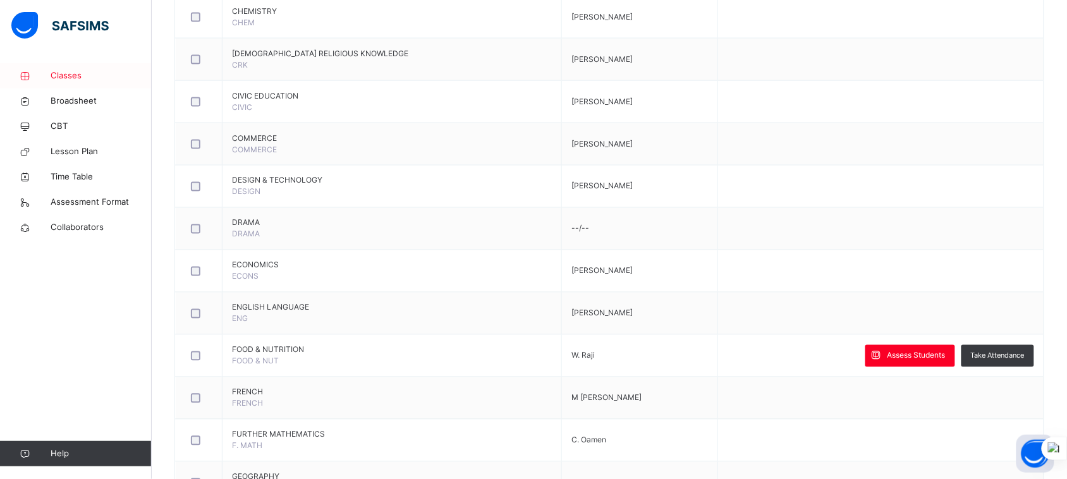
click at [51, 80] on span "Classes" at bounding box center [101, 76] width 101 height 13
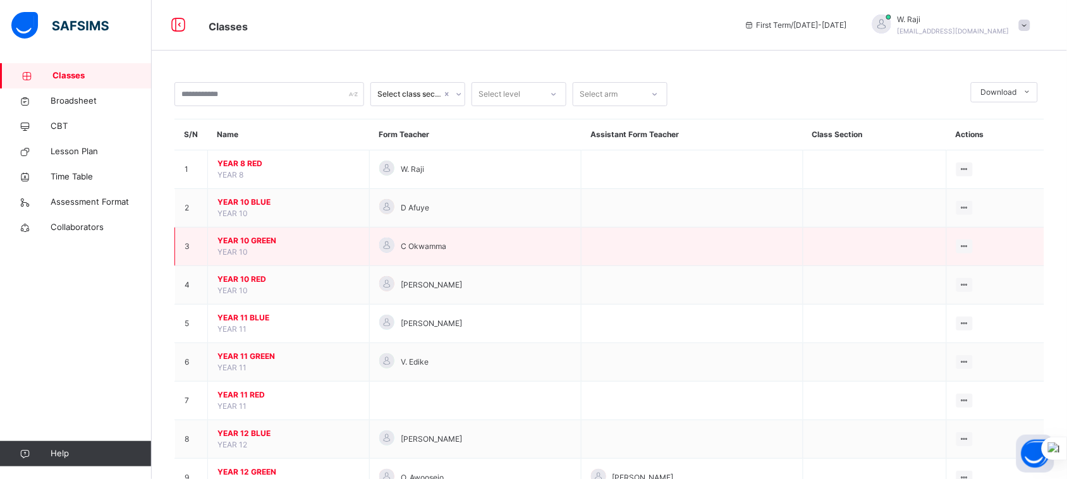
click at [253, 240] on span "YEAR 10 GREEN" at bounding box center [288, 240] width 142 height 11
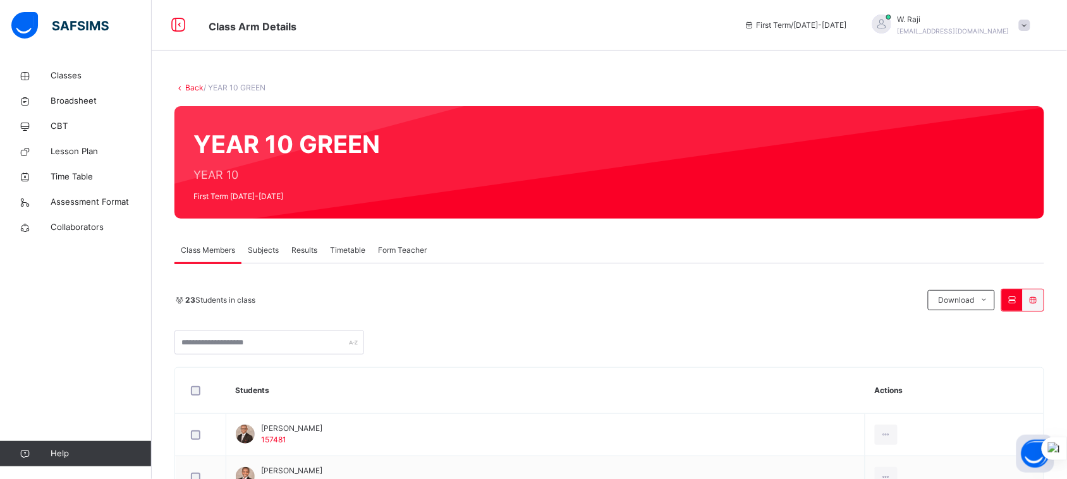
click at [269, 253] on span "Subjects" at bounding box center [263, 250] width 31 height 11
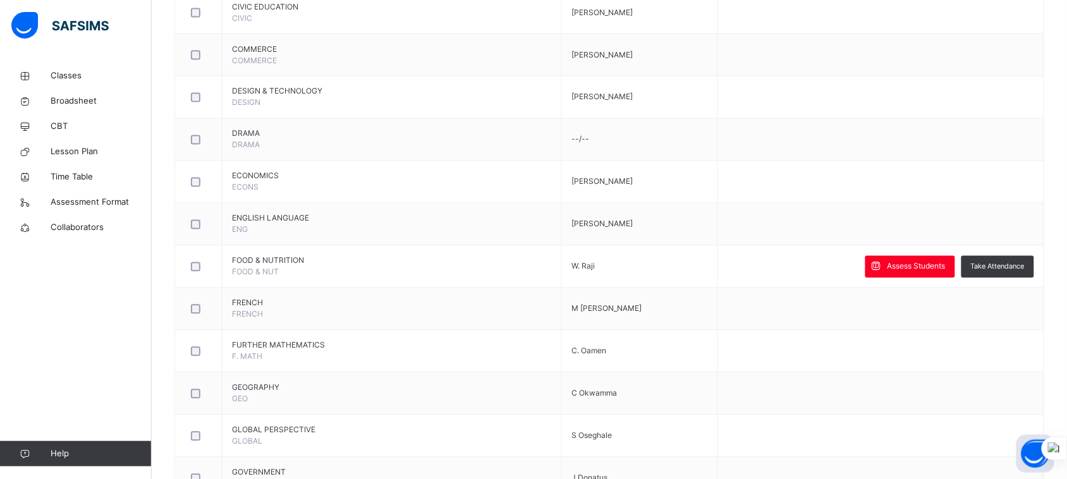
scroll to position [637, 0]
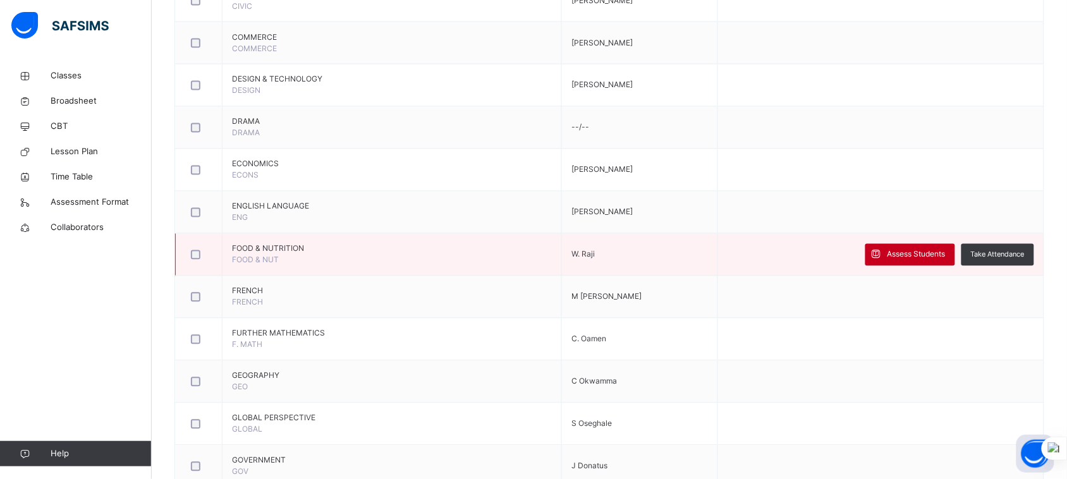
click at [915, 254] on span "Assess Students" at bounding box center [917, 254] width 58 height 11
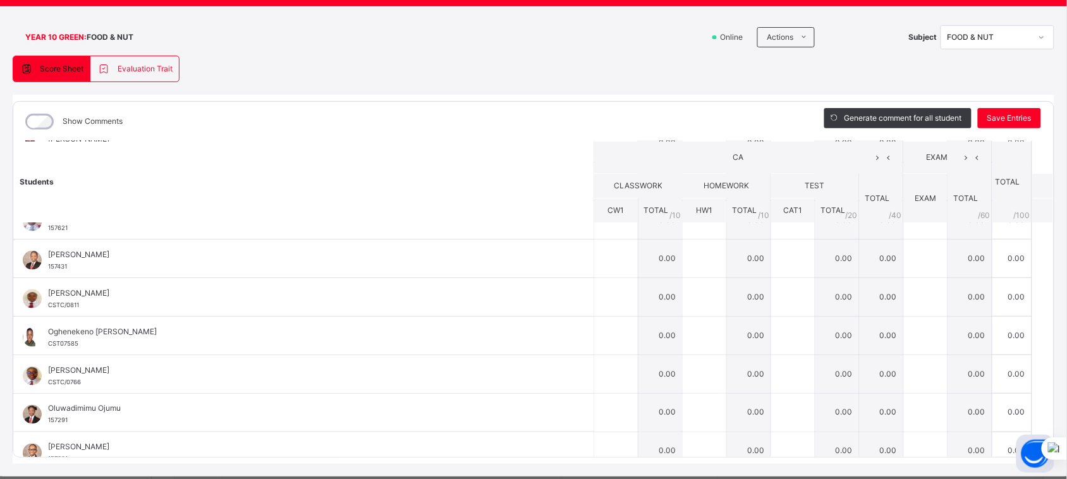
scroll to position [446, 0]
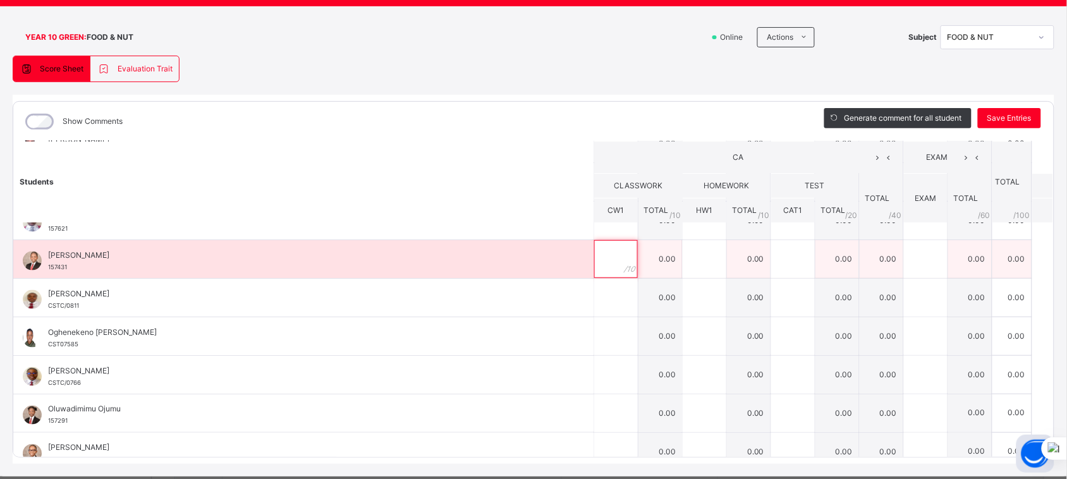
click at [596, 261] on input "text" at bounding box center [616, 259] width 44 height 38
type input "*"
click at [683, 260] on input "text" at bounding box center [705, 259] width 44 height 38
type input "*"
click at [779, 262] on input "text" at bounding box center [793, 259] width 44 height 38
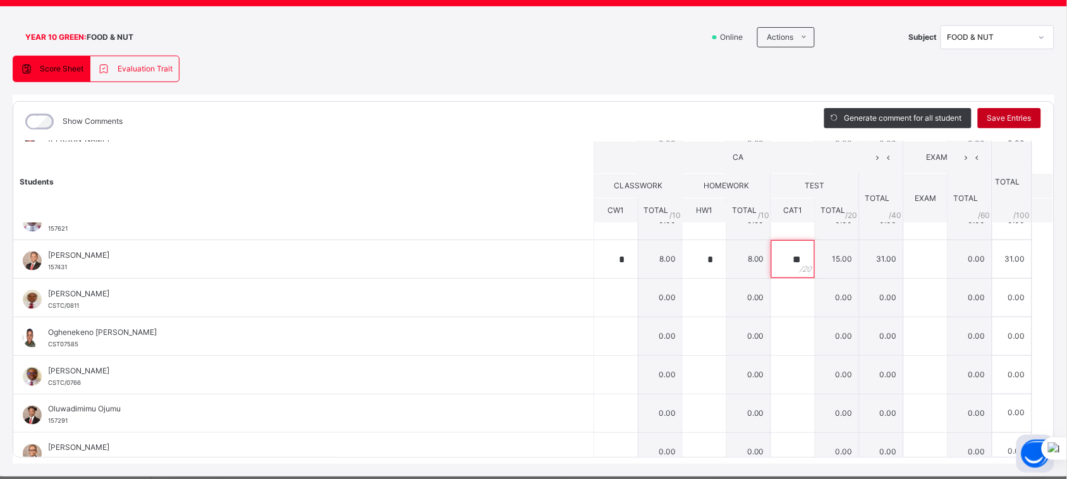
type input "**"
click at [1010, 113] on span "Save Entries" at bounding box center [1009, 118] width 44 height 11
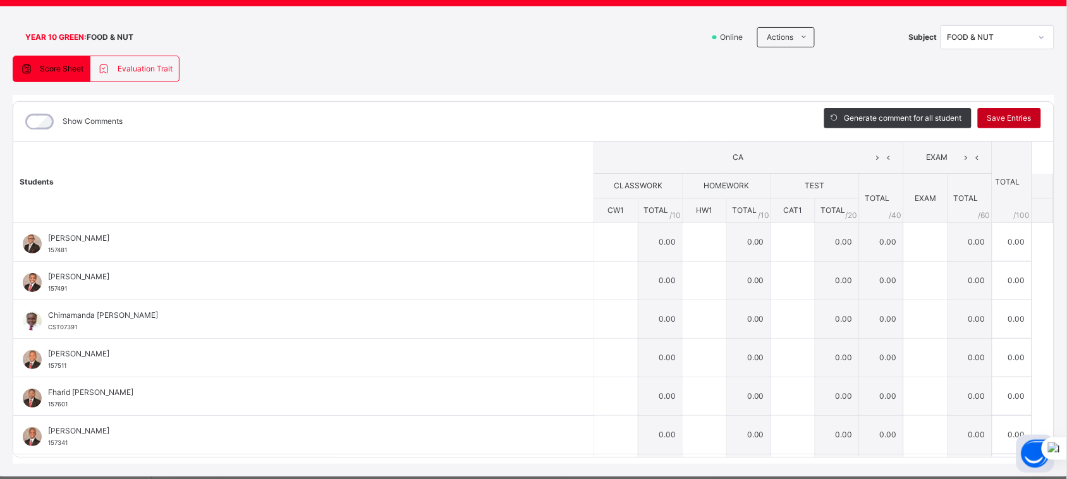
click at [1010, 113] on span "Save Entries" at bounding box center [1009, 118] width 44 height 11
click at [1008, 119] on span "Save Entries" at bounding box center [1009, 118] width 44 height 11
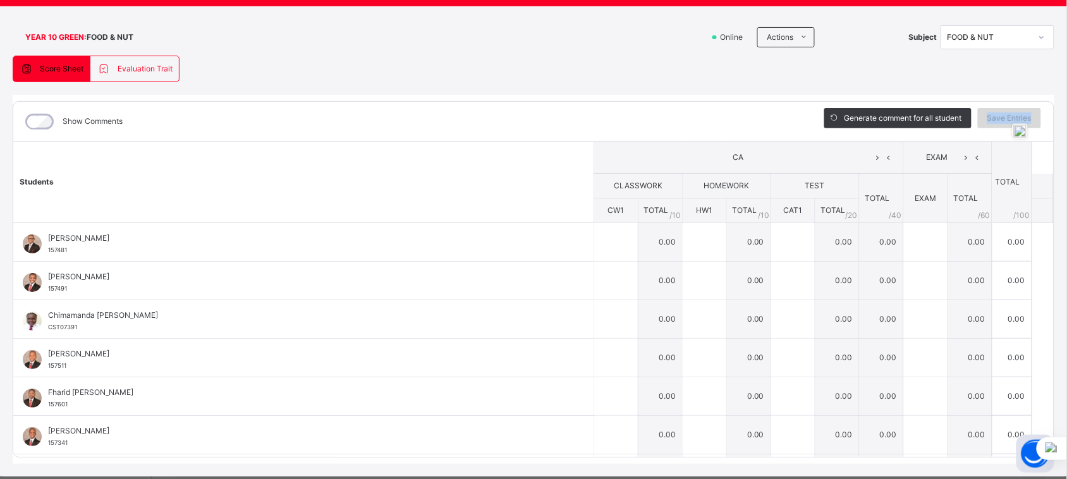
click at [1008, 119] on span "Save Entries" at bounding box center [1009, 118] width 44 height 11
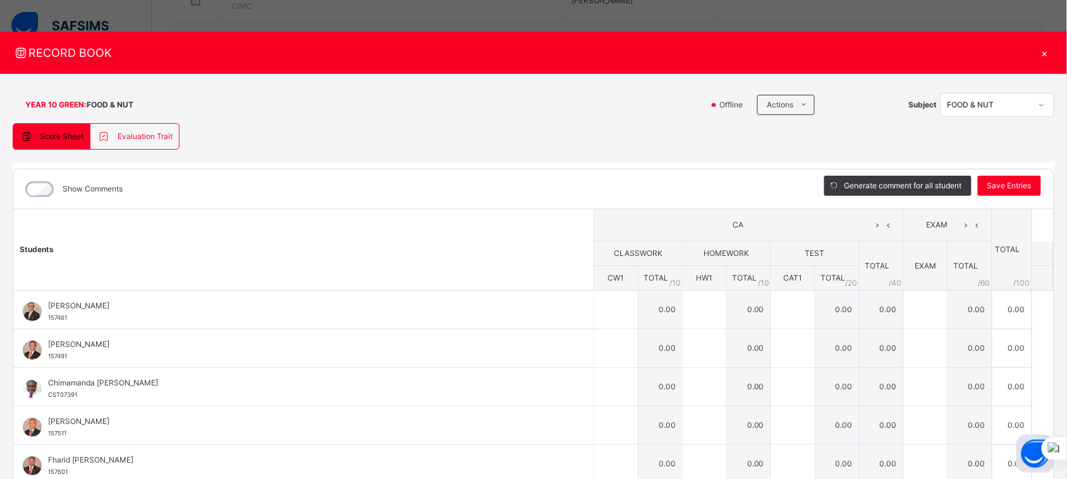
click at [1042, 57] on div "×" at bounding box center [1044, 52] width 19 height 17
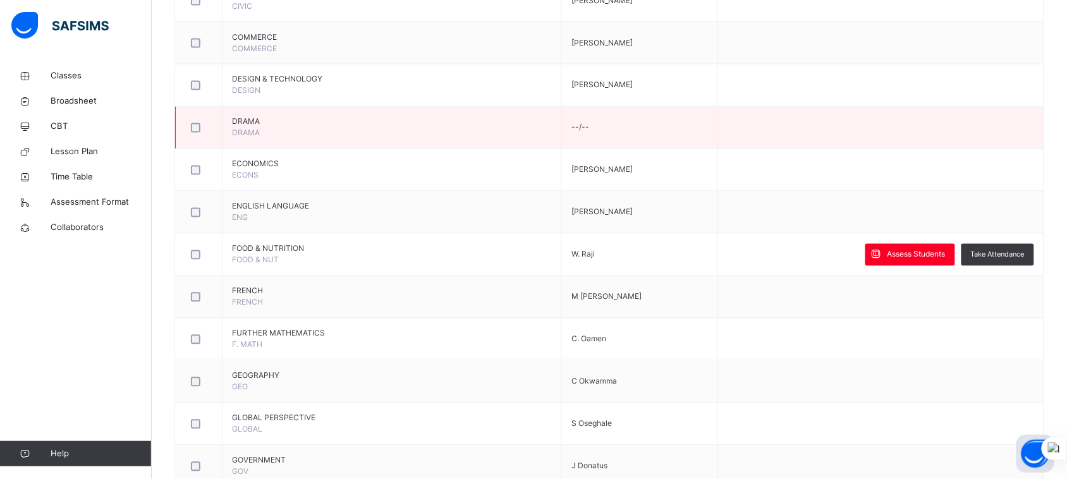
click at [740, 137] on td at bounding box center [880, 128] width 326 height 42
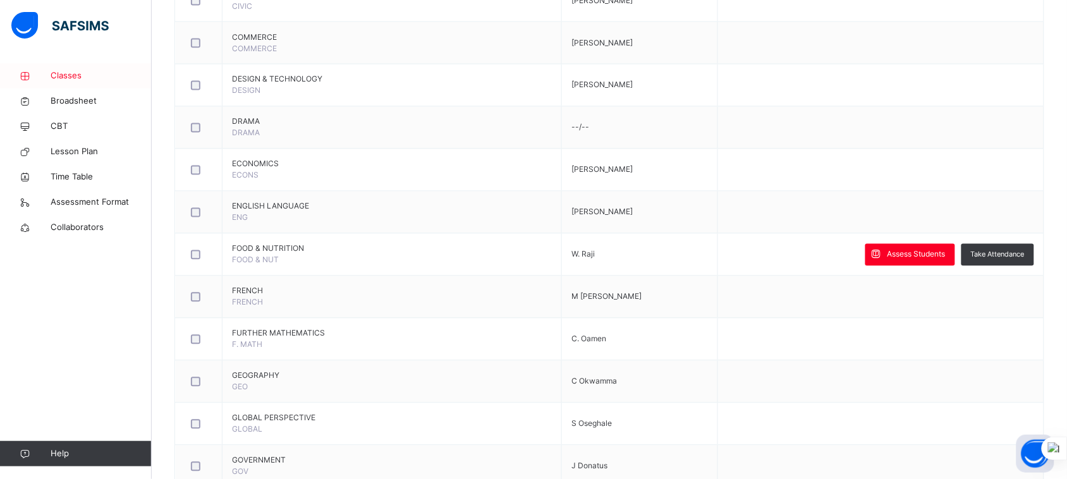
click at [76, 79] on span "Classes" at bounding box center [101, 76] width 101 height 13
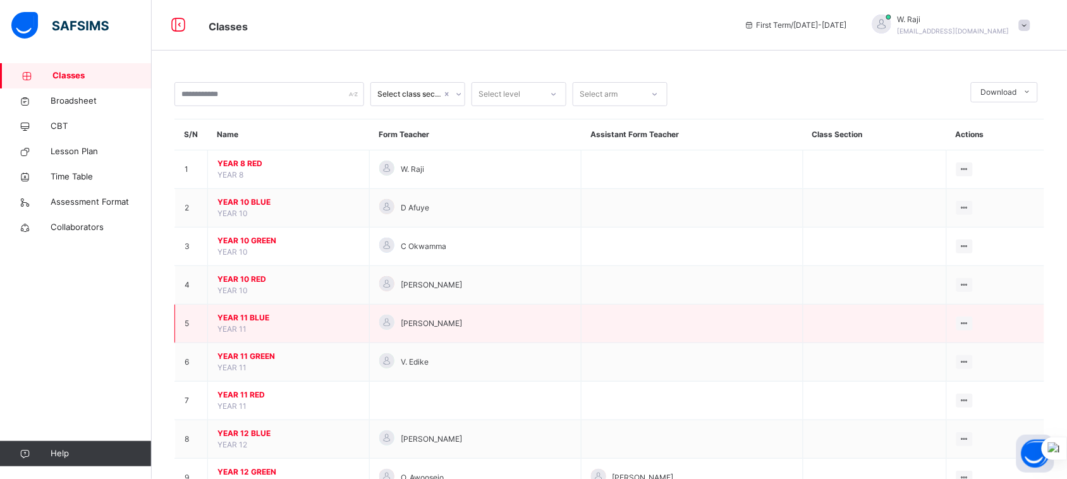
click at [257, 314] on span "YEAR 11 BLUE" at bounding box center [288, 317] width 142 height 11
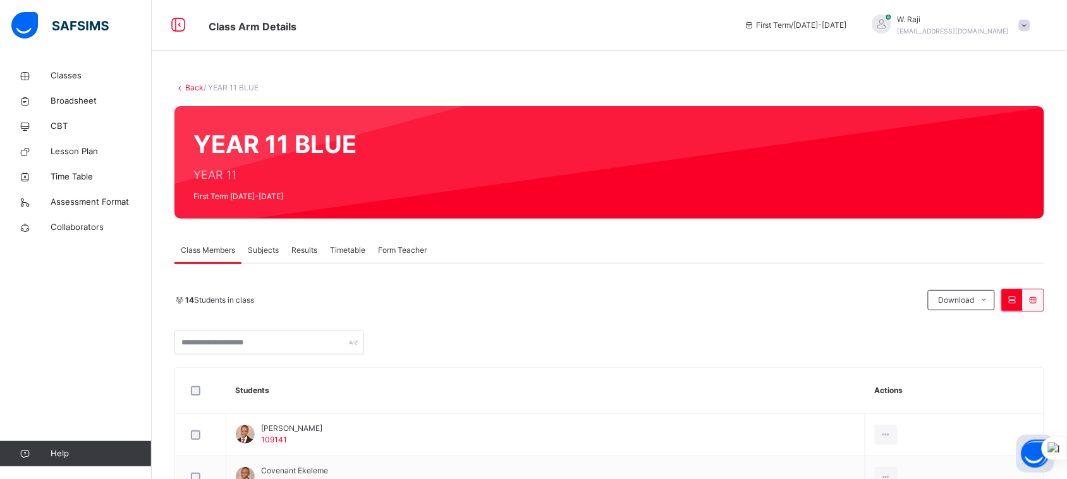
click at [267, 253] on span "Subjects" at bounding box center [263, 250] width 31 height 11
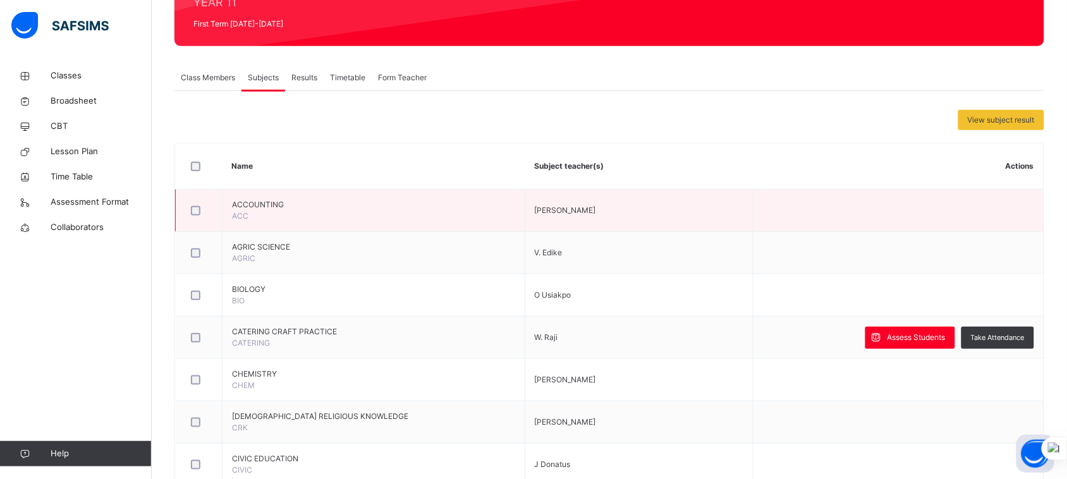
scroll to position [175, 0]
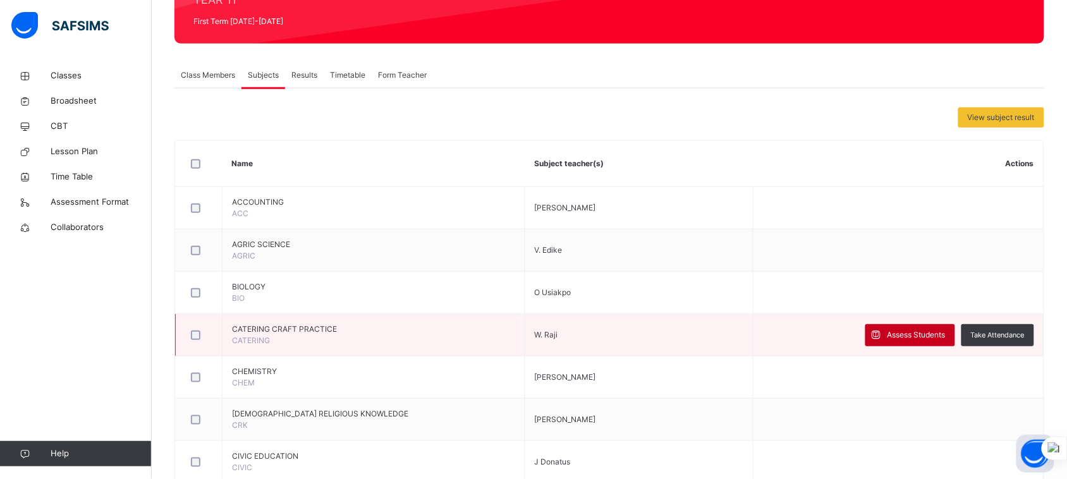
click at [912, 339] on span "Assess Students" at bounding box center [917, 334] width 58 height 11
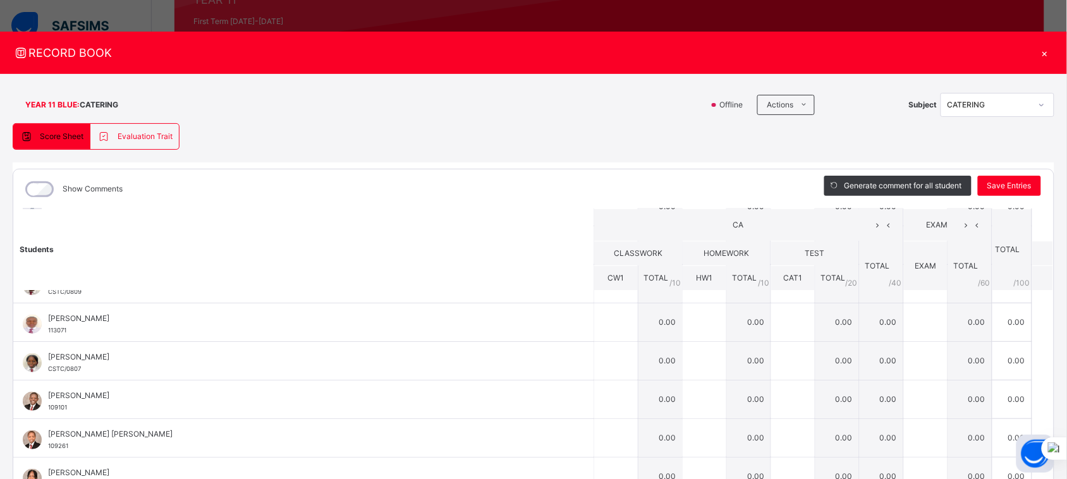
scroll to position [222, 0]
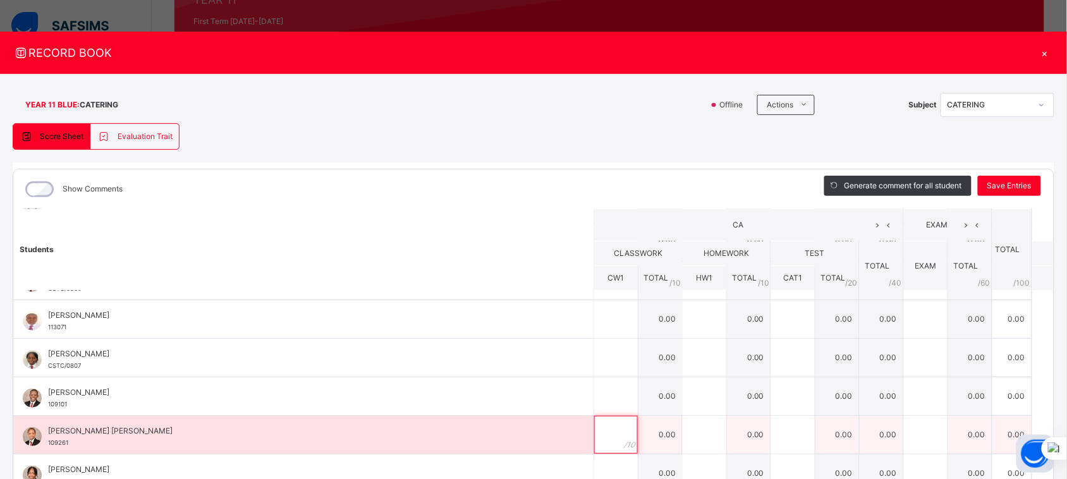
click at [602, 432] on div at bounding box center [616, 435] width 44 height 38
type input "**"
click at [689, 431] on input "text" at bounding box center [705, 435] width 44 height 38
type input "**"
click at [781, 430] on div at bounding box center [793, 435] width 44 height 38
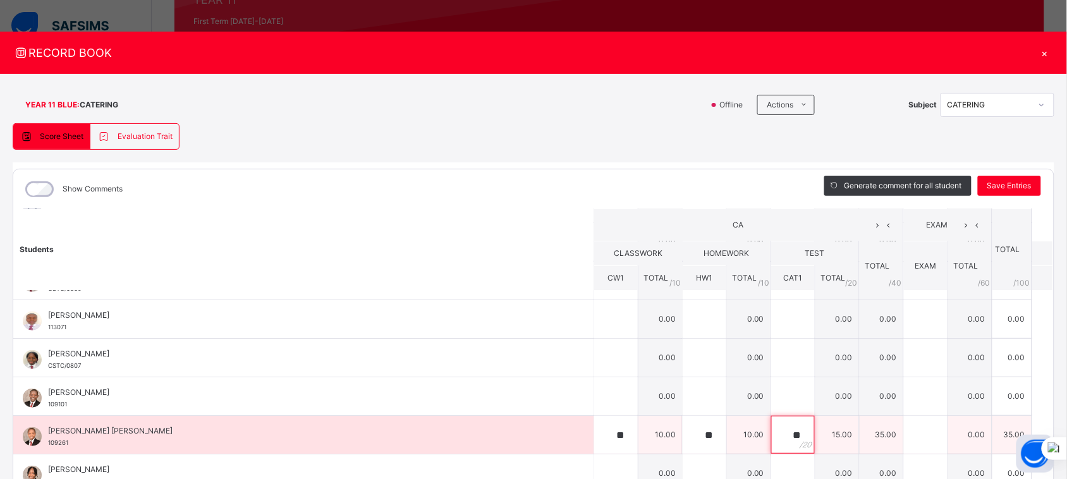
scroll to position [308, 0]
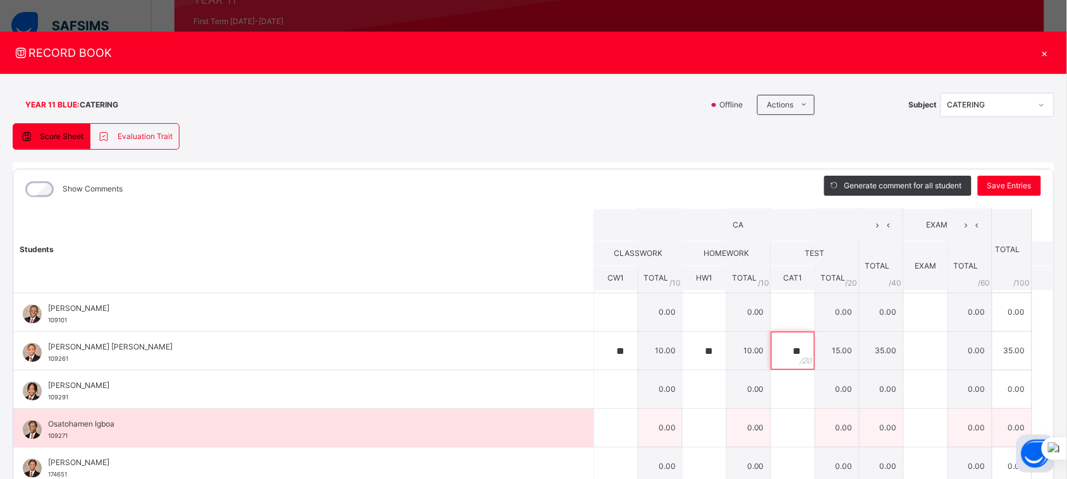
type input "**"
click at [599, 427] on input "text" at bounding box center [616, 428] width 44 height 38
type input "**"
click at [683, 420] on input "text" at bounding box center [705, 428] width 44 height 38
type input "**"
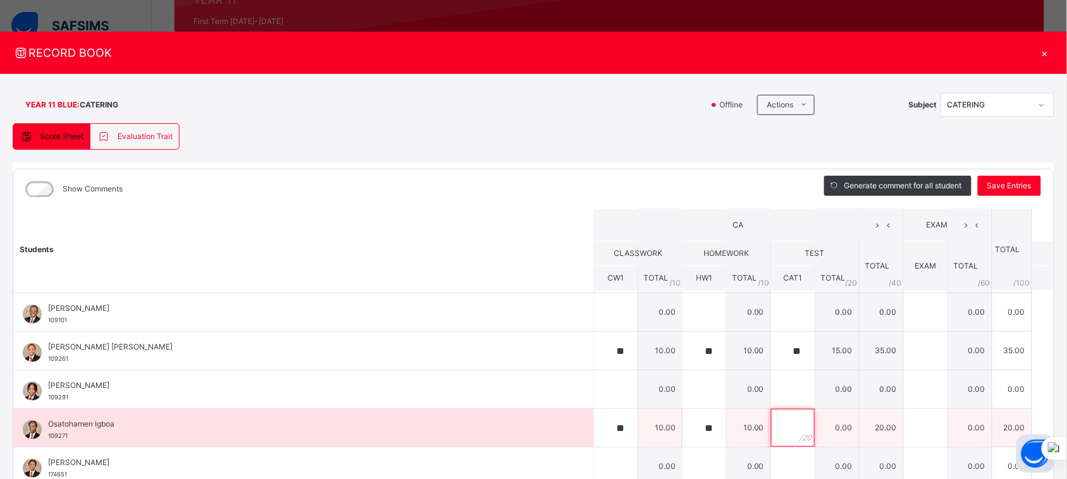
click at [771, 430] on input "text" at bounding box center [793, 428] width 44 height 38
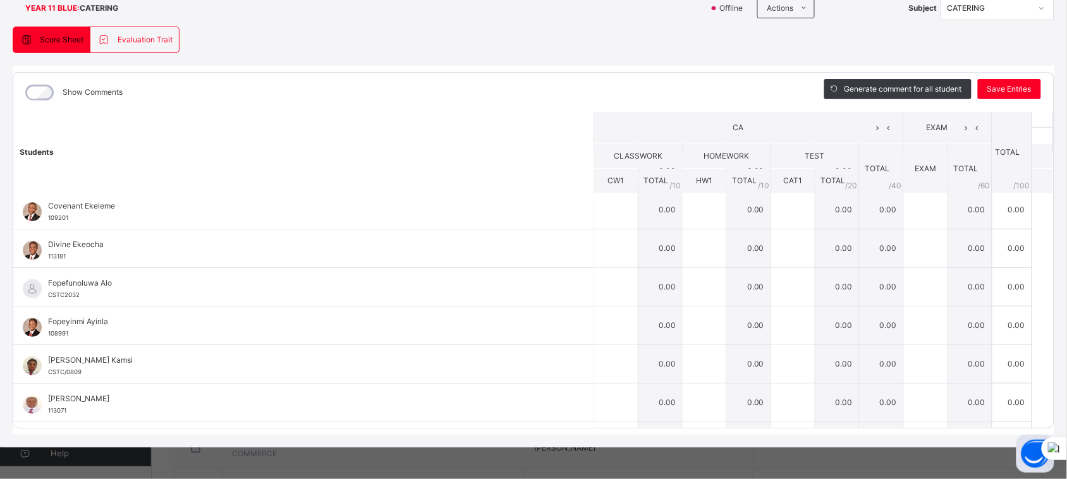
scroll to position [0, 0]
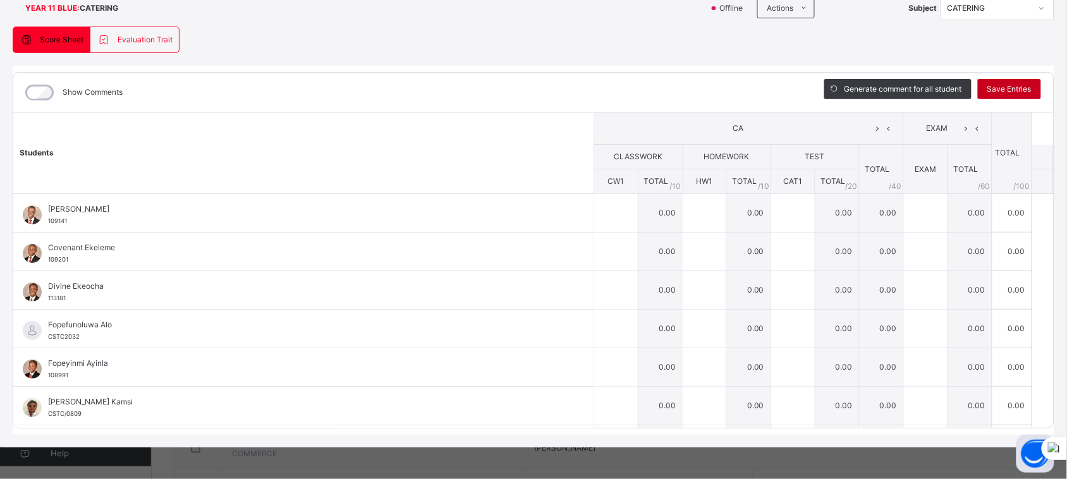
type input "**"
click at [1008, 90] on span "Save Entries" at bounding box center [1009, 88] width 44 height 11
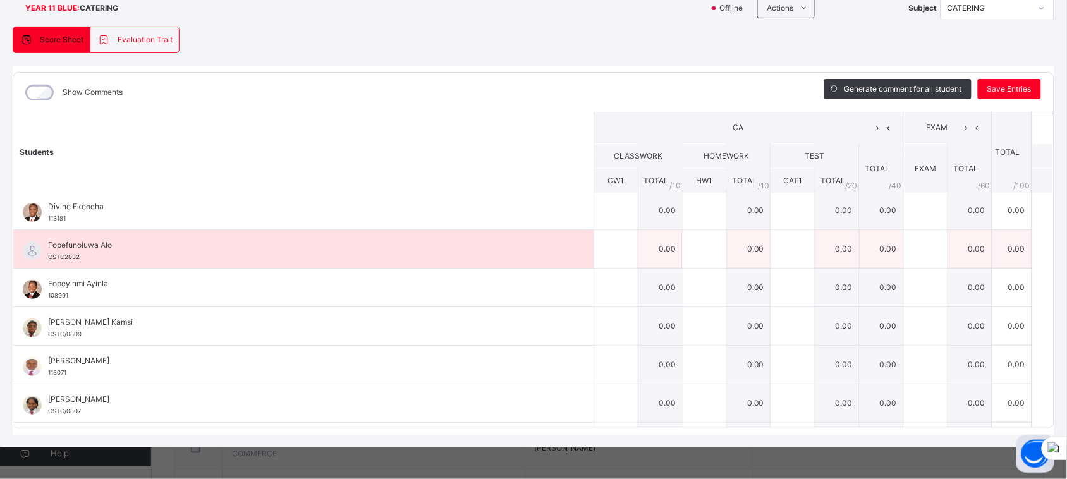
scroll to position [78, 0]
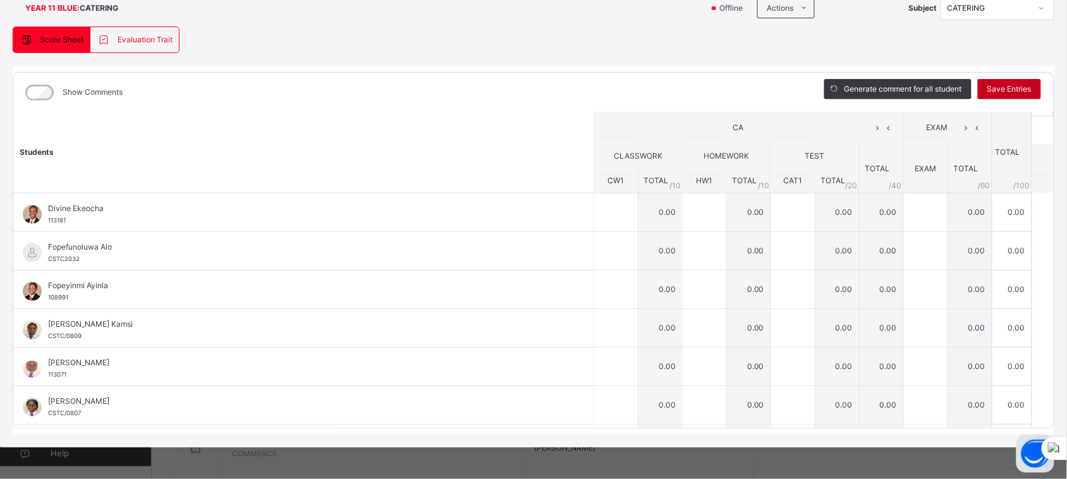
click at [999, 83] on span "Save Entries" at bounding box center [1009, 88] width 44 height 11
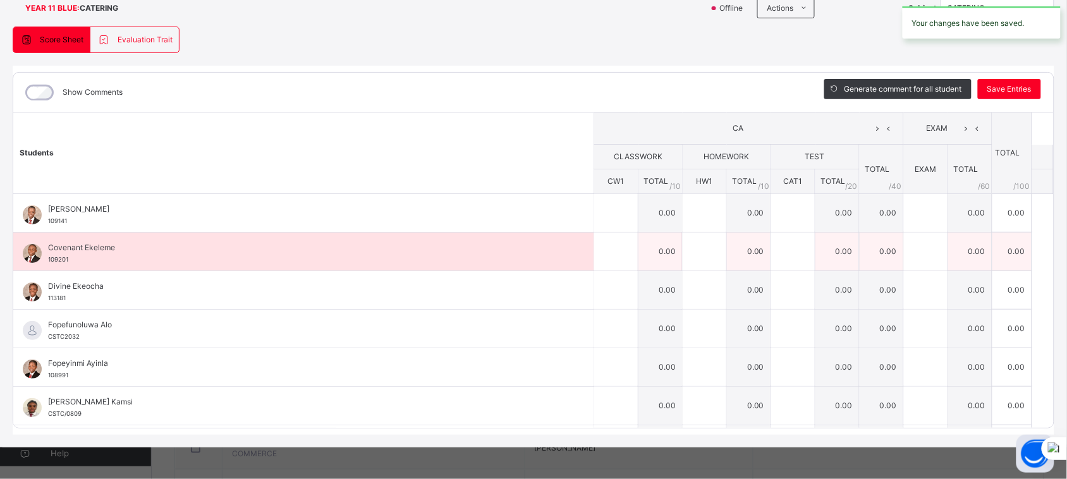
scroll to position [0, 0]
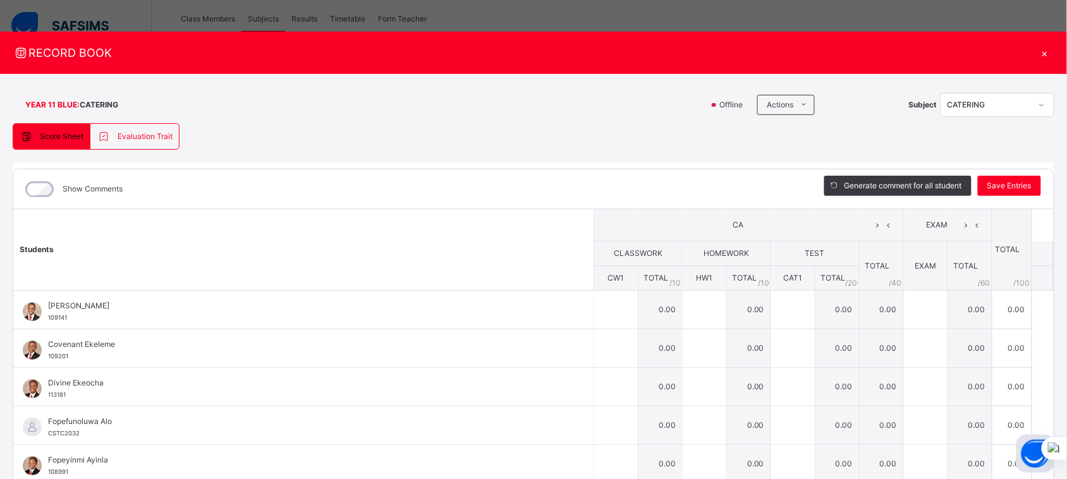
click at [1037, 52] on div "×" at bounding box center [1044, 52] width 19 height 17
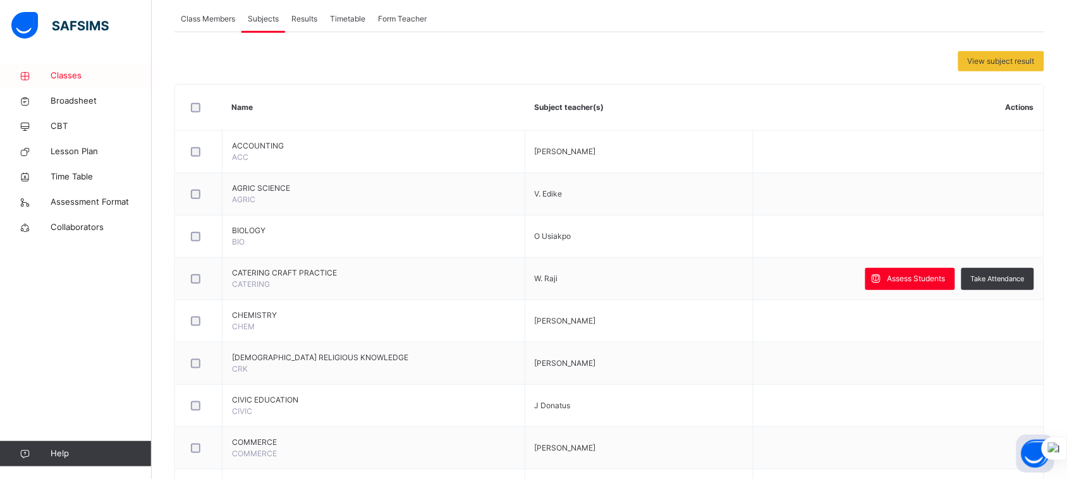
click at [78, 75] on span "Classes" at bounding box center [101, 76] width 101 height 13
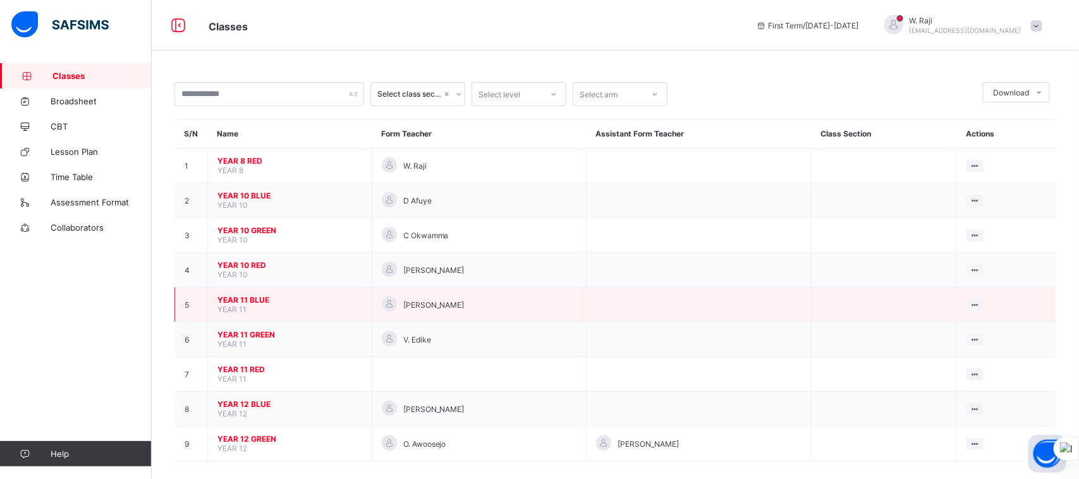
click at [262, 295] on span "YEAR 11 BLUE" at bounding box center [289, 299] width 145 height 9
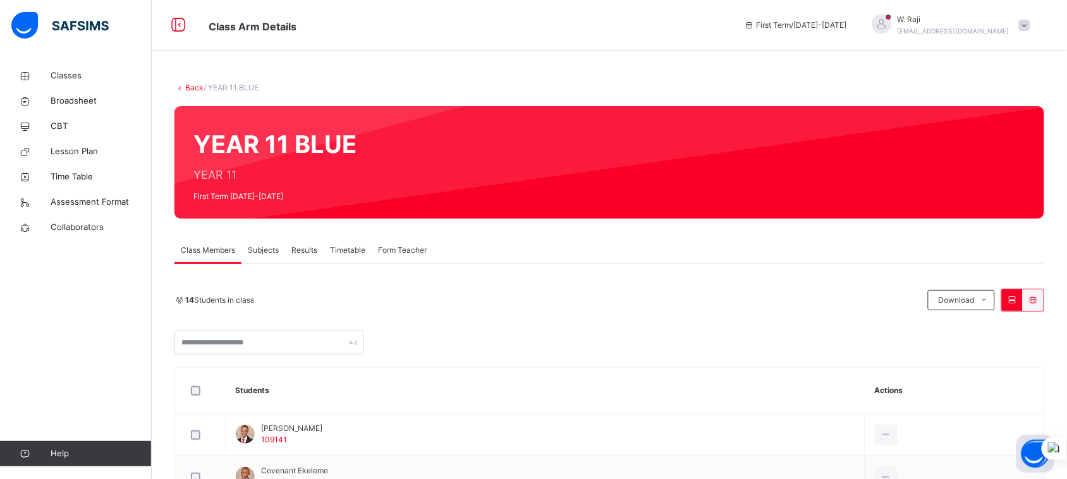
click at [266, 250] on span "Subjects" at bounding box center [263, 250] width 31 height 11
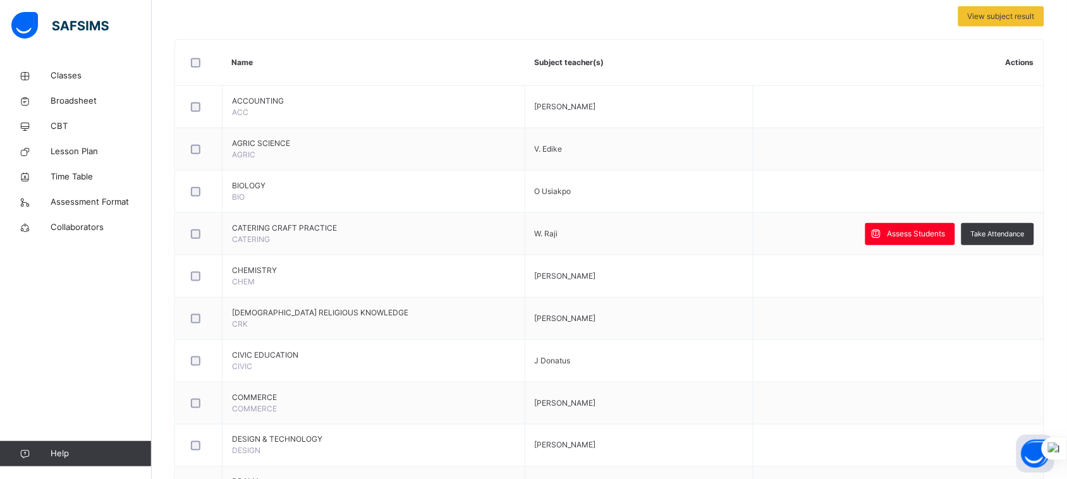
scroll to position [280, 0]
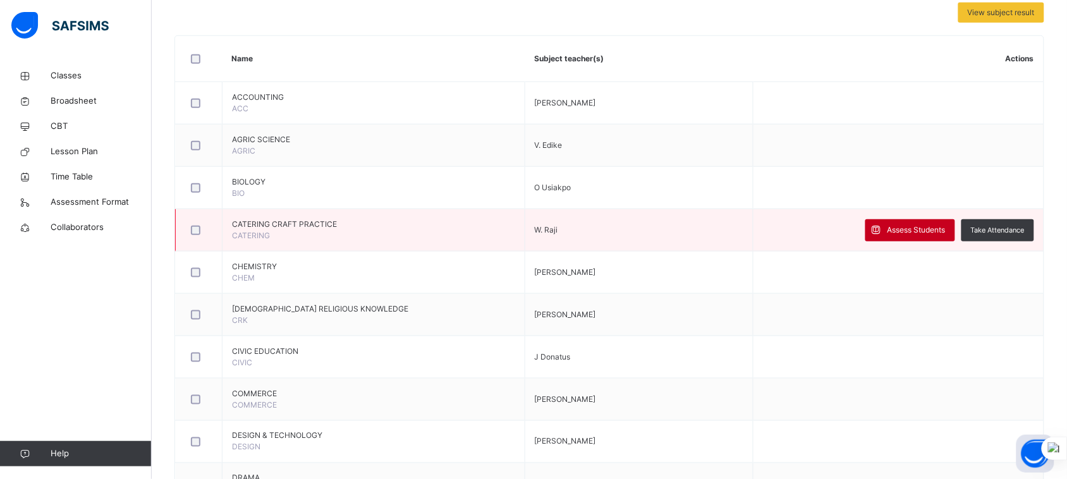
click at [926, 234] on span "Assess Students" at bounding box center [917, 229] width 58 height 11
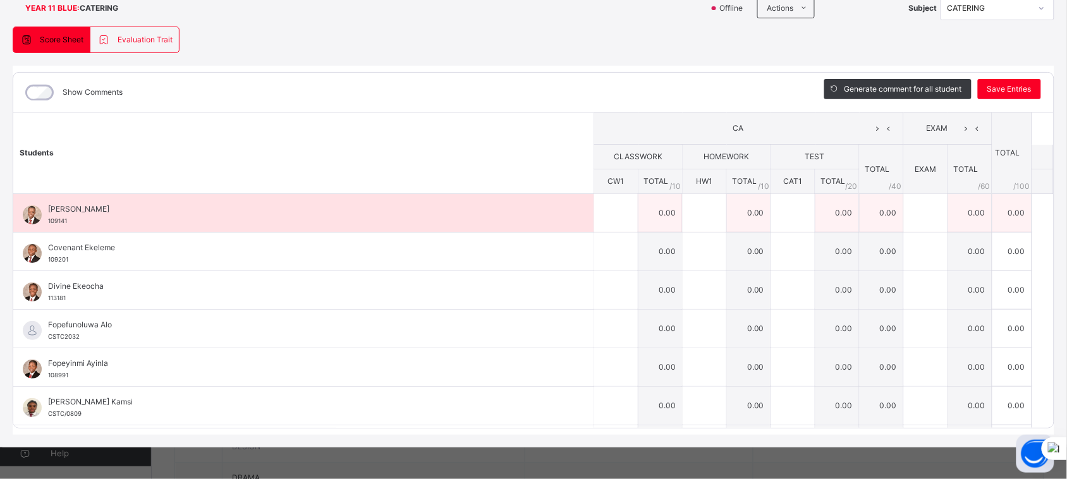
scroll to position [0, 0]
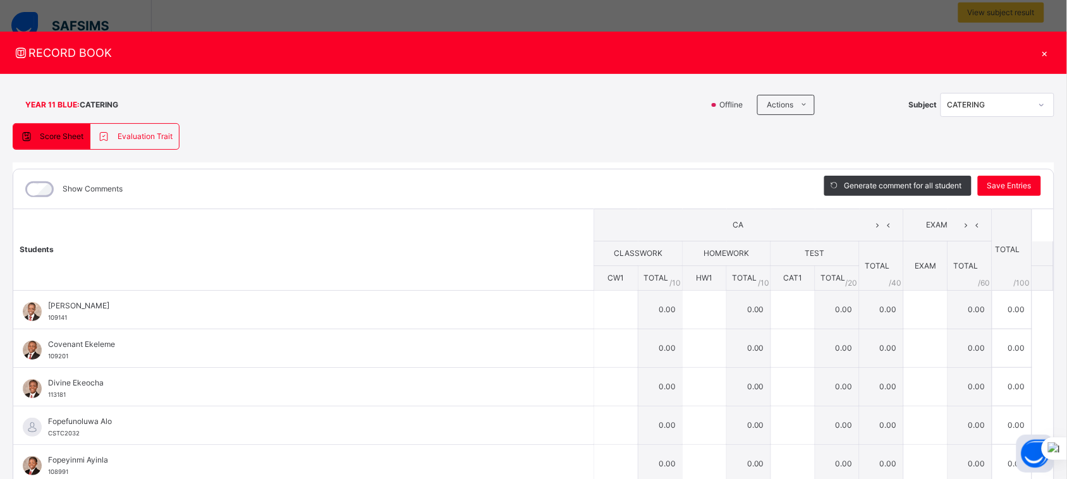
click at [1041, 55] on div "×" at bounding box center [1044, 52] width 19 height 17
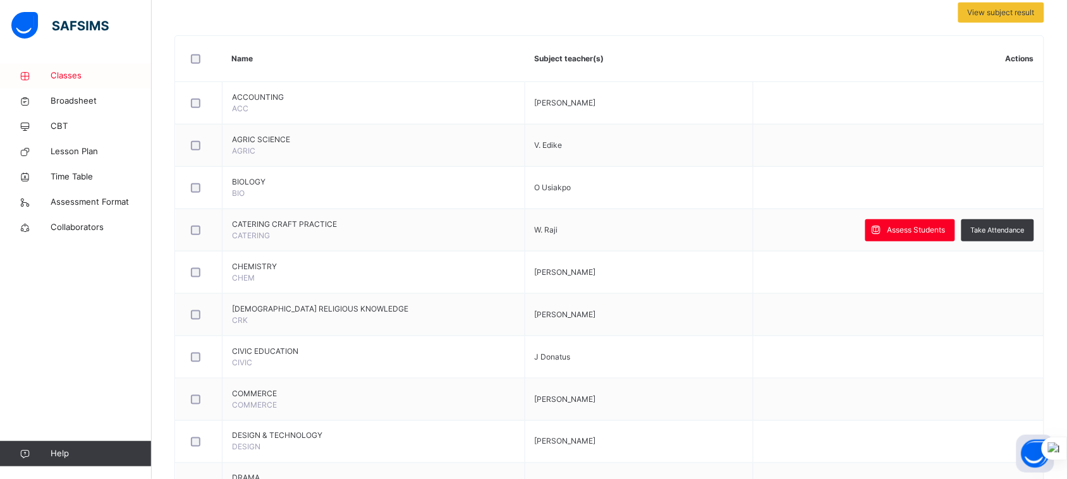
click at [78, 79] on span "Classes" at bounding box center [101, 76] width 101 height 13
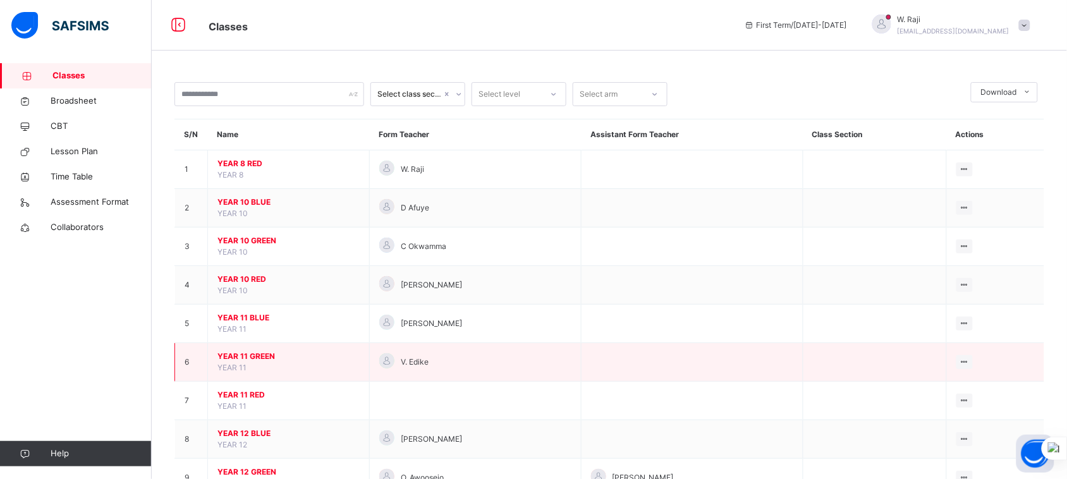
click at [261, 358] on span "YEAR 11 GREEN" at bounding box center [288, 356] width 142 height 11
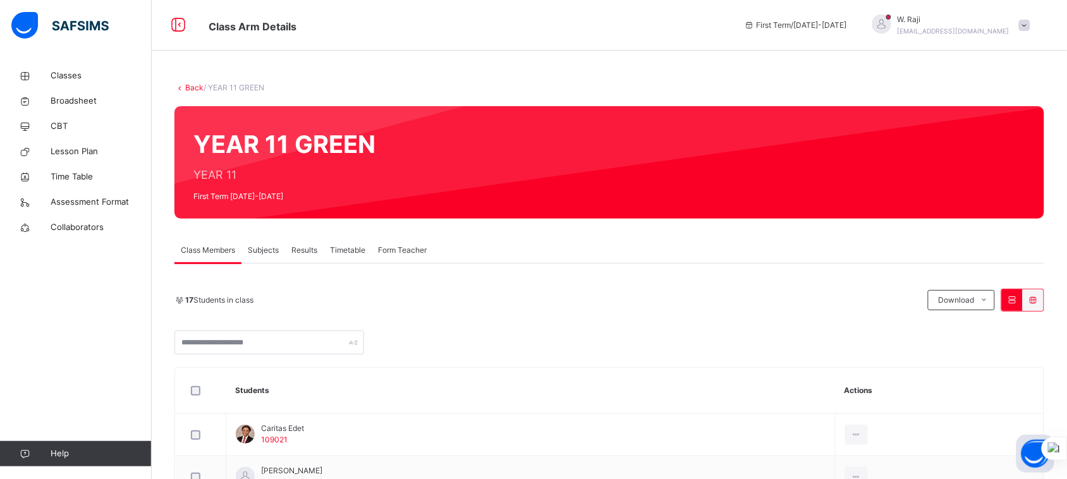
click at [269, 252] on span "Subjects" at bounding box center [263, 250] width 31 height 11
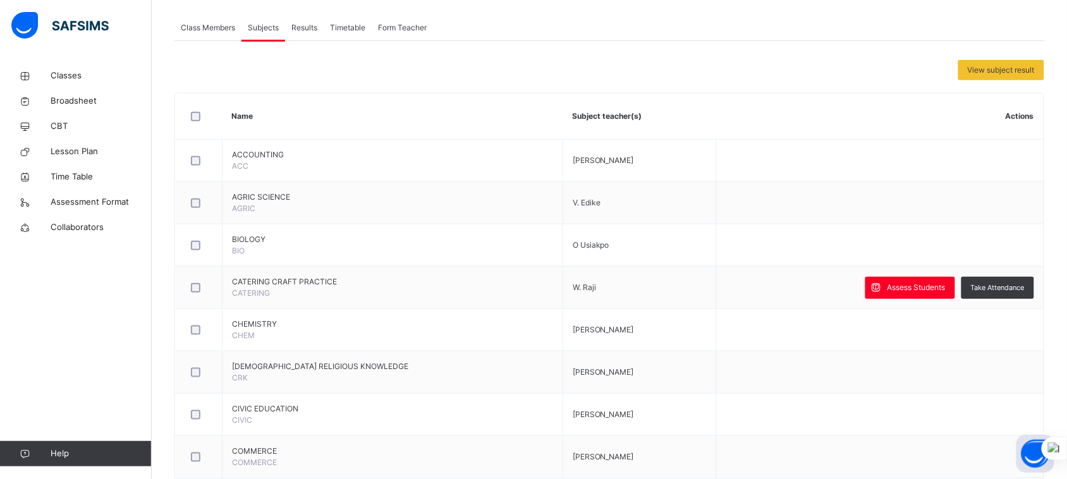
scroll to position [223, 0]
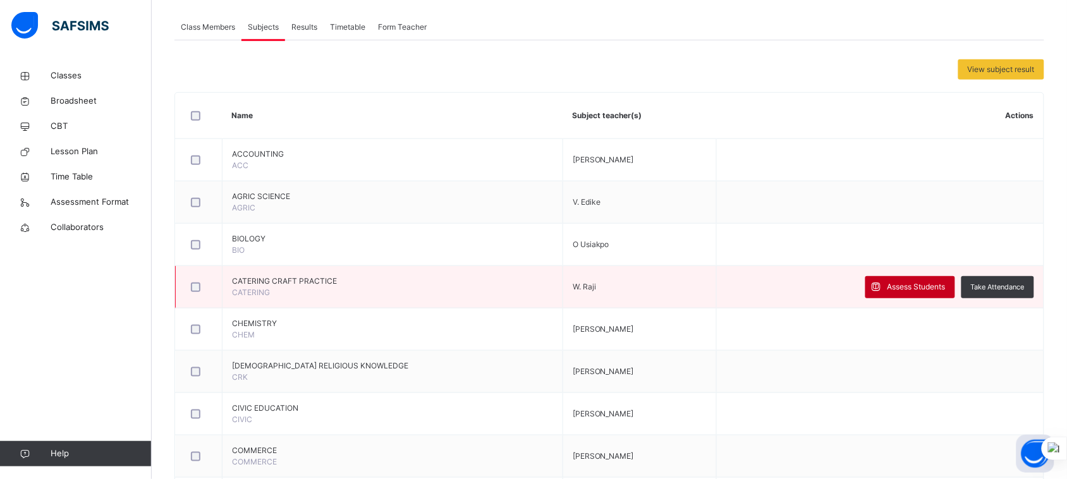
click at [946, 282] on span "Assess Students" at bounding box center [917, 286] width 58 height 11
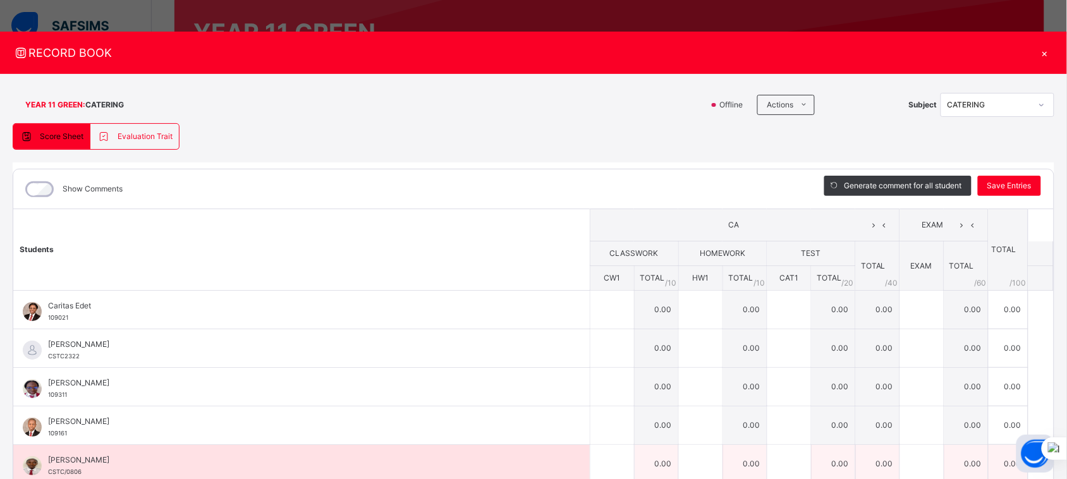
scroll to position [111, 0]
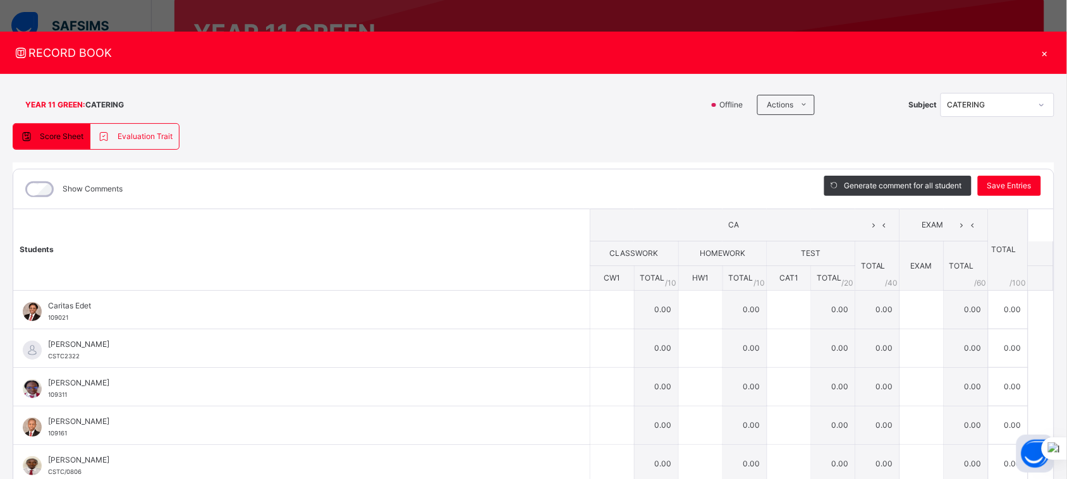
click at [1040, 51] on div "×" at bounding box center [1044, 52] width 19 height 17
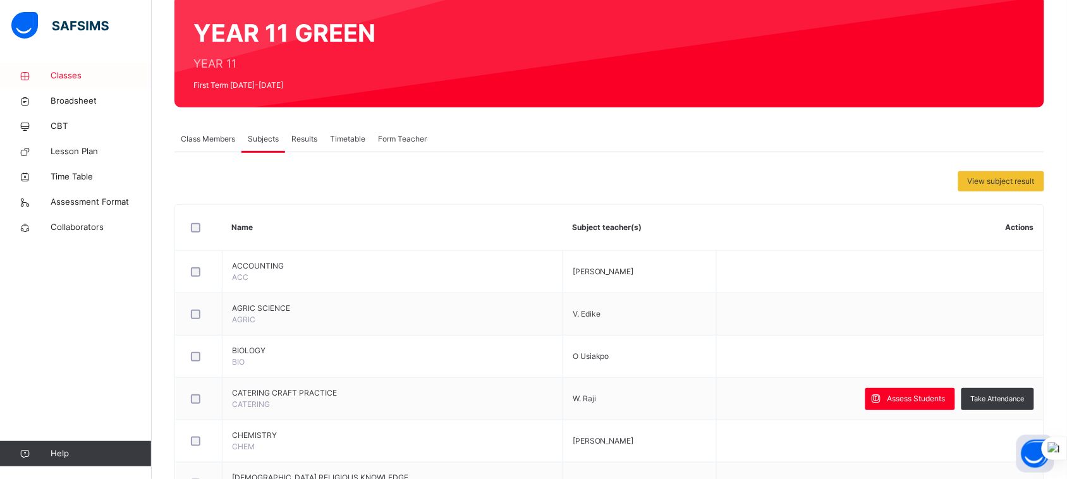
click at [70, 73] on span "Classes" at bounding box center [101, 76] width 101 height 13
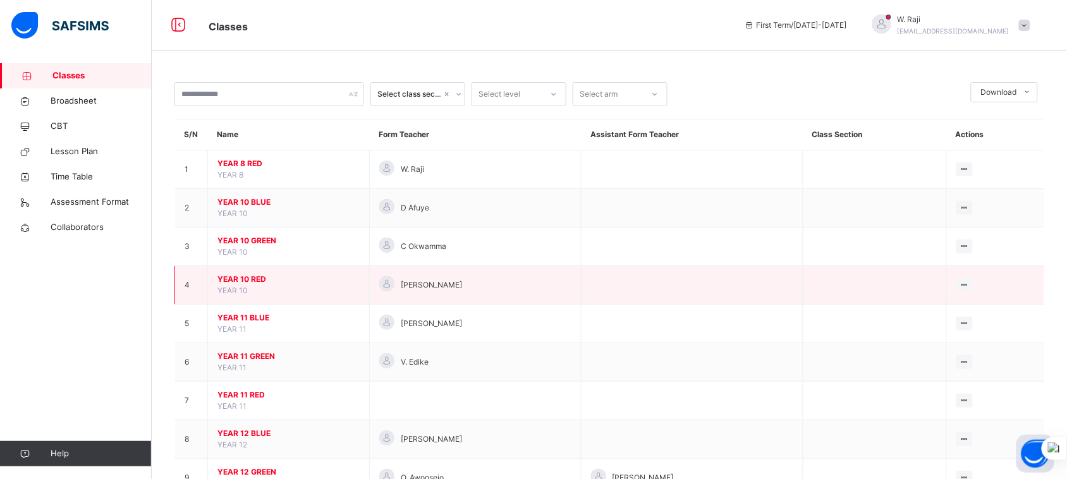
scroll to position [51, 0]
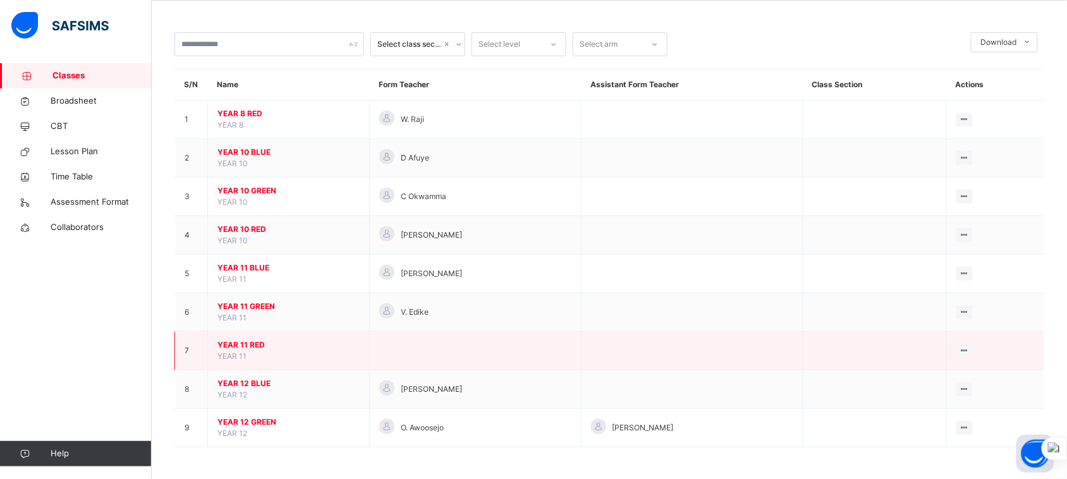
click at [244, 346] on span "YEAR 11 RED" at bounding box center [288, 344] width 142 height 11
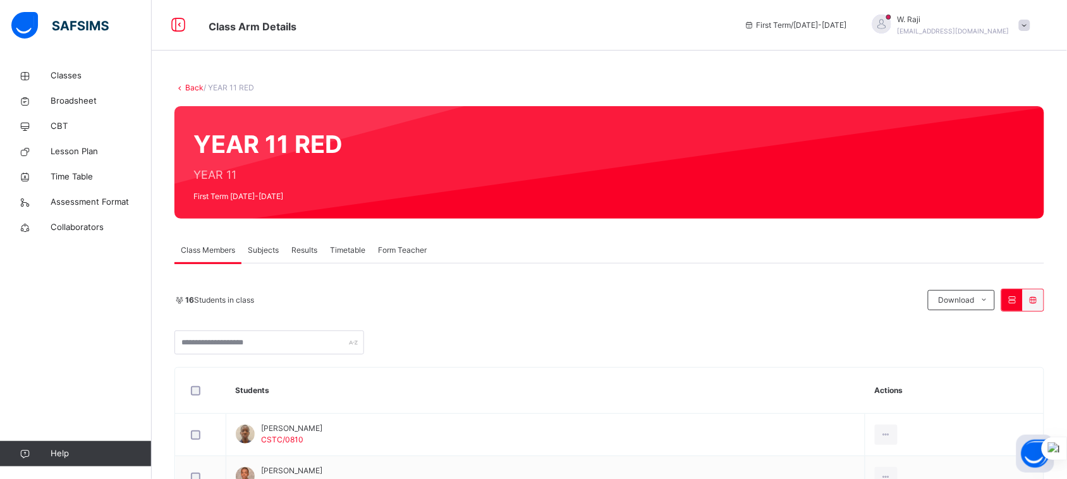
click at [266, 251] on span "Subjects" at bounding box center [263, 250] width 31 height 11
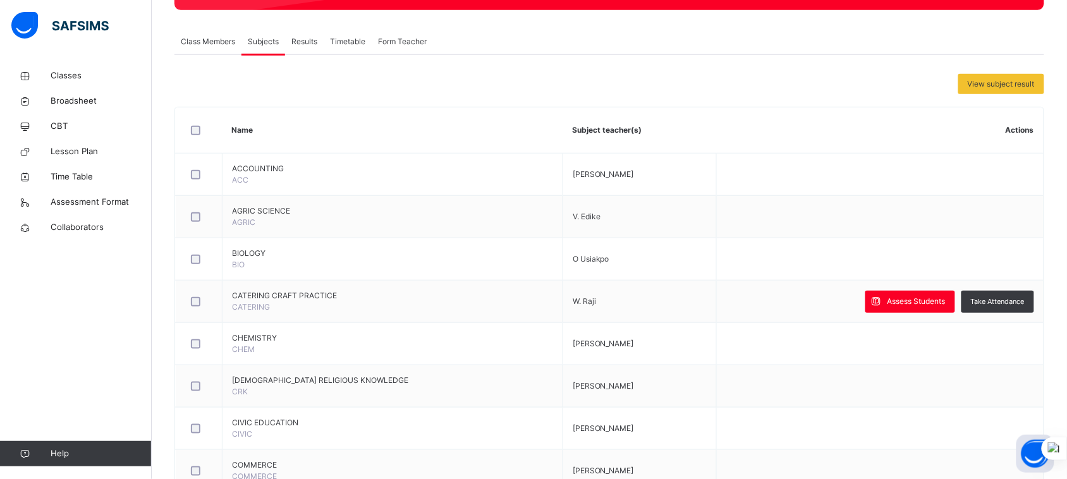
scroll to position [209, 0]
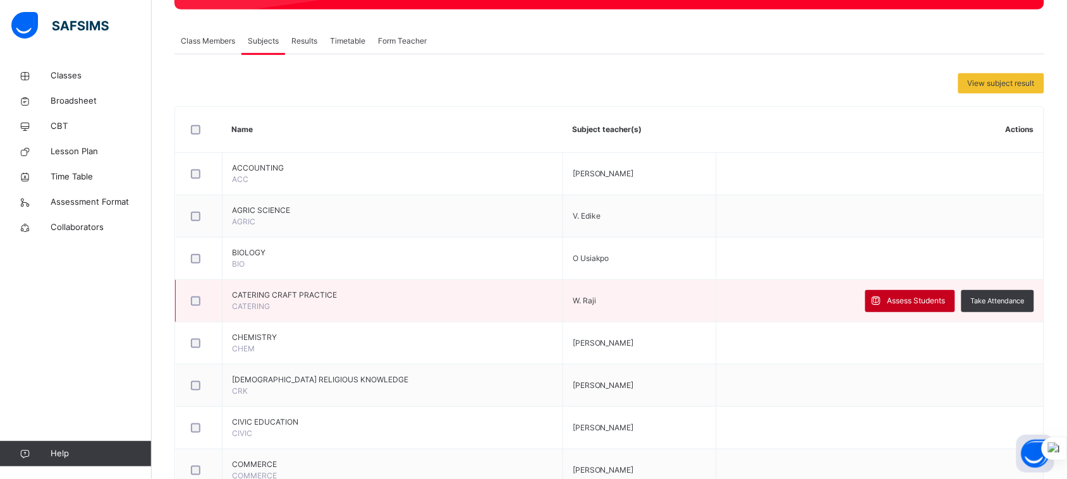
click at [908, 302] on span "Assess Students" at bounding box center [917, 300] width 58 height 11
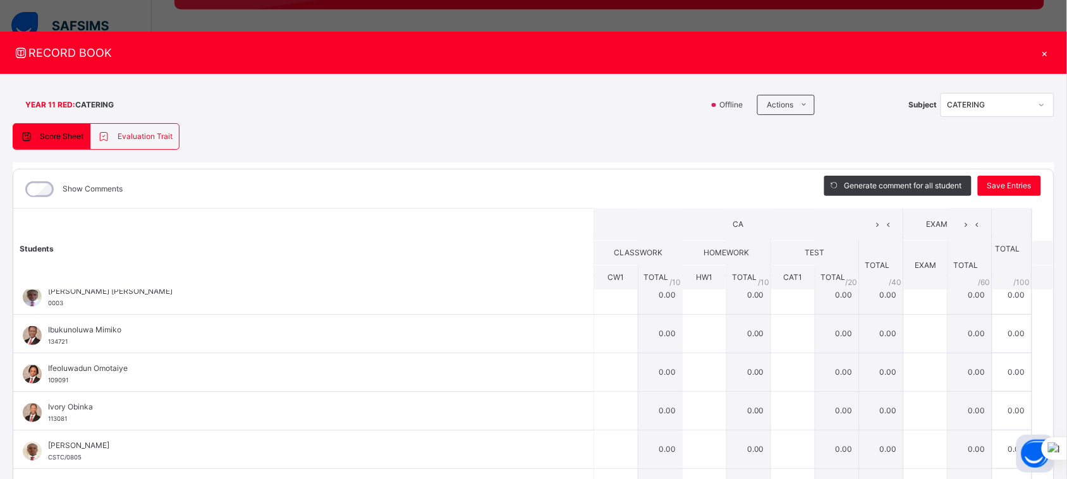
scroll to position [131, 0]
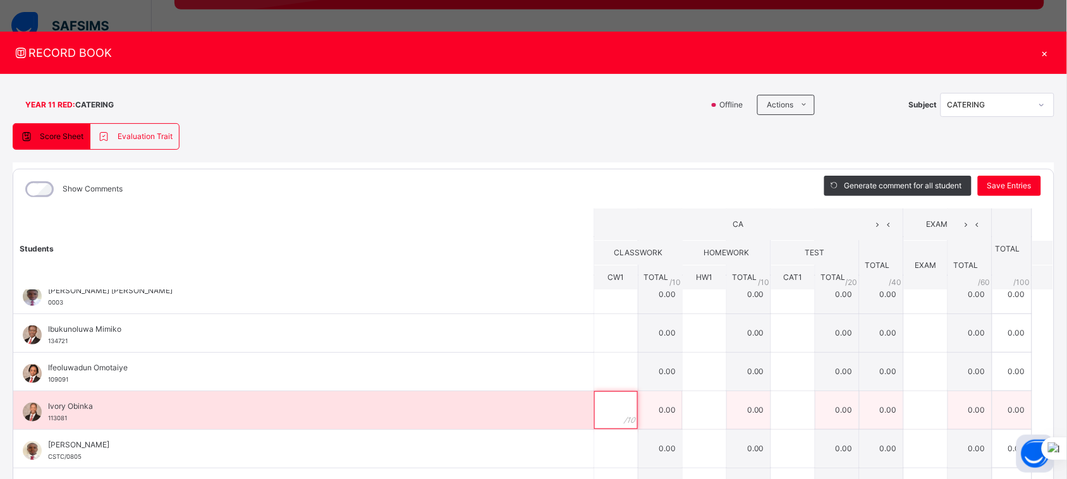
click at [598, 406] on input "text" at bounding box center [616, 410] width 44 height 38
type input "*"
click at [697, 405] on div at bounding box center [705, 410] width 44 height 38
type input "*"
click at [775, 409] on input "text" at bounding box center [793, 410] width 44 height 38
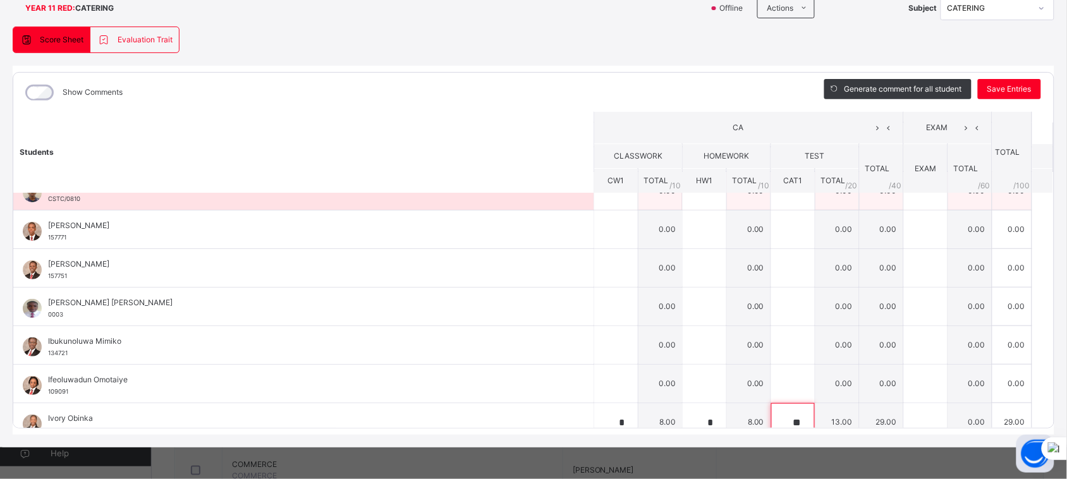
scroll to position [0, 0]
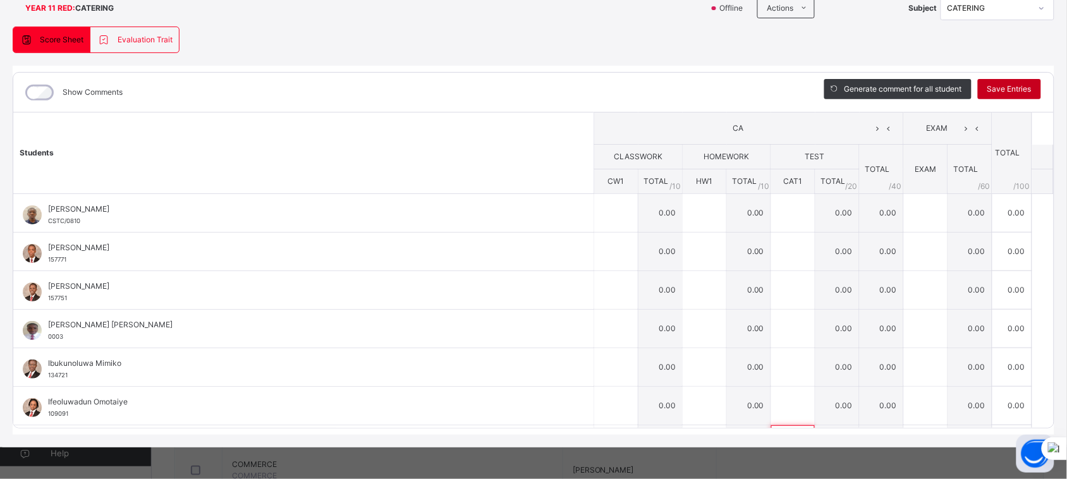
type input "**"
click at [1000, 92] on span "Save Entries" at bounding box center [1009, 88] width 44 height 11
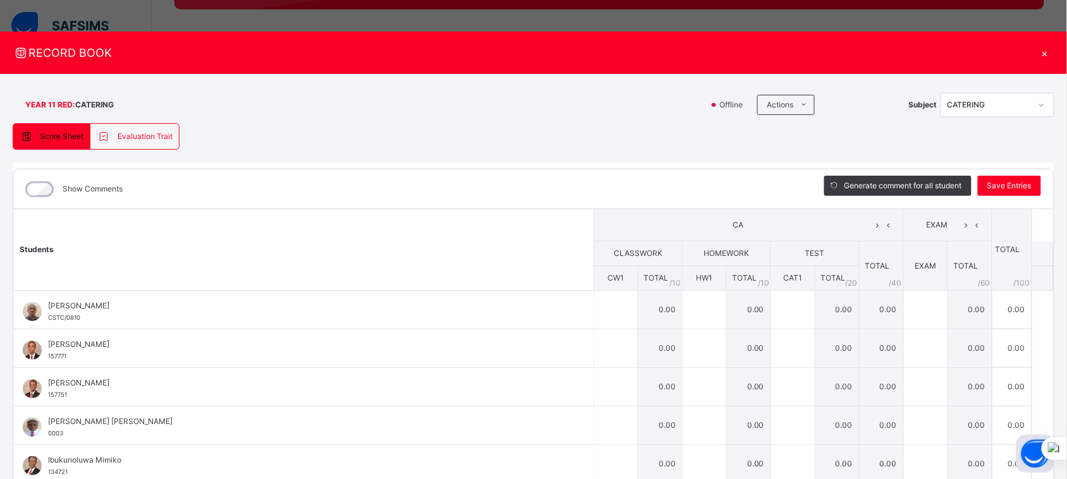
click at [1038, 52] on div "×" at bounding box center [1044, 52] width 19 height 17
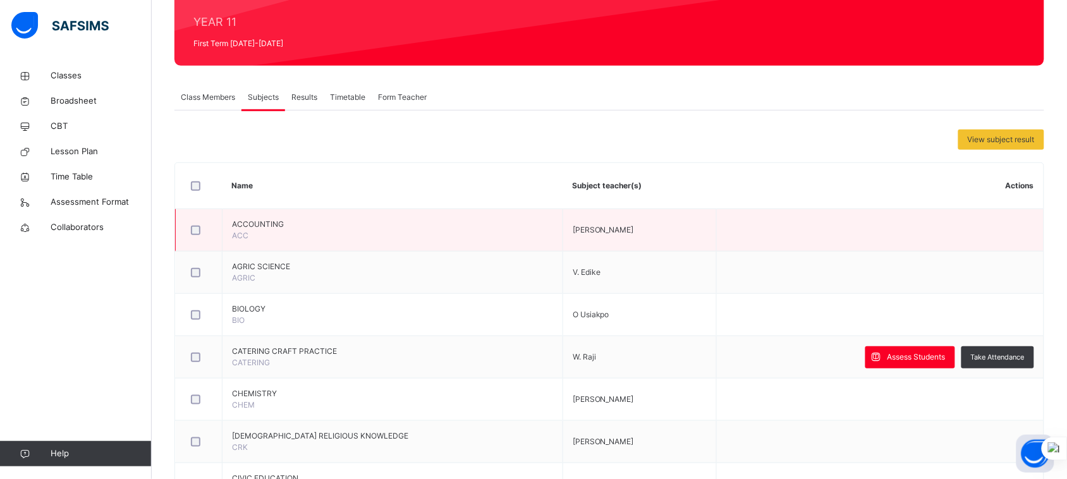
scroll to position [152, 0]
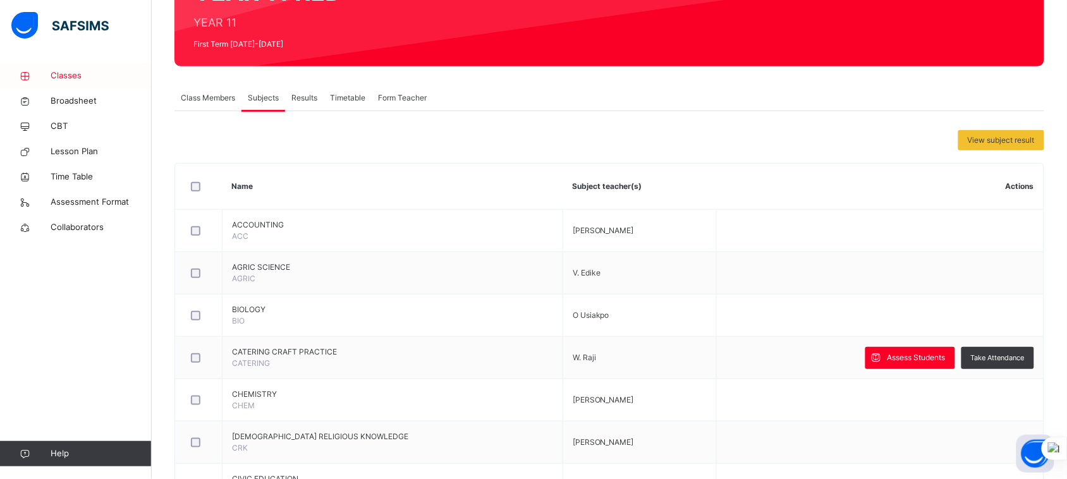
click at [68, 75] on span "Classes" at bounding box center [101, 76] width 101 height 13
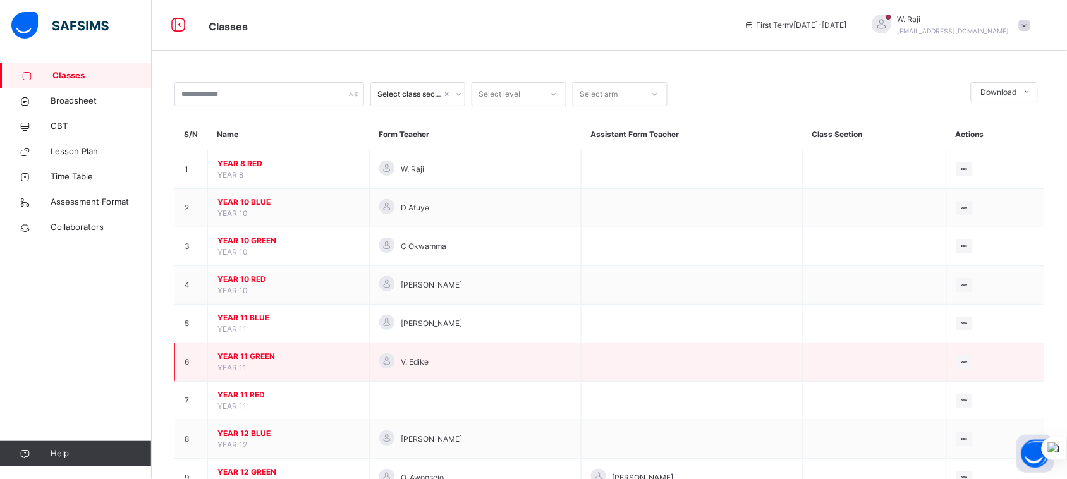
click at [253, 355] on span "YEAR 11 GREEN" at bounding box center [288, 356] width 142 height 11
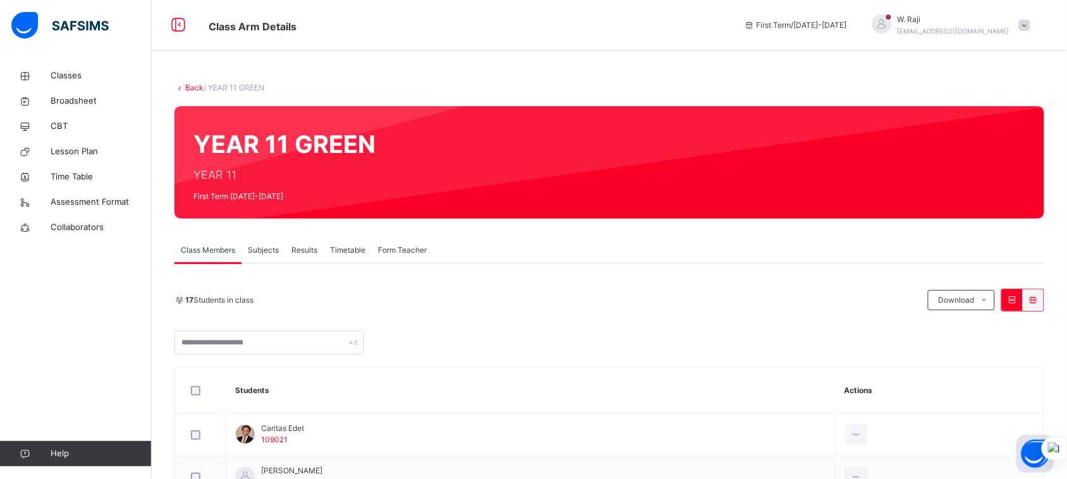
click at [260, 250] on span "Subjects" at bounding box center [263, 250] width 31 height 11
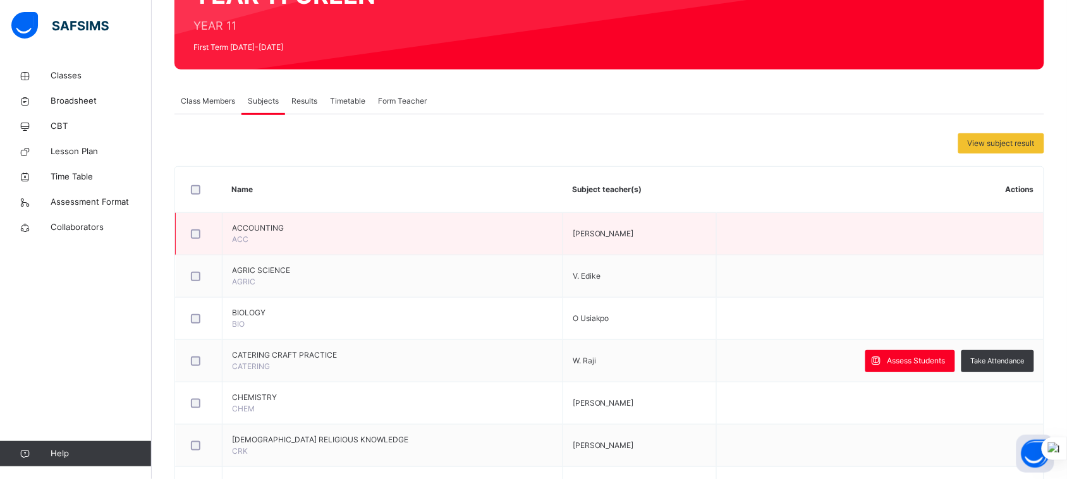
scroll to position [156, 0]
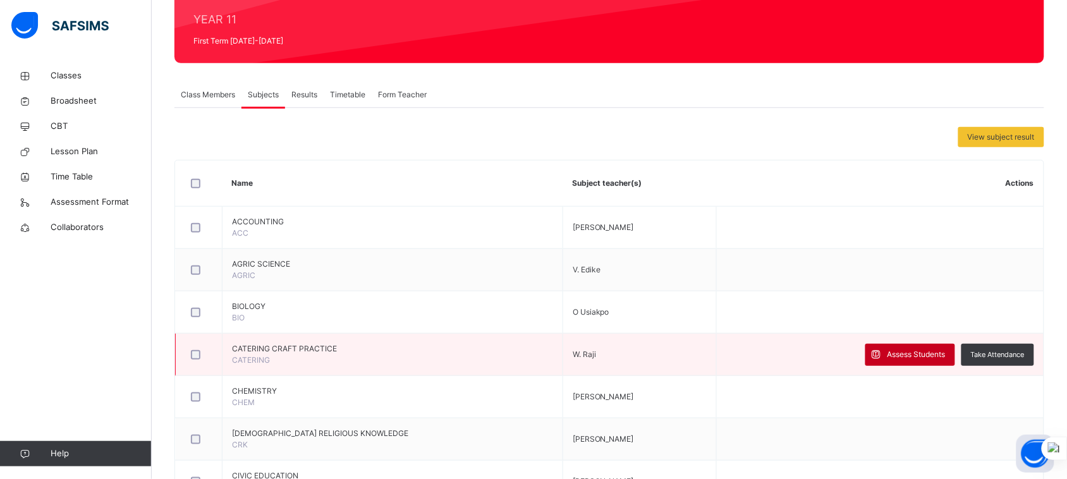
click at [924, 348] on div "Assess Students" at bounding box center [910, 355] width 90 height 22
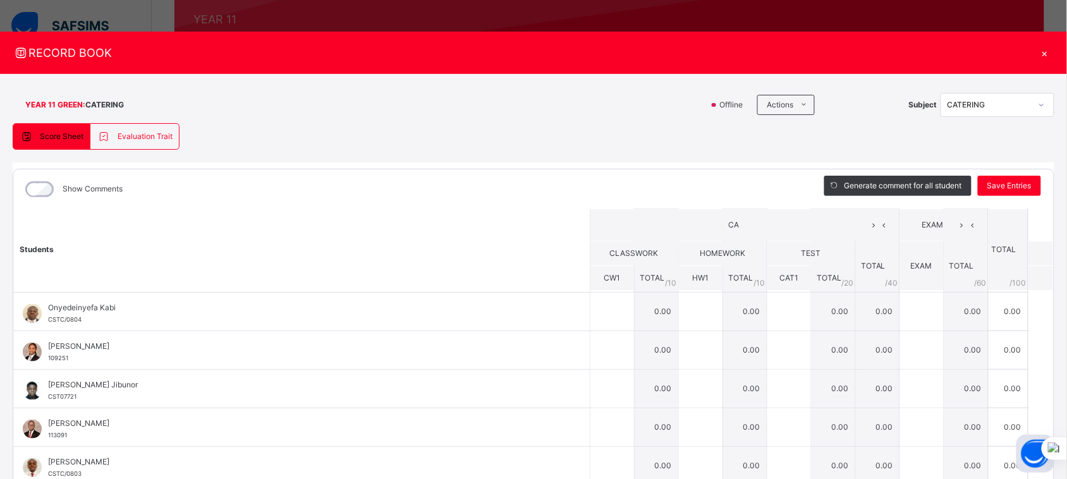
scroll to position [386, 0]
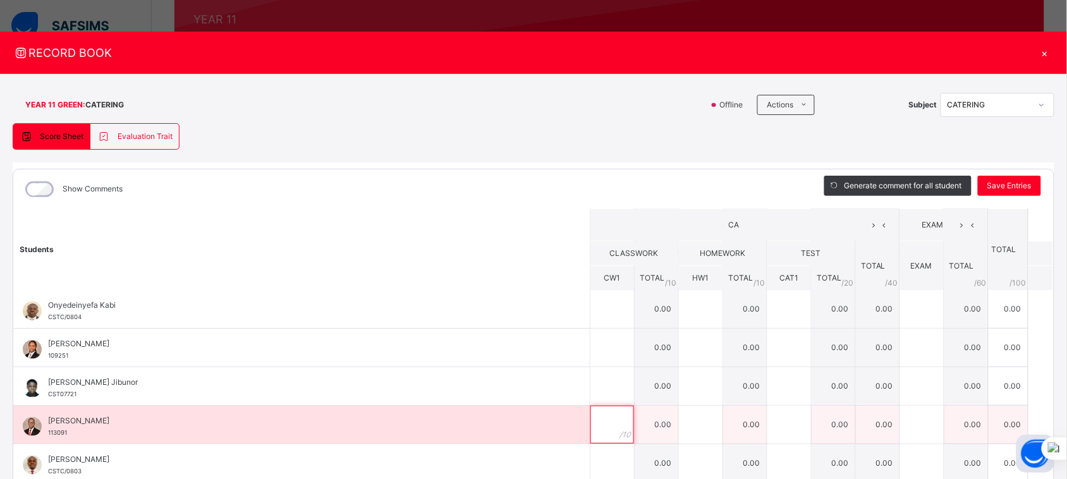
click at [602, 428] on div at bounding box center [612, 425] width 44 height 38
type input "*"
click at [680, 428] on input "text" at bounding box center [701, 425] width 44 height 38
type input "*"
click at [767, 424] on input "text" at bounding box center [789, 425] width 44 height 38
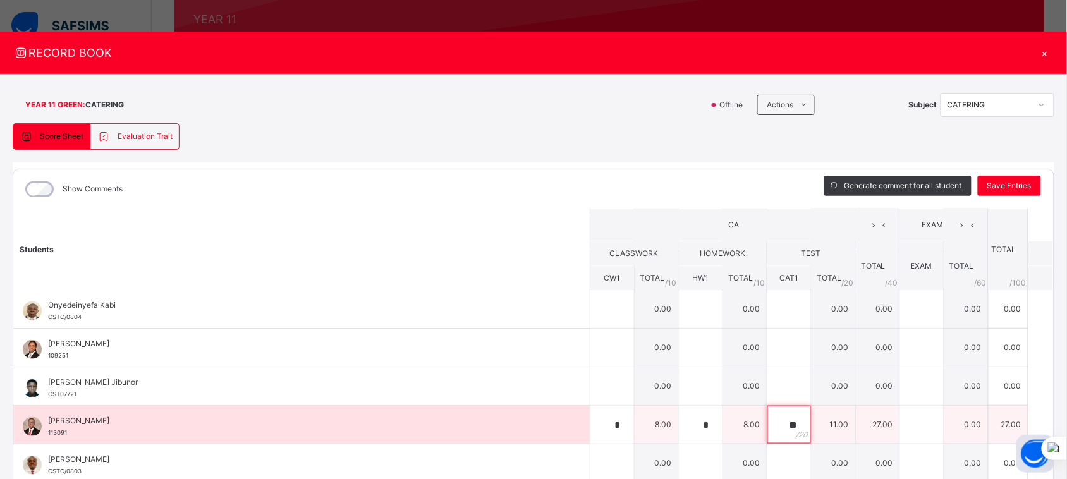
scroll to position [424, 0]
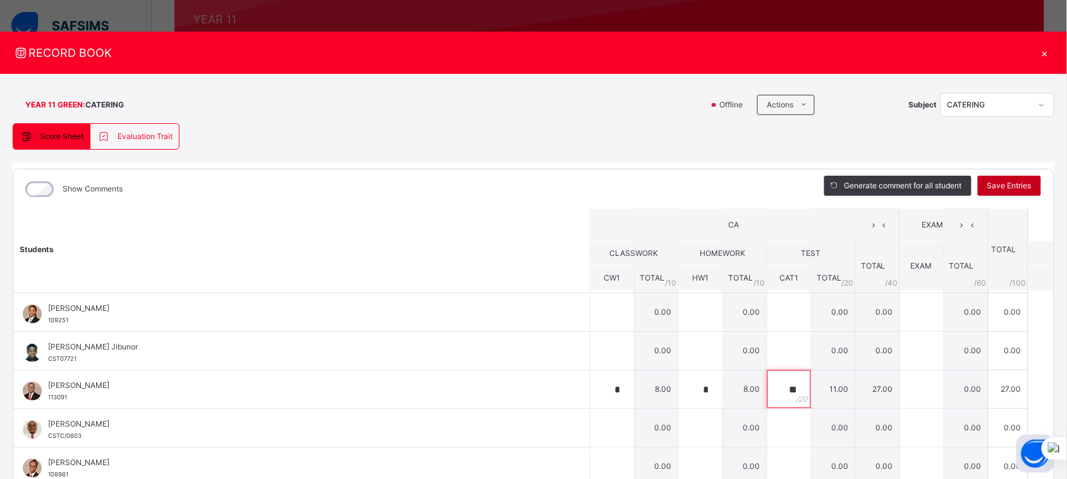
type input "**"
click at [1000, 183] on span "Save Entries" at bounding box center [1009, 185] width 44 height 11
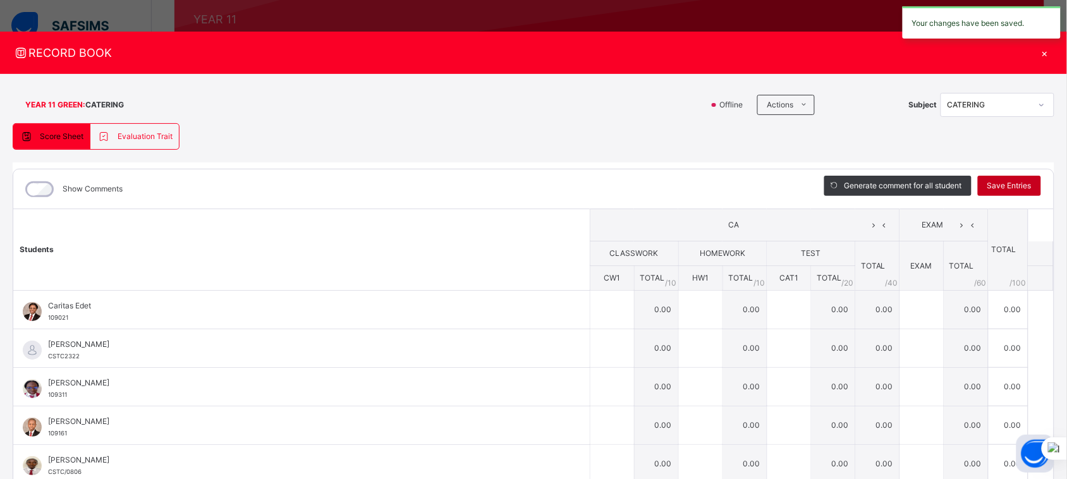
click at [1000, 183] on span "Save Entries" at bounding box center [1009, 185] width 44 height 11
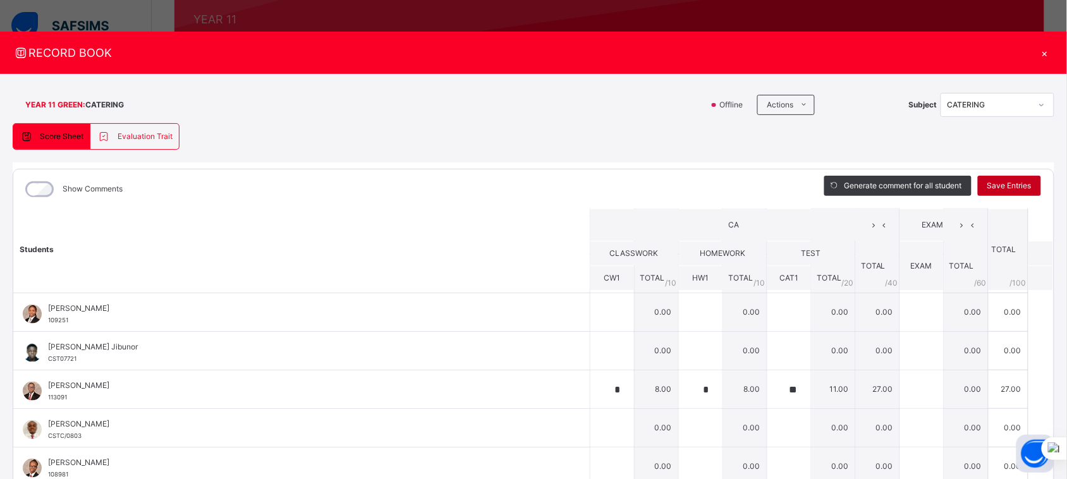
click at [1000, 183] on span "Save Entries" at bounding box center [1009, 185] width 44 height 11
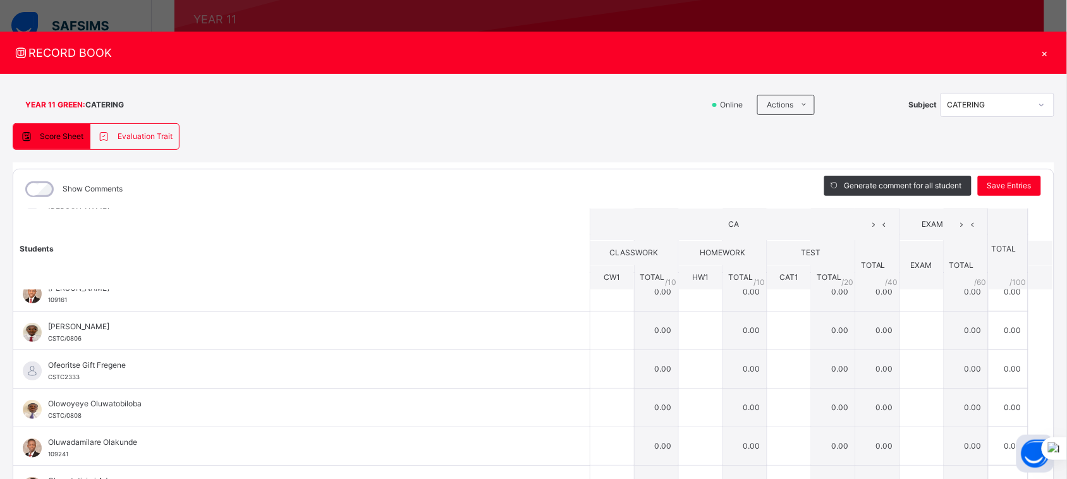
scroll to position [155, 0]
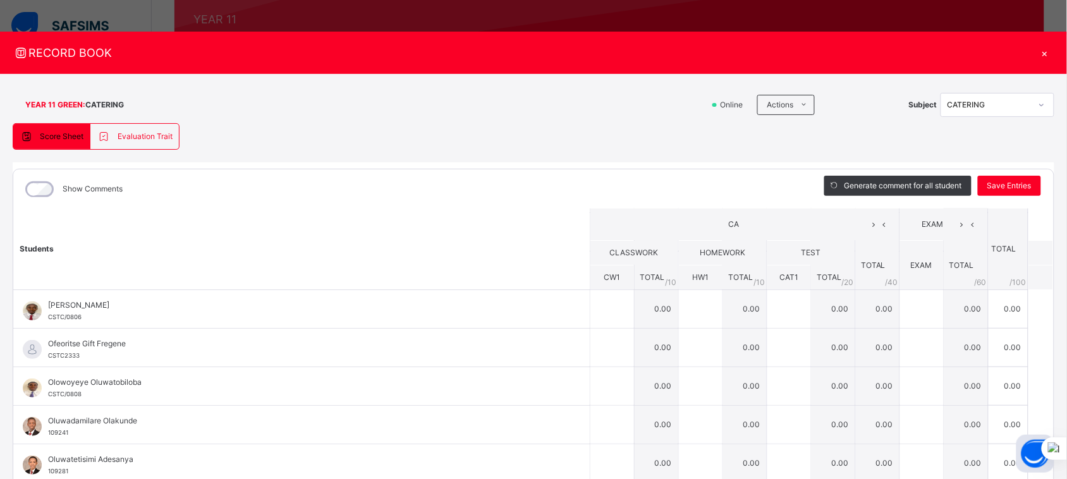
click at [1039, 57] on div "×" at bounding box center [1044, 52] width 19 height 17
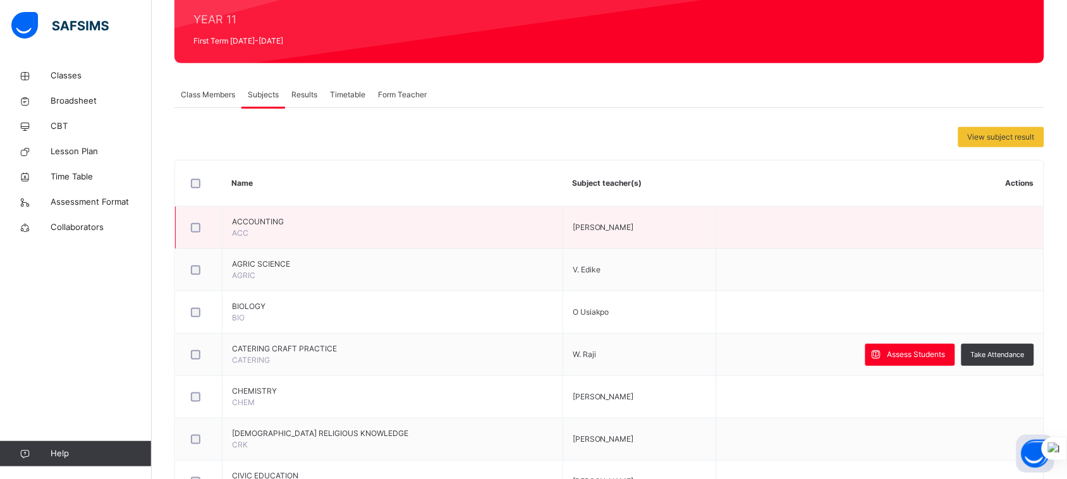
scroll to position [0, 0]
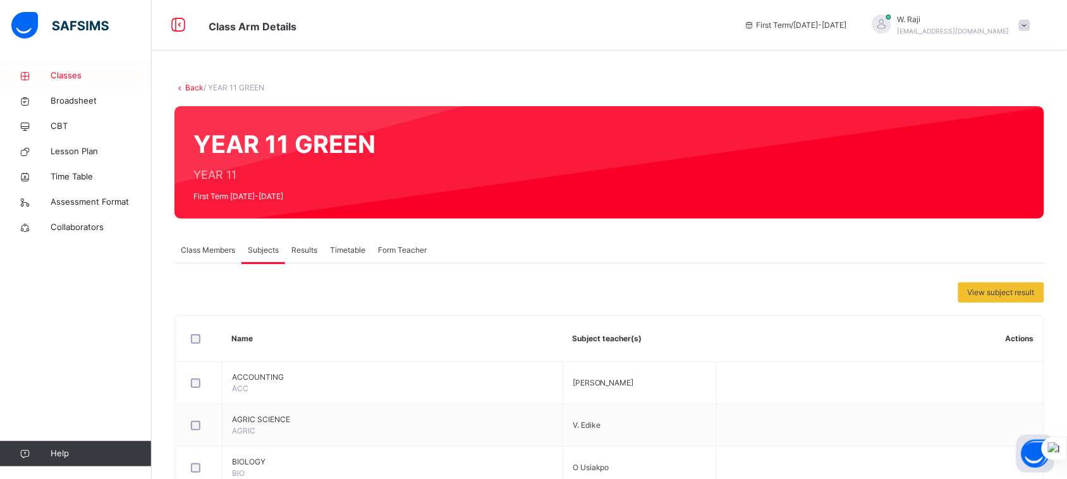
click at [75, 71] on span "Classes" at bounding box center [101, 76] width 101 height 13
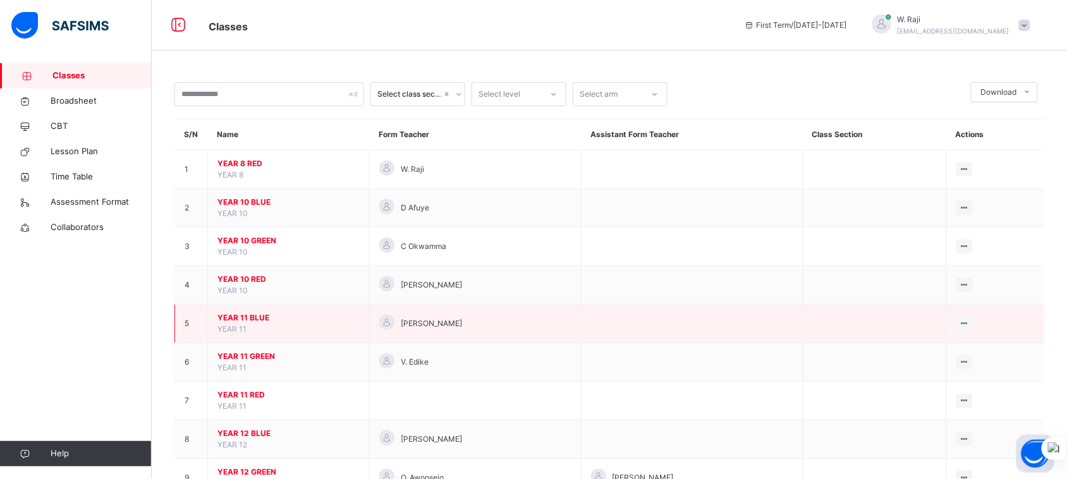
click at [258, 313] on span "YEAR 11 BLUE" at bounding box center [288, 317] width 142 height 11
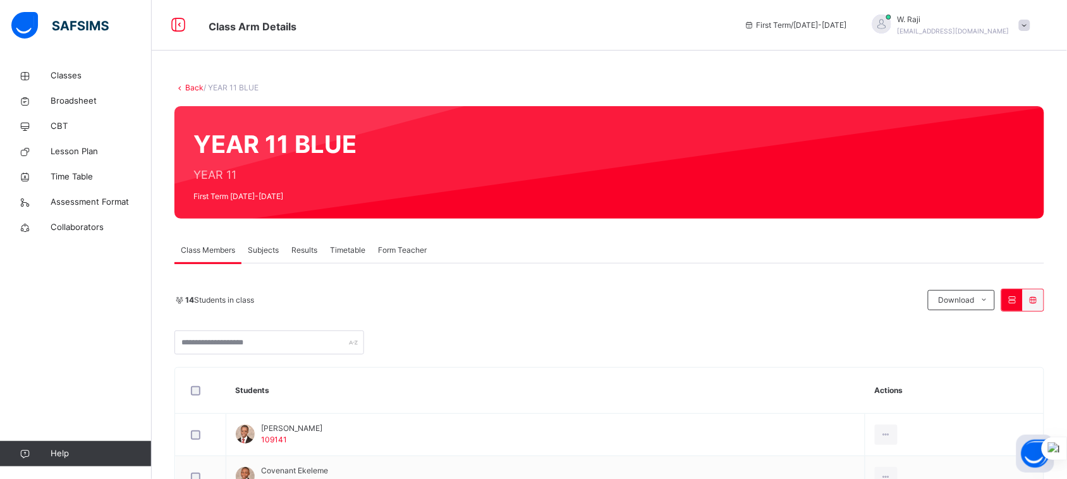
click at [269, 245] on span "Subjects" at bounding box center [263, 250] width 31 height 11
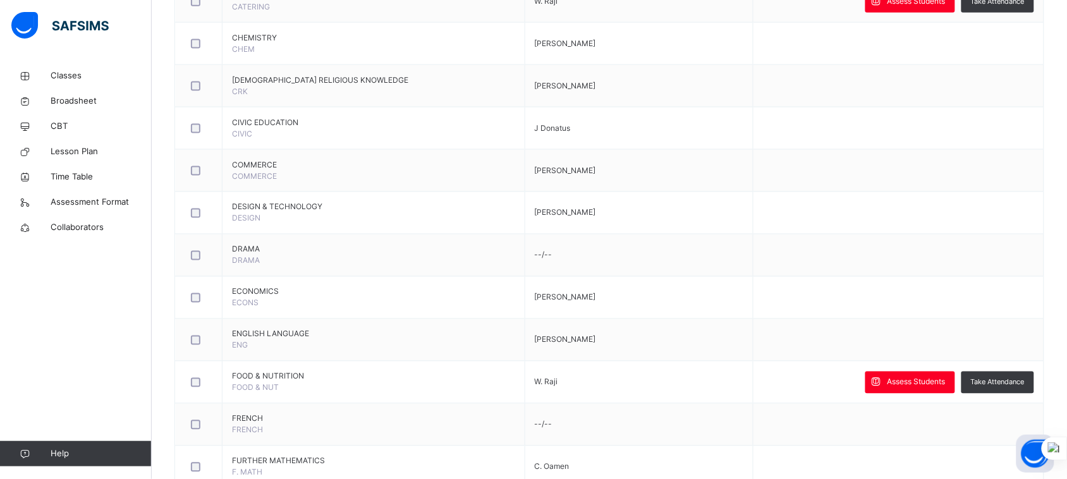
scroll to position [510, 0]
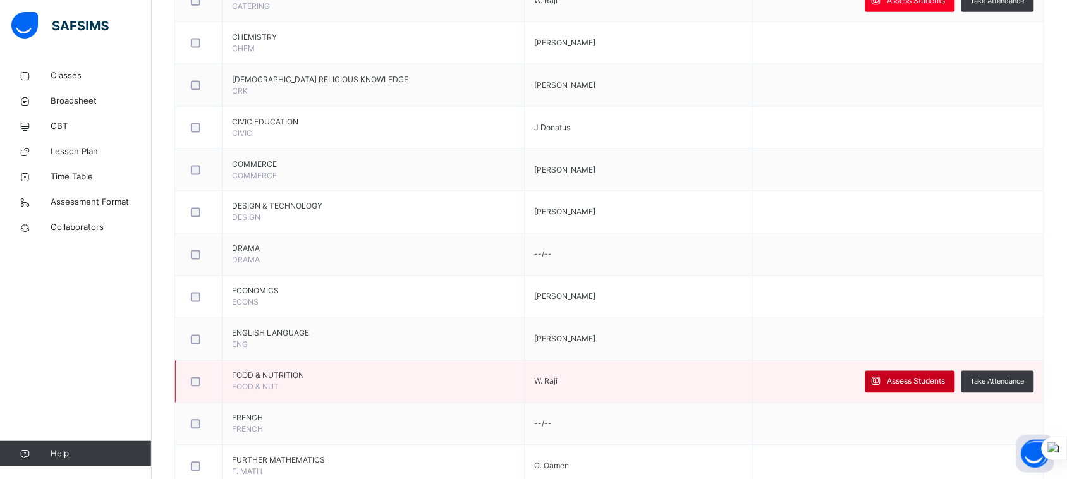
click at [918, 382] on span "Assess Students" at bounding box center [917, 381] width 58 height 11
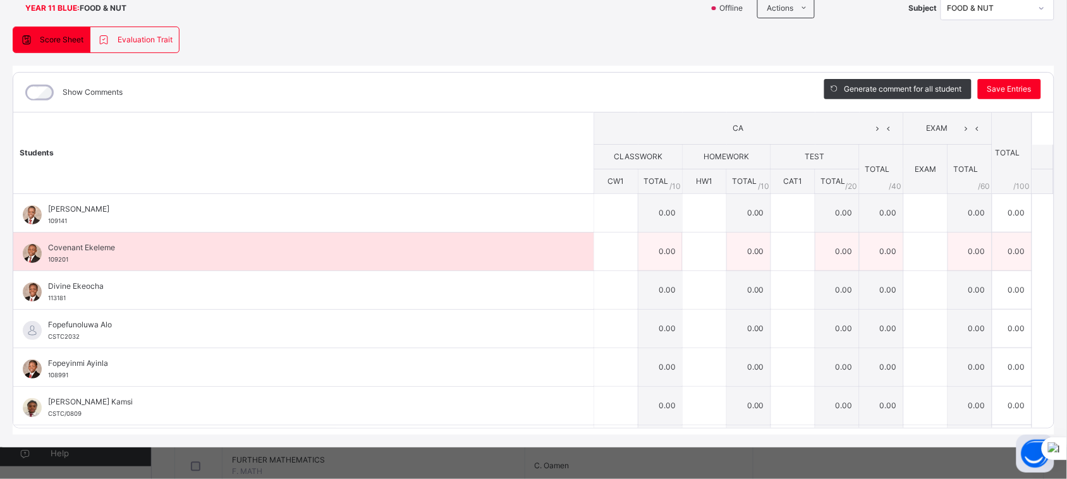
scroll to position [0, 0]
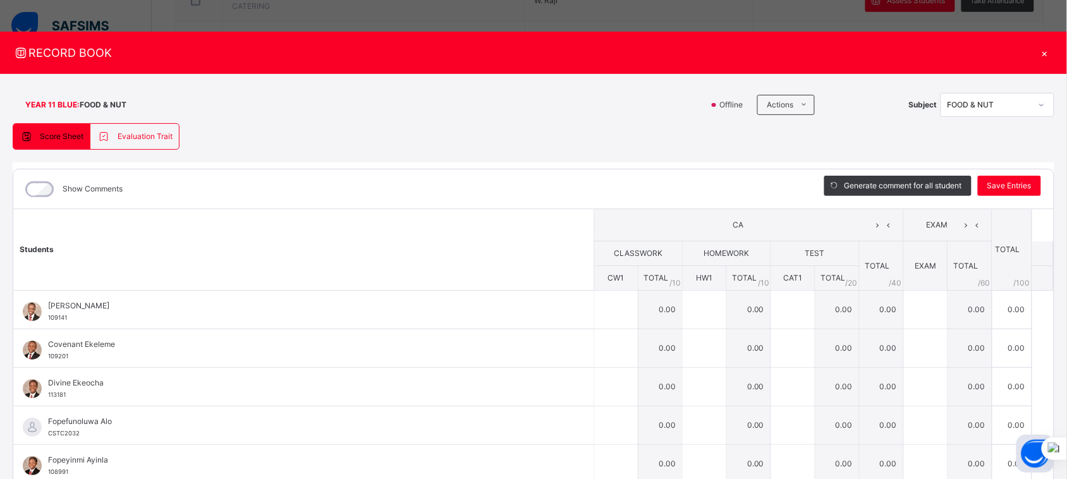
click at [1037, 54] on div "×" at bounding box center [1044, 52] width 19 height 17
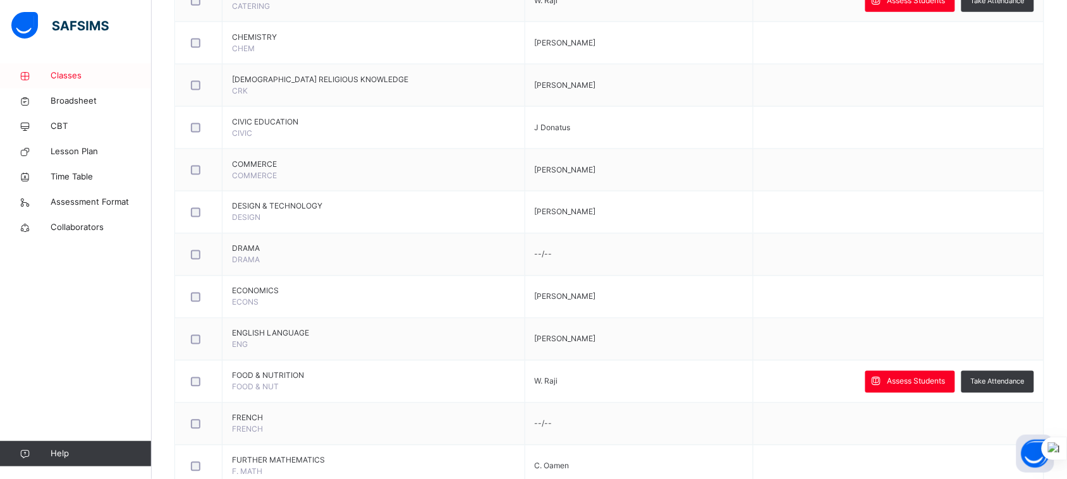
click at [67, 76] on span "Classes" at bounding box center [101, 76] width 101 height 13
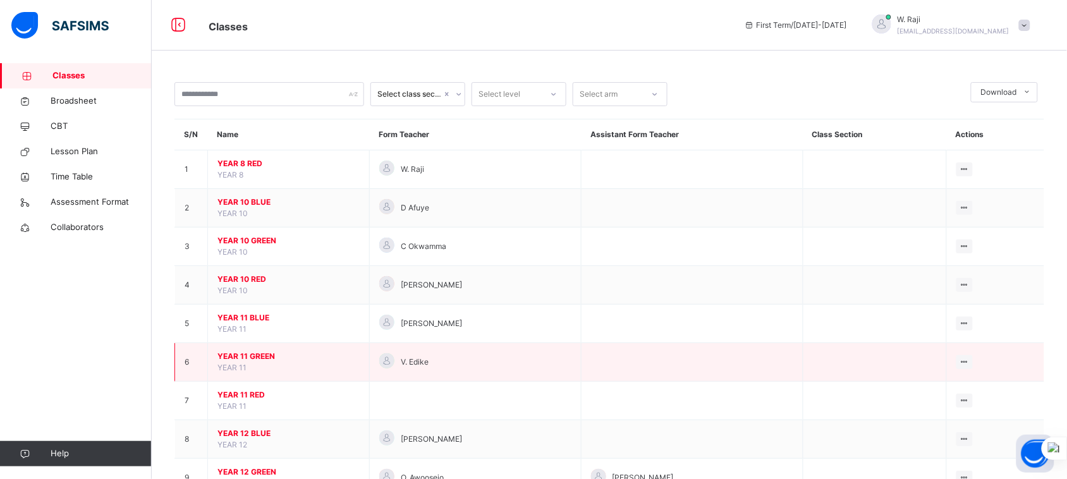
click at [256, 351] on span "YEAR 11 GREEN" at bounding box center [288, 356] width 142 height 11
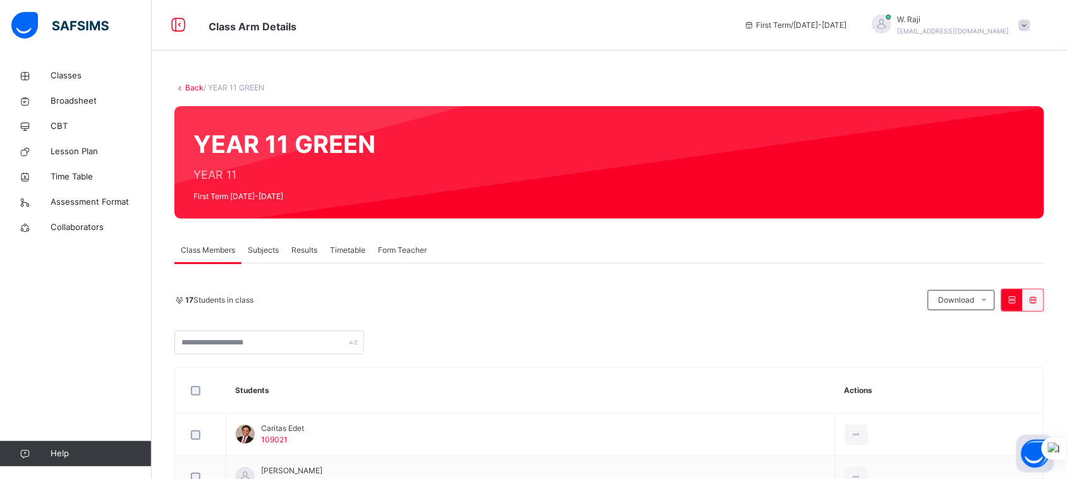
click at [266, 253] on span "Subjects" at bounding box center [263, 250] width 31 height 11
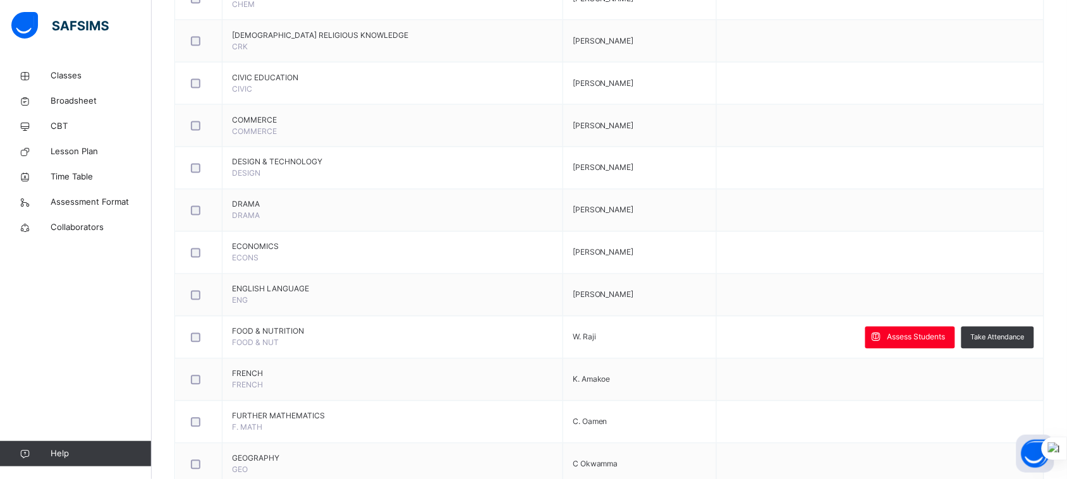
scroll to position [555, 0]
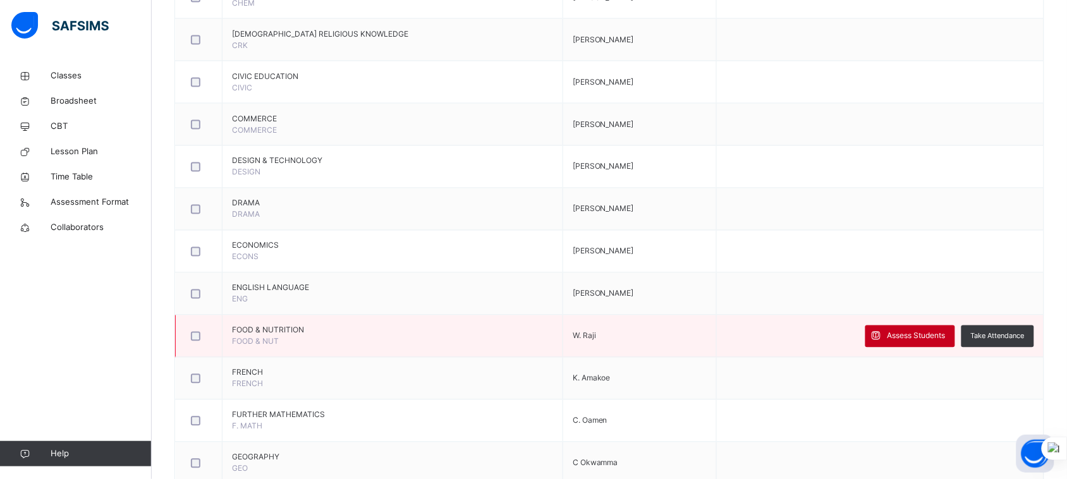
click at [927, 340] on span "Assess Students" at bounding box center [917, 336] width 58 height 11
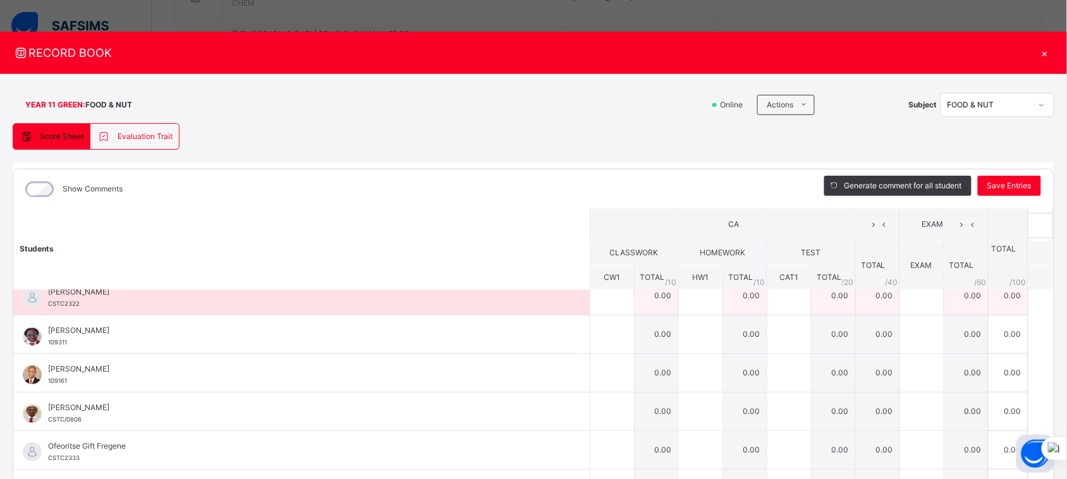
scroll to position [54, 0]
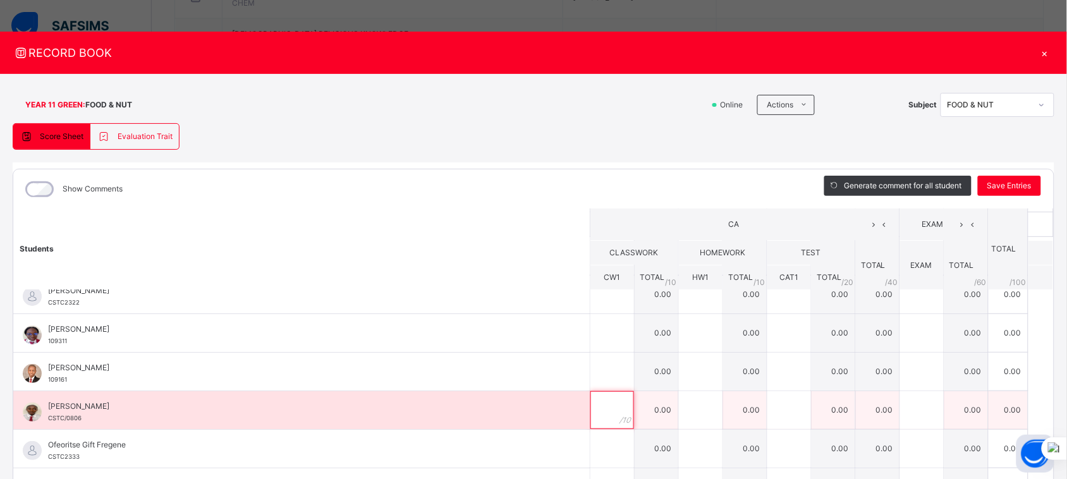
click at [590, 414] on input "text" at bounding box center [612, 410] width 44 height 38
type input "*"
click at [680, 408] on input "text" at bounding box center [701, 410] width 44 height 38
type input "*"
click at [767, 415] on input "text" at bounding box center [789, 410] width 44 height 38
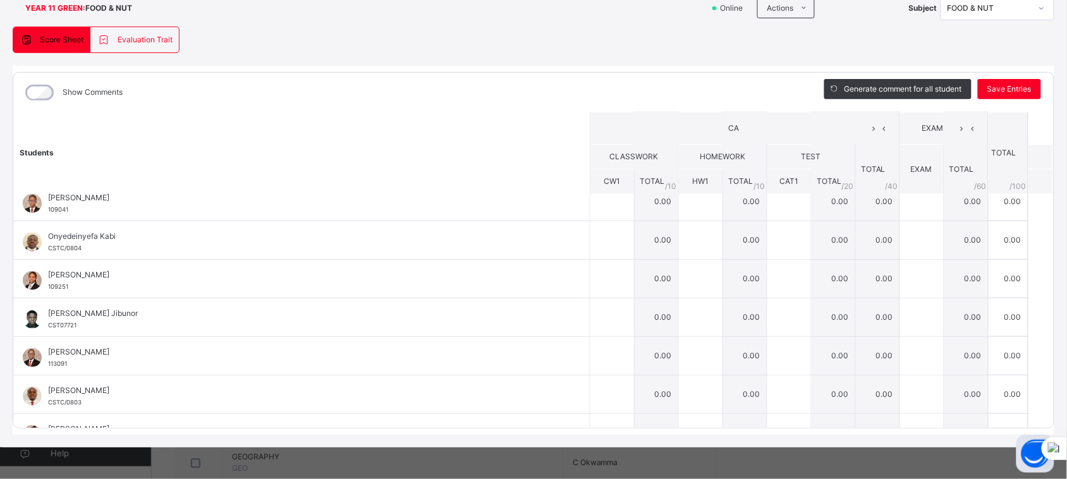
scroll to position [357, 0]
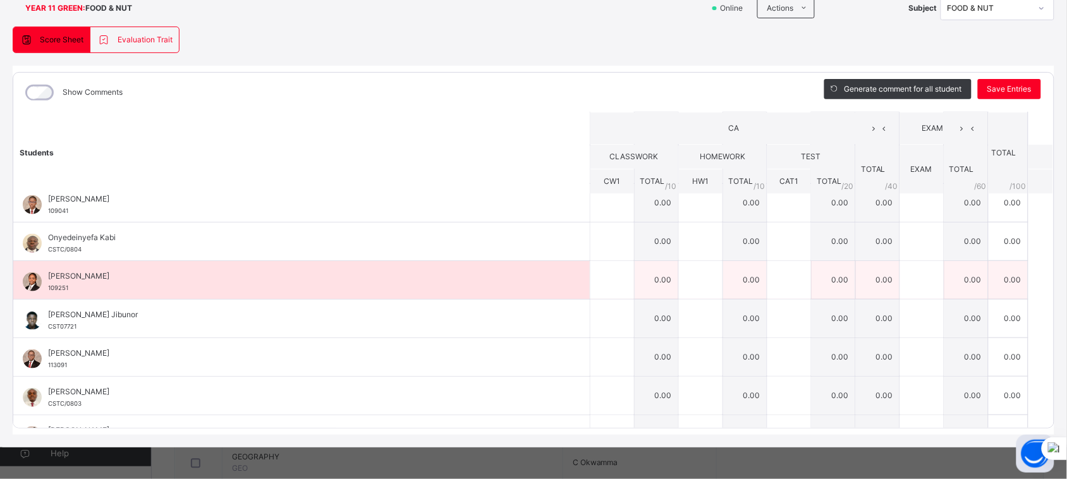
type input "**"
click at [604, 283] on div at bounding box center [612, 280] width 44 height 38
type input "**"
click at [685, 286] on input "text" at bounding box center [701, 280] width 44 height 38
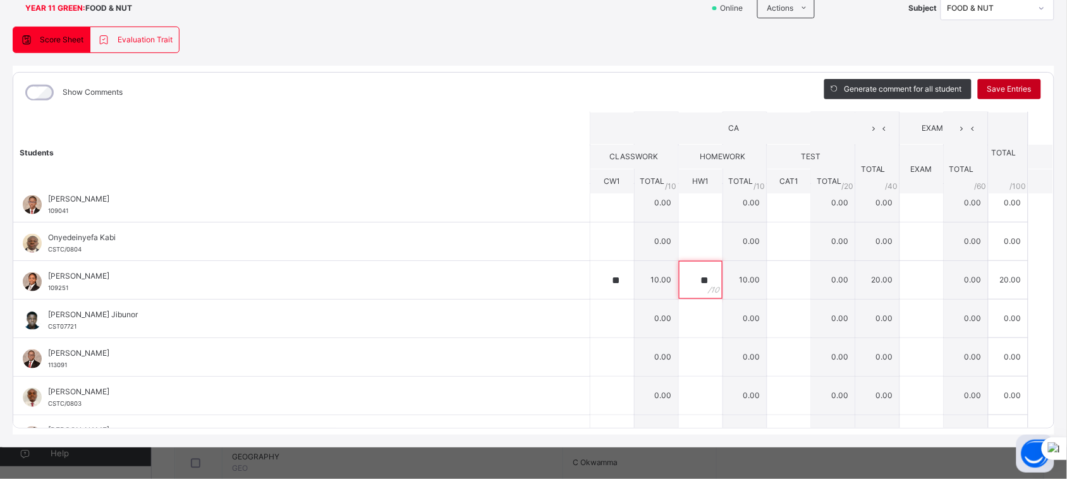
type input "**"
click at [997, 90] on span "Save Entries" at bounding box center [1009, 88] width 44 height 11
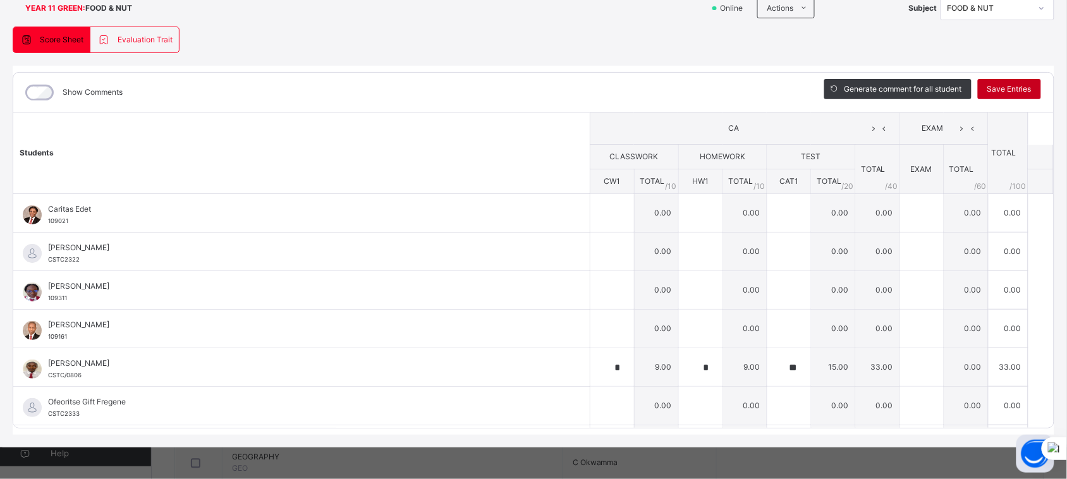
click at [997, 90] on span "Save Entries" at bounding box center [1009, 88] width 44 height 11
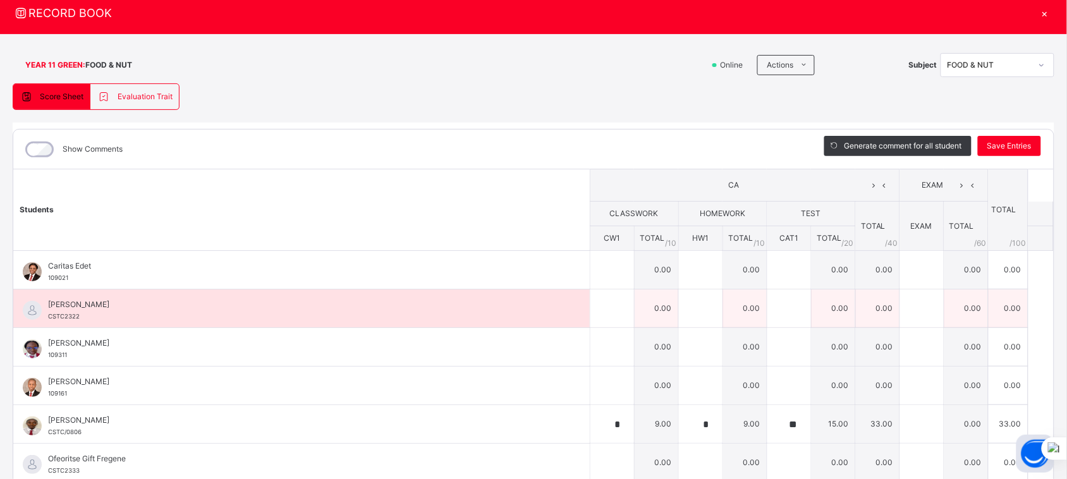
scroll to position [0, 0]
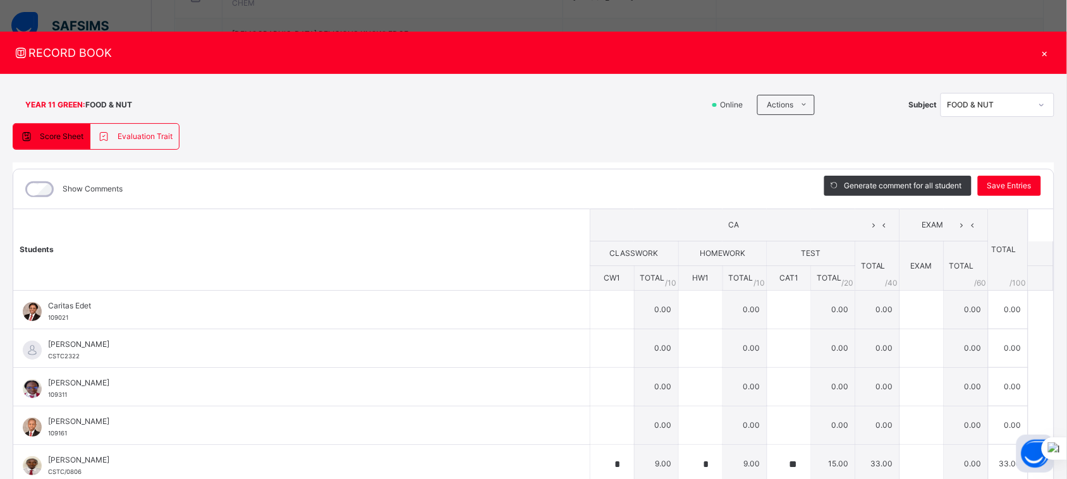
click at [1039, 52] on div "×" at bounding box center [1044, 52] width 19 height 17
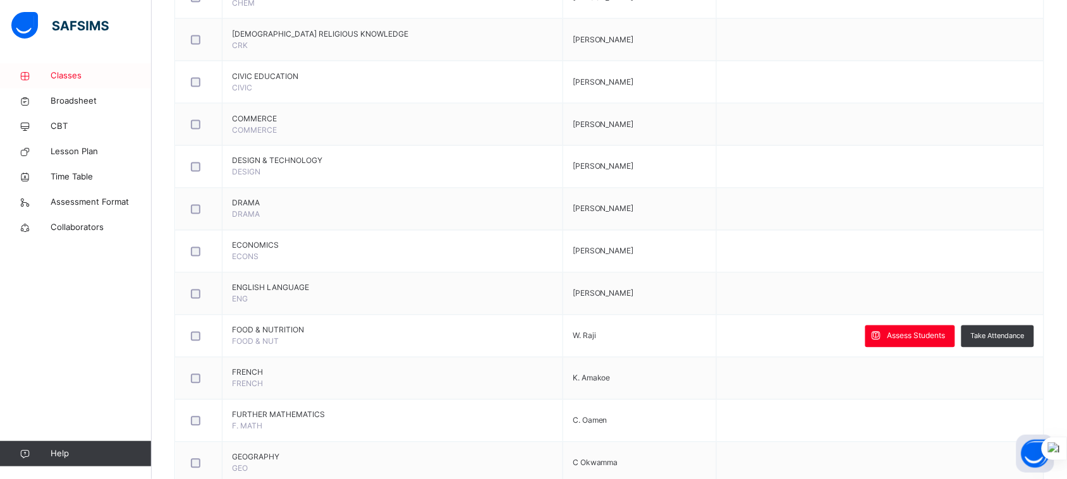
click at [63, 75] on span "Classes" at bounding box center [101, 76] width 101 height 13
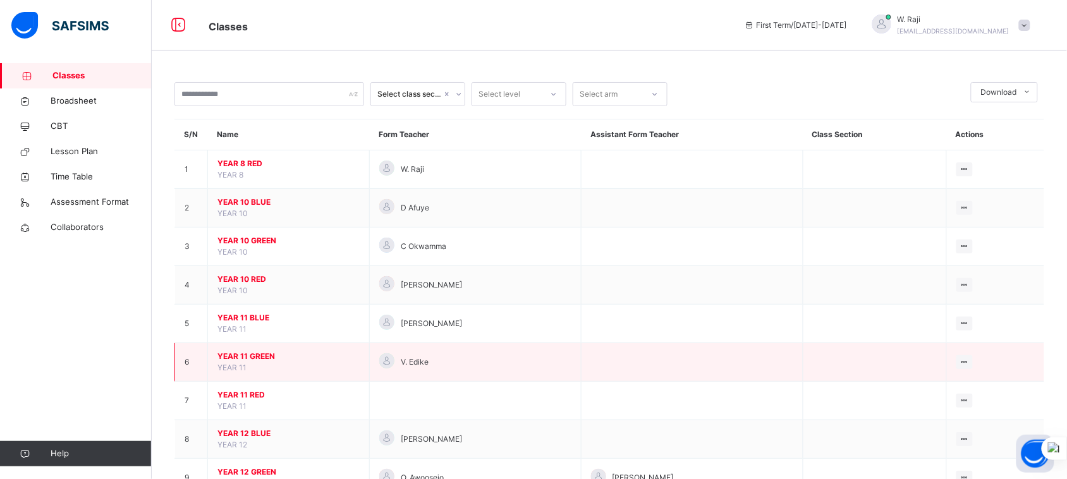
click at [244, 358] on span "YEAR 11 GREEN" at bounding box center [288, 356] width 142 height 11
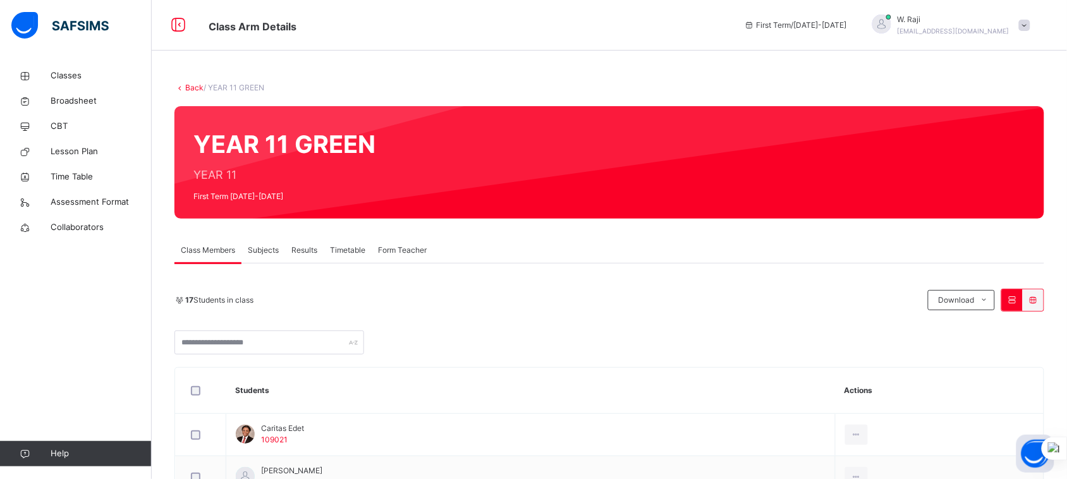
click at [269, 248] on span "Subjects" at bounding box center [263, 250] width 31 height 11
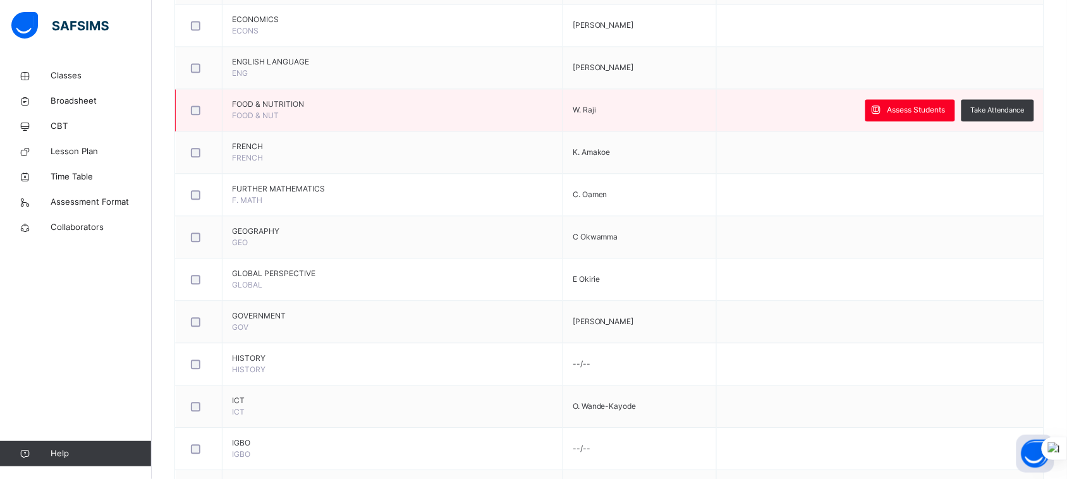
scroll to position [788, 0]
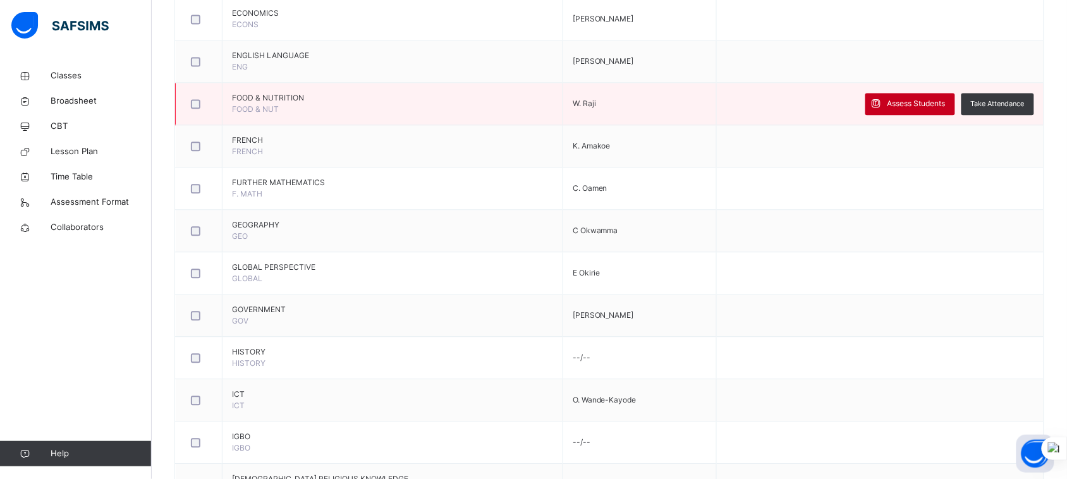
click at [911, 103] on span "Assess Students" at bounding box center [917, 103] width 58 height 11
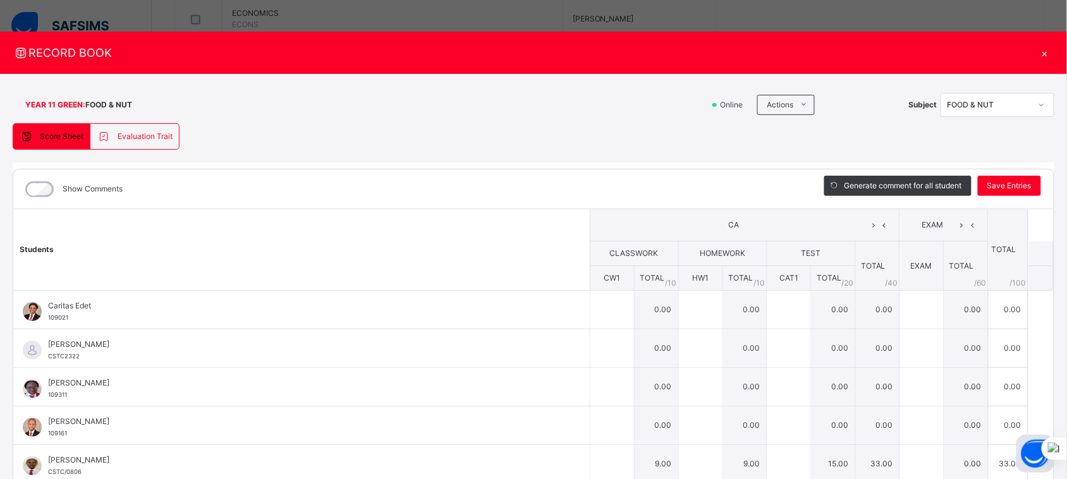
type input "*"
type input "**"
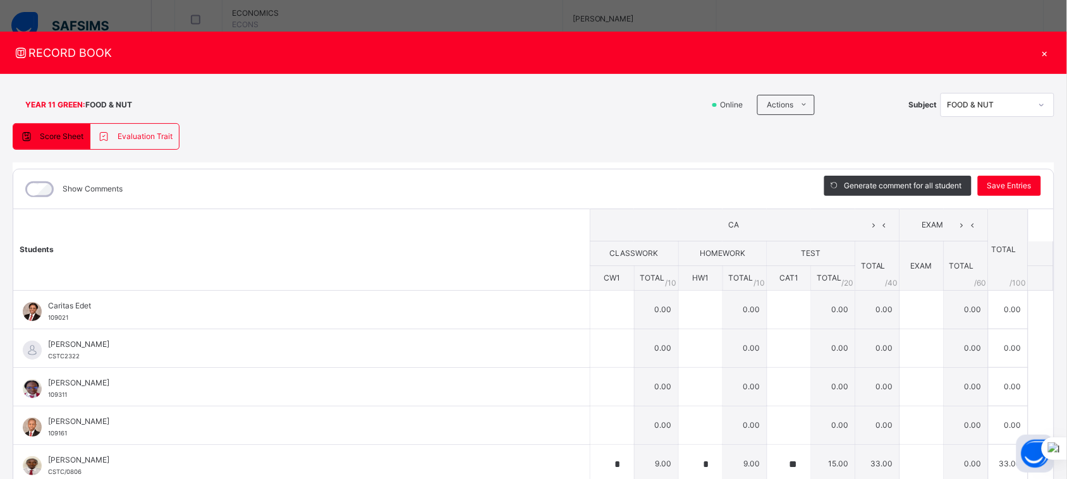
click at [1035, 54] on div "×" at bounding box center [1044, 52] width 19 height 17
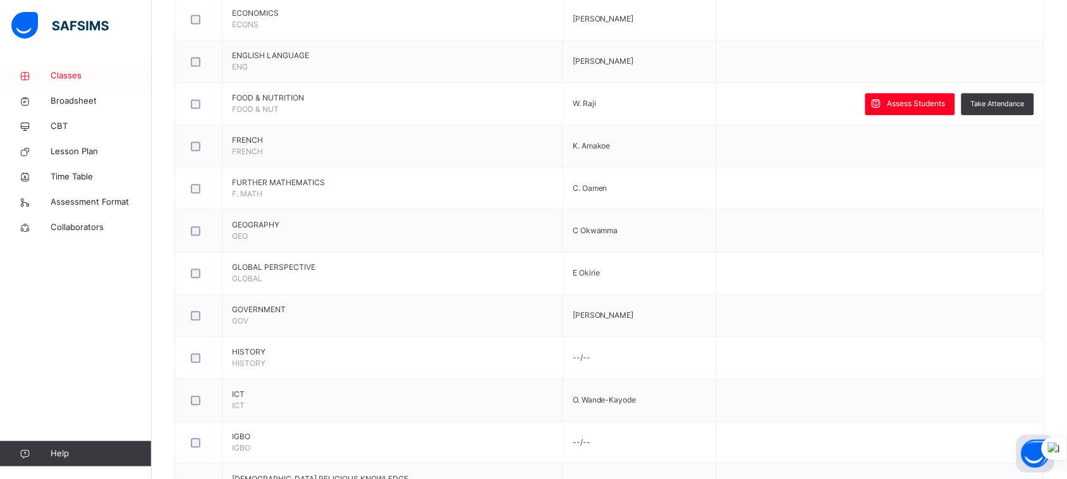
click at [74, 73] on span "Classes" at bounding box center [101, 76] width 101 height 13
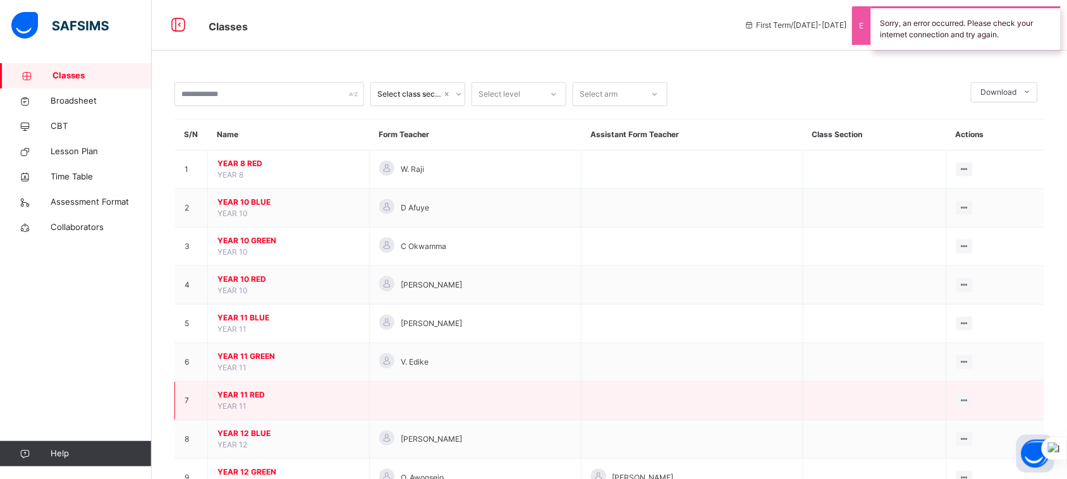
click at [260, 392] on span "YEAR 11 RED" at bounding box center [288, 394] width 142 height 11
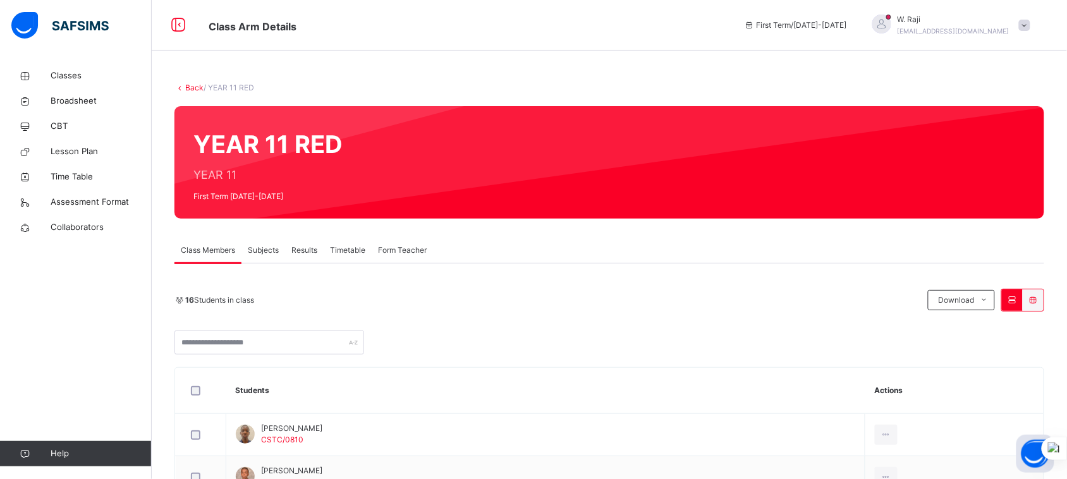
click at [271, 250] on span "Subjects" at bounding box center [263, 250] width 31 height 11
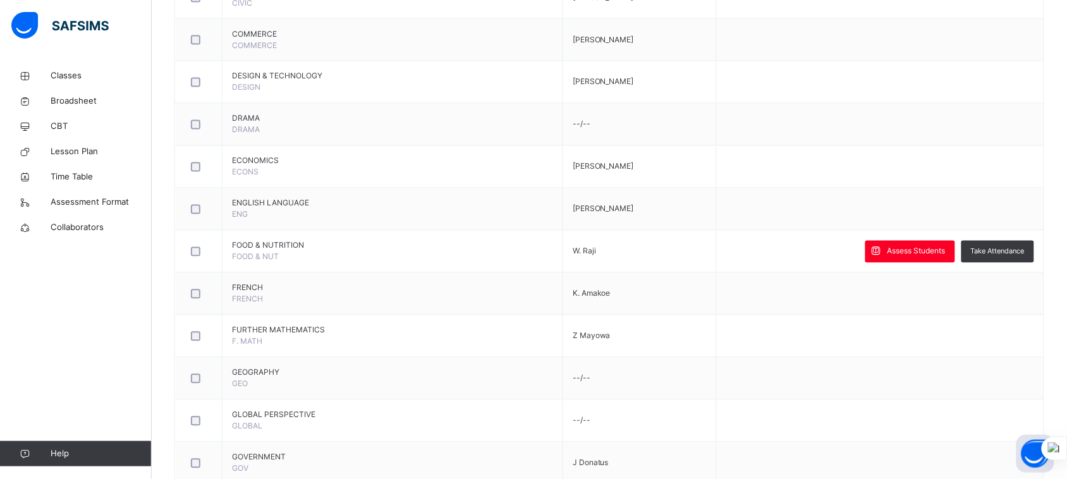
scroll to position [640, 0]
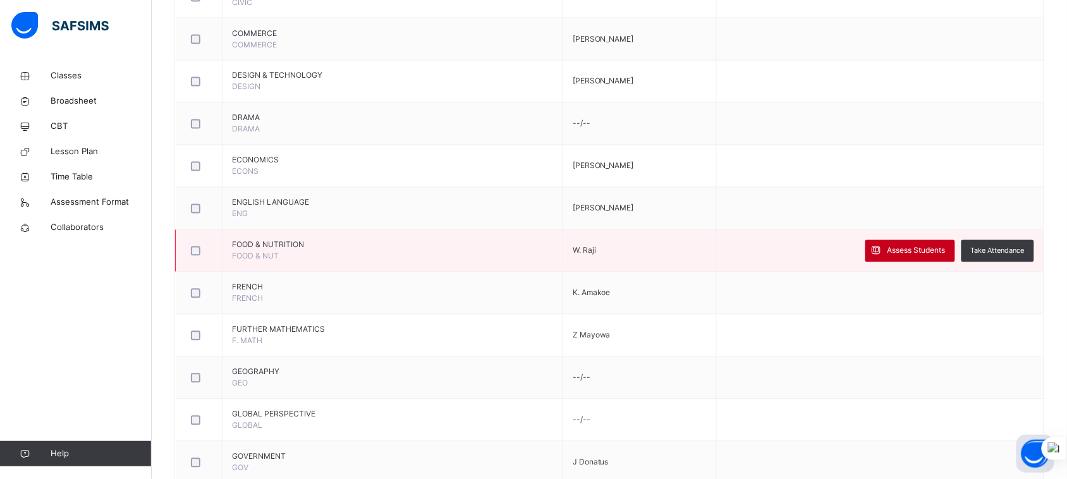
click at [924, 245] on div "Assess Students" at bounding box center [910, 251] width 90 height 22
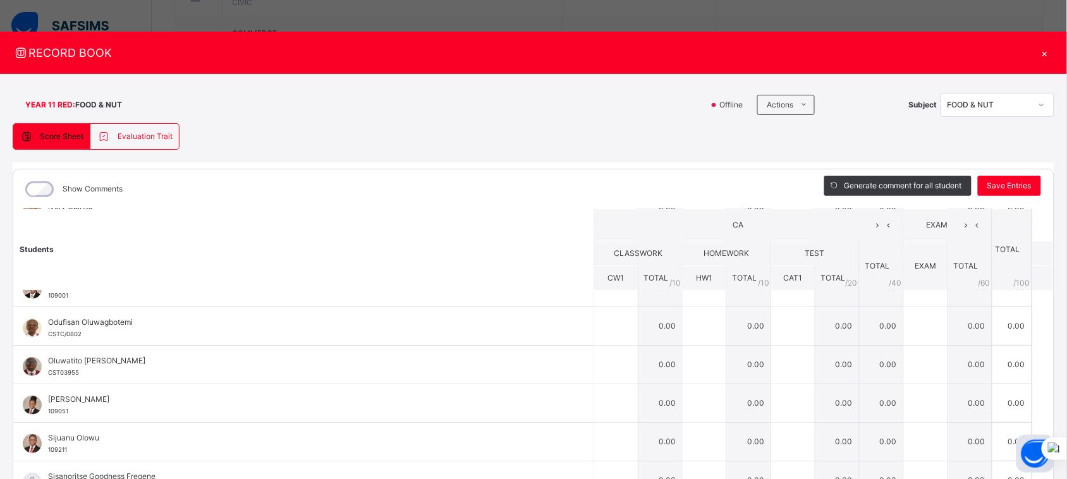
scroll to position [332, 0]
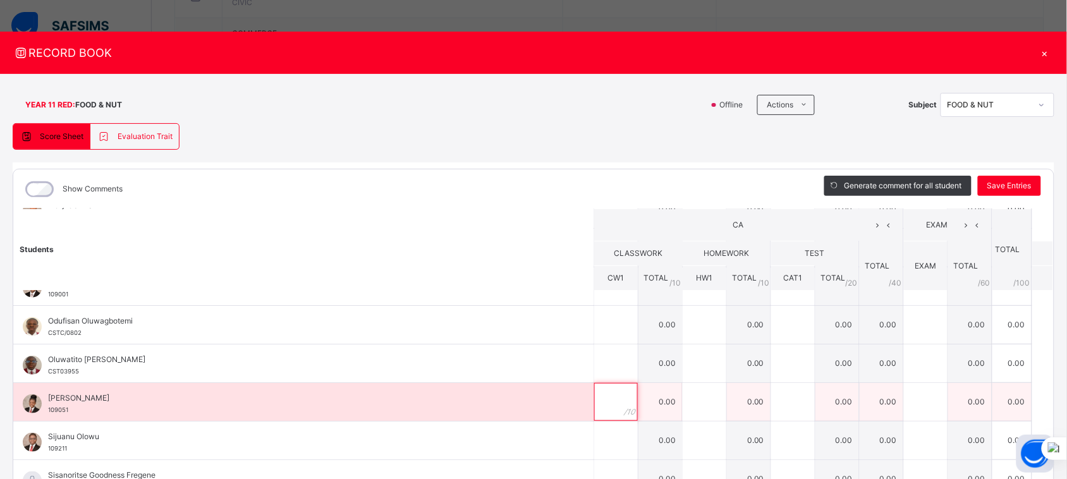
click at [594, 403] on input "text" at bounding box center [616, 402] width 44 height 38
type input "**"
click at [691, 406] on div at bounding box center [705, 402] width 44 height 38
type input "**"
click at [779, 405] on div at bounding box center [793, 402] width 44 height 38
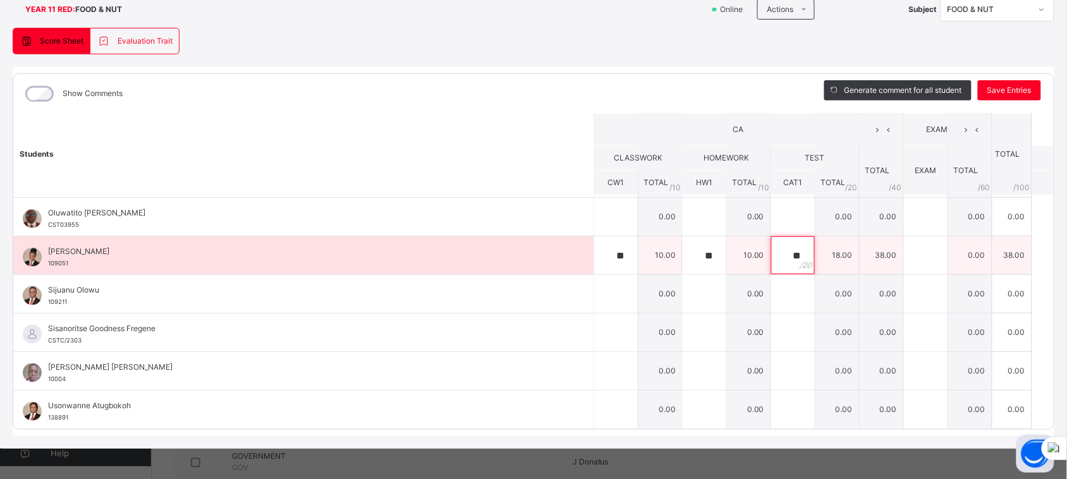
scroll to position [97, 0]
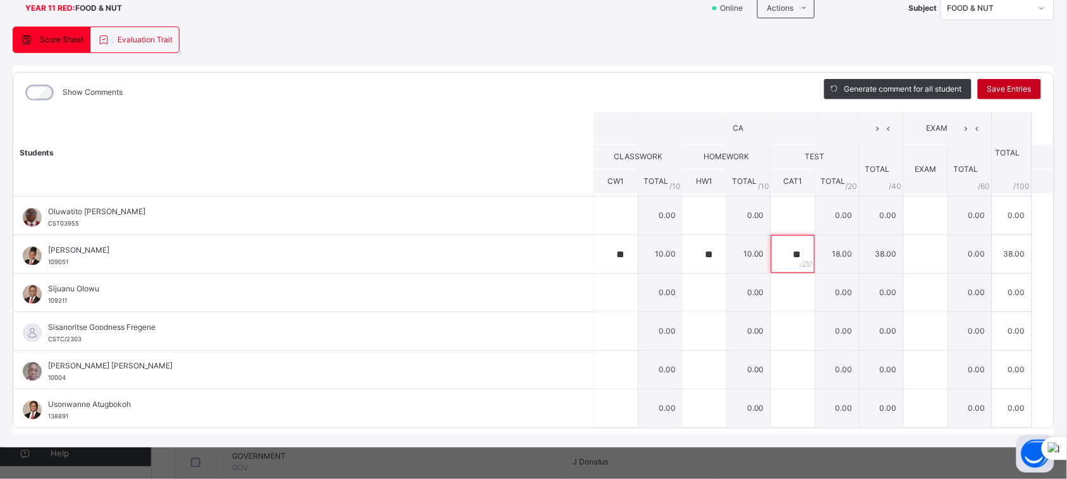
type input "**"
click at [996, 92] on span "Save Entries" at bounding box center [1009, 88] width 44 height 11
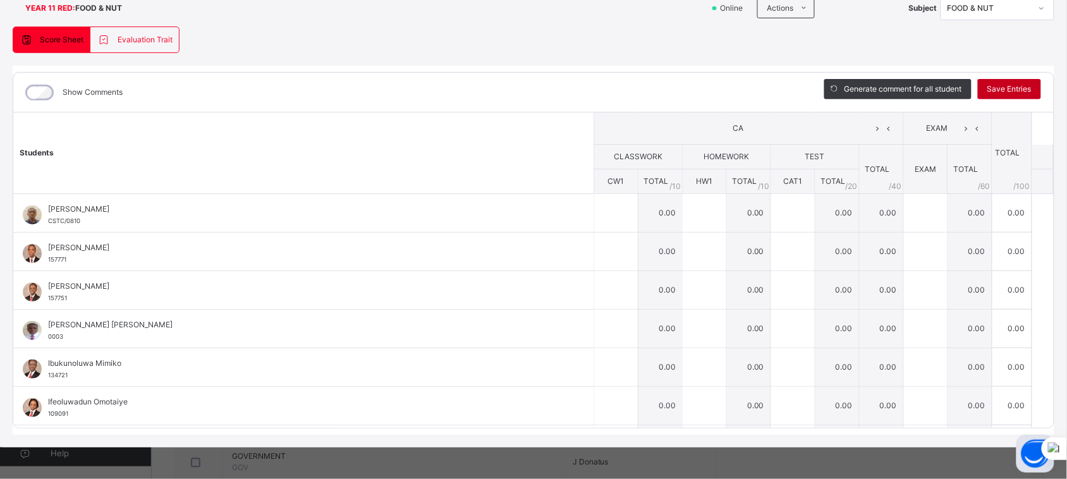
click at [996, 92] on span "Save Entries" at bounding box center [1009, 88] width 44 height 11
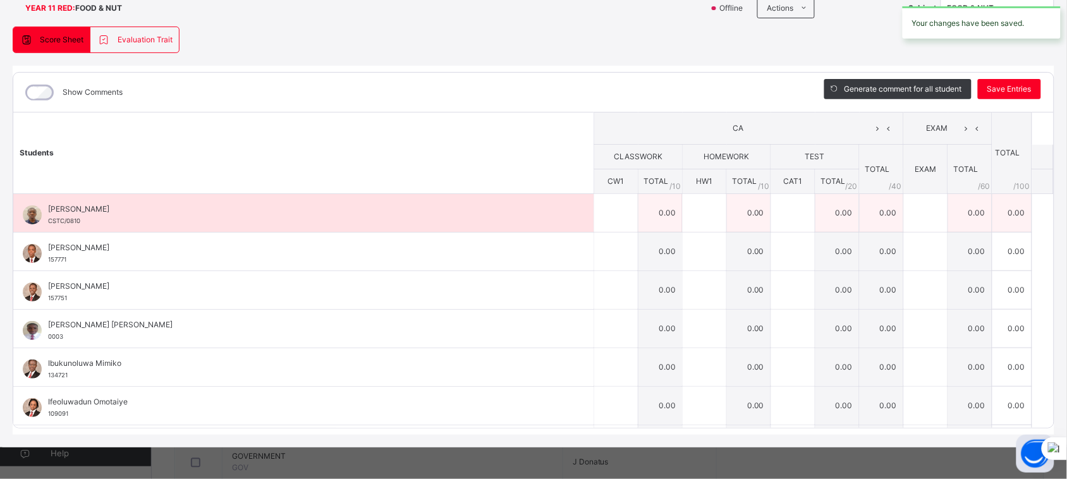
scroll to position [0, 0]
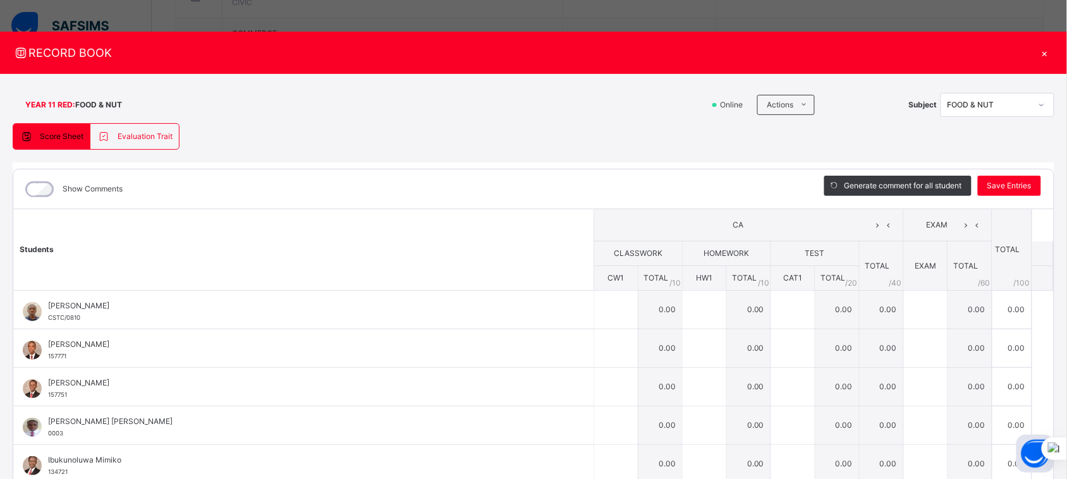
click at [1040, 52] on div "×" at bounding box center [1044, 52] width 19 height 17
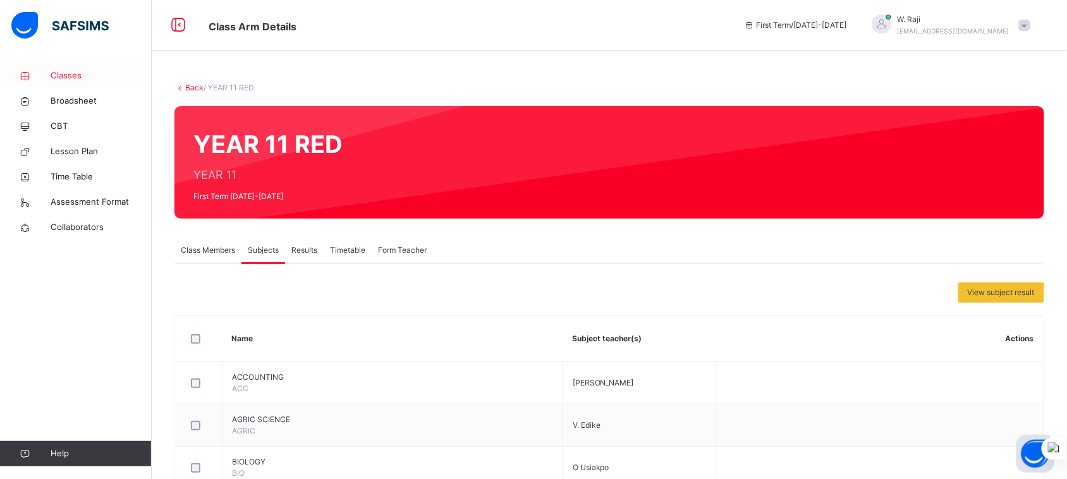
click at [64, 74] on span "Classes" at bounding box center [101, 76] width 101 height 13
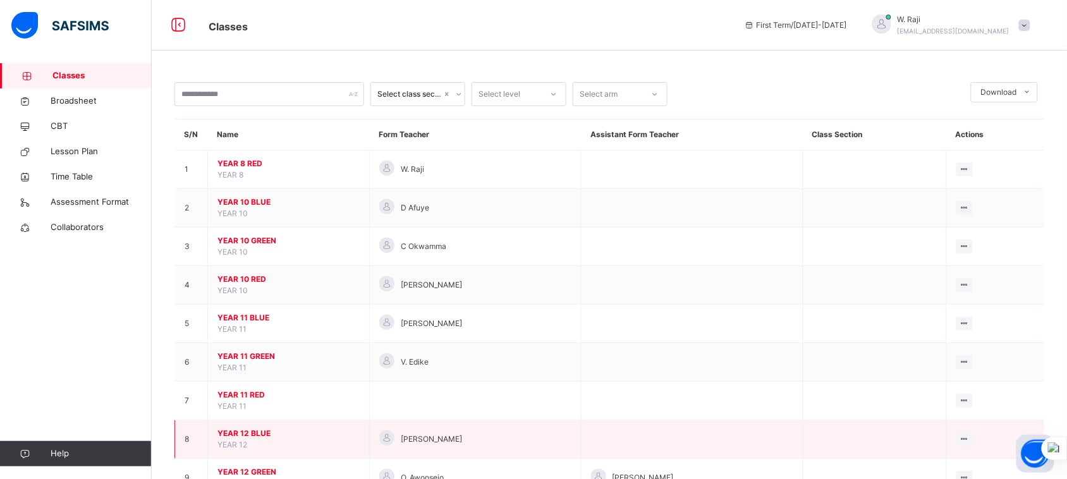
scroll to position [51, 0]
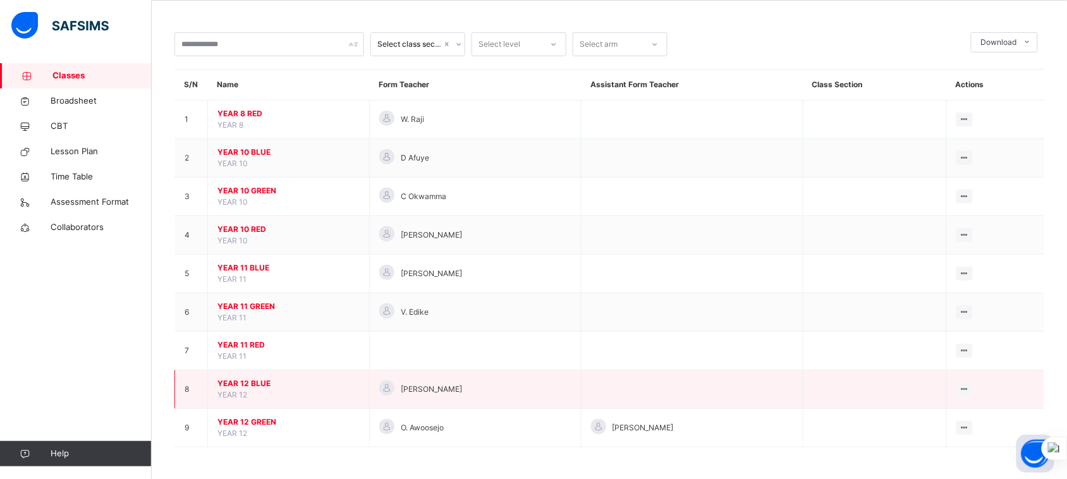
click at [267, 386] on span "YEAR 12 BLUE" at bounding box center [288, 383] width 142 height 11
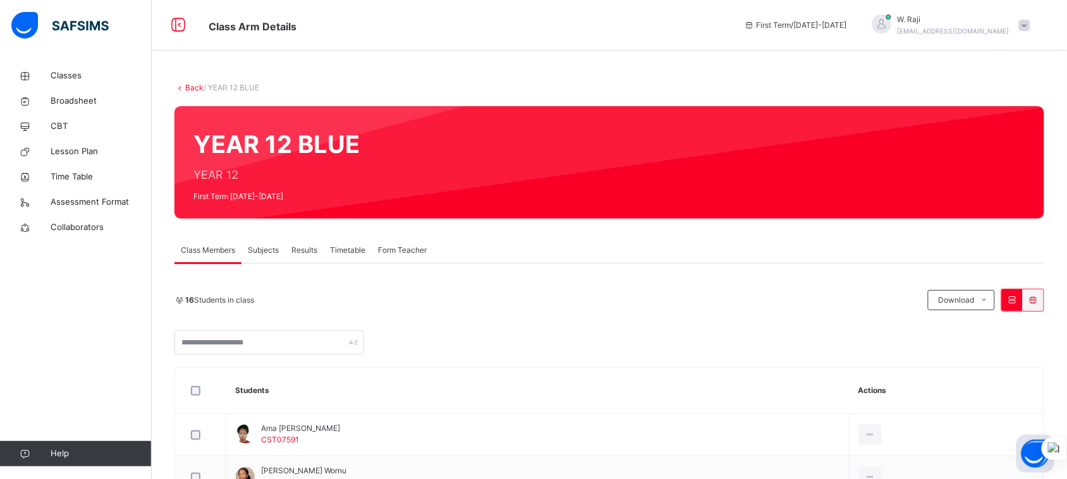
click at [262, 253] on span "Subjects" at bounding box center [263, 250] width 31 height 11
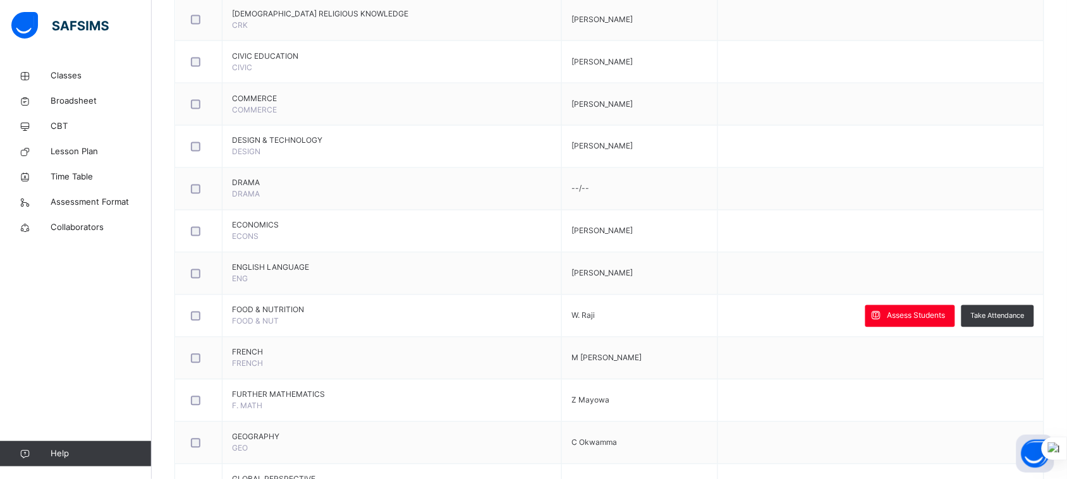
scroll to position [576, 0]
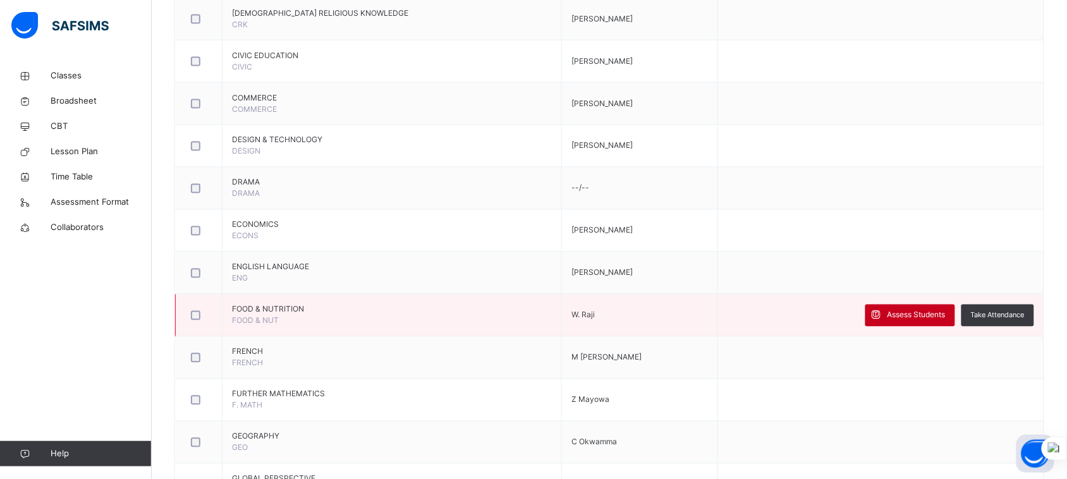
click at [911, 320] on span "Assess Students" at bounding box center [917, 315] width 58 height 11
